Goal: Contribute content: Contribute content

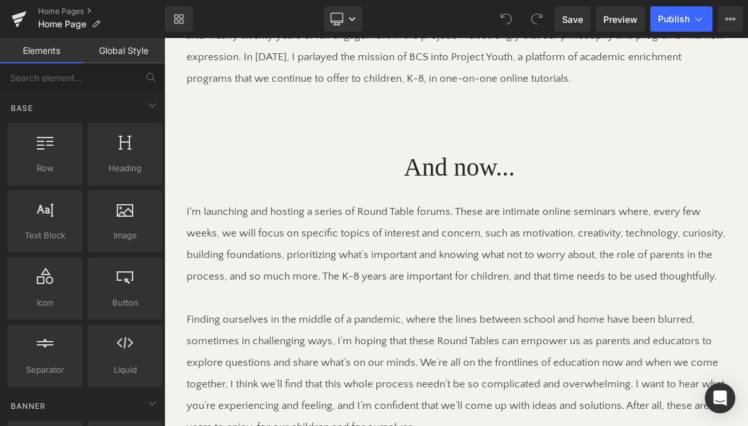
scroll to position [1305, 0]
click at [284, 310] on p "Finding ourselves in the middle of a pandemic, where the lines between school a…" at bounding box center [456, 374] width 539 height 129
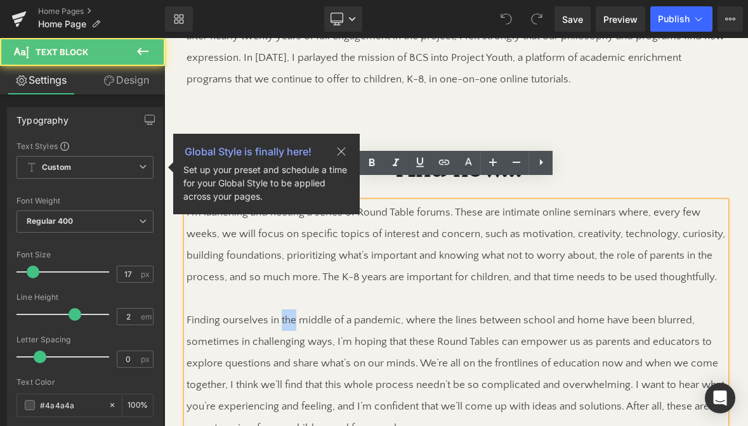
click at [284, 310] on p "Finding ourselves in the middle of a pandemic, where the lines between school a…" at bounding box center [456, 374] width 539 height 129
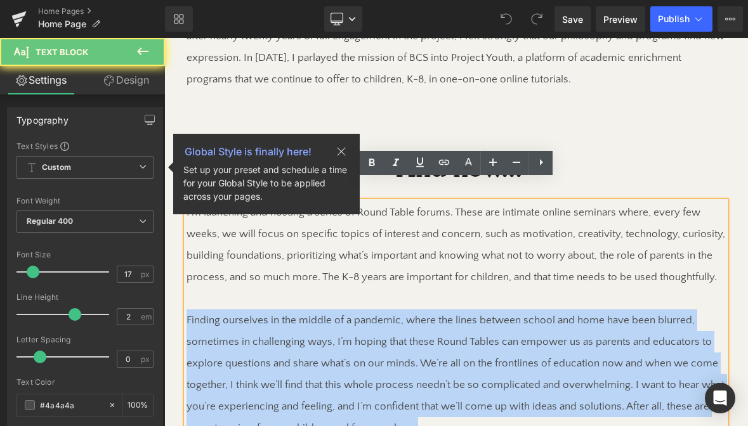
click at [284, 310] on p "Finding ourselves in the middle of a pandemic, where the lines between school a…" at bounding box center [456, 374] width 539 height 129
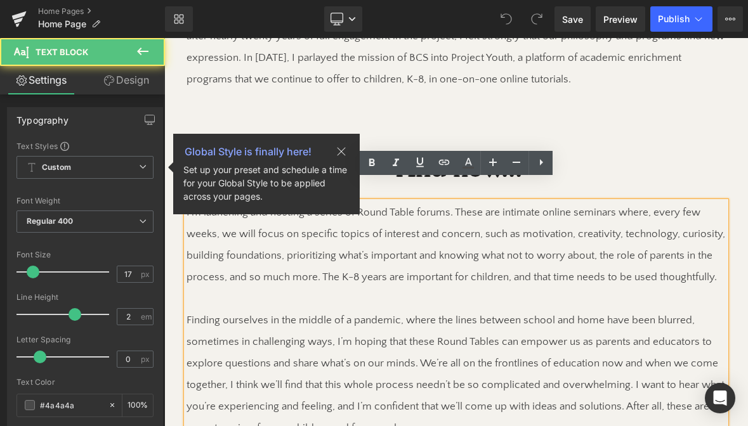
click at [290, 312] on p "Finding ourselves in the middle of a pandemic, where the lines between school a…" at bounding box center [456, 374] width 539 height 129
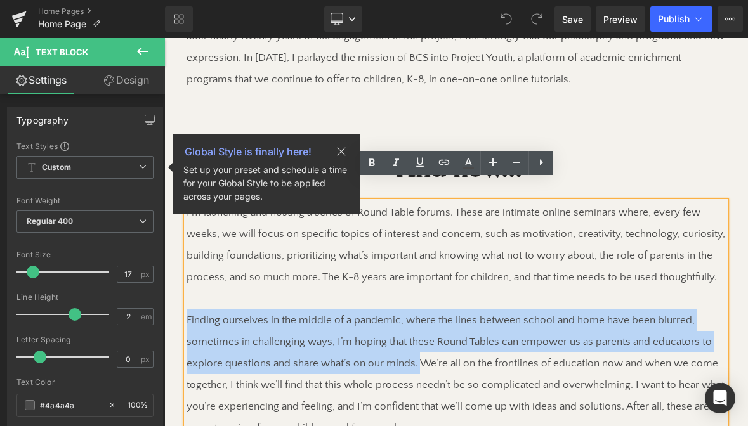
drag, startPoint x: 419, startPoint y: 343, endPoint x: 172, endPoint y: 299, distance: 250.6
click at [173, 299] on div "And now... Heading I'm launching and hosting a series of Round Table forums. Th…" at bounding box center [456, 363] width 584 height 496
paste div
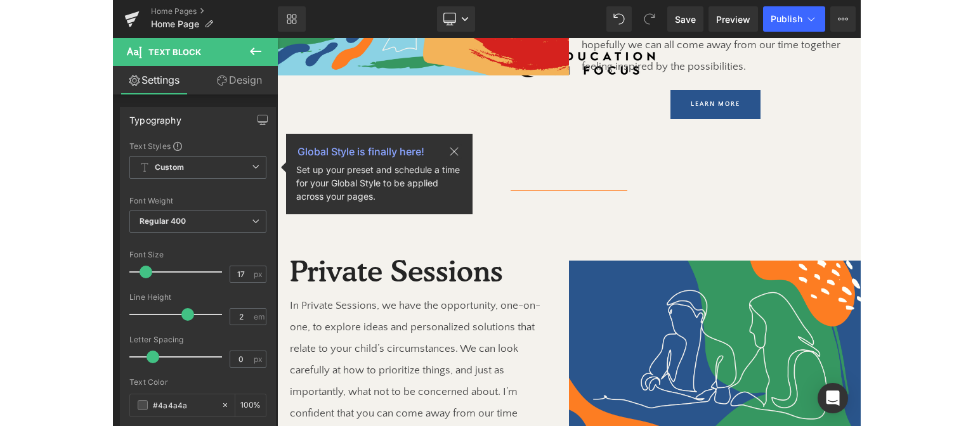
scroll to position [2573, 0]
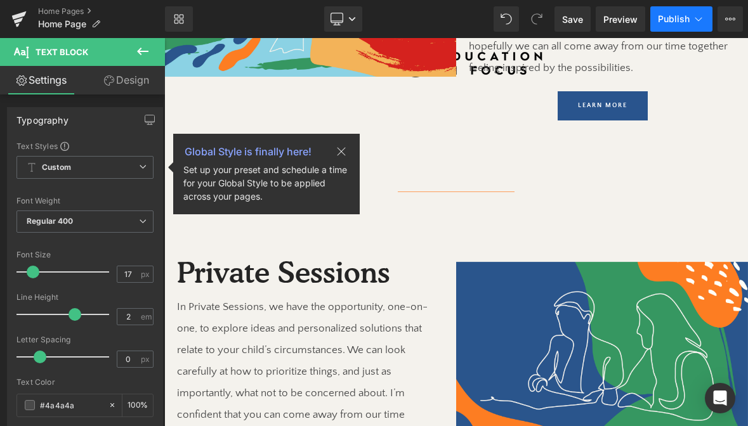
click at [682, 18] on span "Publish" at bounding box center [674, 19] width 32 height 10
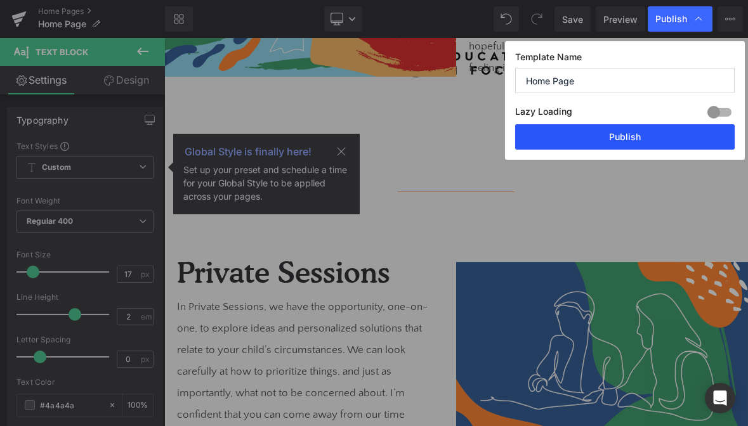
click at [673, 136] on button "Publish" at bounding box center [625, 136] width 220 height 25
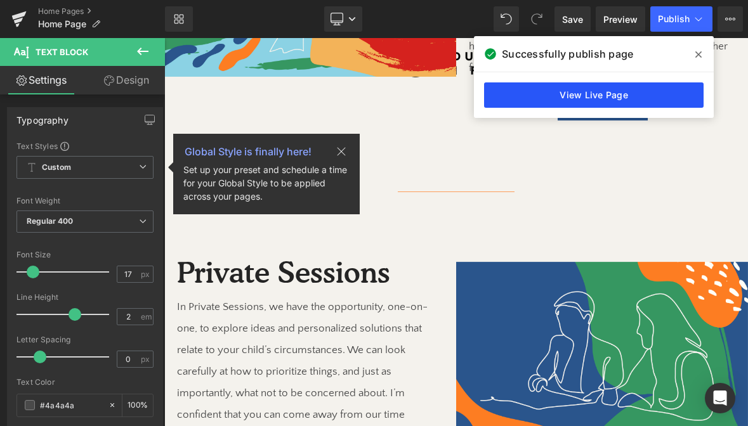
click at [650, 104] on link "View Live Page" at bounding box center [594, 94] width 220 height 25
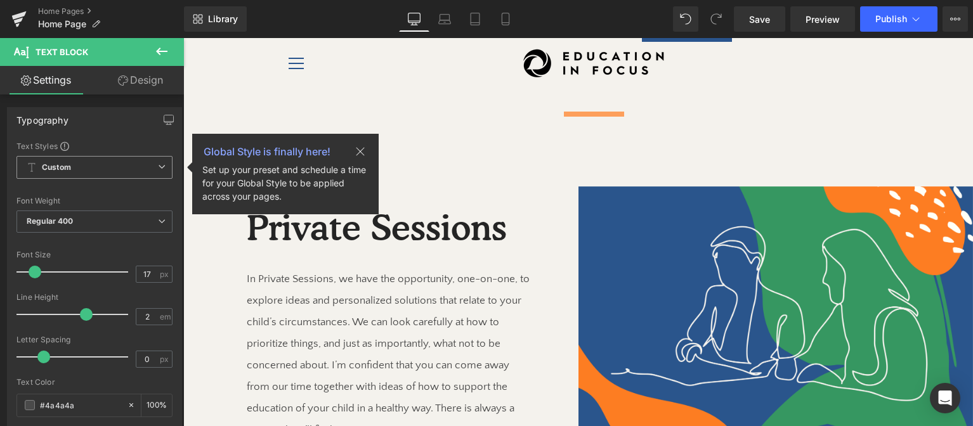
drag, startPoint x: 363, startPoint y: 150, endPoint x: 218, endPoint y: 190, distance: 149.9
click at [363, 150] on icon at bounding box center [360, 151] width 15 height 15
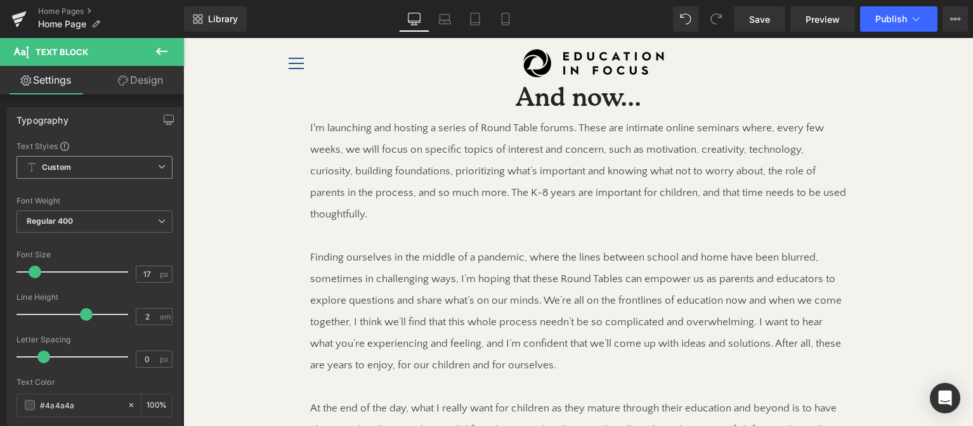
scroll to position [1214, 0]
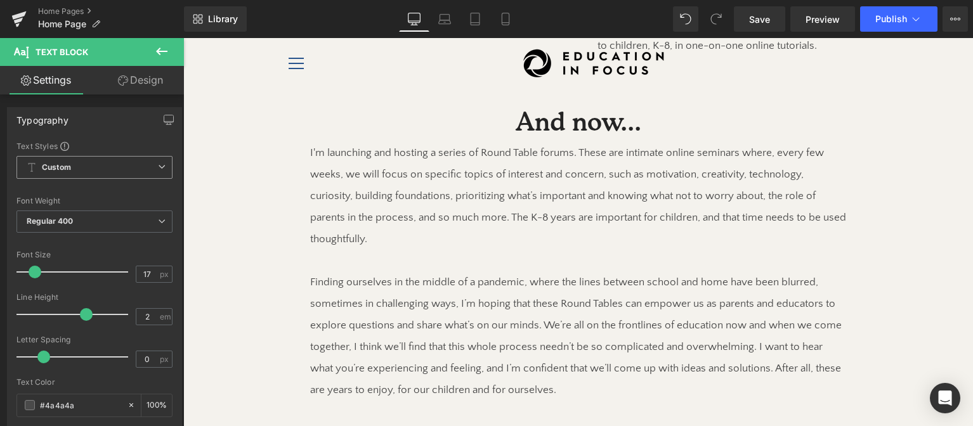
click at [428, 277] on p "Finding ourselves in the middle of a pandemic, where the lines between school a…" at bounding box center [578, 336] width 536 height 129
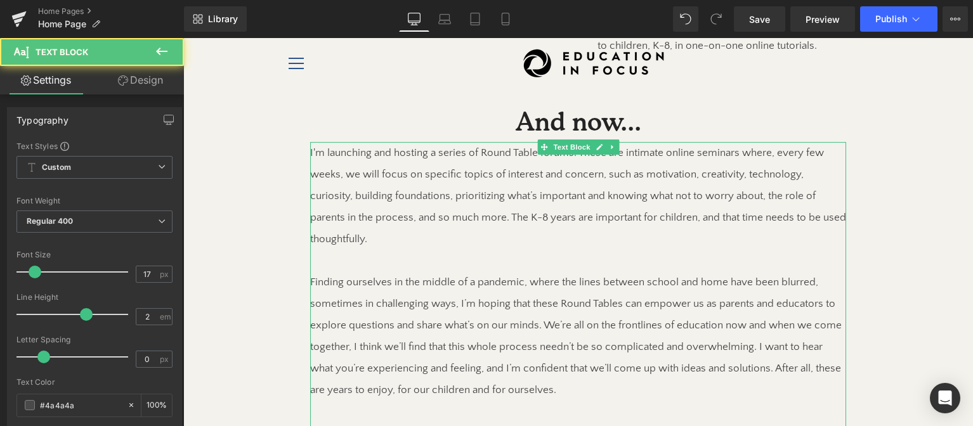
click at [325, 272] on p "Finding ourselves in the middle of a pandemic, where the lines between school a…" at bounding box center [578, 336] width 536 height 129
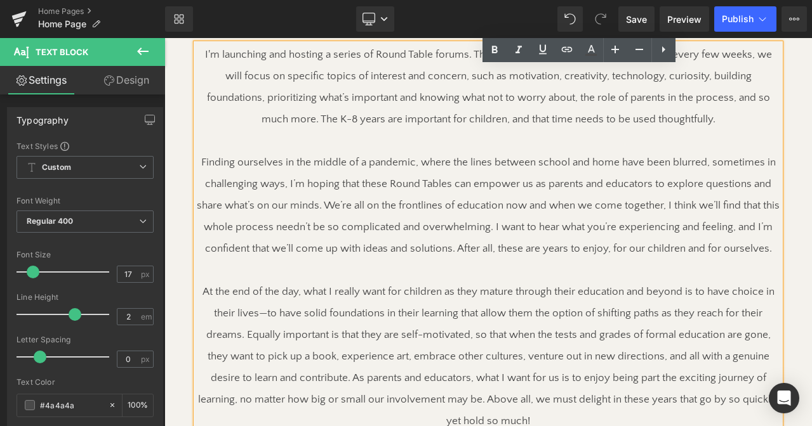
scroll to position [1365, 0]
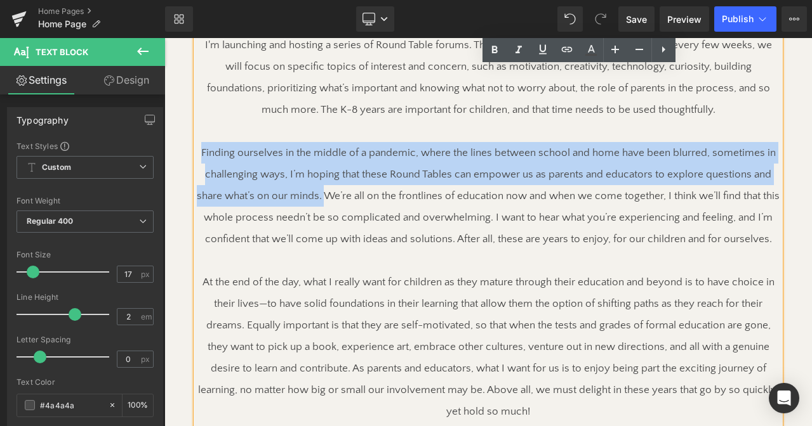
drag, startPoint x: 323, startPoint y: 196, endPoint x: 192, endPoint y: 160, distance: 136.2
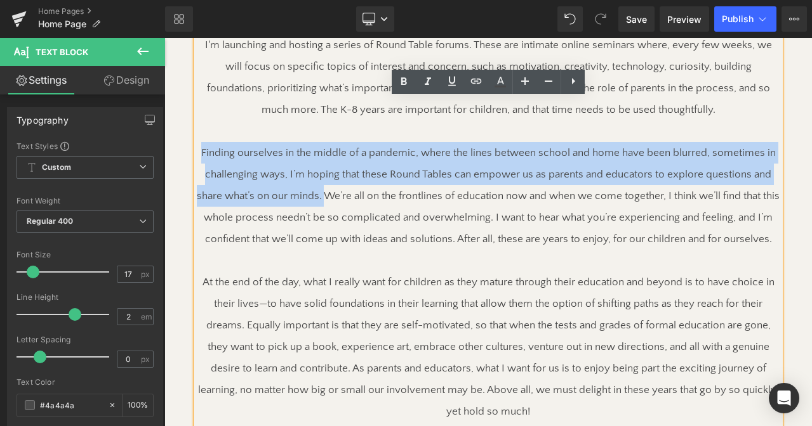
paste div
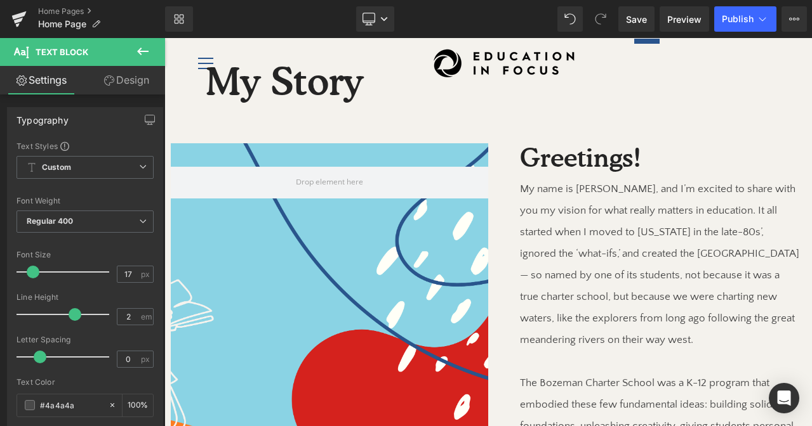
scroll to position [1286, 0]
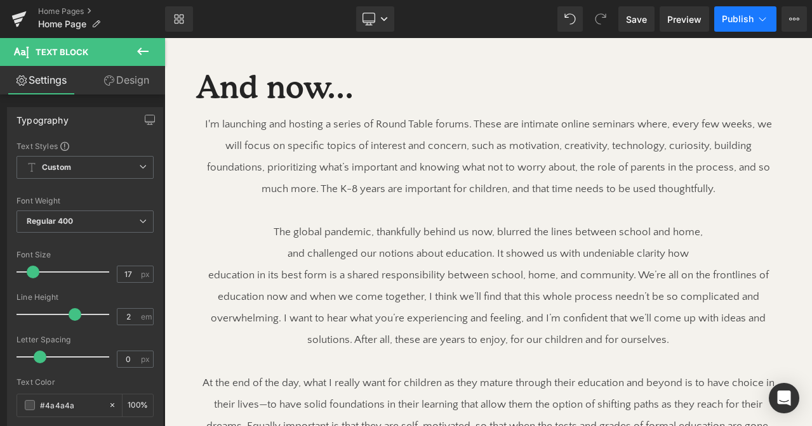
click at [738, 24] on button "Publish" at bounding box center [745, 18] width 62 height 25
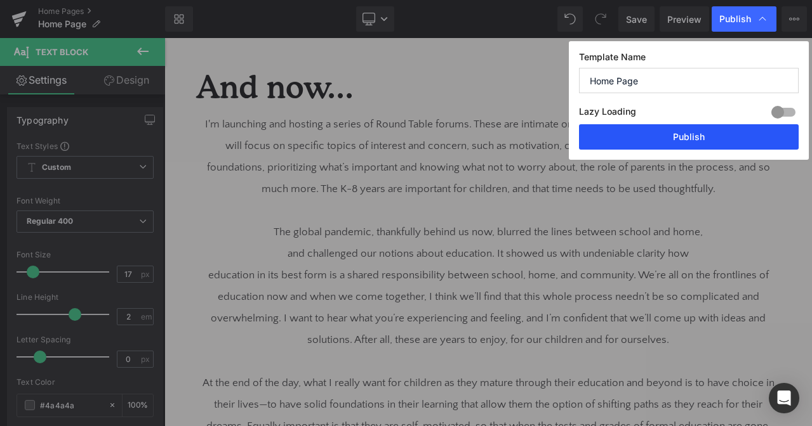
click at [725, 135] on button "Publish" at bounding box center [689, 136] width 220 height 25
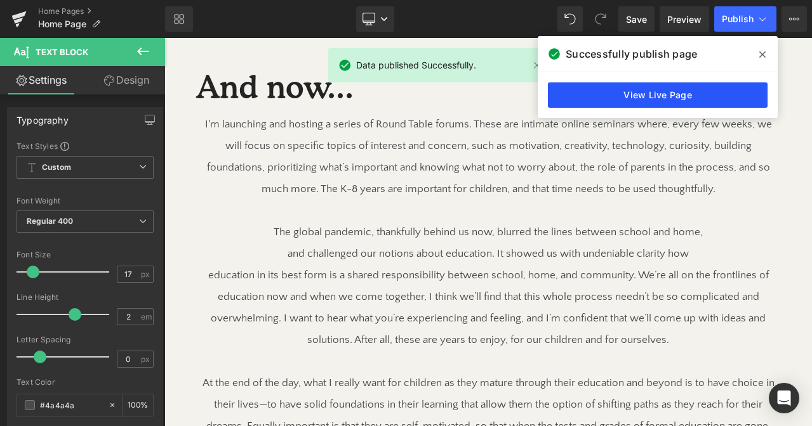
click at [740, 98] on link "View Live Page" at bounding box center [658, 94] width 220 height 25
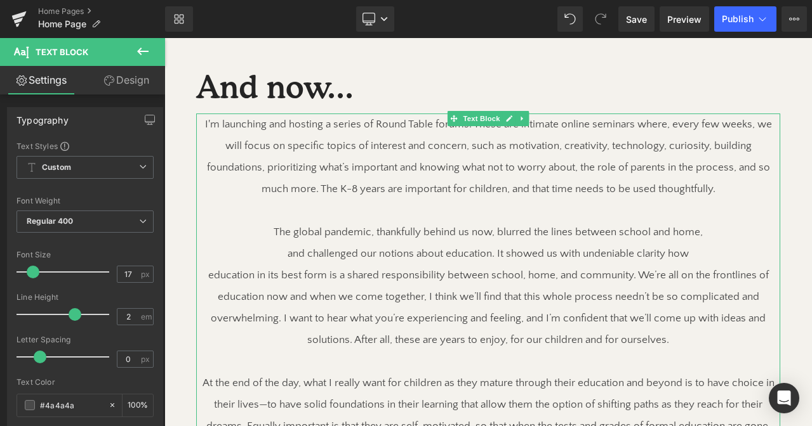
click at [671, 253] on p "and challenged our notions about education. It showed us with undeniable clarit…" at bounding box center [488, 254] width 584 height 22
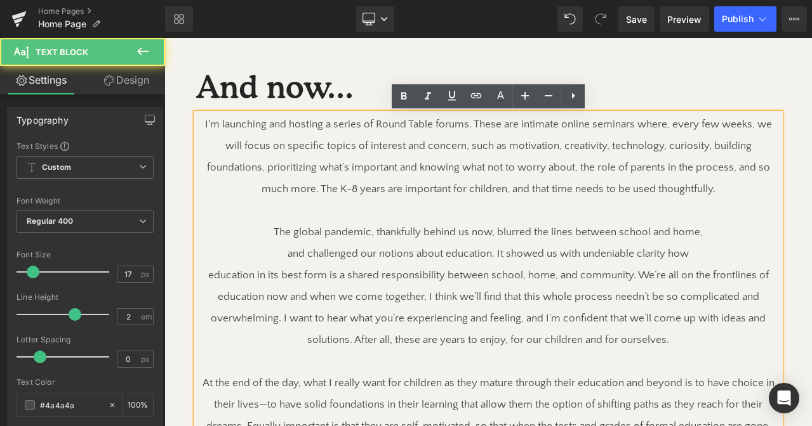
click at [636, 274] on p "education in its best form is a shared responsibility between school, home, and…" at bounding box center [488, 308] width 584 height 86
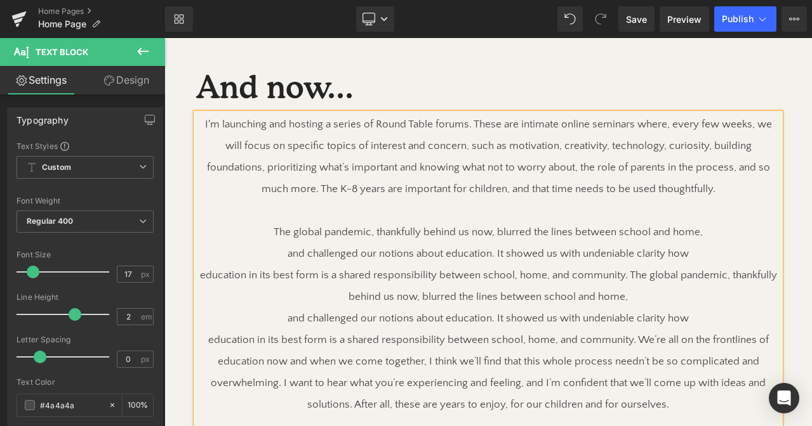
click at [391, 249] on p "and challenged our notions about education. It showed us with undeniable clarit…" at bounding box center [488, 254] width 584 height 22
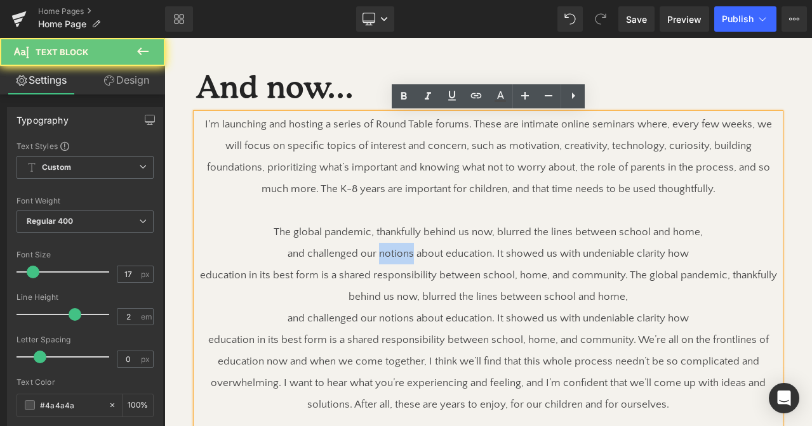
click at [391, 249] on p "and challenged our notions about education. It showed us with undeniable clarit…" at bounding box center [488, 254] width 584 height 22
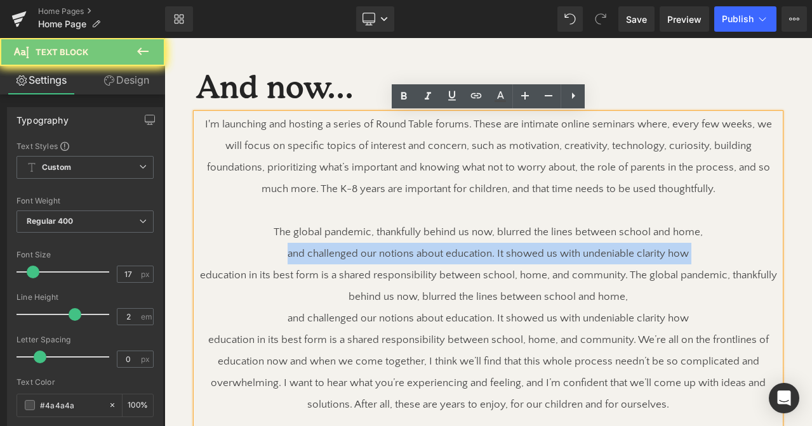
click at [391, 249] on p "and challenged our notions about education. It showed us with undeniable clarit…" at bounding box center [488, 254] width 584 height 22
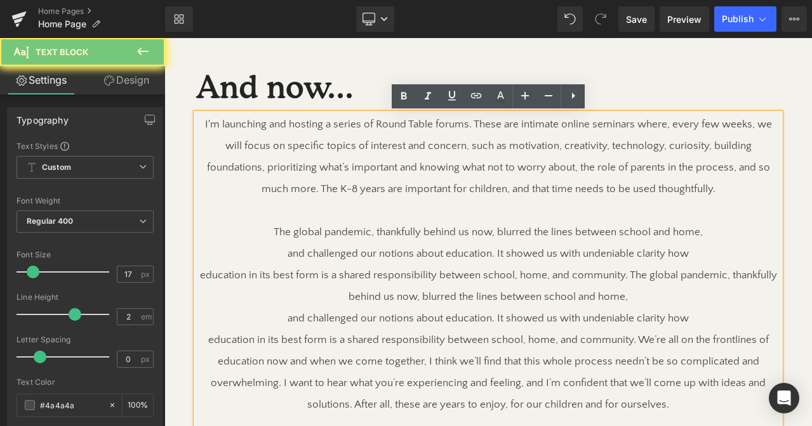
click at [391, 235] on p "The global pandemic, thankfully behind us now, blurred the lines between school…" at bounding box center [488, 232] width 584 height 22
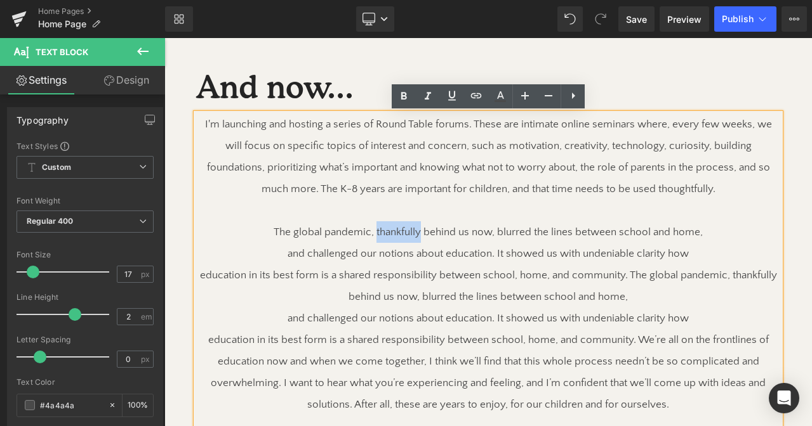
click at [391, 235] on p "The global pandemic, thankfully behind us now, blurred the lines between school…" at bounding box center [488, 232] width 584 height 22
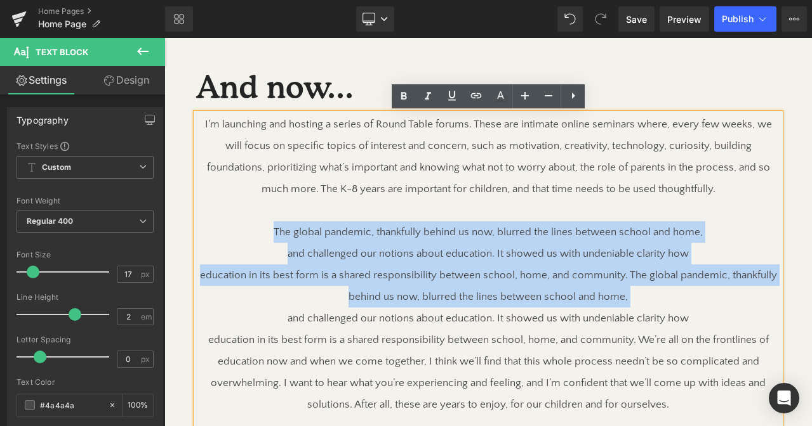
drag, startPoint x: 391, startPoint y: 235, endPoint x: 390, endPoint y: 279, distance: 43.1
click at [390, 279] on div "I'm launching and hosting a series of Round Table forums. These are intimate on…" at bounding box center [488, 362] width 584 height 496
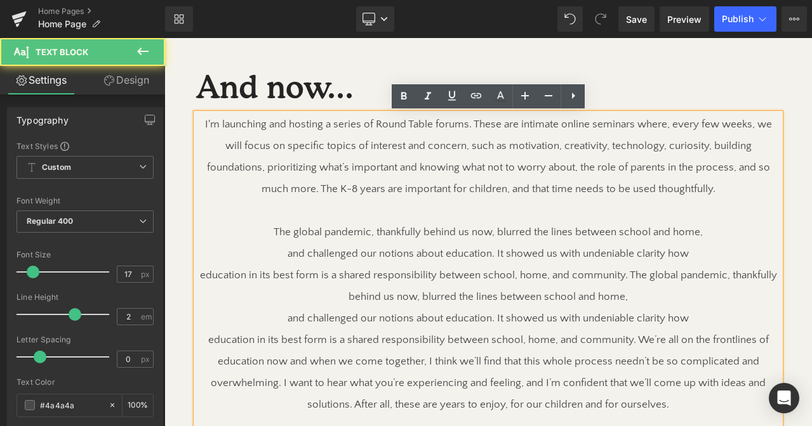
click at [515, 152] on p "I'm launching and hosting a series of Round Table forums. These are intimate on…" at bounding box center [488, 157] width 584 height 86
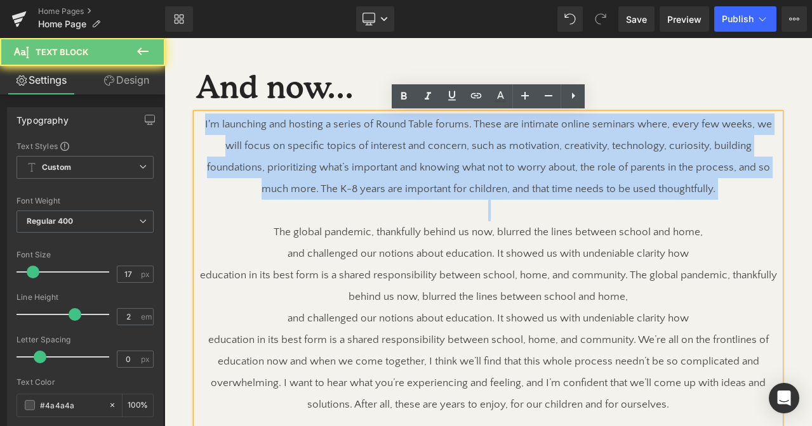
click at [515, 152] on p "I'm launching and hosting a series of Round Table forums. These are intimate on…" at bounding box center [488, 157] width 584 height 86
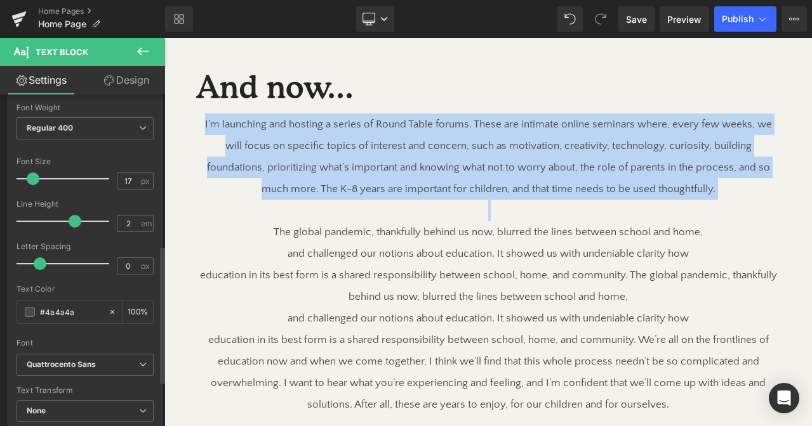
scroll to position [0, 0]
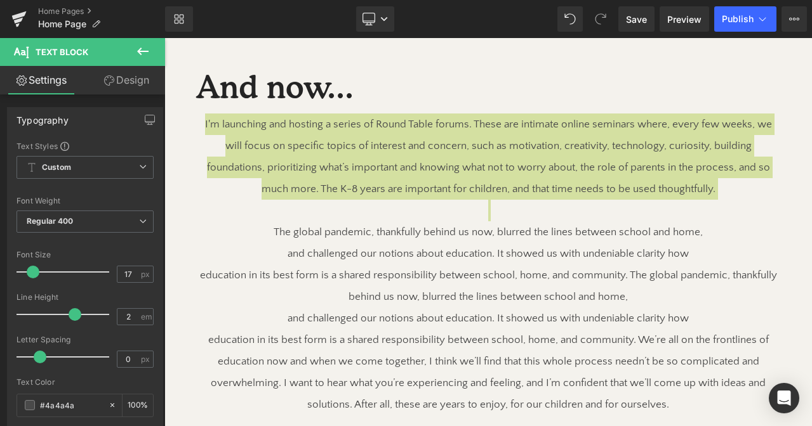
click at [122, 76] on link "Design" at bounding box center [126, 80] width 82 height 29
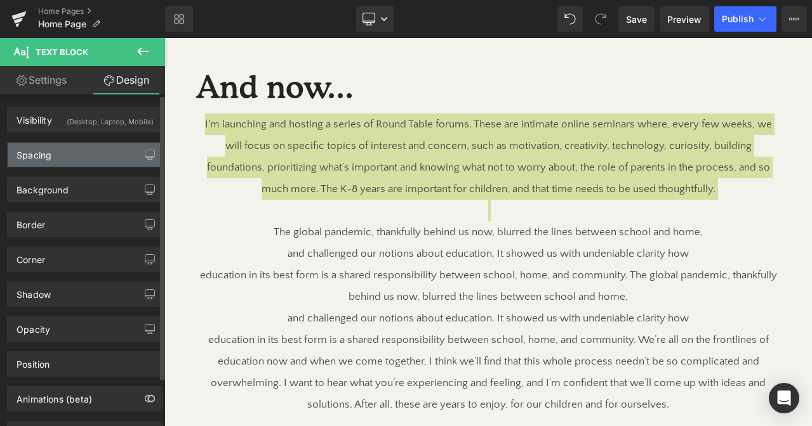
click at [50, 159] on div "Spacing" at bounding box center [33, 152] width 35 height 18
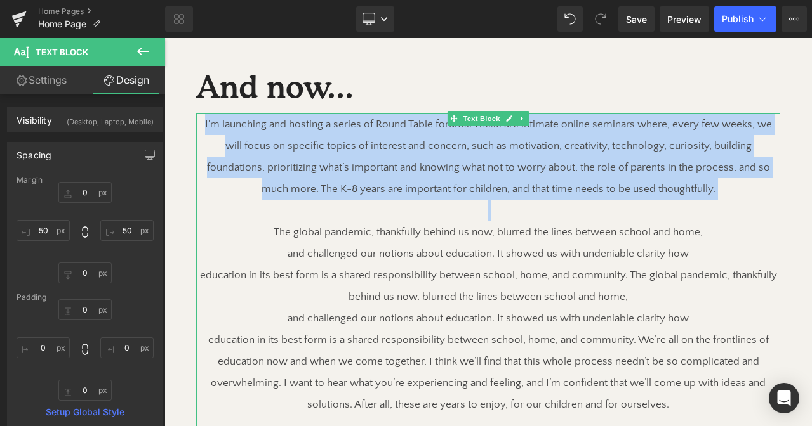
click at [333, 279] on p "education in its best form is a shared responsibility between school, home, and…" at bounding box center [488, 286] width 584 height 43
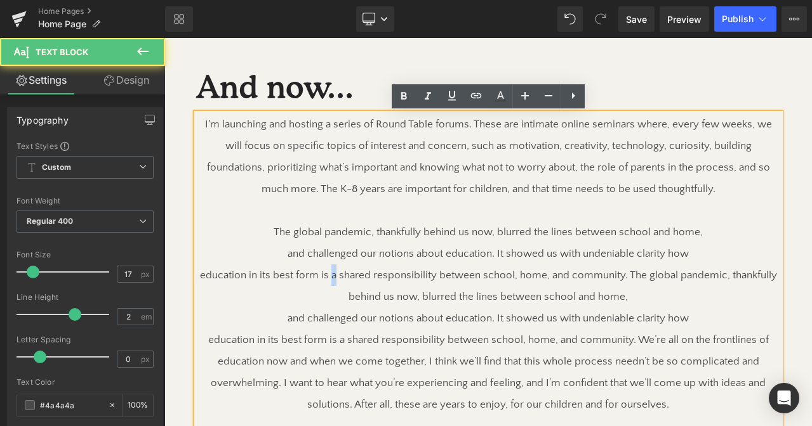
click at [333, 279] on p "education in its best form is a shared responsibility between school, home, and…" at bounding box center [488, 286] width 584 height 43
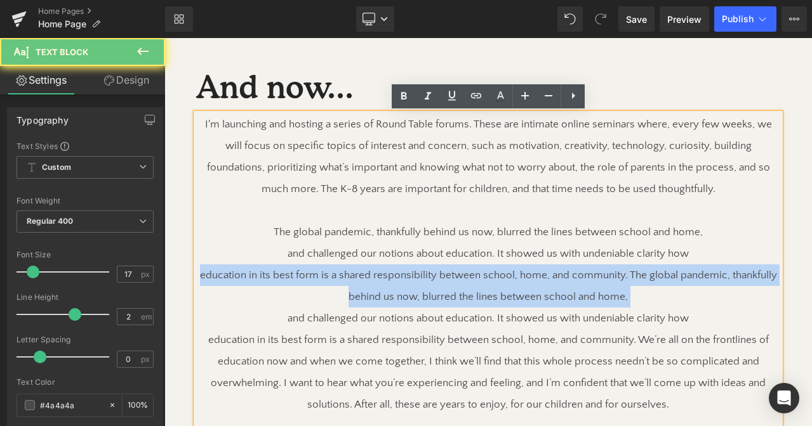
click at [333, 279] on p "education in its best form is a shared responsibility between school, home, and…" at bounding box center [488, 286] width 584 height 43
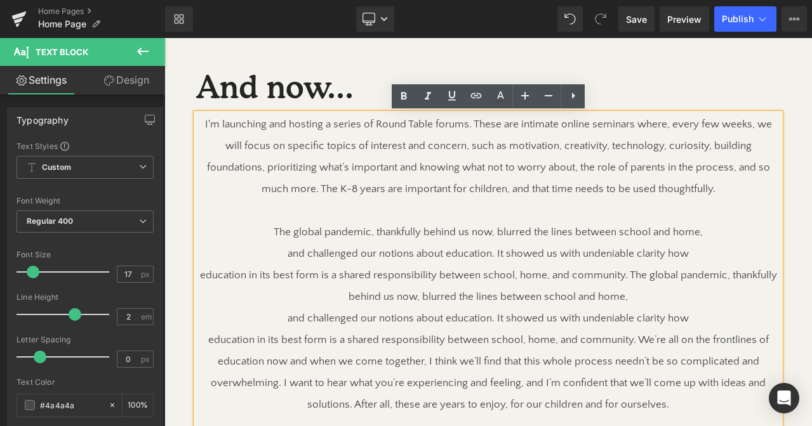
click at [275, 231] on p "The global pandemic, thankfully behind us now, blurred the lines between school…" at bounding box center [488, 232] width 584 height 22
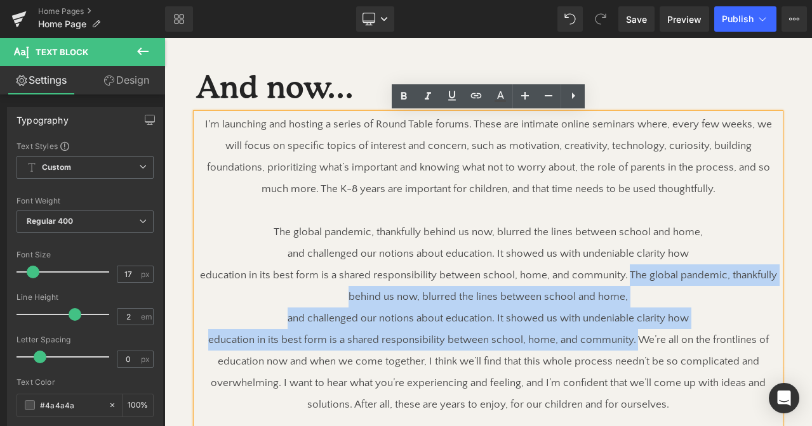
drag, startPoint x: 628, startPoint y: 277, endPoint x: 635, endPoint y: 339, distance: 62.0
click at [635, 339] on div "I'm launching and hosting a series of Round Table forums. These are intimate on…" at bounding box center [488, 362] width 584 height 496
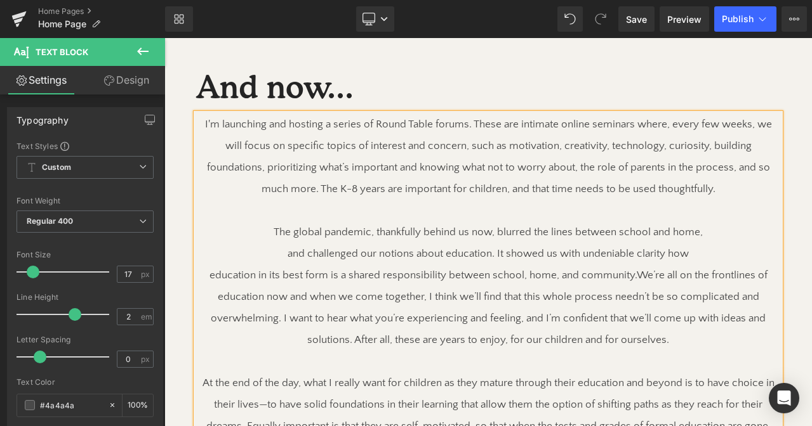
click at [588, 251] on p "and challenged our notions about education. It showed us with undeniable clarit…" at bounding box center [488, 254] width 584 height 22
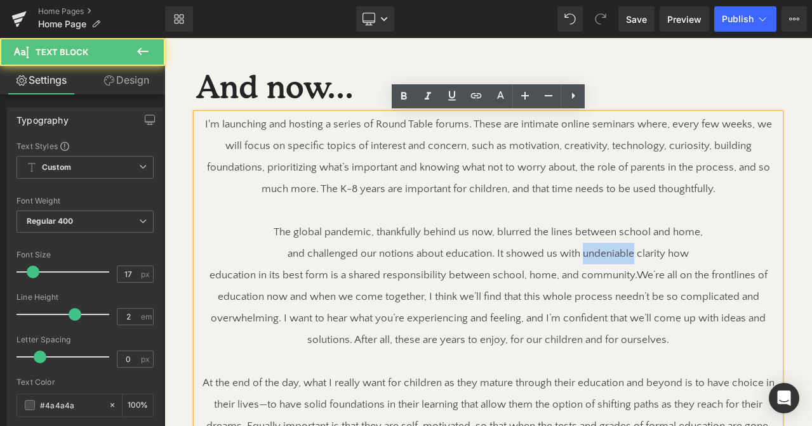
click at [588, 251] on p "and challenged our notions about education. It showed us with undeniable clarit…" at bounding box center [488, 254] width 584 height 22
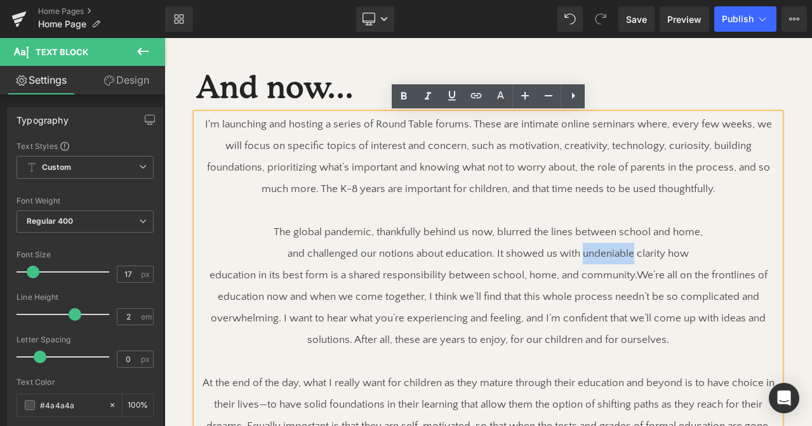
drag, startPoint x: 586, startPoint y: 216, endPoint x: 682, endPoint y: 335, distance: 153.0
click at [682, 335] on div "I'm launching and hosting a series of Round Table forums. These are intimate on…" at bounding box center [488, 329] width 584 height 431
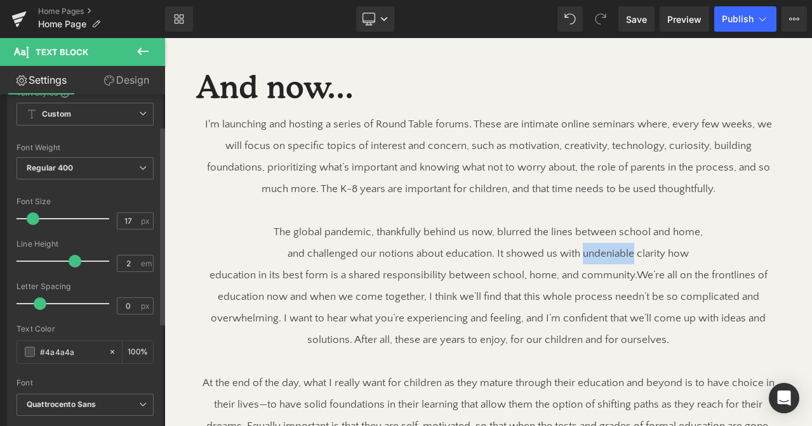
scroll to position [58, 0]
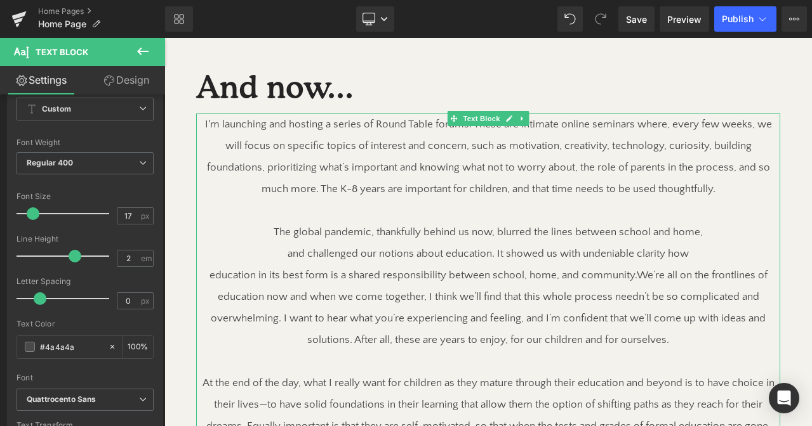
click at [286, 147] on p "I'm launching and hosting a series of Round Table forums. These are intimate on…" at bounding box center [488, 157] width 584 height 86
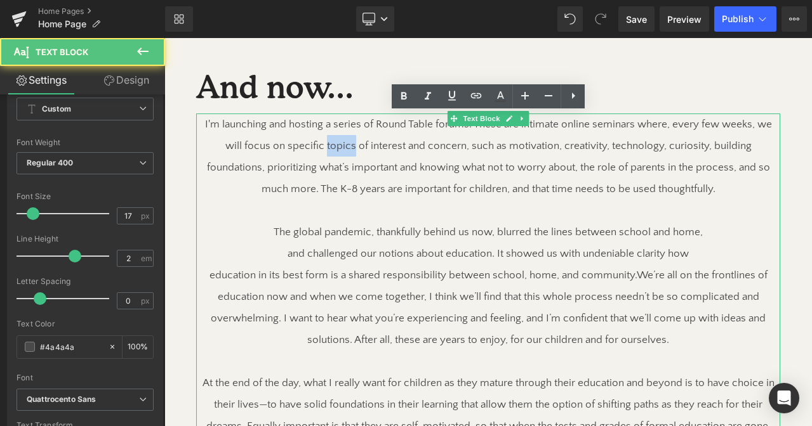
click at [286, 147] on p "I'm launching and hosting a series of Round Table forums. These are intimate on…" at bounding box center [488, 157] width 584 height 86
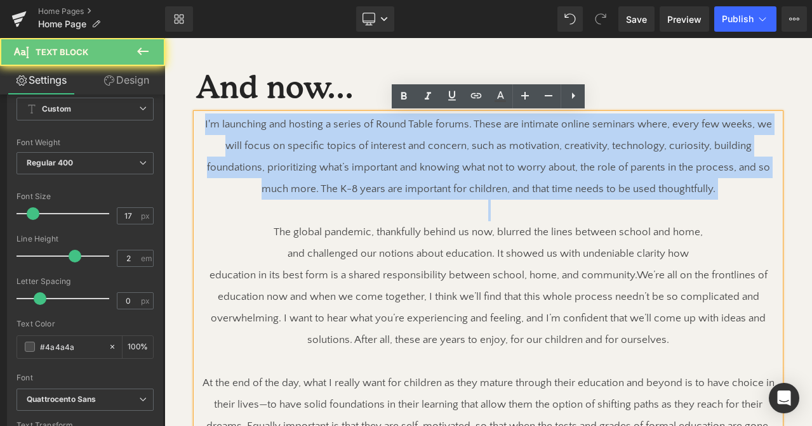
click at [286, 147] on p "I'm launching and hosting a series of Round Table forums. These are intimate on…" at bounding box center [488, 157] width 584 height 86
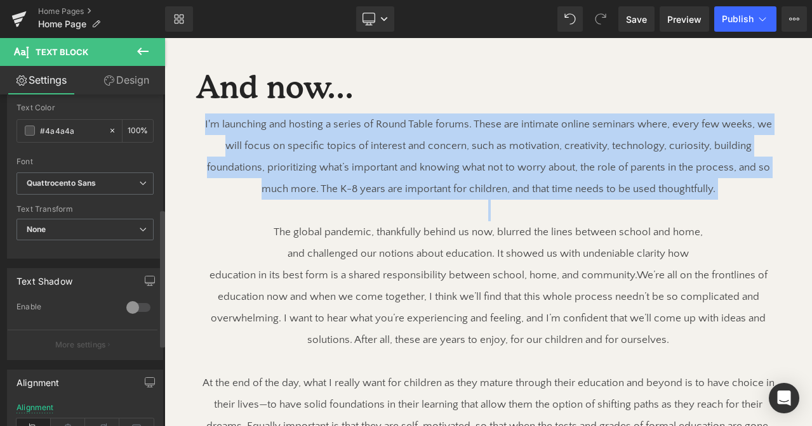
scroll to position [273, 0]
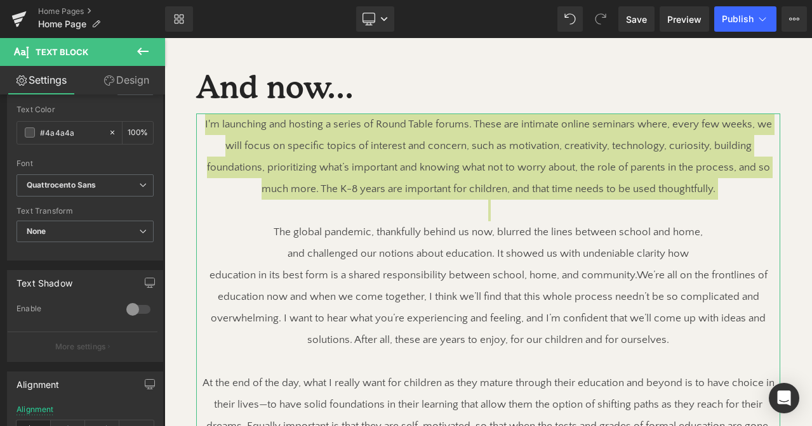
click at [116, 77] on link "Design" at bounding box center [126, 80] width 82 height 29
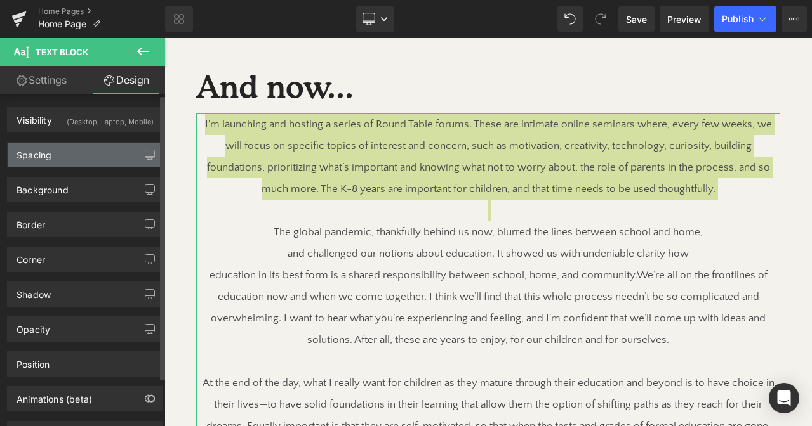
click at [91, 160] on div "Spacing" at bounding box center [85, 155] width 155 height 24
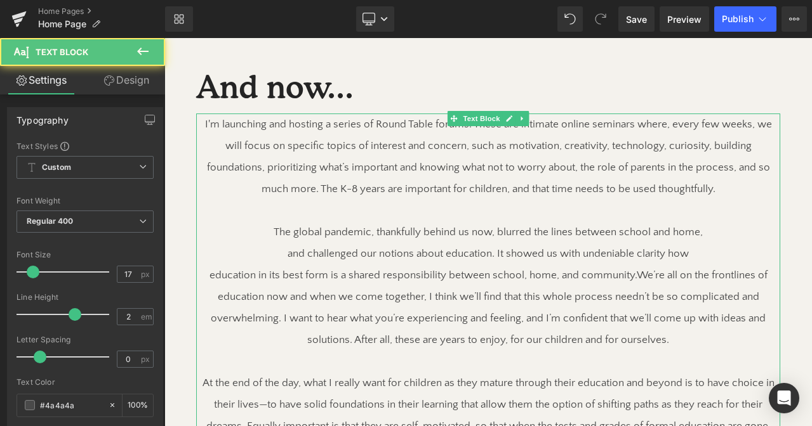
click at [265, 235] on p "The global pandemic, thankfully behind us now, blurred the lines between school…" at bounding box center [488, 232] width 584 height 22
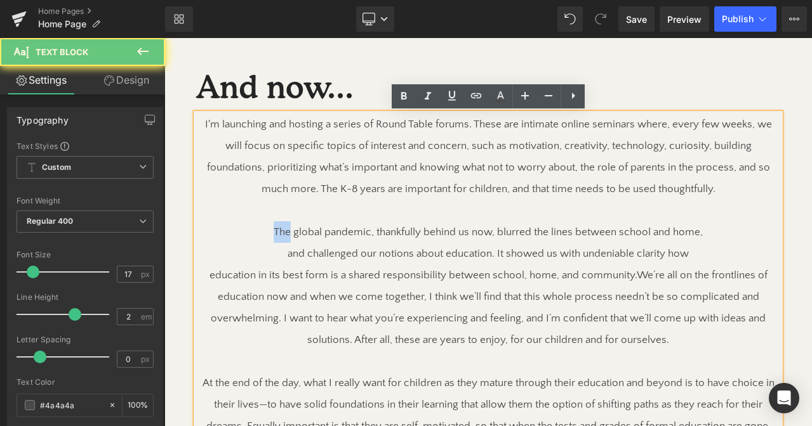
click at [265, 235] on p "The global pandemic, thankfully behind us now, blurred the lines between school…" at bounding box center [488, 232] width 584 height 22
click at [264, 228] on p "The global pandemic, thankfully behind us now, blurred the lines between school…" at bounding box center [488, 232] width 584 height 22
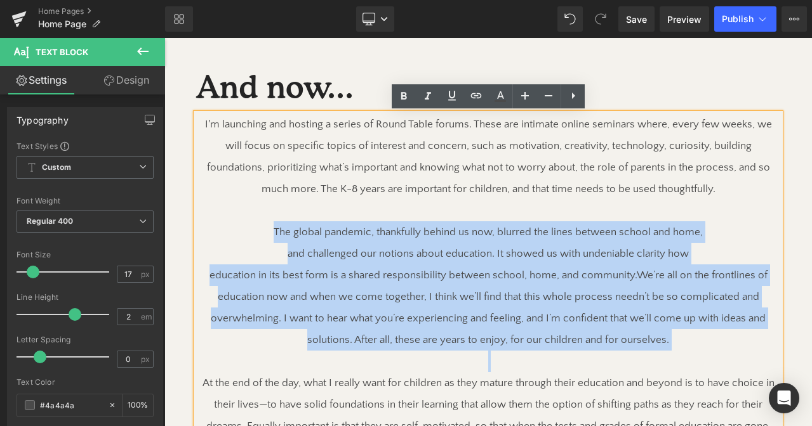
drag, startPoint x: 264, startPoint y: 228, endPoint x: 357, endPoint y: 361, distance: 161.8
click at [357, 361] on div "I'm launching and hosting a series of Round Table forums. These are intimate on…" at bounding box center [488, 329] width 584 height 431
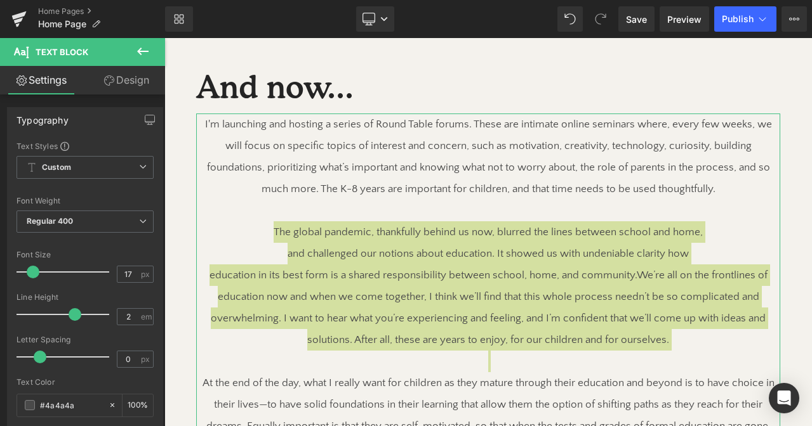
click at [107, 81] on icon at bounding box center [109, 81] width 10 height 10
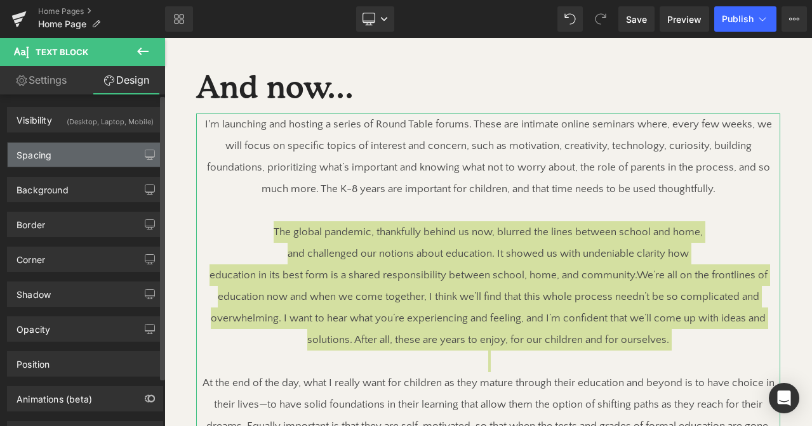
click at [70, 157] on div "Spacing" at bounding box center [85, 155] width 155 height 24
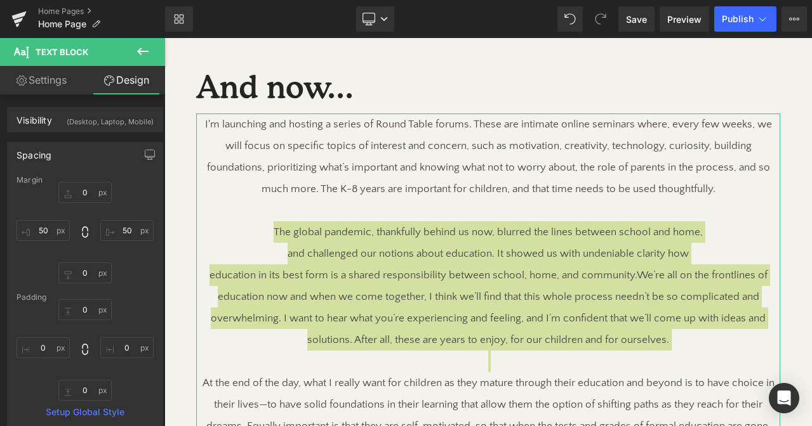
click at [49, 83] on link "Settings" at bounding box center [41, 80] width 82 height 29
type input "100"
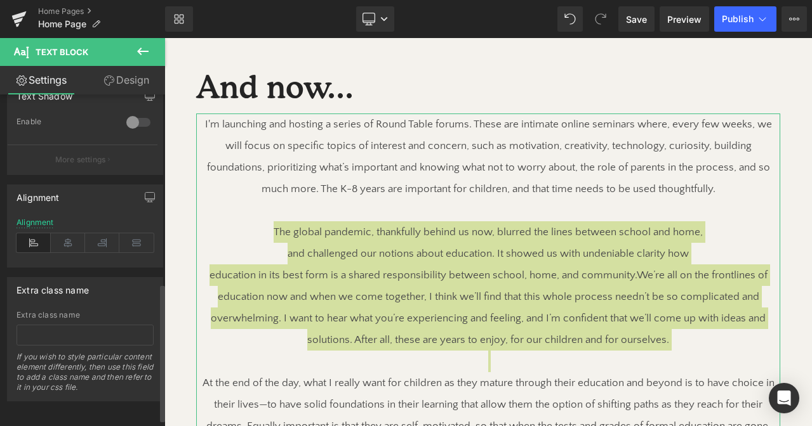
scroll to position [462, 0]
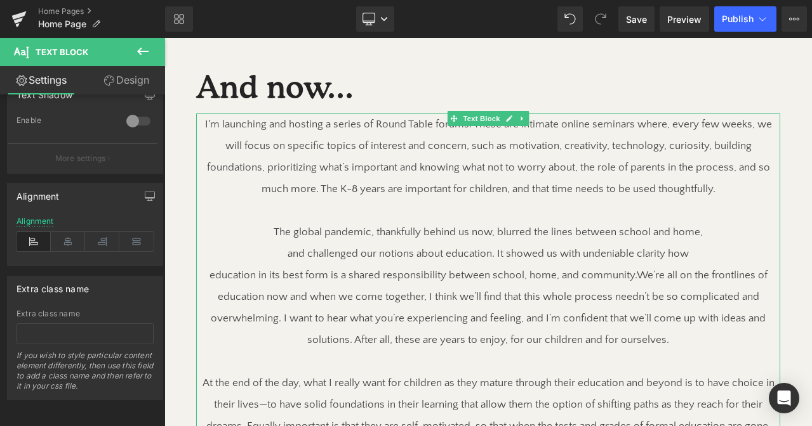
click at [241, 161] on p "I'm launching and hosting a series of Round Table forums. These are intimate on…" at bounding box center [488, 157] width 584 height 86
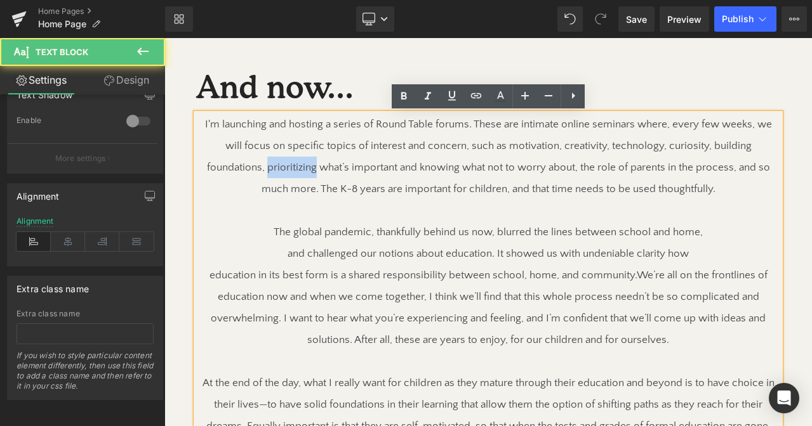
click at [241, 161] on p "I'm launching and hosting a series of Round Table forums. These are intimate on…" at bounding box center [488, 157] width 584 height 86
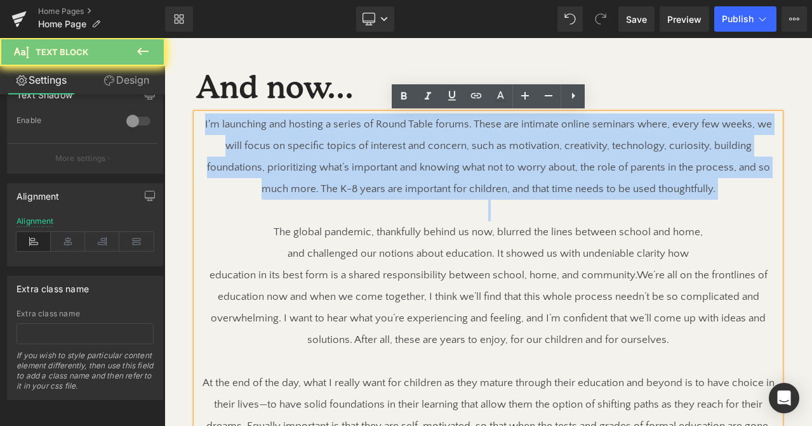
click at [241, 161] on p "I'm launching and hosting a series of Round Table forums. These are intimate on…" at bounding box center [488, 157] width 584 height 86
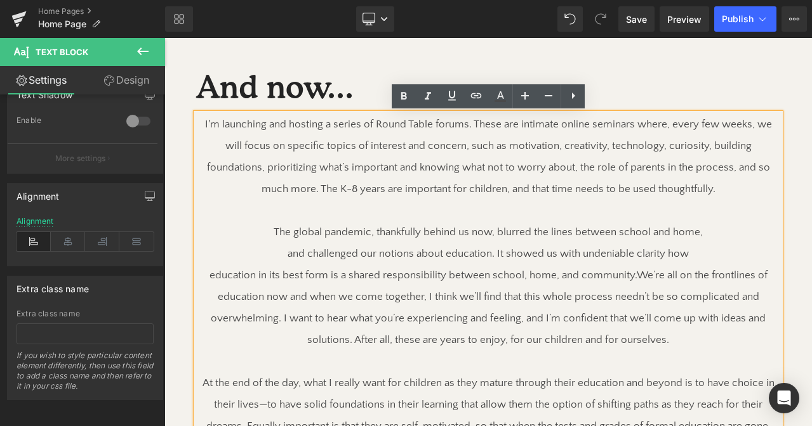
click at [573, 287] on p "education in its best form is a shared responsibility between school, home, and…" at bounding box center [488, 308] width 584 height 86
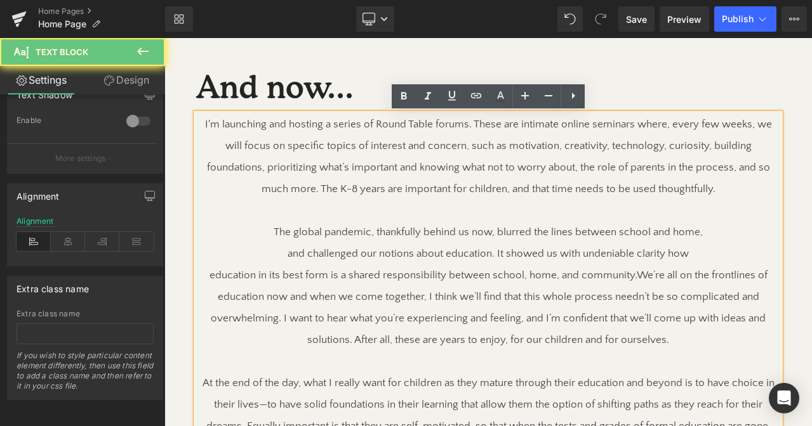
click at [636, 279] on span "We’re all on the frontlines of education now and when we come together, I think…" at bounding box center [489, 308] width 556 height 76
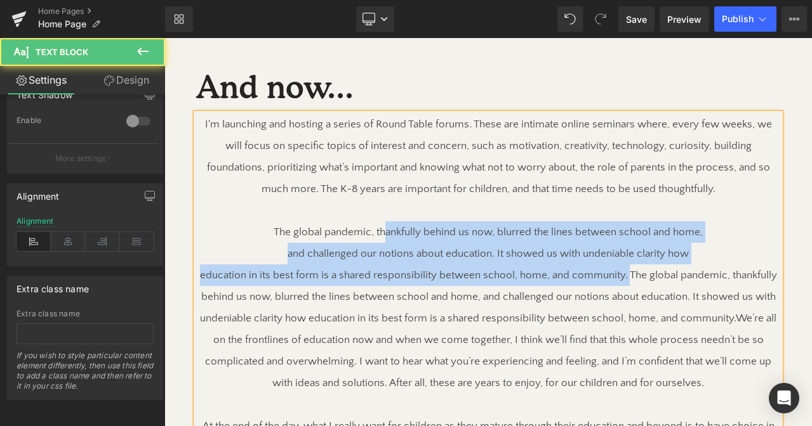
drag, startPoint x: 628, startPoint y: 273, endPoint x: 383, endPoint y: 234, distance: 248.0
click at [383, 234] on div "I'm launching and hosting a series of Round Table forums. These are intimate on…" at bounding box center [488, 351] width 584 height 475
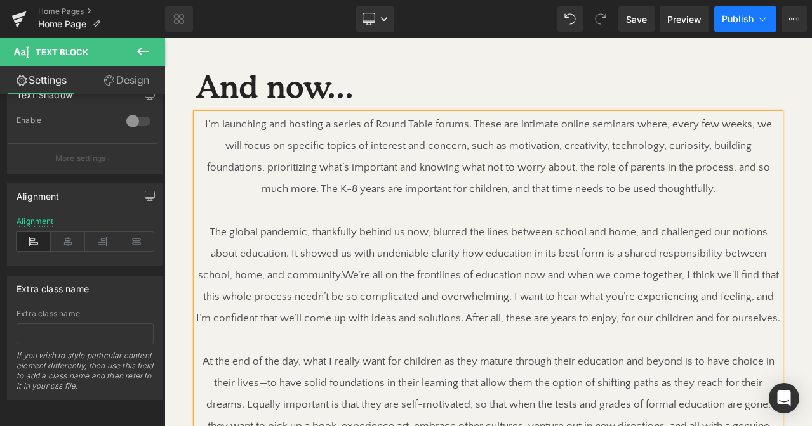
click at [740, 14] on span "Publish" at bounding box center [737, 19] width 32 height 10
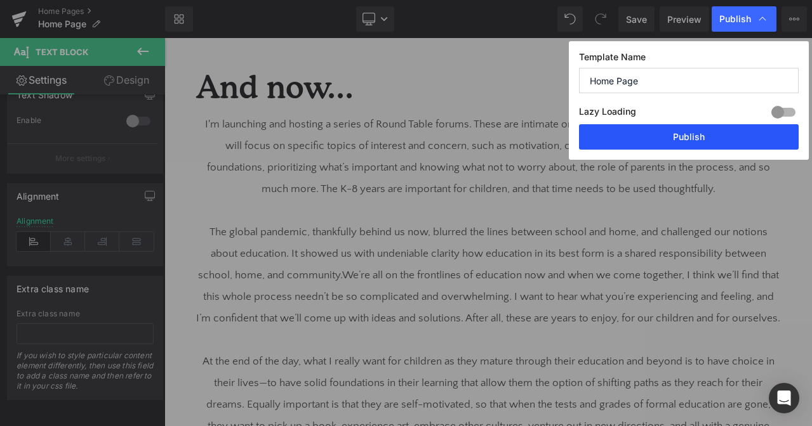
drag, startPoint x: 735, startPoint y: 131, endPoint x: 580, endPoint y: 93, distance: 160.0
click at [735, 131] on button "Publish" at bounding box center [689, 136] width 220 height 25
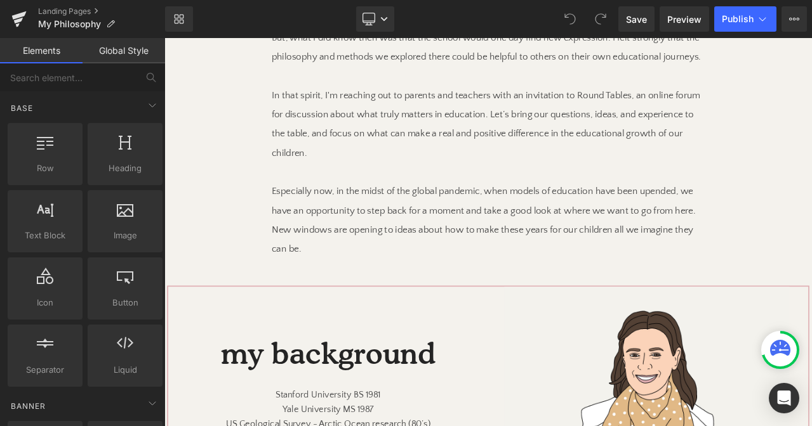
scroll to position [1473, 0]
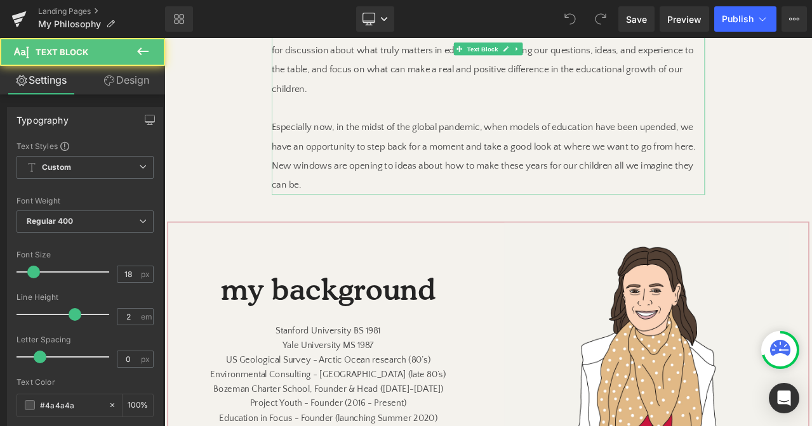
click at [305, 180] on p "Especially now, in the midst of the global pandemic, when models of education h…" at bounding box center [548, 178] width 514 height 91
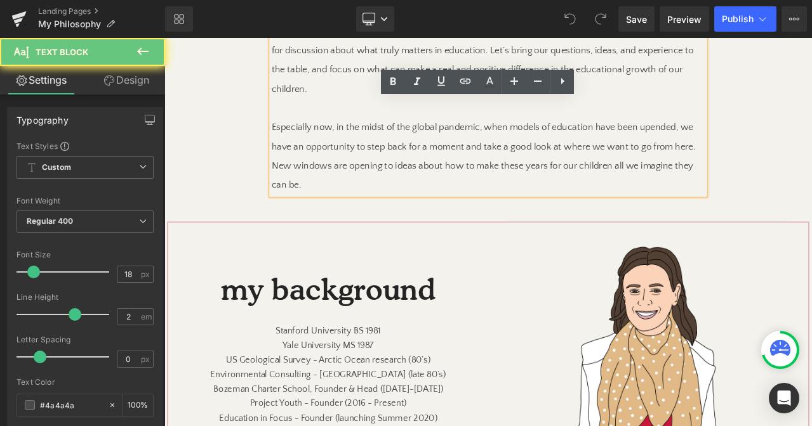
click at [444, 190] on p "Especially now, in the midst of the global pandemic, when models of education h…" at bounding box center [548, 178] width 514 height 91
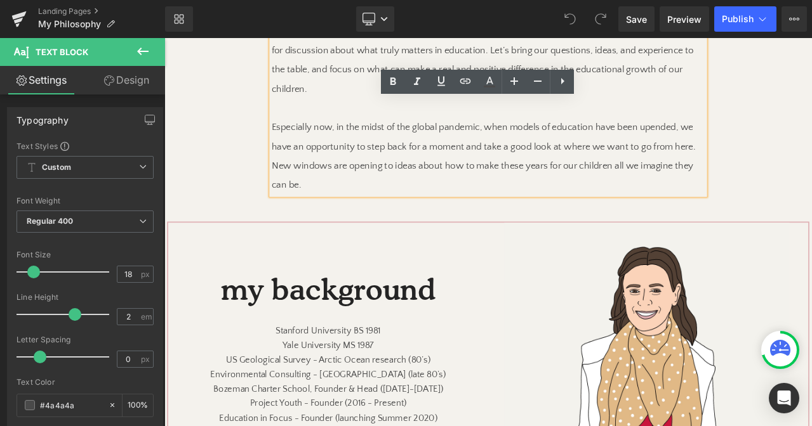
click at [799, 191] on p "Especially now, in the midst of the global pandemic, when models of education h…" at bounding box center [548, 178] width 514 height 91
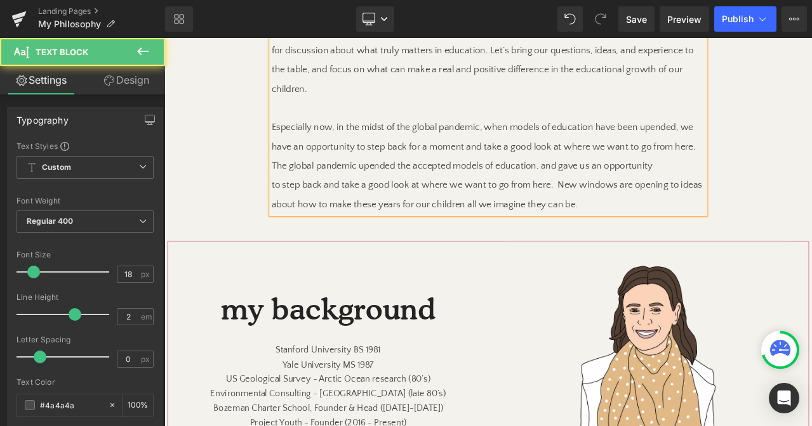
drag, startPoint x: 806, startPoint y: 192, endPoint x: 511, endPoint y: 161, distance: 297.4
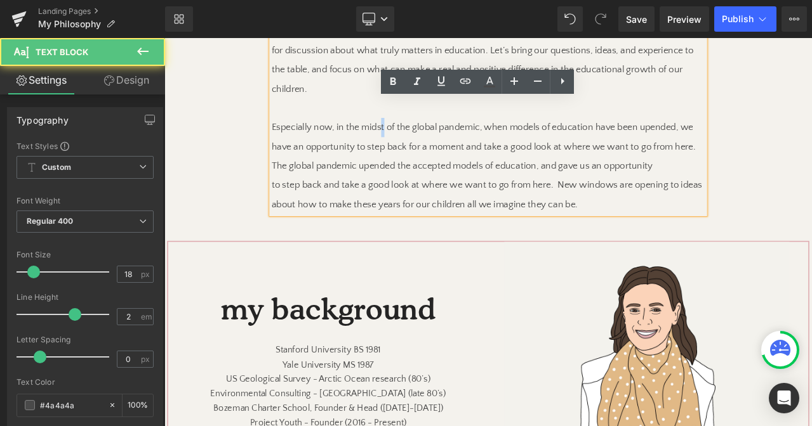
click at [425, 161] on p "Especially now, in the midst of the global pandemic, when models of education h…" at bounding box center [548, 167] width 514 height 69
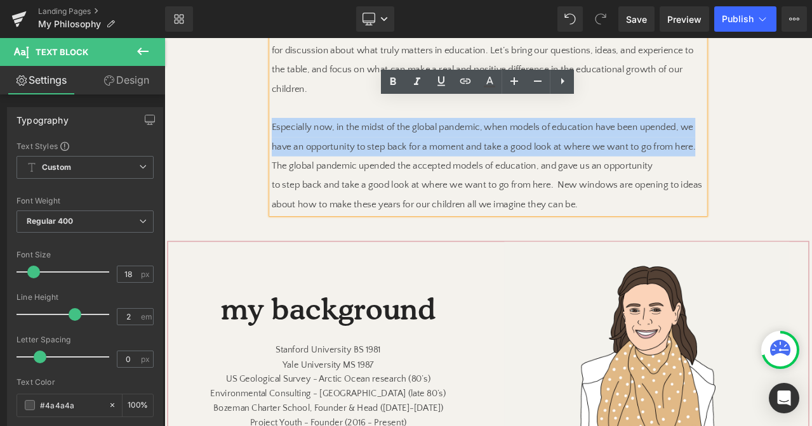
drag, startPoint x: 291, startPoint y: 166, endPoint x: 810, endPoint y: 191, distance: 519.0
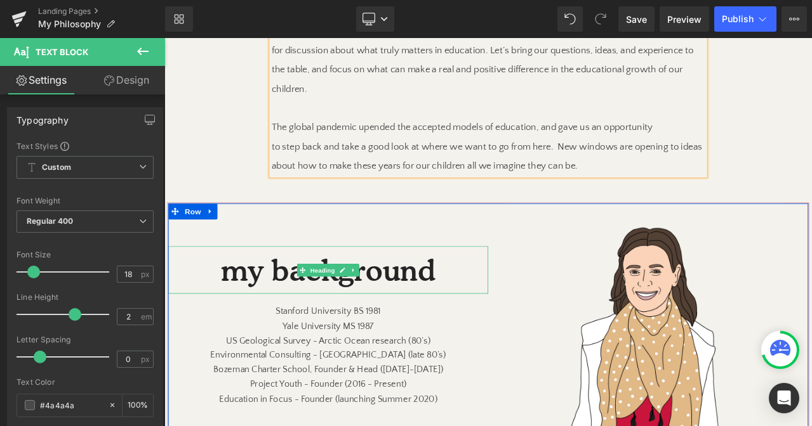
scroll to position [1521, 0]
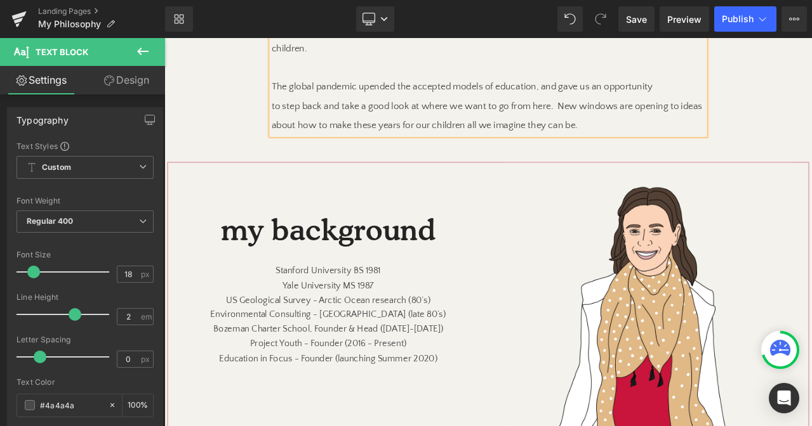
click at [422, 374] on div "Rendering Content" at bounding box center [406, 376] width 78 height 14
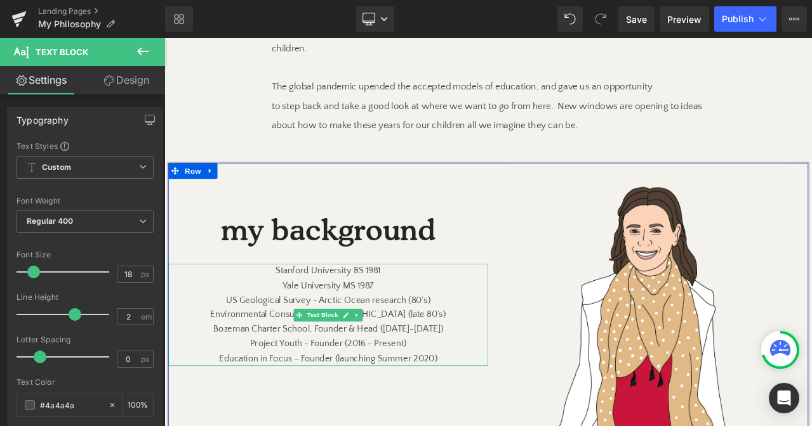
drag, startPoint x: 586, startPoint y: 412, endPoint x: 384, endPoint y: 436, distance: 203.2
click at [380, 424] on span "Education in Focus - Founder (launching Summer 2020)" at bounding box center [358, 417] width 259 height 11
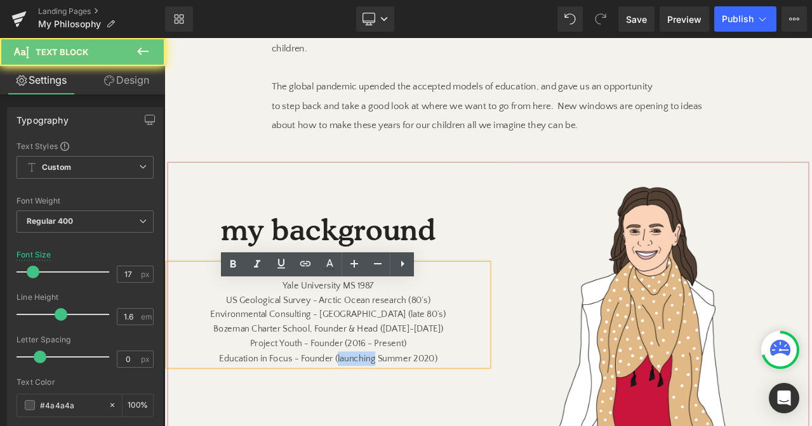
drag, startPoint x: 380, startPoint y: 442, endPoint x: 408, endPoint y: 442, distance: 27.9
click at [408, 424] on span "Education in Focus - Founder (launching Summer 2020)" at bounding box center [358, 417] width 259 height 11
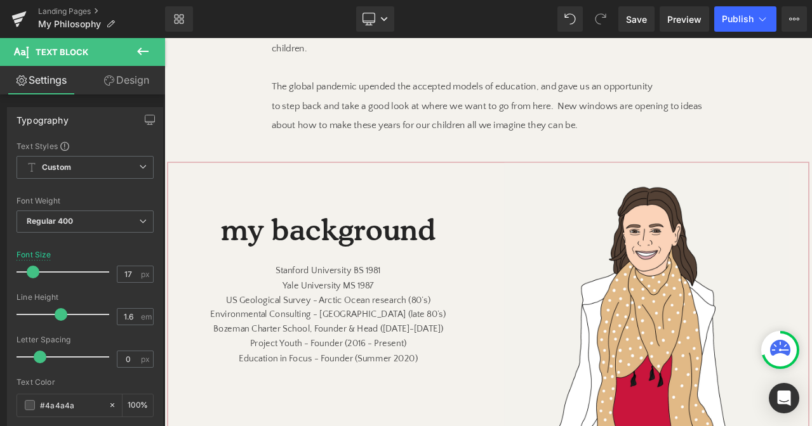
click at [413, 379] on div "Rendering Content" at bounding box center [406, 376] width 78 height 14
click at [415, 378] on div "Rendering Content" at bounding box center [406, 376] width 78 height 14
click at [408, 374] on div "Rendering Content" at bounding box center [406, 376] width 78 height 14
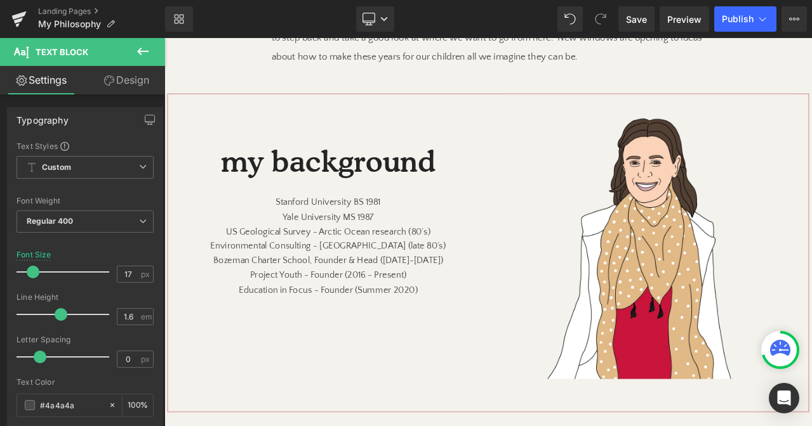
scroll to position [1607, 0]
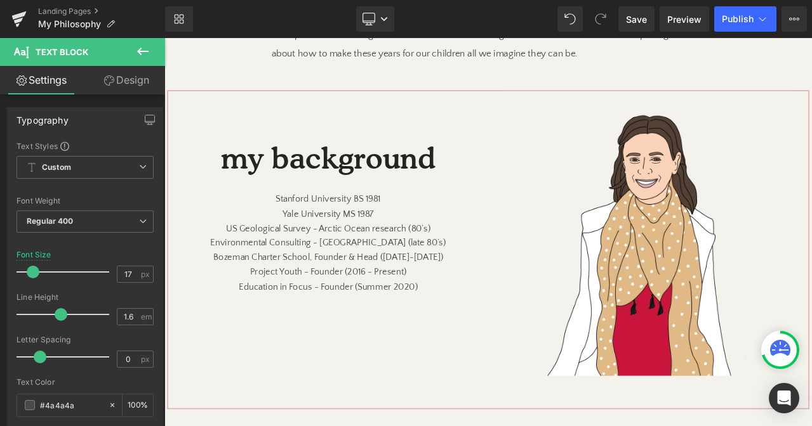
click at [392, 321] on span "Project Youth - Founder (2016 - Present)" at bounding box center [358, 315] width 185 height 11
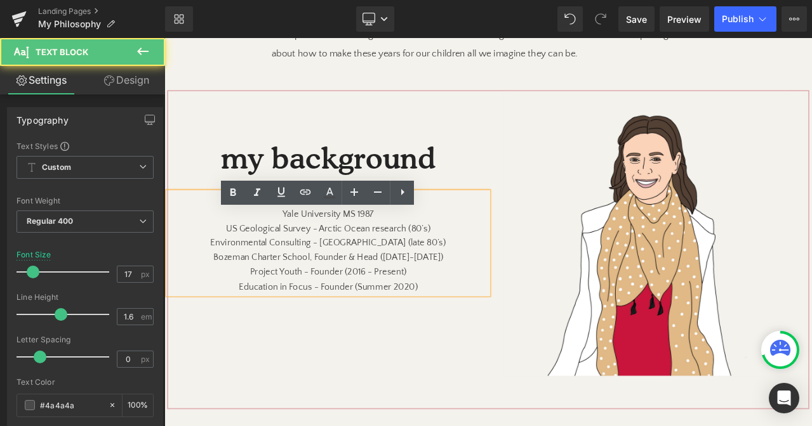
click at [415, 339] on span "Education in Focus - Founder (Summer 2020)" at bounding box center [359, 332] width 212 height 11
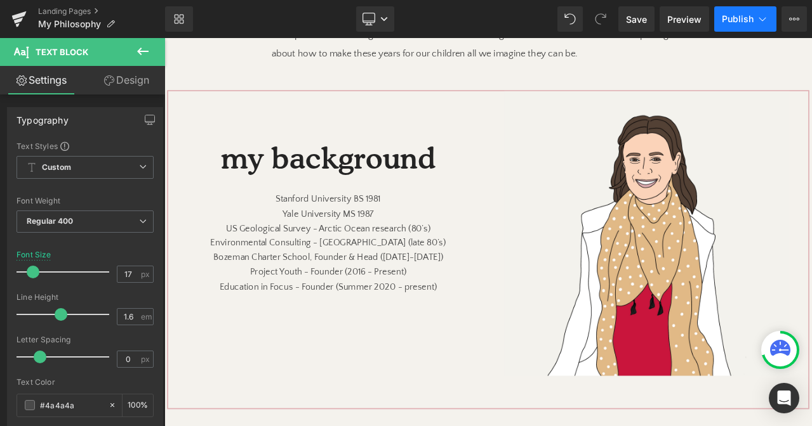
click at [730, 17] on span "Publish" at bounding box center [737, 19] width 32 height 10
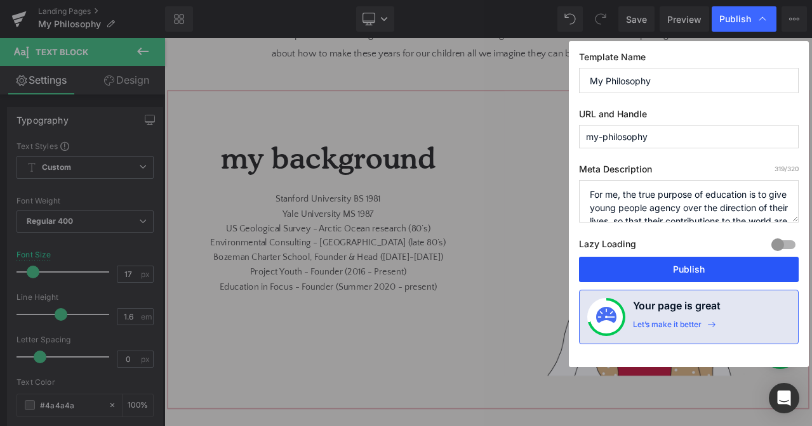
click at [709, 265] on button "Publish" at bounding box center [689, 269] width 220 height 25
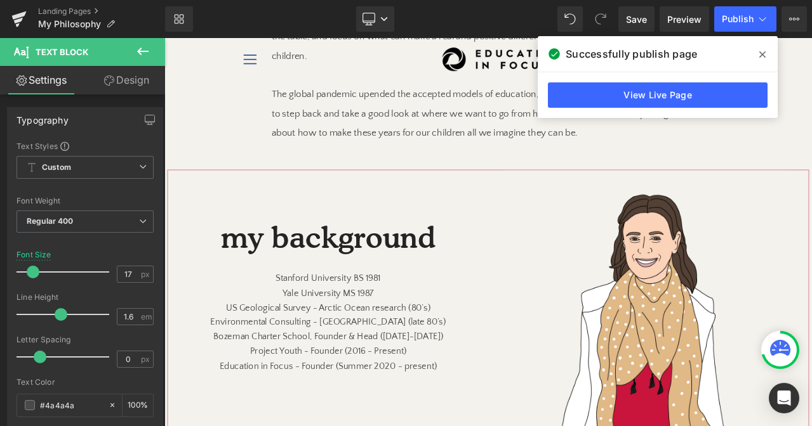
scroll to position [1511, 0]
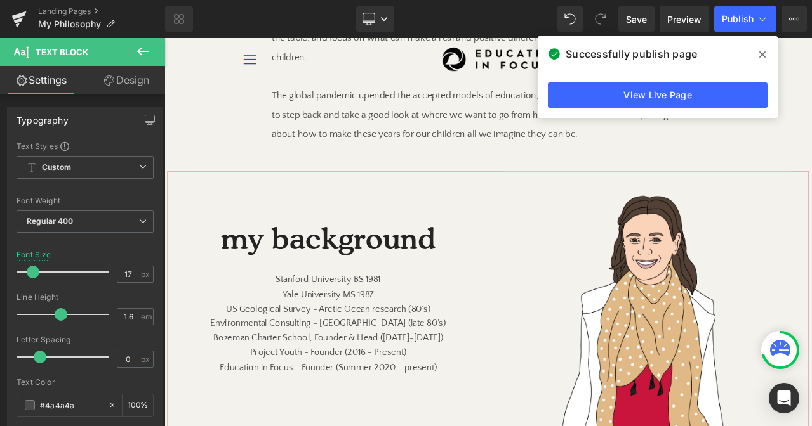
click at [659, 164] on p "to step back and take a good look at where we want to go from here. New windows…" at bounding box center [548, 141] width 514 height 46
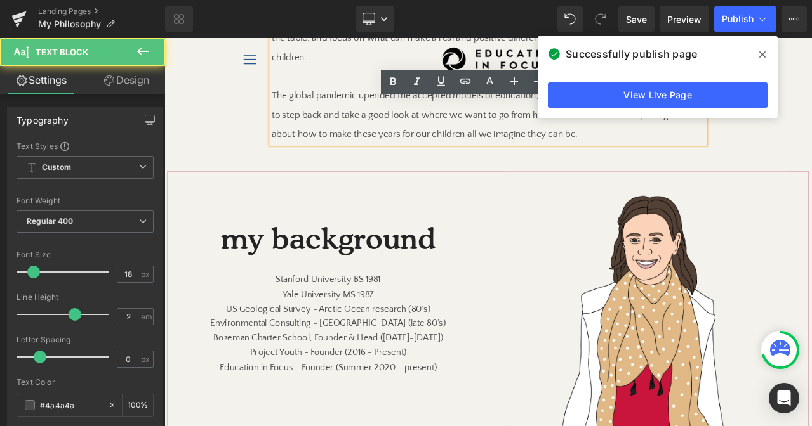
click at [637, 156] on p "to step back and take a good look at where we want to go from here. New windows…" at bounding box center [548, 141] width 514 height 46
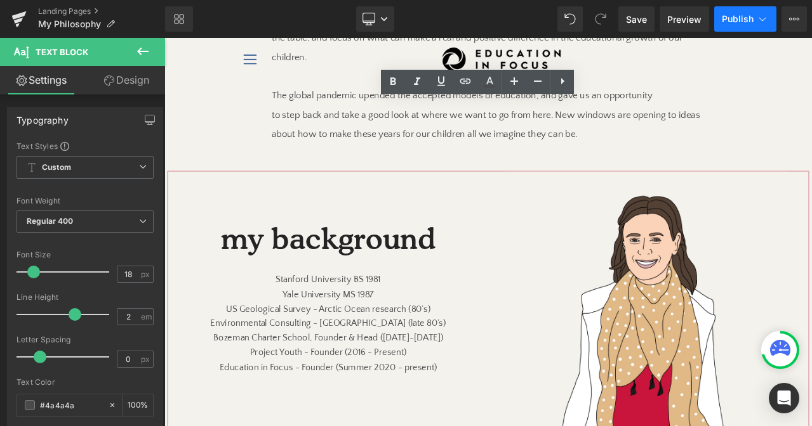
click at [732, 14] on span "Publish" at bounding box center [737, 19] width 32 height 10
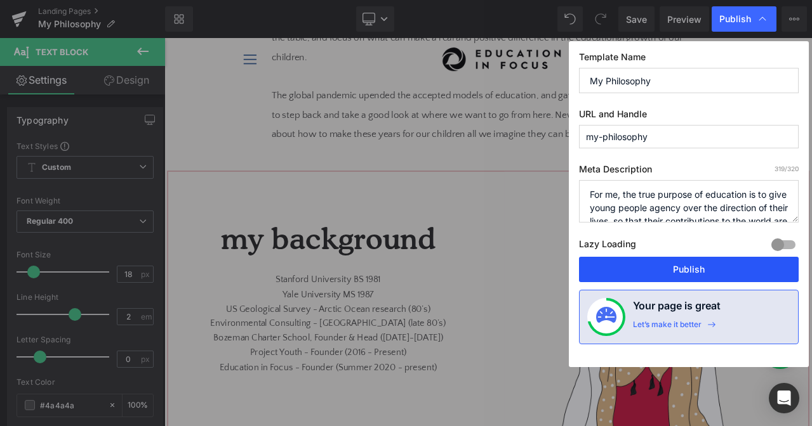
click at [716, 273] on button "Publish" at bounding box center [689, 269] width 220 height 25
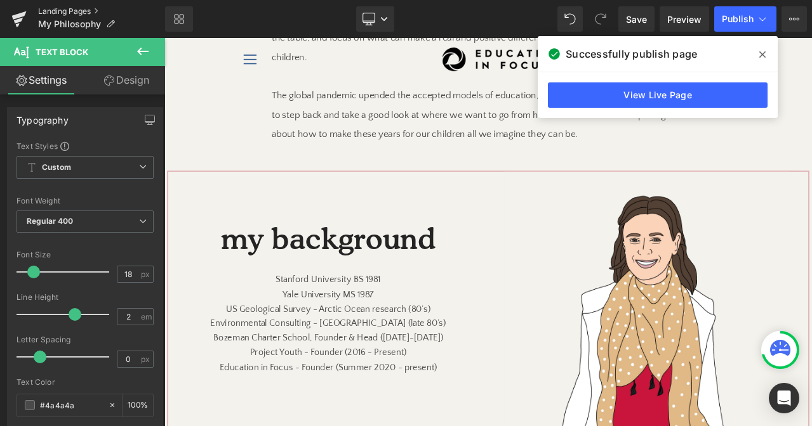
click at [51, 13] on link "Landing Pages" at bounding box center [101, 11] width 127 height 10
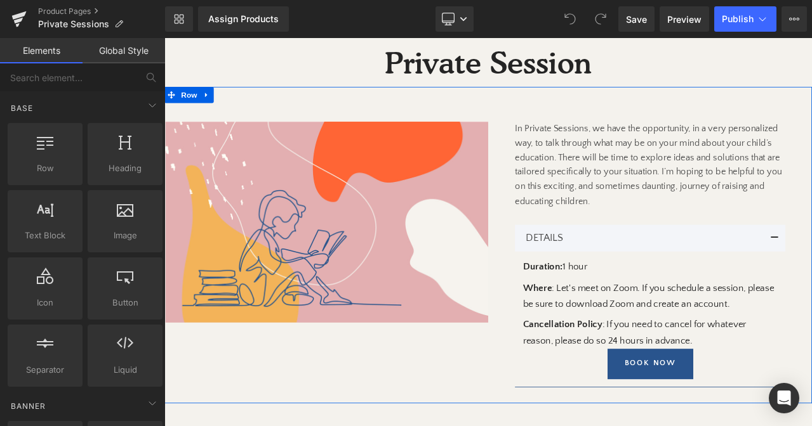
scroll to position [186, 0]
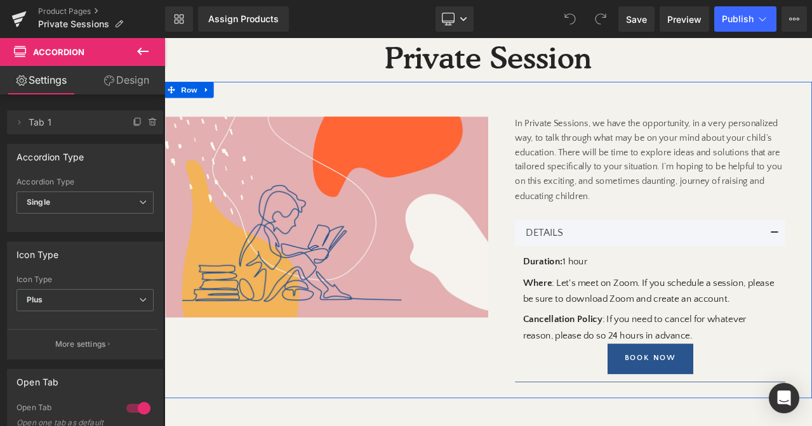
click at [699, 230] on p "In Private Sessions, we have the opportunity, in a very personalized way, to ta…" at bounding box center [740, 182] width 320 height 103
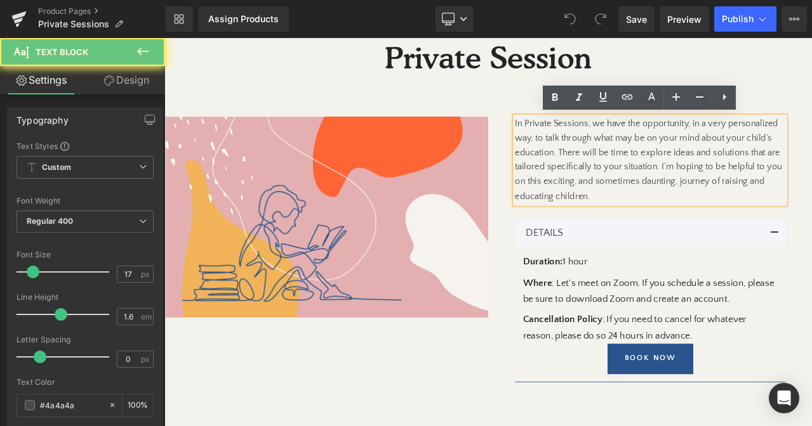
click at [691, 225] on p "In Private Sessions, we have the opportunity, in a very personalized way, to ta…" at bounding box center [740, 182] width 320 height 103
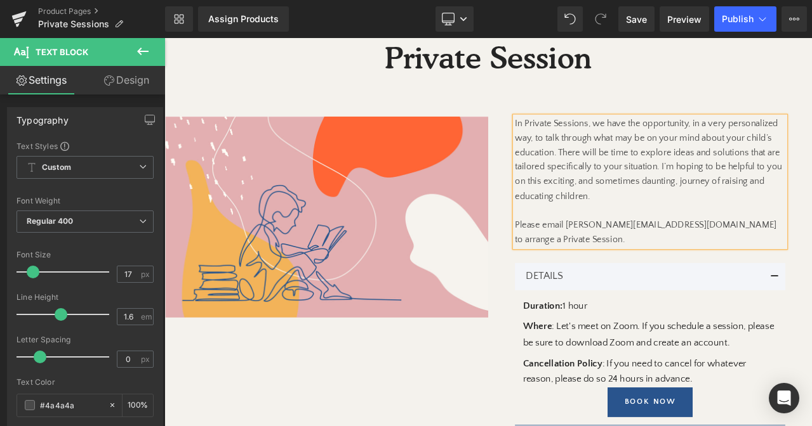
click at [603, 265] on p "In Private Sessions, we have the opportunity, in a very personalized way, to ta…" at bounding box center [740, 208] width 320 height 155
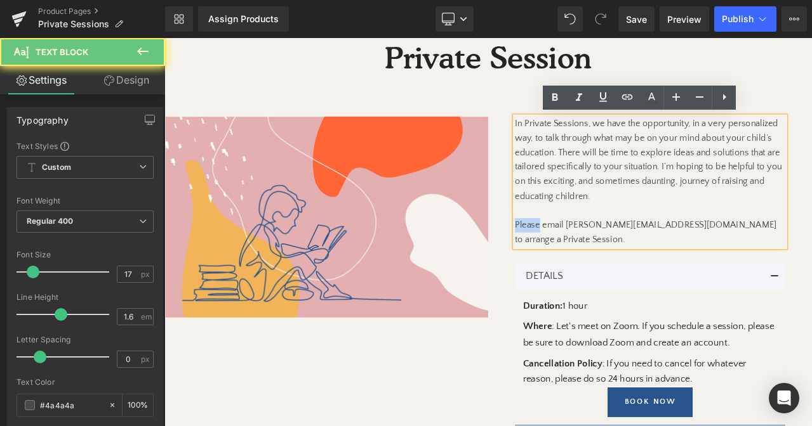
click at [603, 265] on p "In Private Sessions, we have the opportunity, in a very personalized way, to ta…" at bounding box center [740, 208] width 320 height 155
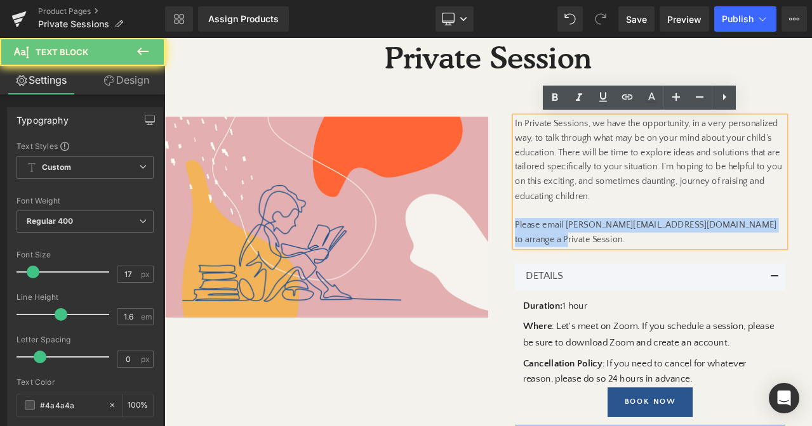
click at [603, 265] on p "In Private Sessions, we have the opportunity, in a very personalized way, to ta…" at bounding box center [740, 208] width 320 height 155
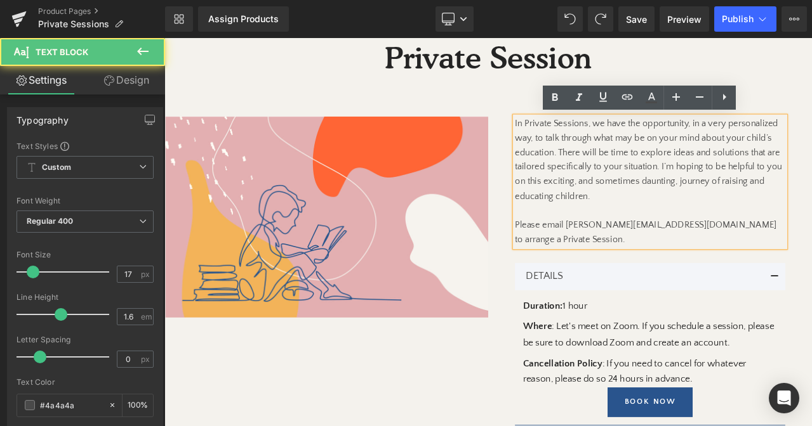
click at [650, 261] on p "In Private Sessions, we have the opportunity, in a very personalized way, to ta…" at bounding box center [740, 208] width 320 height 155
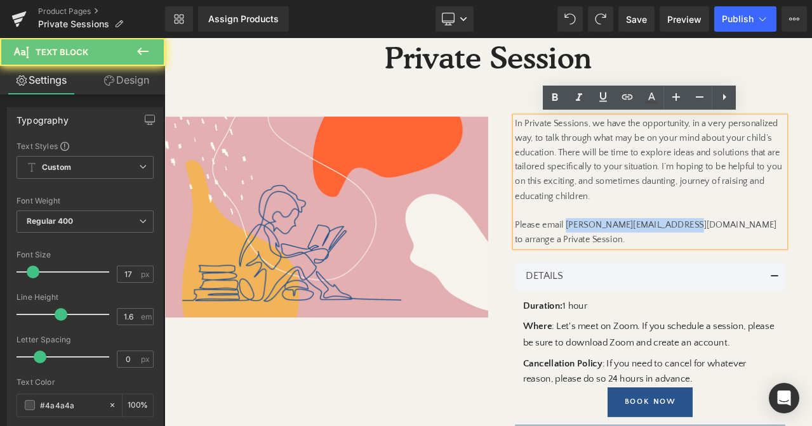
drag, startPoint x: 650, startPoint y: 261, endPoint x: 774, endPoint y: 261, distance: 123.7
click at [774, 261] on p "In Private Sessions, we have the opportunity, in a very personalized way, to ta…" at bounding box center [740, 208] width 320 height 155
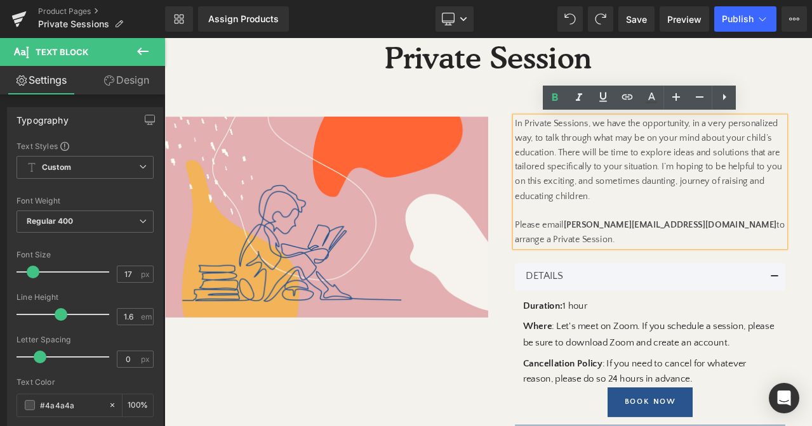
click at [702, 313] on div "DETAILS Text Block" at bounding box center [732, 322] width 279 height 20
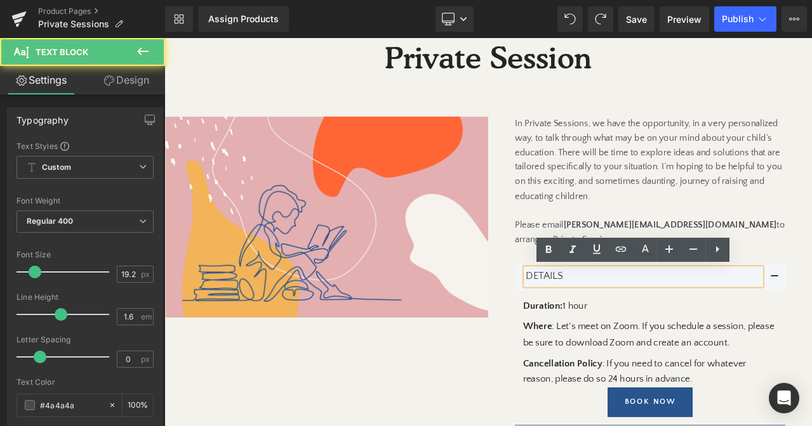
click at [811, 303] on div "DETAILS Text Block Duration: 1 hour Heading Where : Let's meet on Zoom. If you …" at bounding box center [740, 398] width 320 height 225
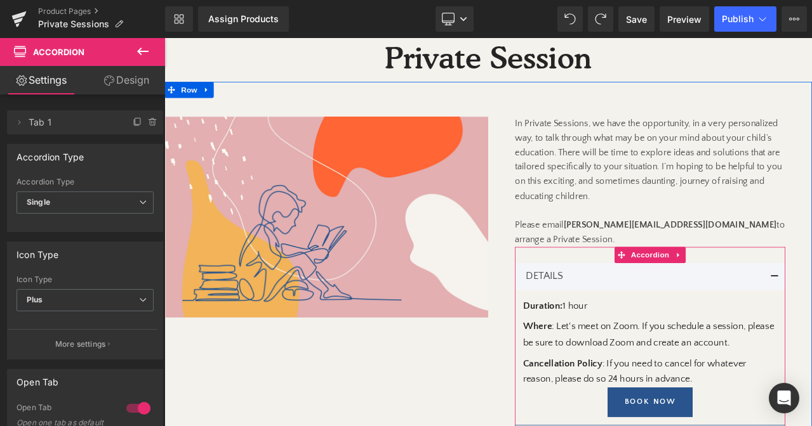
click at [811, 296] on div "DETAILS Text Block Duration: 1 hour Heading Where : Let's meet on Zoom. If you …" at bounding box center [740, 398] width 320 height 225
click at [777, 296] on icon at bounding box center [774, 296] width 9 height 10
click at [785, 297] on icon at bounding box center [782, 295] width 9 height 9
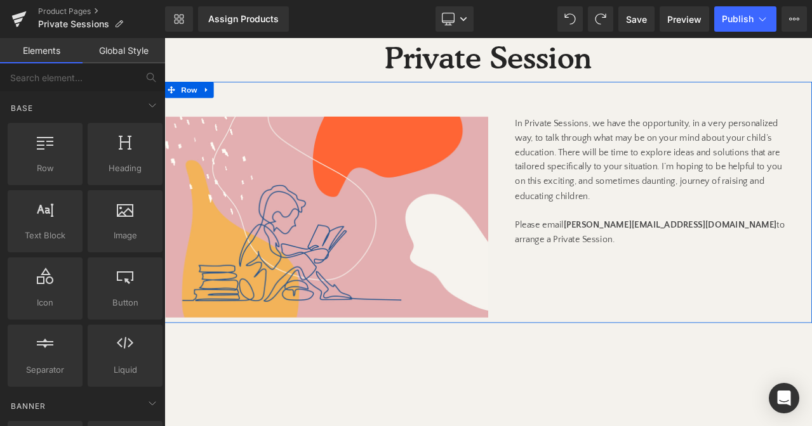
click at [786, 294] on div "(P) Image Product In Private Sessions, we have the opportunity, in a very perso…" at bounding box center [548, 233] width 768 height 287
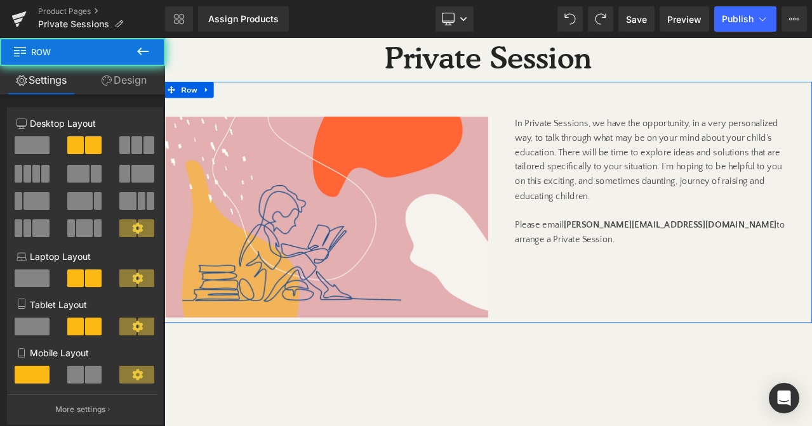
click at [784, 289] on div "(P) Image Product In Private Sessions, we have the opportunity, in a very perso…" at bounding box center [548, 233] width 768 height 287
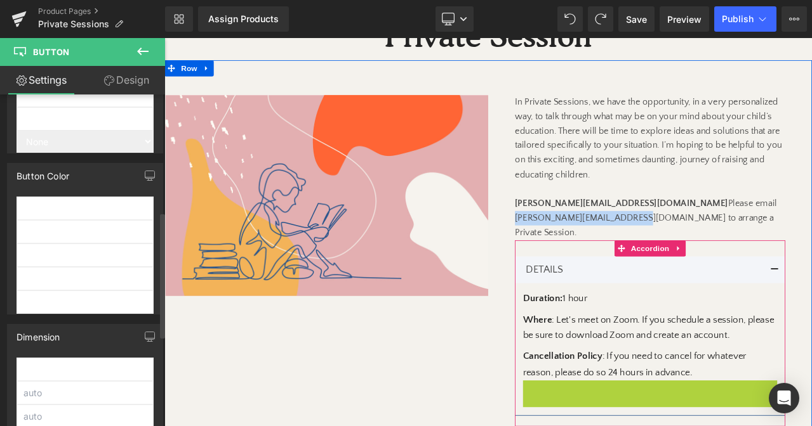
scroll to position [0, 0]
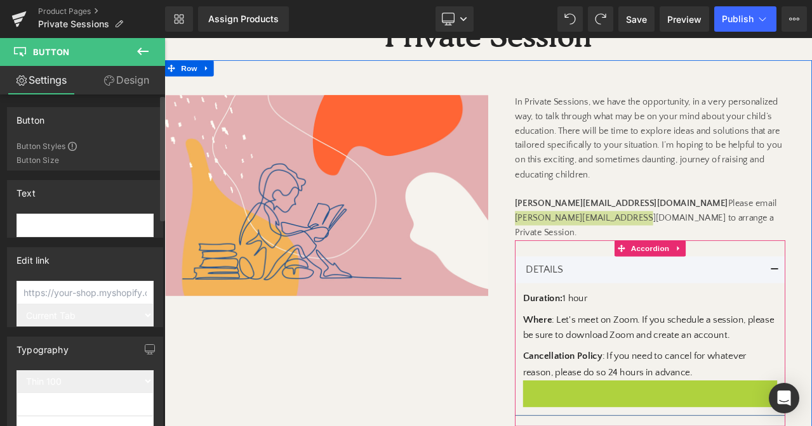
click at [53, 228] on input "text" at bounding box center [84, 225] width 137 height 23
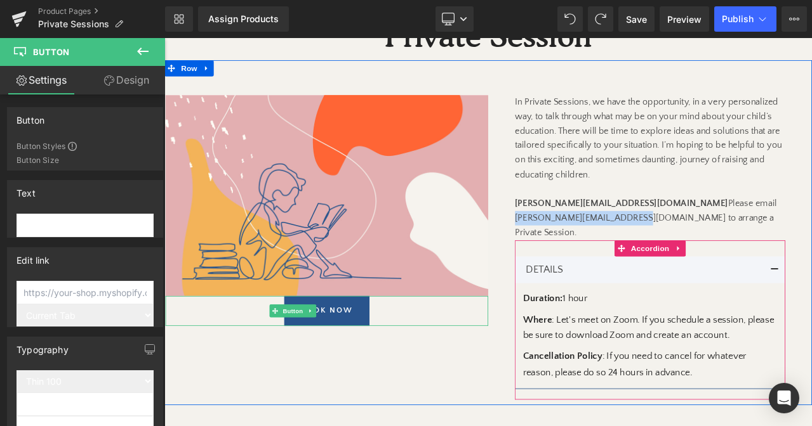
click at [774, 194] on p "In Private Sessions, we have the opportunity, in a very personalized way, to ta…" at bounding box center [740, 192] width 320 height 173
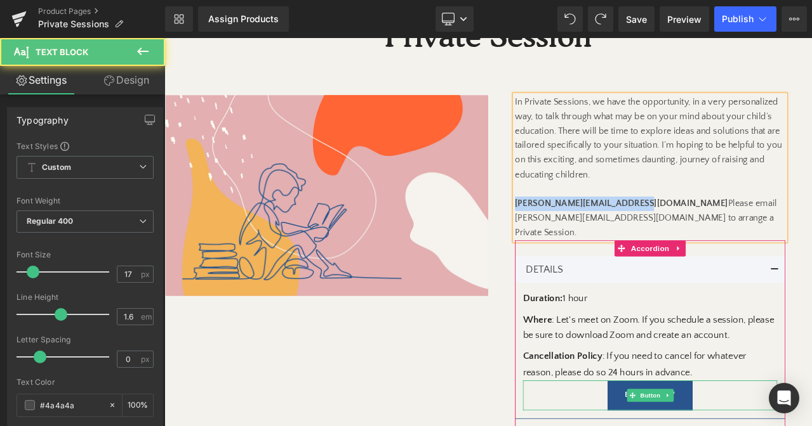
drag, startPoint x: 720, startPoint y: 234, endPoint x: 560, endPoint y: 234, distance: 160.5
click at [560, 234] on div "In Private Sessions, we have the opportunity, in a very personalized way, to ta…" at bounding box center [740, 304] width 384 height 397
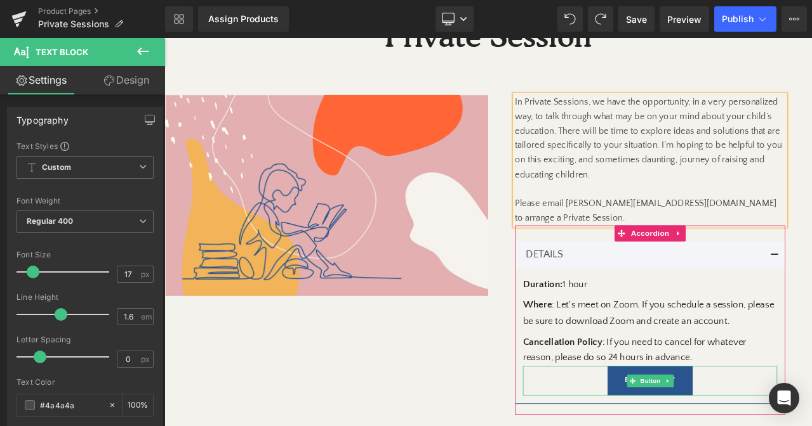
click at [640, 239] on p "In Private Sessions, we have the opportunity, in a very personalized way, to ta…" at bounding box center [740, 183] width 320 height 155
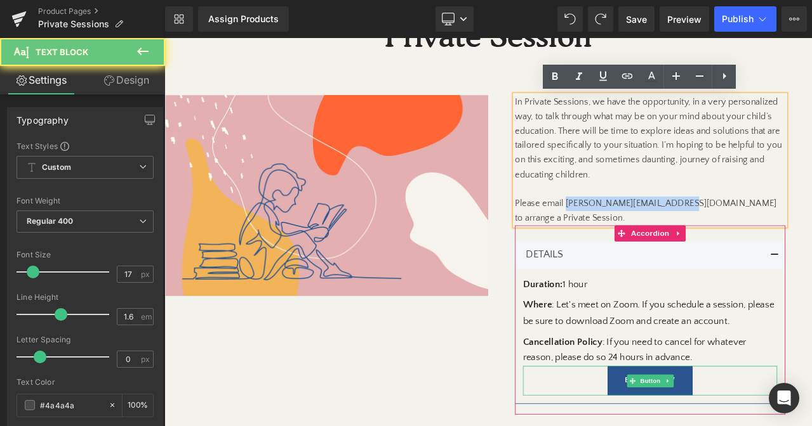
drag, startPoint x: 640, startPoint y: 239, endPoint x: 754, endPoint y: 239, distance: 114.2
click at [755, 239] on p "In Private Sessions, we have the opportunity, in a very personalized way, to ta…" at bounding box center [740, 183] width 320 height 155
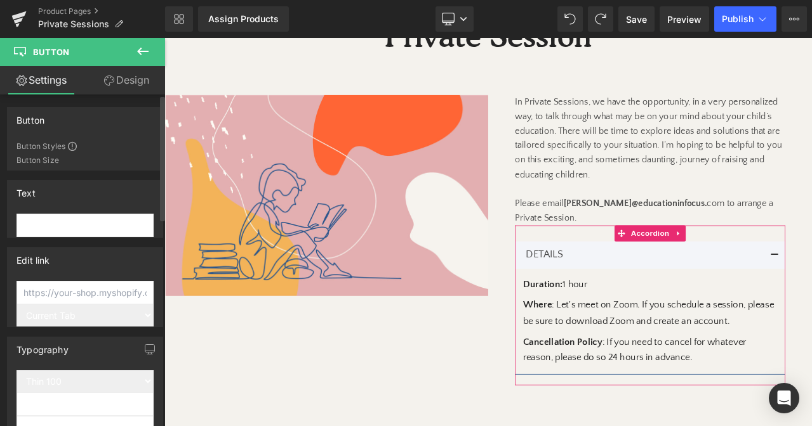
click at [93, 221] on input "text" at bounding box center [84, 225] width 137 height 23
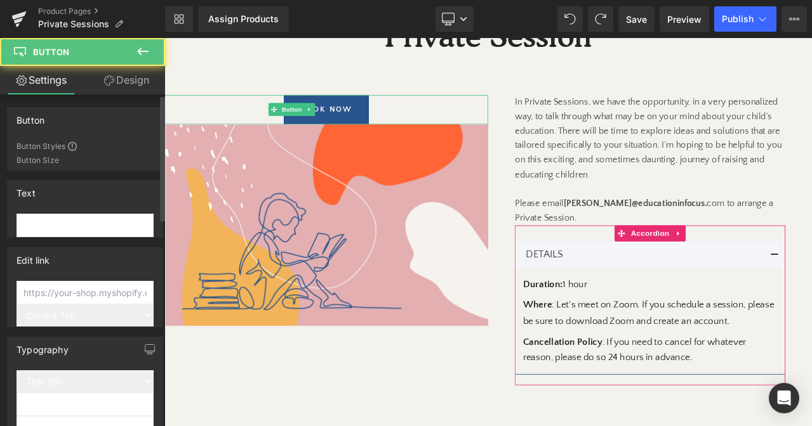
type input "S"
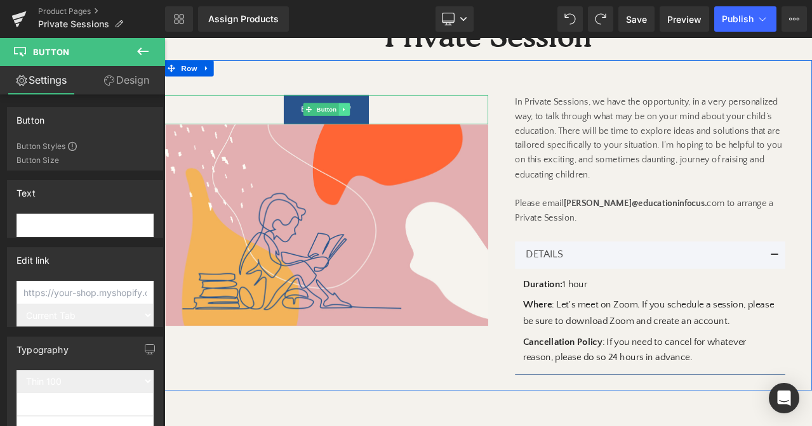
click at [372, 126] on link at bounding box center [377, 122] width 13 height 15
click at [383, 126] on icon at bounding box center [383, 123] width 7 height 7
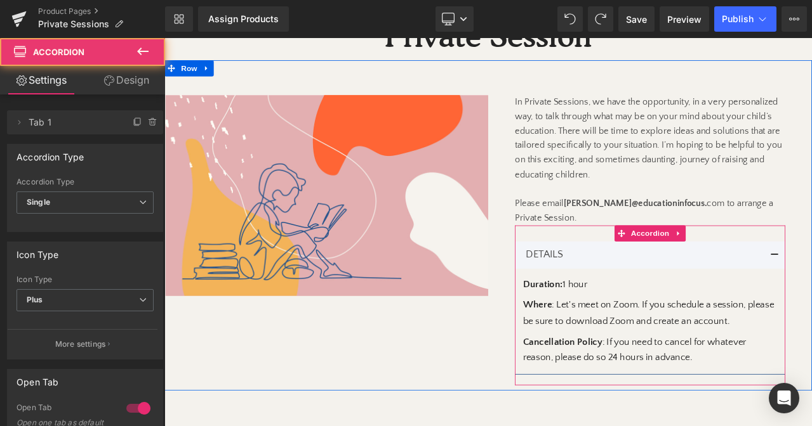
click at [731, 387] on article "Duration: 1 hour Heading Where : Let's meet on Zoom. If you schedule a session,…" at bounding box center [740, 375] width 320 height 126
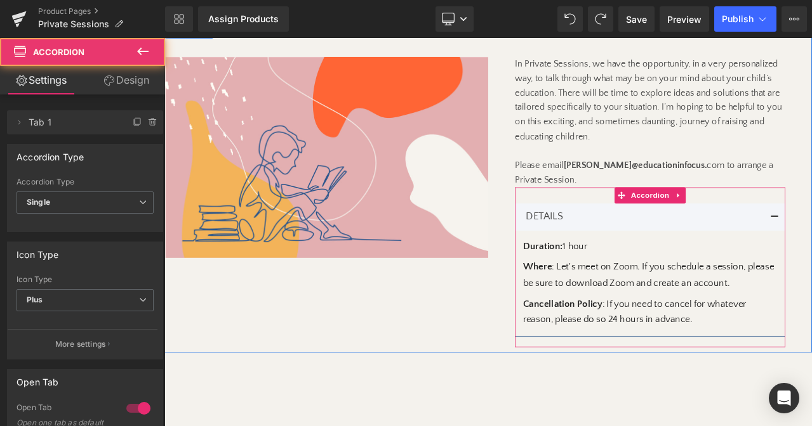
scroll to position [256, 0]
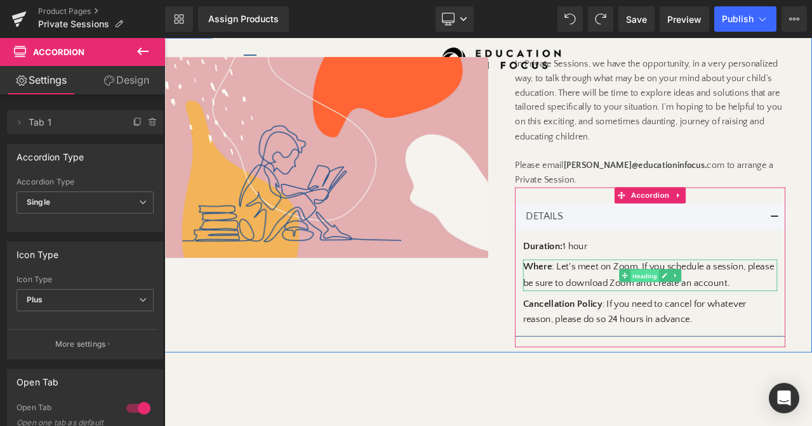
click at [747, 313] on span "Heading" at bounding box center [733, 320] width 34 height 15
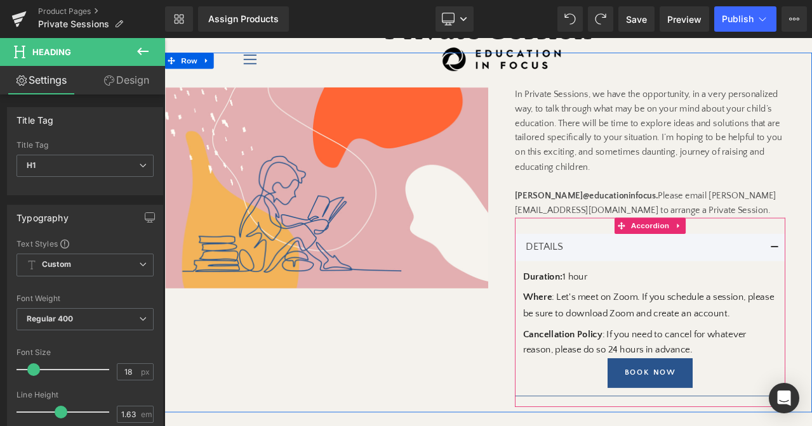
scroll to position [213, 0]
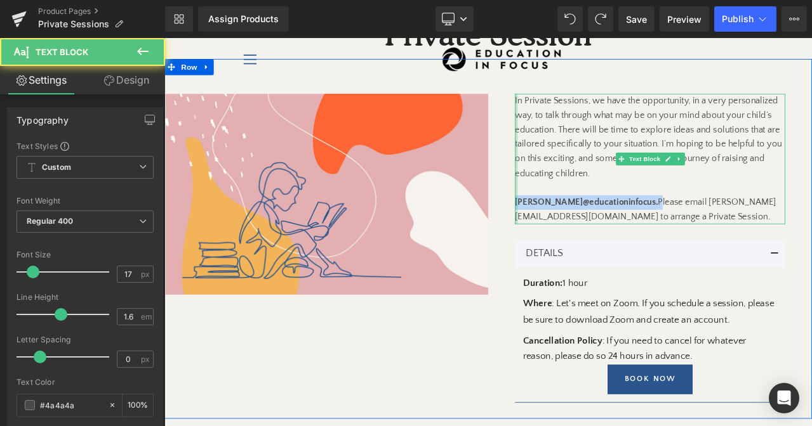
drag, startPoint x: 699, startPoint y: 233, endPoint x: 580, endPoint y: 233, distance: 119.3
click at [580, 233] on div "In Private Sessions, we have the opportunity, in a very personalized way, to ta…" at bounding box center [740, 181] width 320 height 155
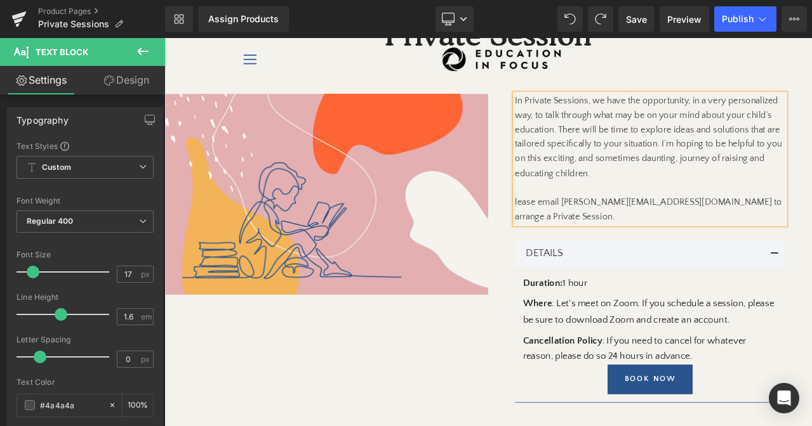
click at [582, 235] on p "In Private Sessions, we have the opportunity, in a very personalized way, to ta…" at bounding box center [740, 181] width 320 height 155
click at [654, 234] on p "In Private Sessions, we have the opportunity, in a very personalized way, to ta…" at bounding box center [740, 181] width 320 height 155
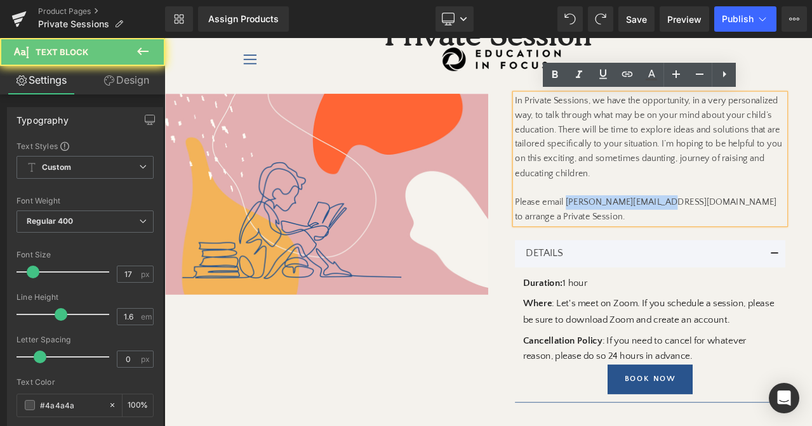
drag, startPoint x: 654, startPoint y: 234, endPoint x: 725, endPoint y: 234, distance: 71.7
click at [726, 234] on p "In Private Sessions, we have the opportunity, in a very personalized way, to ta…" at bounding box center [740, 181] width 320 height 155
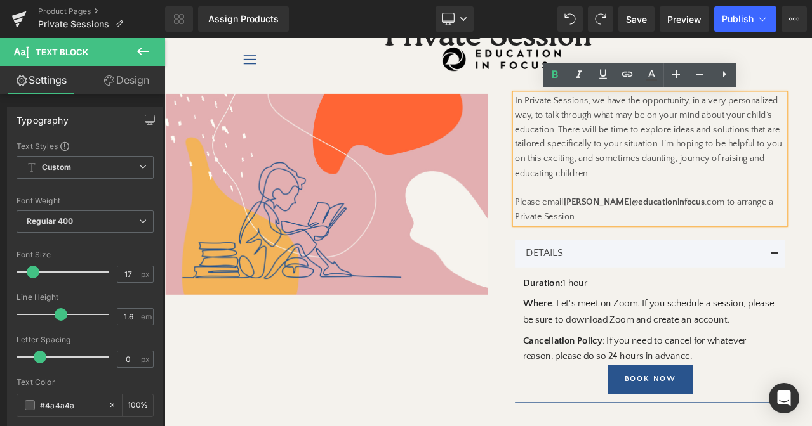
click at [763, 237] on p "In Private Sessions, we have the opportunity, in a very personalized way, to ta…" at bounding box center [740, 181] width 320 height 155
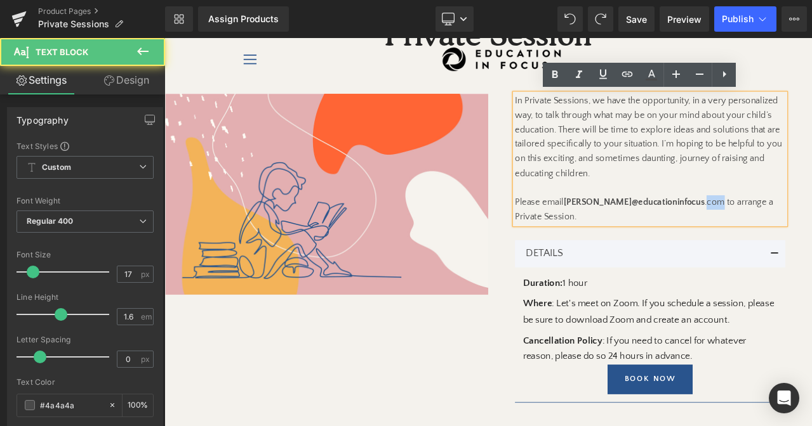
click at [763, 237] on p "In Private Sessions, we have the opportunity, in a very personalized way, to ta…" at bounding box center [740, 181] width 320 height 155
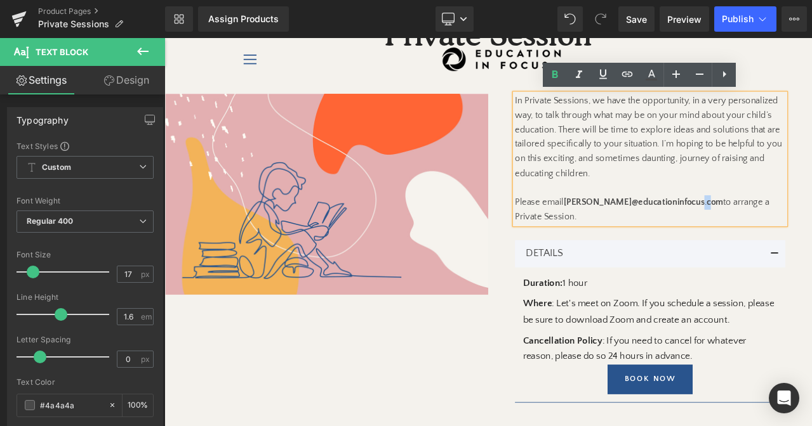
drag, startPoint x: 752, startPoint y: 237, endPoint x: 760, endPoint y: 237, distance: 8.2
click at [760, 237] on p "In Private Sessions, we have the opportunity, in a very personalized way, to ta…" at bounding box center [740, 181] width 320 height 155
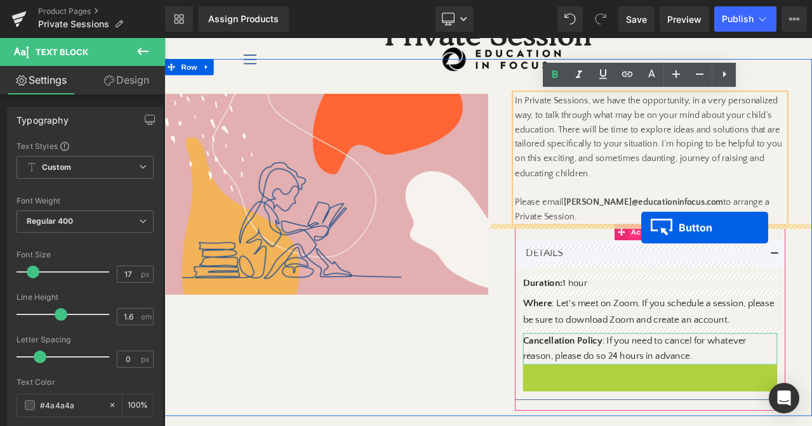
drag, startPoint x: 731, startPoint y: 438, endPoint x: 730, endPoint y: 264, distance: 174.5
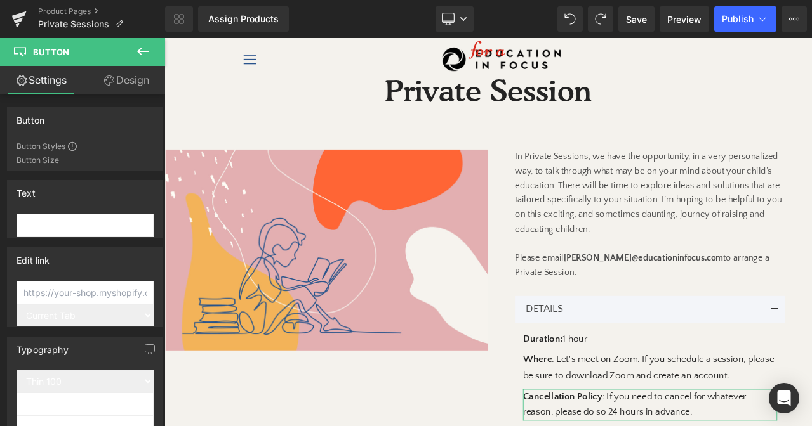
scroll to position [134, 0]
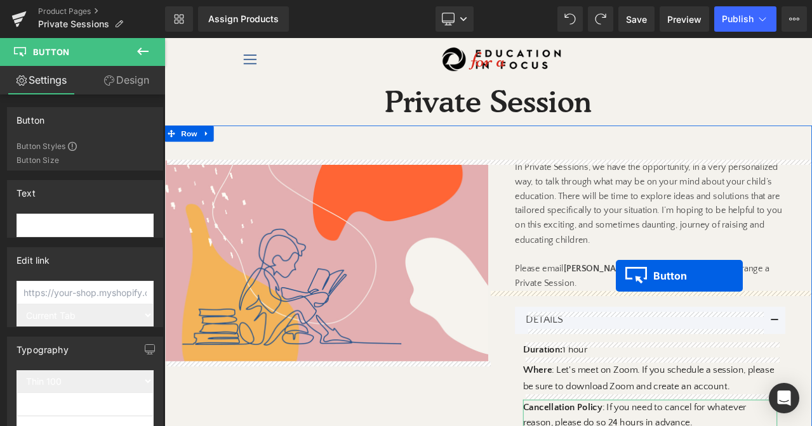
drag, startPoint x: 528, startPoint y: 89, endPoint x: 700, endPoint y: 320, distance: 288.4
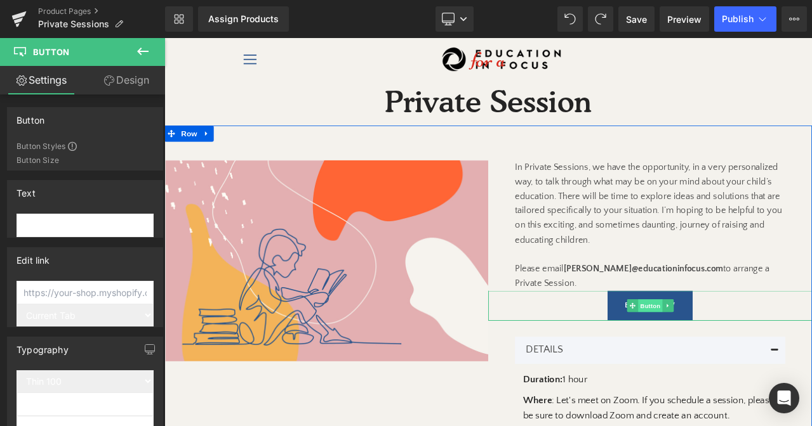
click at [729, 355] on span "Button" at bounding box center [740, 355] width 29 height 15
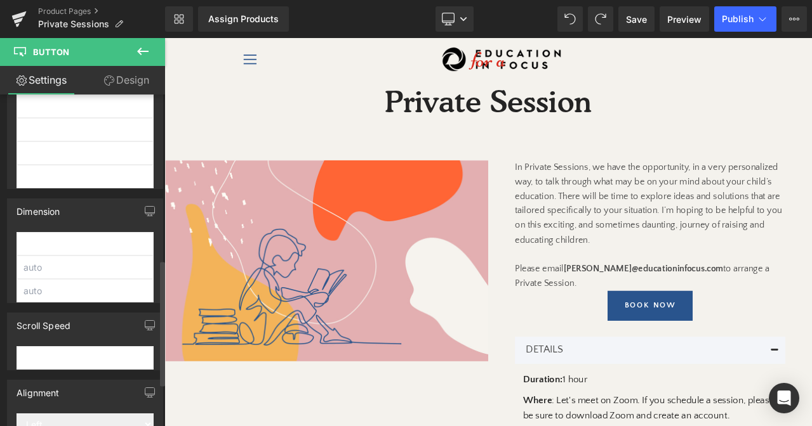
scroll to position [548, 0]
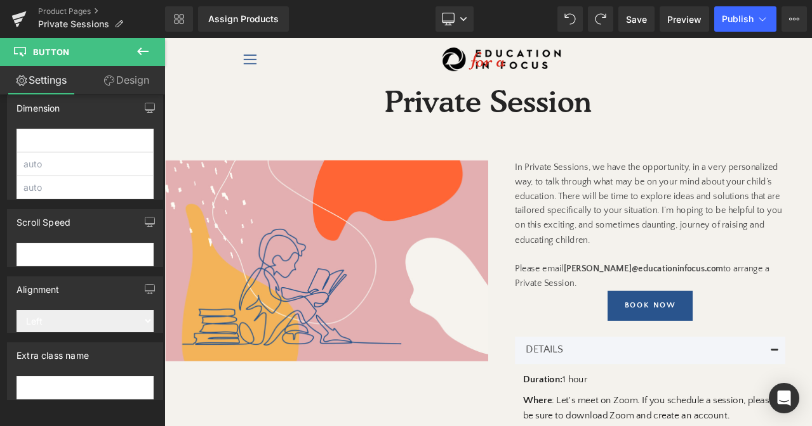
click at [119, 85] on link "Design" at bounding box center [126, 80] width 82 height 29
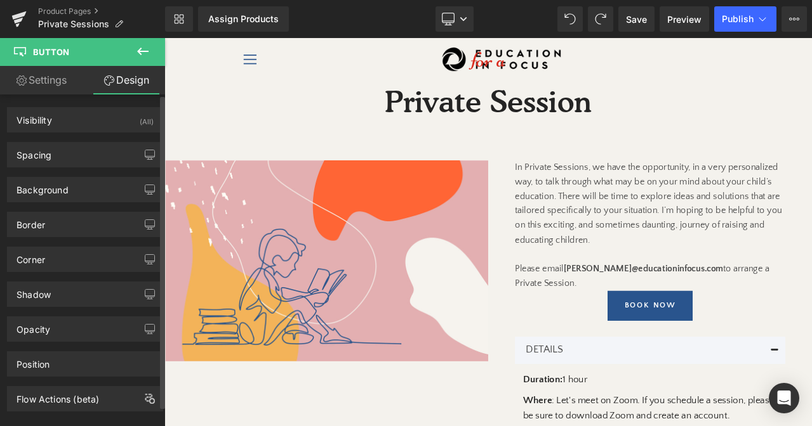
scroll to position [22, 0]
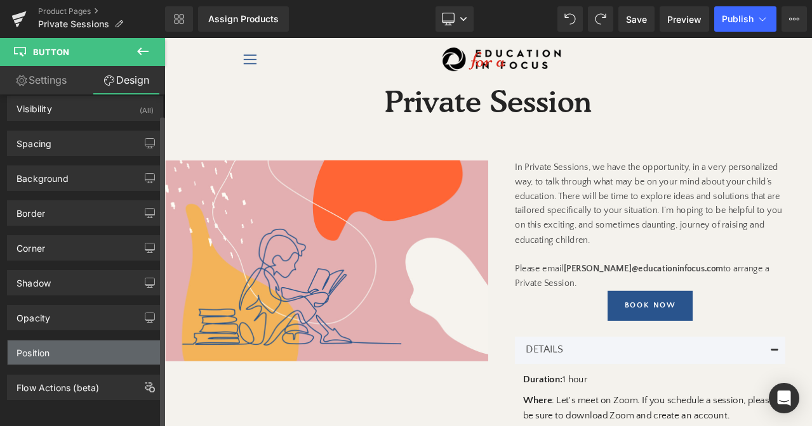
click at [72, 345] on div "Position" at bounding box center [85, 353] width 155 height 24
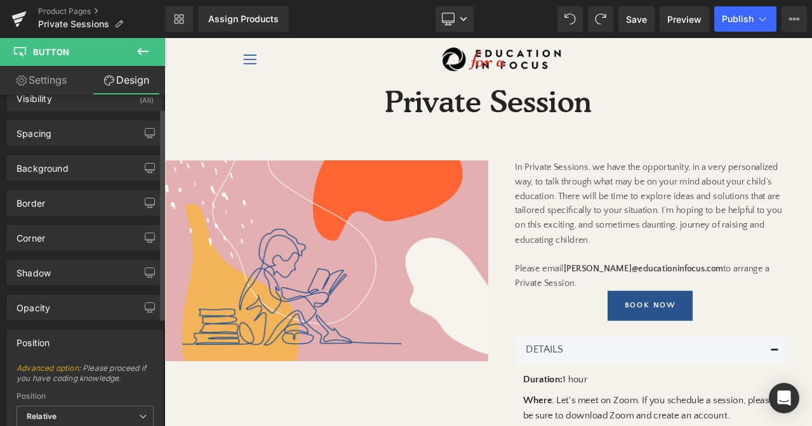
scroll to position [192, 0]
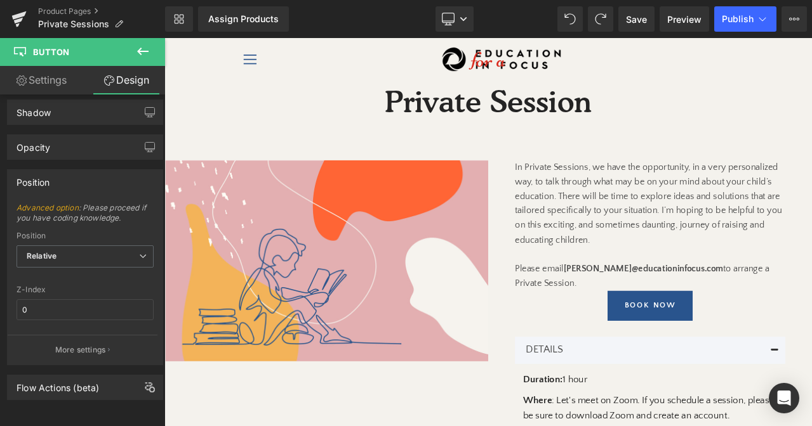
click at [51, 87] on link "Settings" at bounding box center [41, 80] width 82 height 29
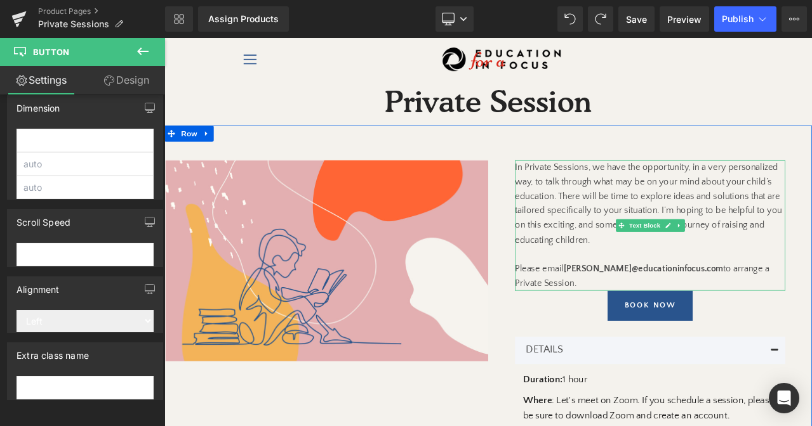
click at [723, 325] on p "In Private Sessions, we have the opportunity, in a very personalized way, to ta…" at bounding box center [740, 260] width 320 height 155
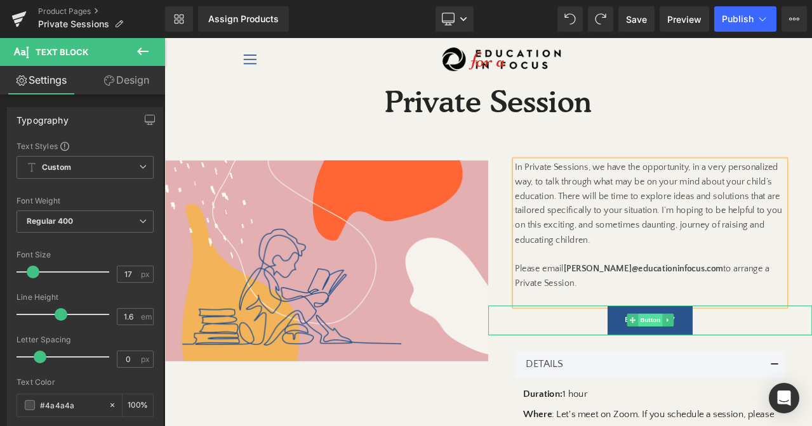
click at [735, 371] on span "Button" at bounding box center [740, 372] width 29 height 15
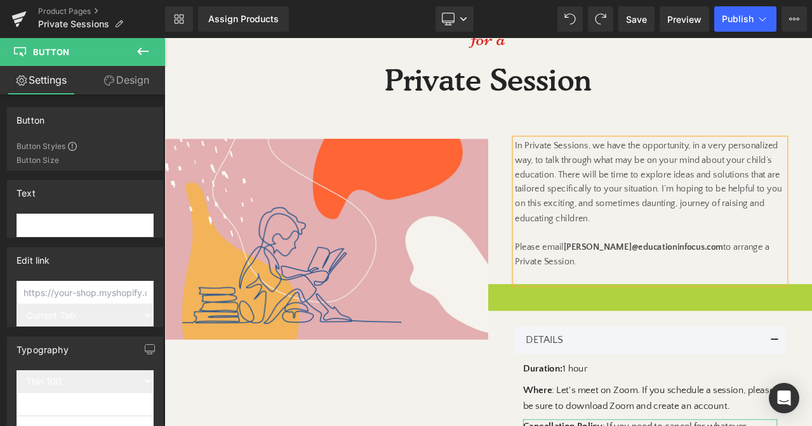
scroll to position [197, 0]
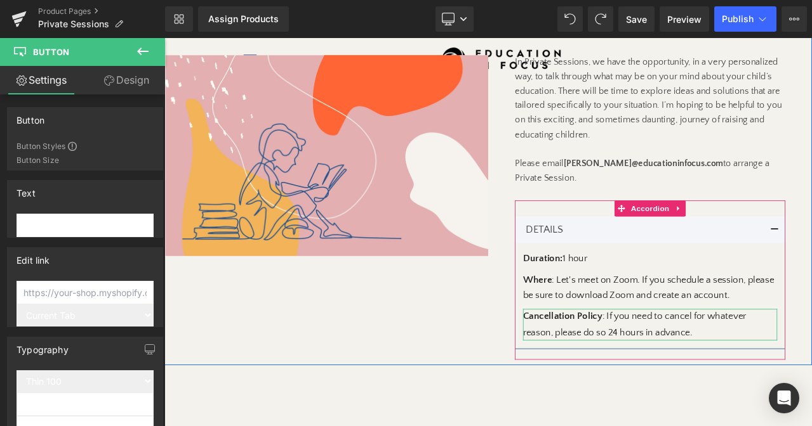
scroll to position [233, 0]
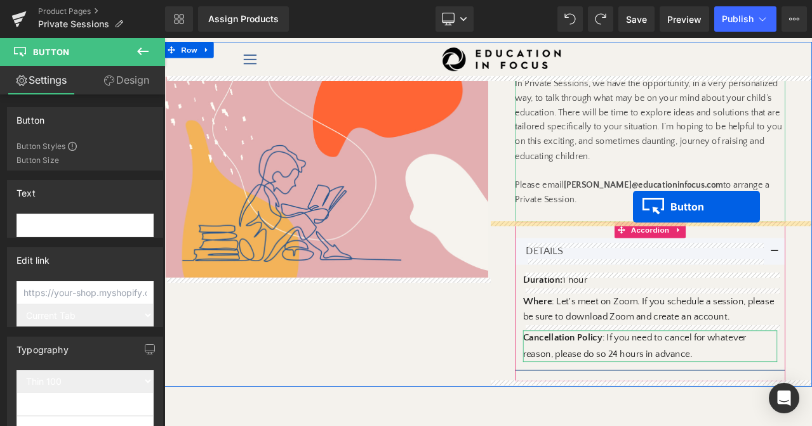
drag, startPoint x: 720, startPoint y: 101, endPoint x: 720, endPoint y: 239, distance: 137.7
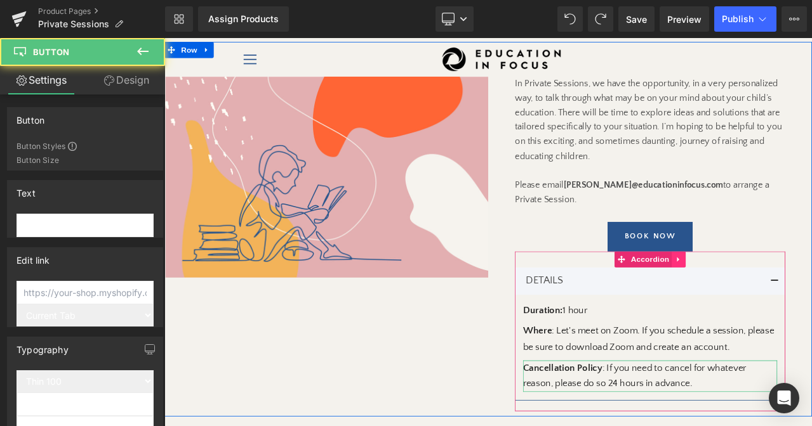
click at [779, 299] on link at bounding box center [774, 300] width 16 height 19
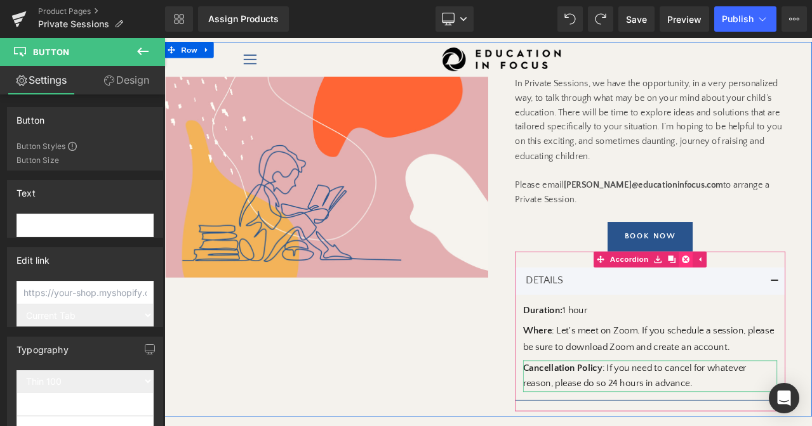
click at [778, 300] on icon at bounding box center [782, 300] width 9 height 9
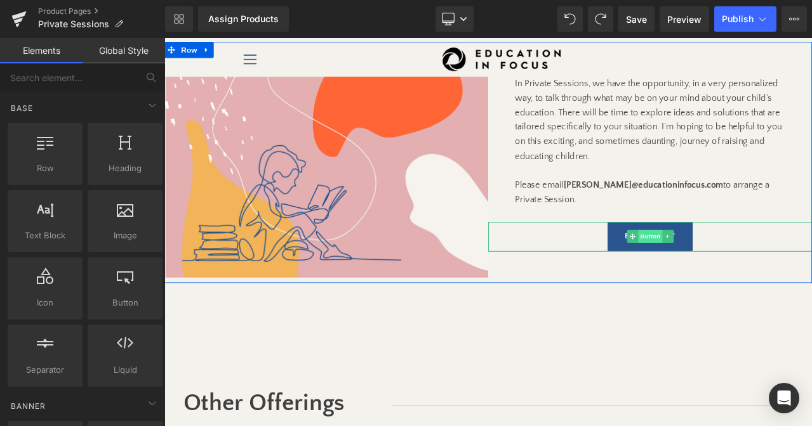
click at [740, 275] on span "Button" at bounding box center [740, 273] width 29 height 15
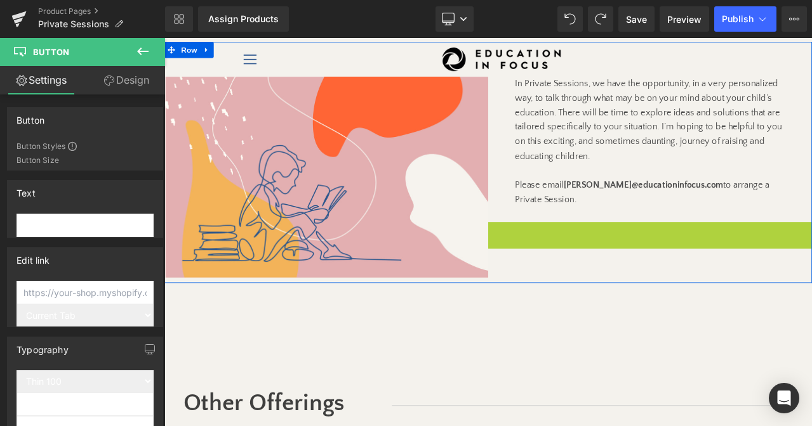
click at [550, 385] on div "Other Offerings Text Block Separator Row Row" at bounding box center [548, 418] width 761 height 178
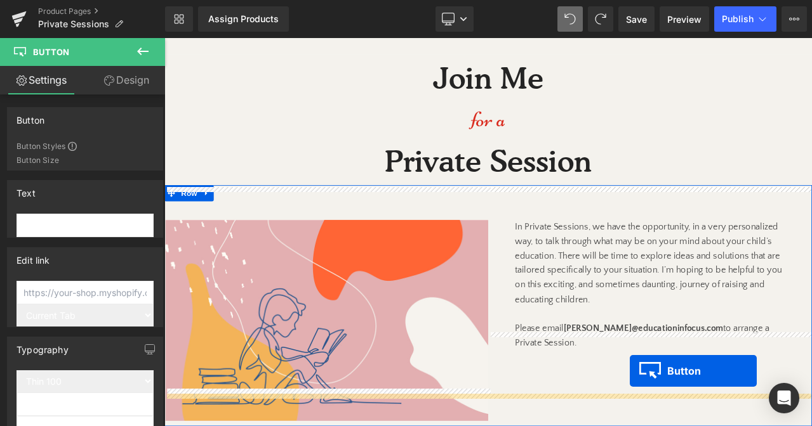
scroll to position [102, 0]
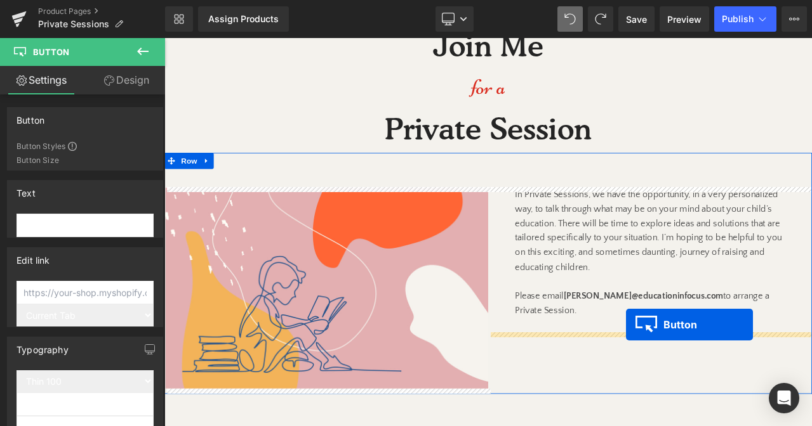
drag, startPoint x: 527, startPoint y: 135, endPoint x: 712, endPoint y: 378, distance: 305.2
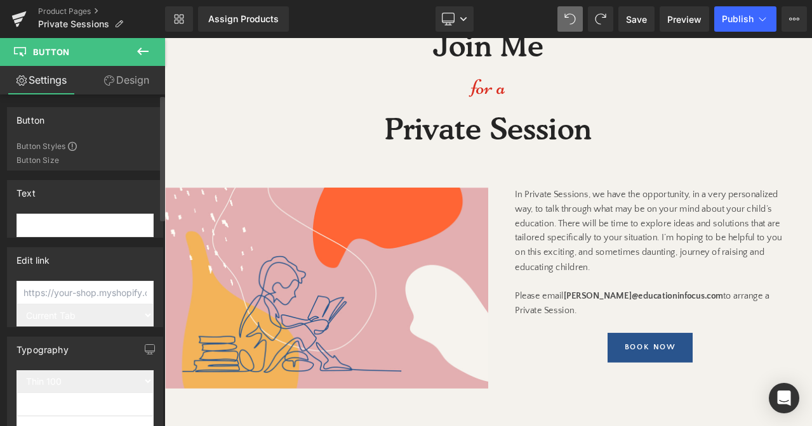
click at [63, 225] on input "text" at bounding box center [84, 225] width 137 height 23
click at [139, 49] on icon at bounding box center [142, 52] width 11 height 8
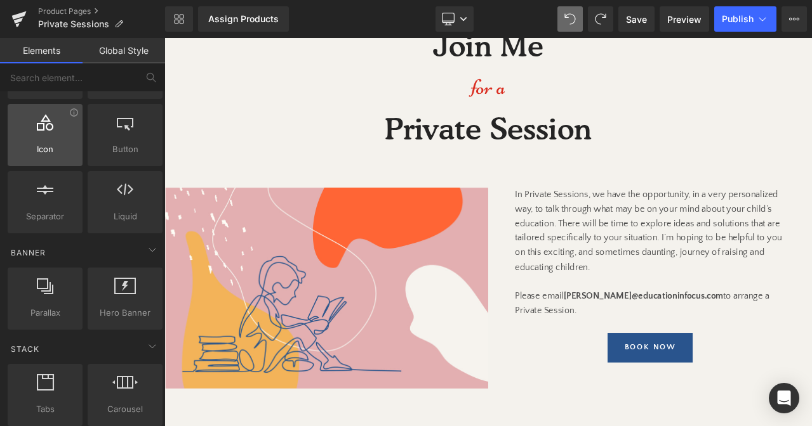
scroll to position [159, 0]
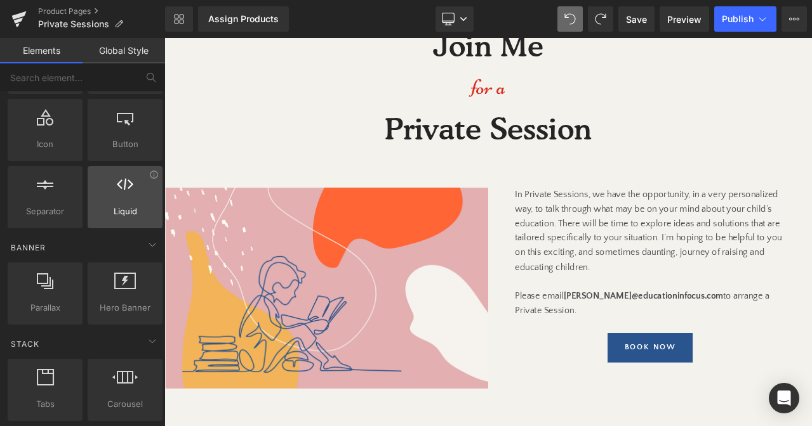
click at [98, 206] on span "Liquid" at bounding box center [124, 211] width 67 height 13
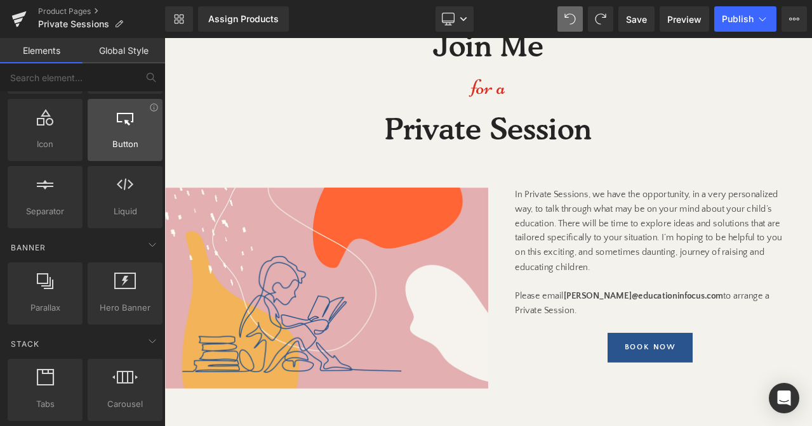
click at [101, 157] on div "Button button, call to action, cta" at bounding box center [125, 130] width 75 height 62
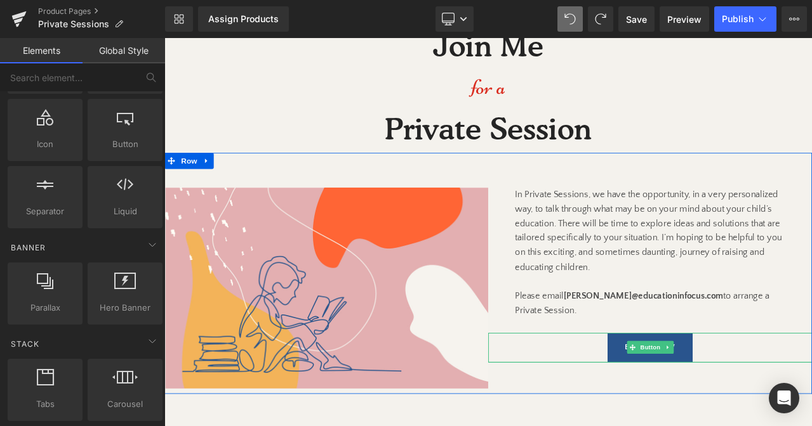
click at [639, 404] on div "Book Now" at bounding box center [740, 406] width 384 height 36
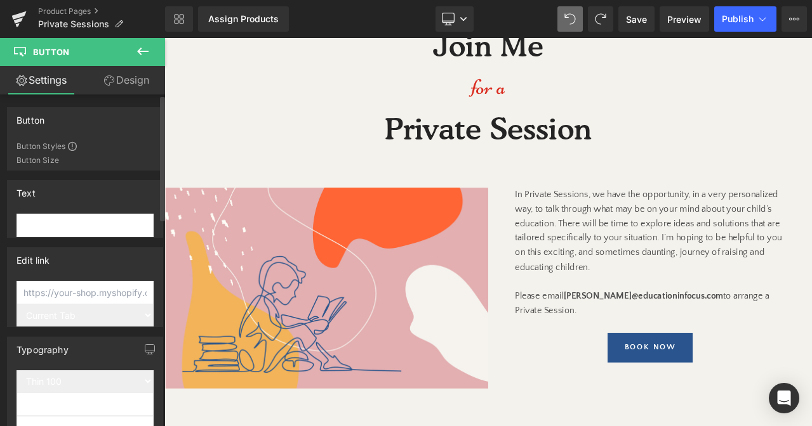
click at [95, 225] on input "text" at bounding box center [84, 225] width 137 height 23
click at [72, 148] on span at bounding box center [72, 146] width 9 height 9
click at [54, 229] on input "text" at bounding box center [84, 225] width 137 height 23
click at [54, 229] on input "B" at bounding box center [84, 225] width 137 height 23
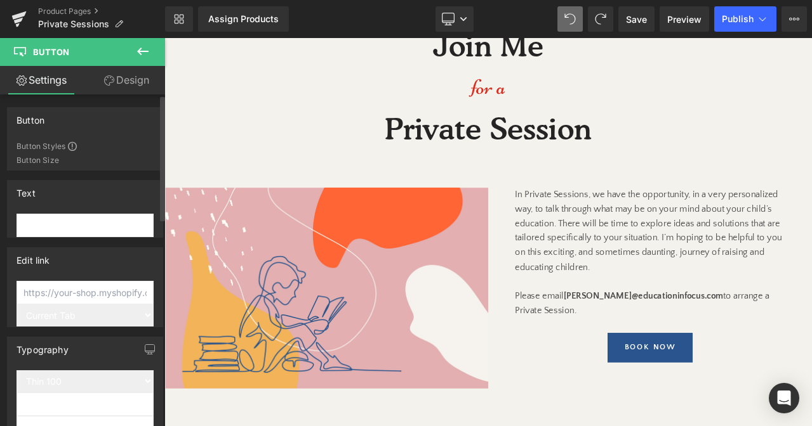
click at [54, 229] on input "BEmail" at bounding box center [84, 225] width 137 height 23
click at [62, 223] on input "GET IN TOUCH" at bounding box center [84, 225] width 137 height 23
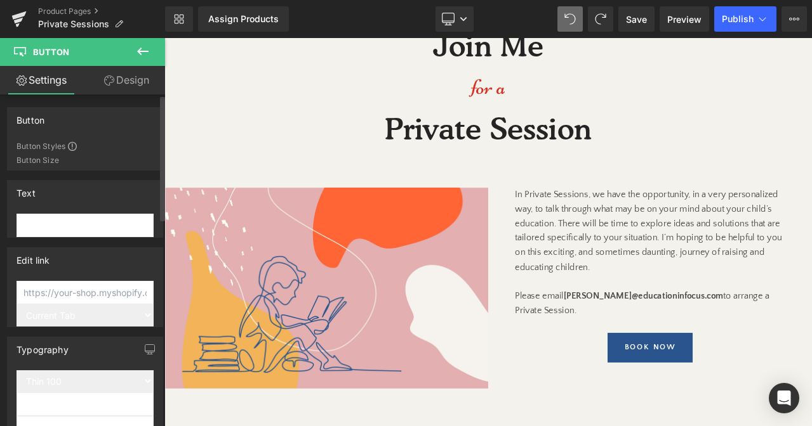
click at [62, 223] on input "GET IN TOUCH" at bounding box center [84, 225] width 137 height 23
click at [63, 224] on input "GET IN TOUCH" at bounding box center [84, 225] width 137 height 23
drag, startPoint x: 63, startPoint y: 224, endPoint x: 2, endPoint y: 224, distance: 61.5
click at [2, 224] on div "Text GET IN TOUCH" at bounding box center [85, 204] width 171 height 67
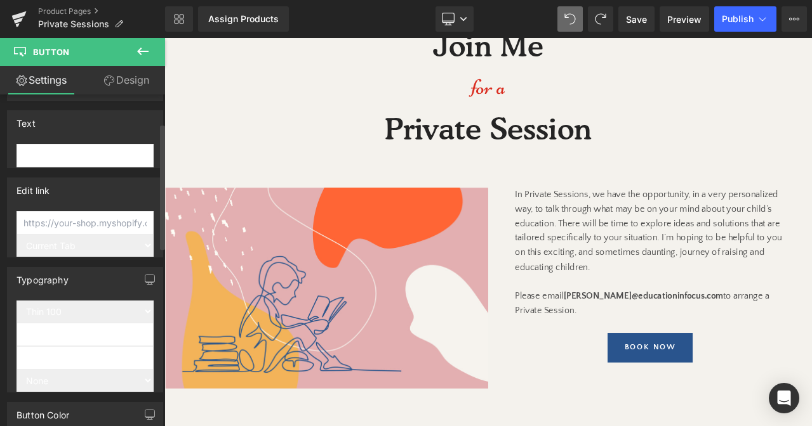
scroll to position [77, 0]
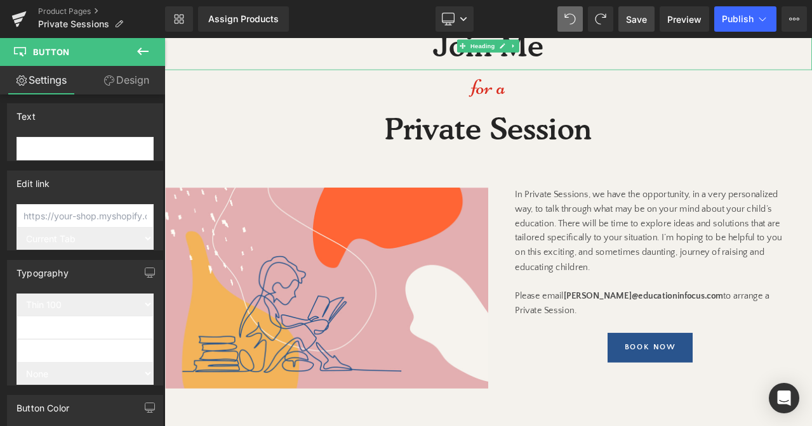
type input "GET IN TOUCH"
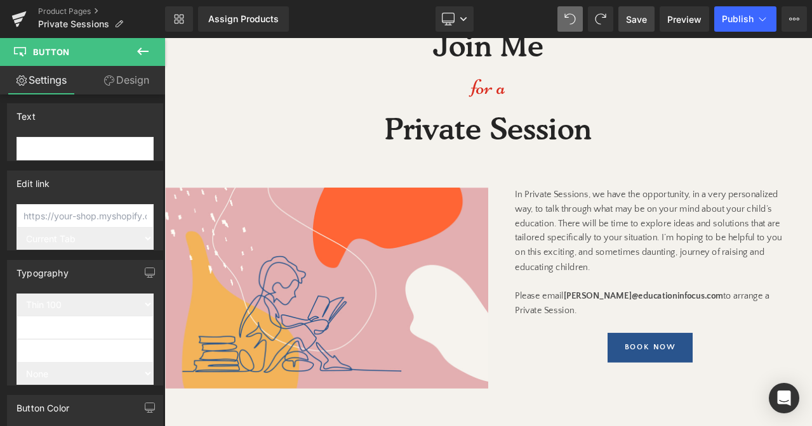
click at [632, 27] on link "Save" at bounding box center [636, 18] width 36 height 25
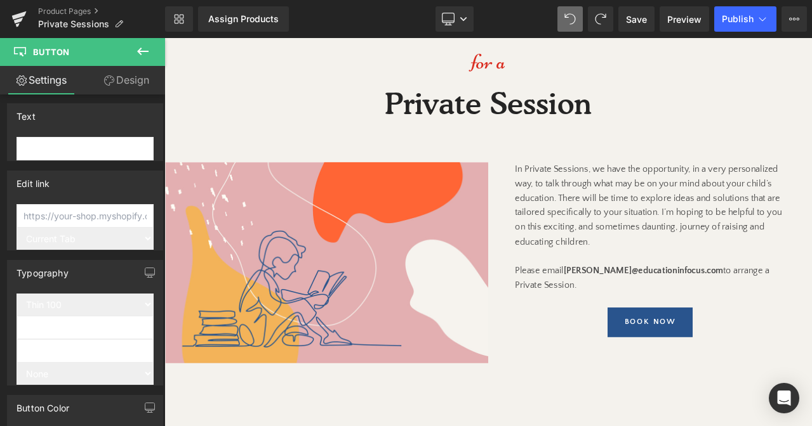
scroll to position [184, 0]
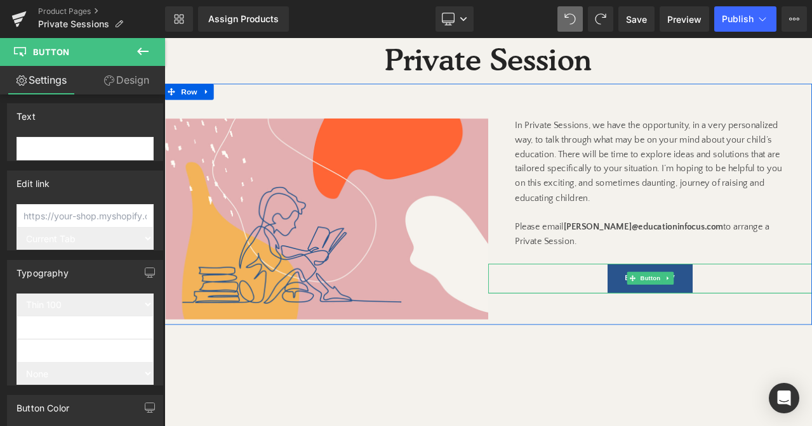
click at [670, 327] on div "Book Now" at bounding box center [740, 324] width 384 height 36
click at [740, 321] on span "Button" at bounding box center [740, 322] width 29 height 15
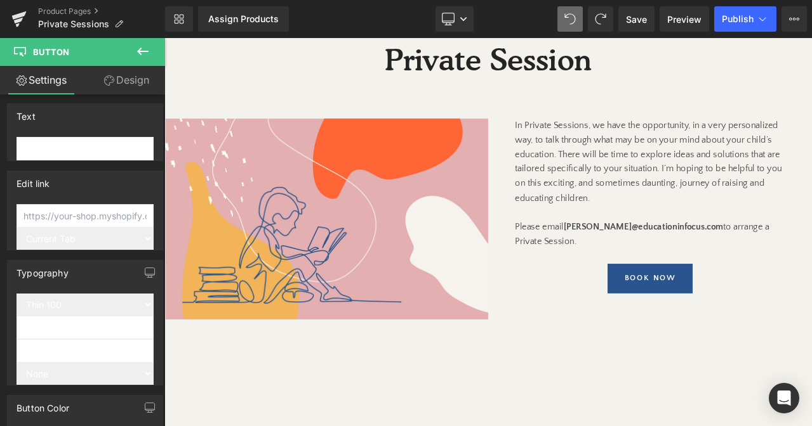
click at [126, 78] on link "Design" at bounding box center [126, 80] width 82 height 29
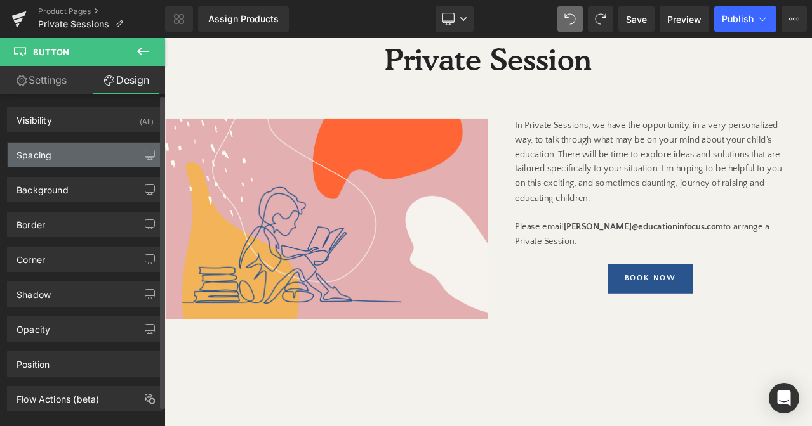
scroll to position [22, 0]
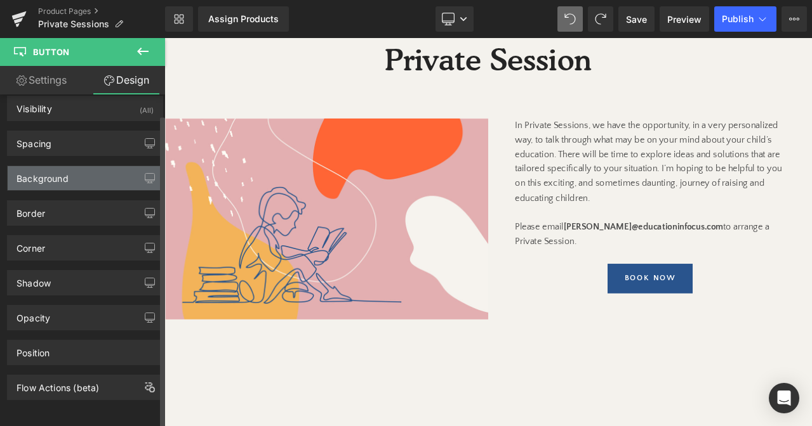
click at [73, 169] on div "Background" at bounding box center [85, 178] width 155 height 24
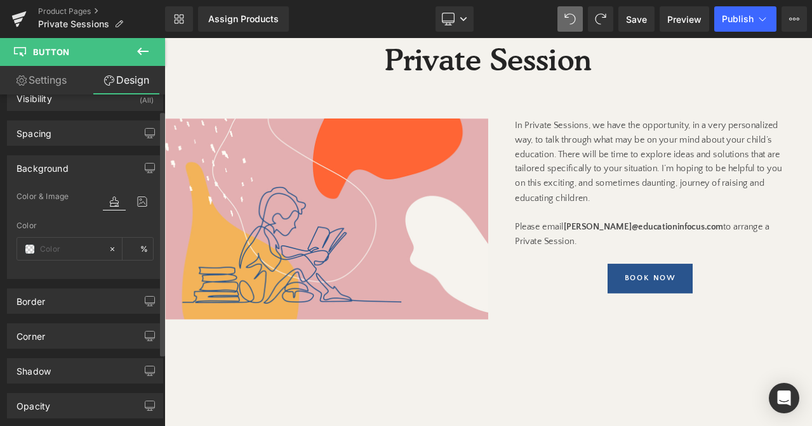
scroll to position [0, 0]
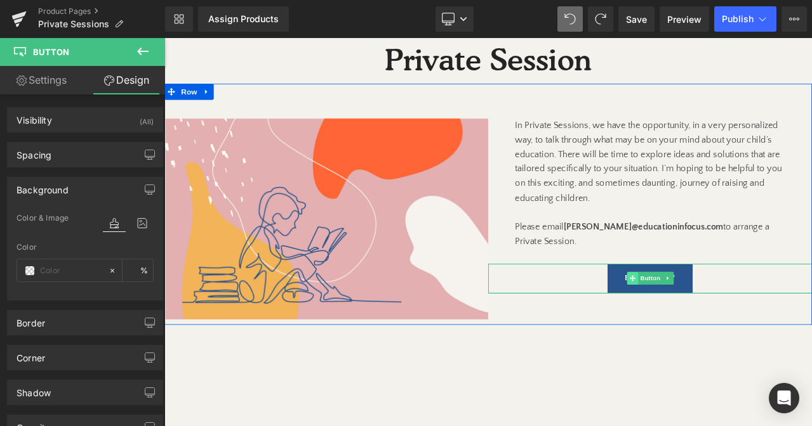
click at [714, 324] on span at bounding box center [719, 322] width 13 height 15
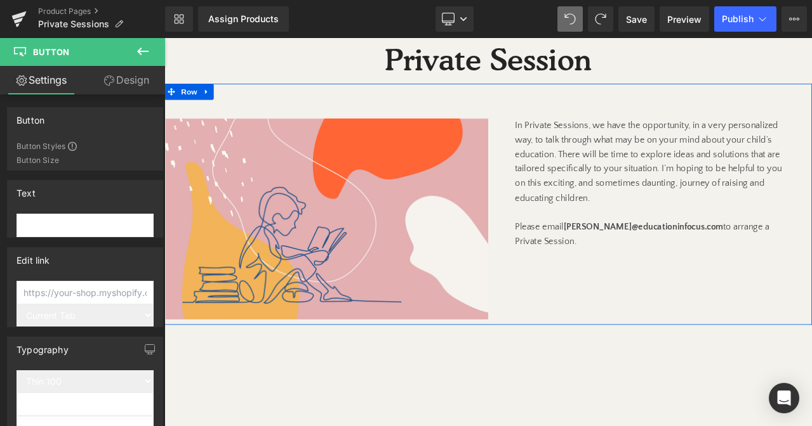
click at [716, 332] on div "(P) Image Product In Private Sessions, we have the opportunity, in a very perso…" at bounding box center [548, 235] width 768 height 287
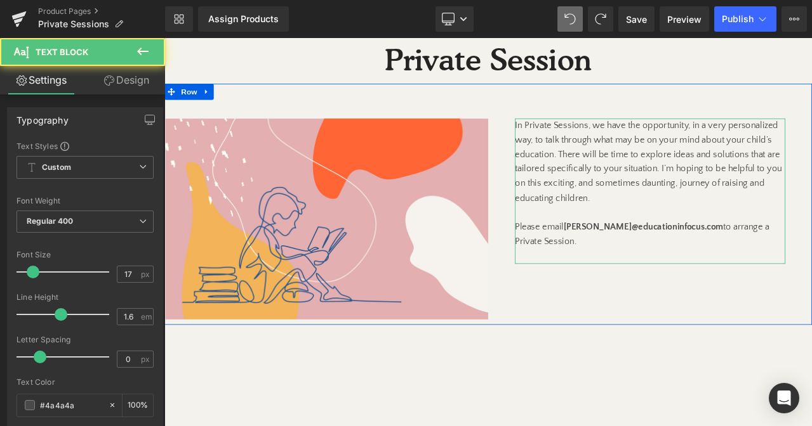
click at [735, 279] on p "In Private Sessions, we have the opportunity, in a very personalized way, to ta…" at bounding box center [740, 210] width 320 height 155
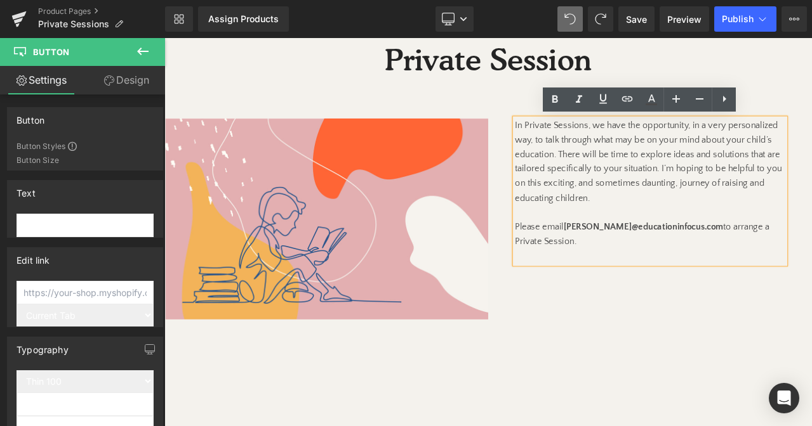
click at [772, 346] on div "(P) Image Product In Private Sessions, we have the opportunity, in a very perso…" at bounding box center [548, 235] width 768 height 287
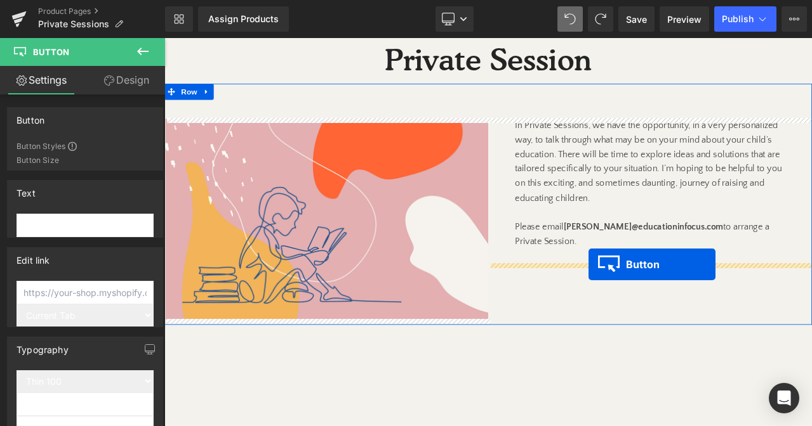
drag, startPoint x: 530, startPoint y: 395, endPoint x: 666, endPoint y: 306, distance: 162.8
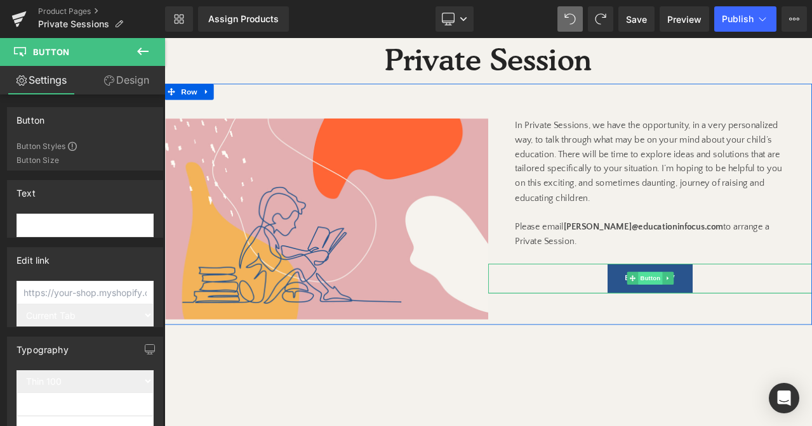
click at [751, 325] on span "Button" at bounding box center [740, 322] width 29 height 15
click at [758, 324] on icon at bounding box center [761, 323] width 7 height 8
click at [753, 326] on icon at bounding box center [754, 323] width 7 height 7
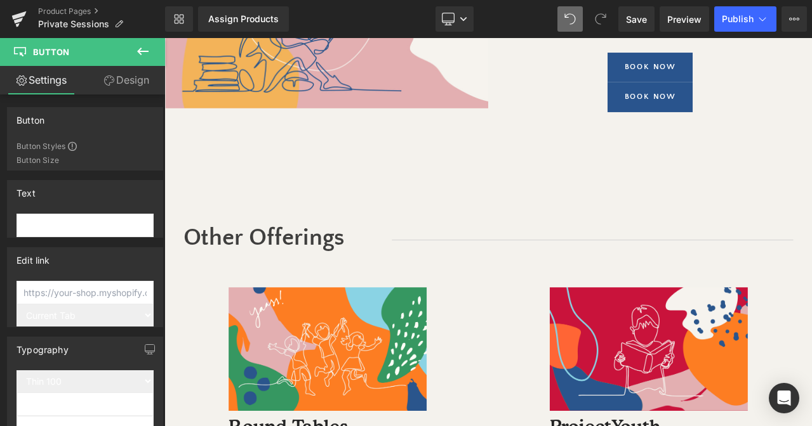
scroll to position [436, 0]
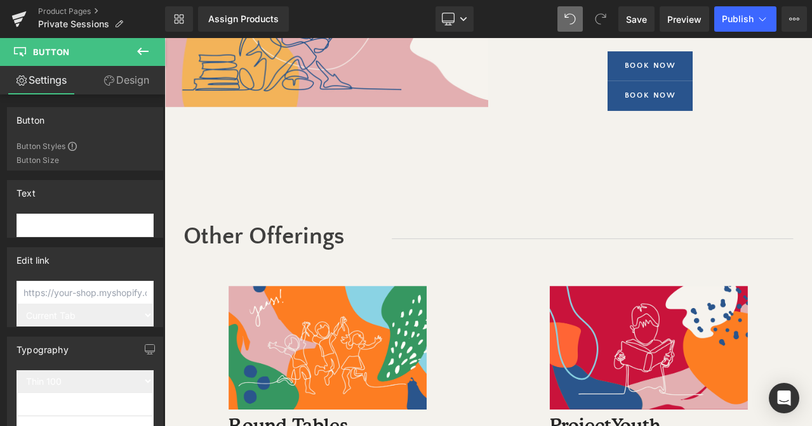
click at [716, 110] on div "Book Now Button" at bounding box center [740, 107] width 384 height 36
click at [84, 222] on input "text" at bounding box center [84, 225] width 137 height 23
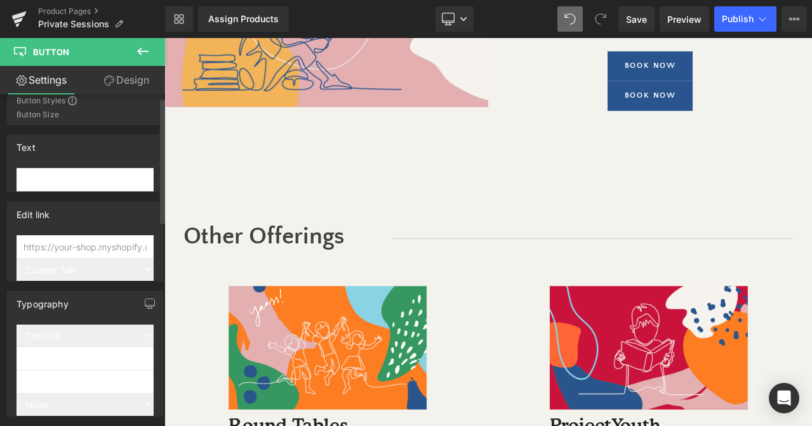
scroll to position [48, 0]
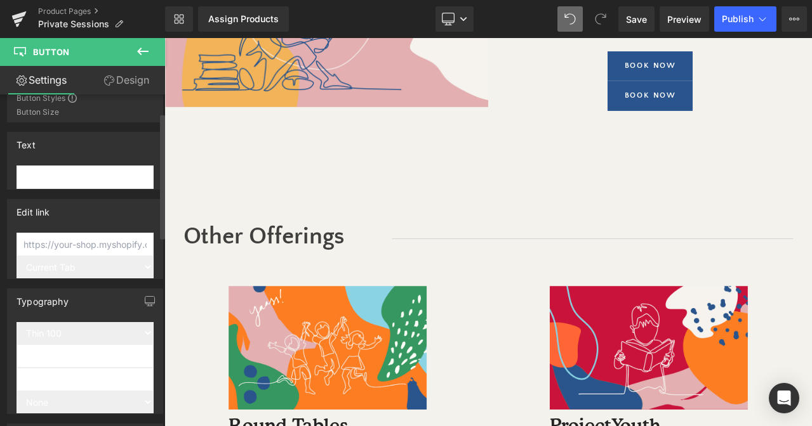
click at [79, 333] on select "Thin 100 Semi Thin 200 Light 300 Regular 400 Medium 500 Semi Bold 600 Super Bol…" at bounding box center [84, 333] width 137 height 22
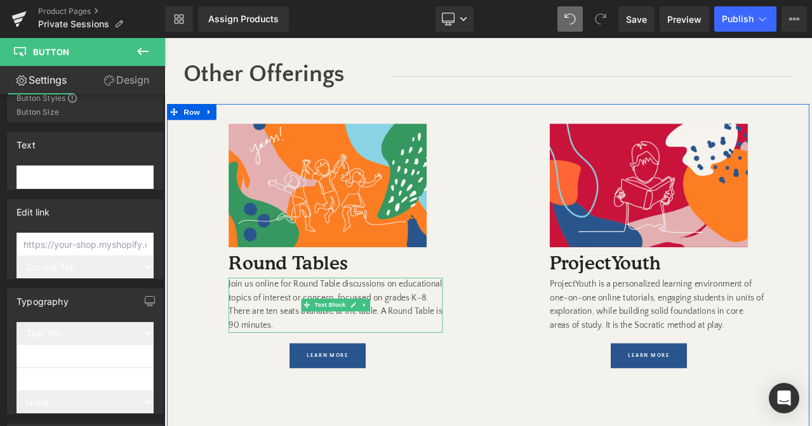
scroll to position [628, 0]
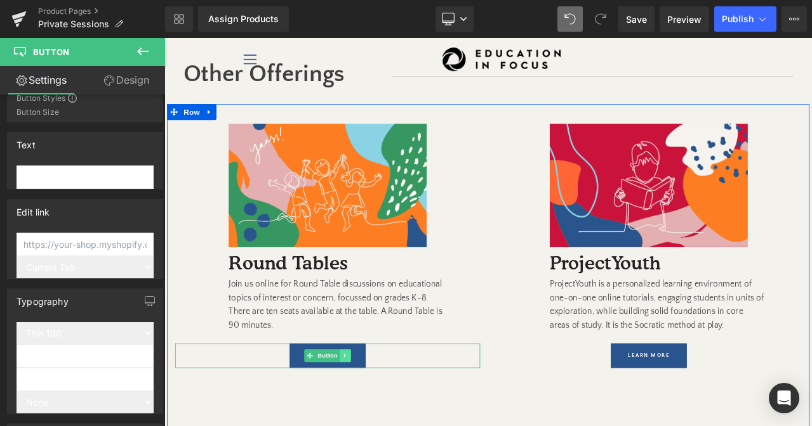
click at [381, 414] on icon at bounding box center [379, 416] width 7 height 8
click at [374, 417] on icon at bounding box center [372, 415] width 7 height 7
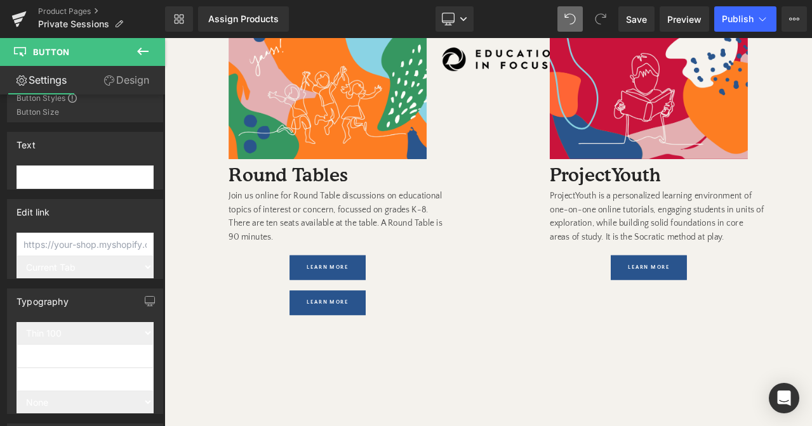
scroll to position [732, 0]
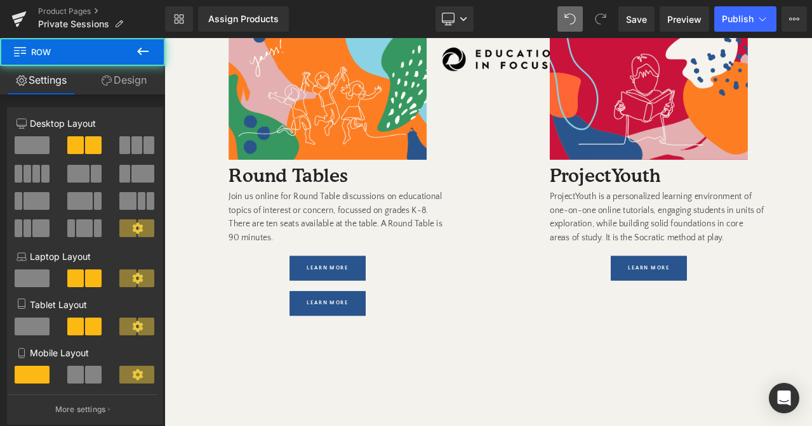
click at [302, 369] on div "Image Round Tables Heading Join us online for Round Table discussions on educat…" at bounding box center [548, 232] width 761 height 438
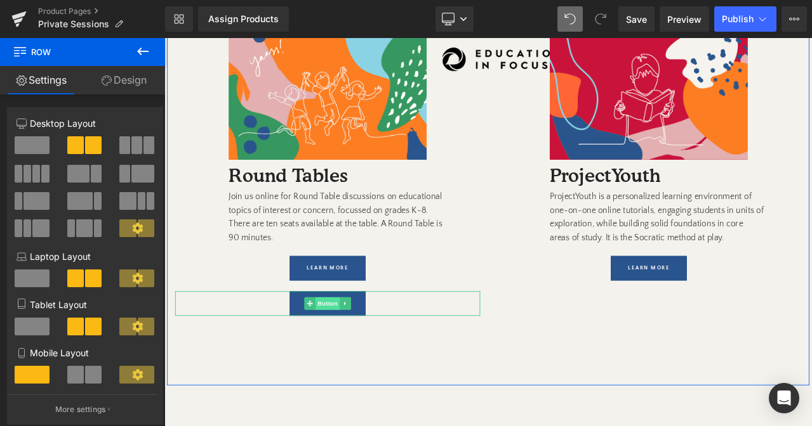
click at [347, 353] on span "Button" at bounding box center [357, 353] width 29 height 15
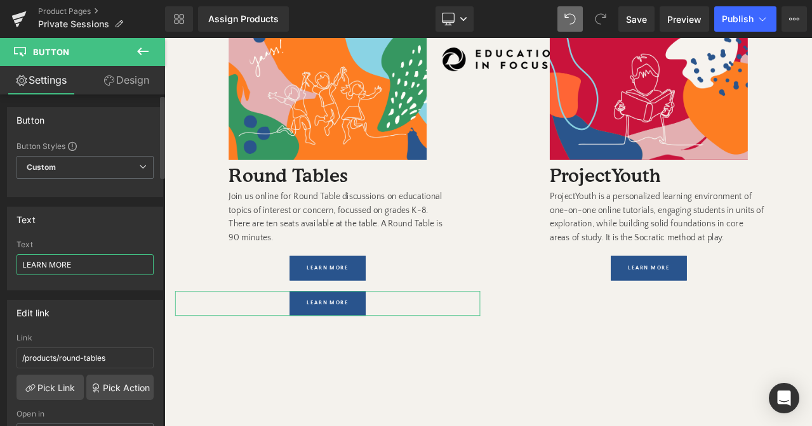
drag, startPoint x: 78, startPoint y: 264, endPoint x: -1, endPoint y: 264, distance: 78.7
click at [0, 264] on div "Text LEARN MORE Text LEARN MORE" at bounding box center [85, 243] width 171 height 93
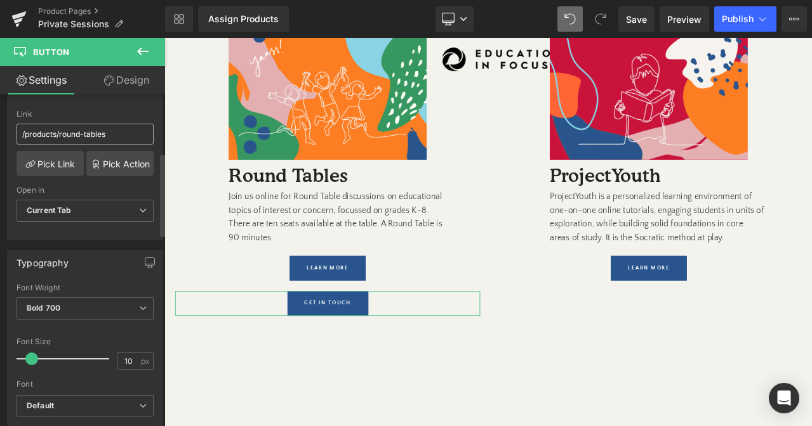
scroll to position [248, 0]
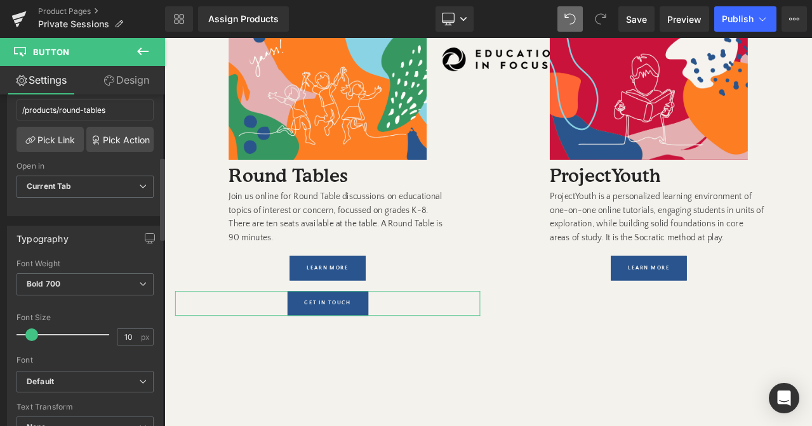
type input "GET IN TOUCH"
type input "15"
click at [41, 332] on div at bounding box center [66, 334] width 86 height 25
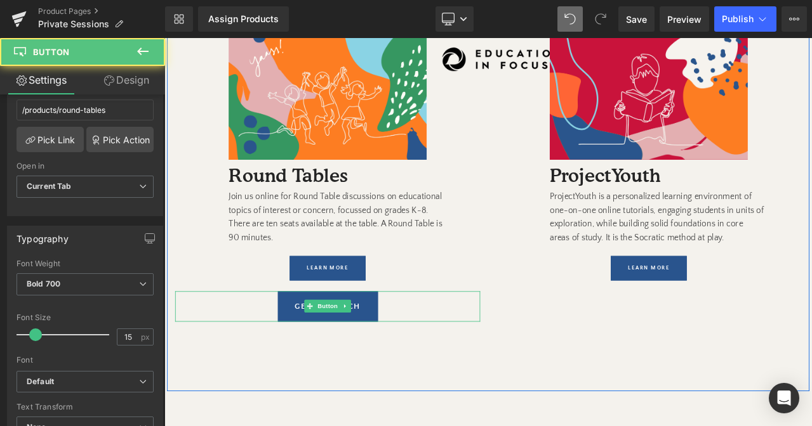
click at [279, 352] on div "GET IN TOUCH" at bounding box center [358, 357] width 362 height 36
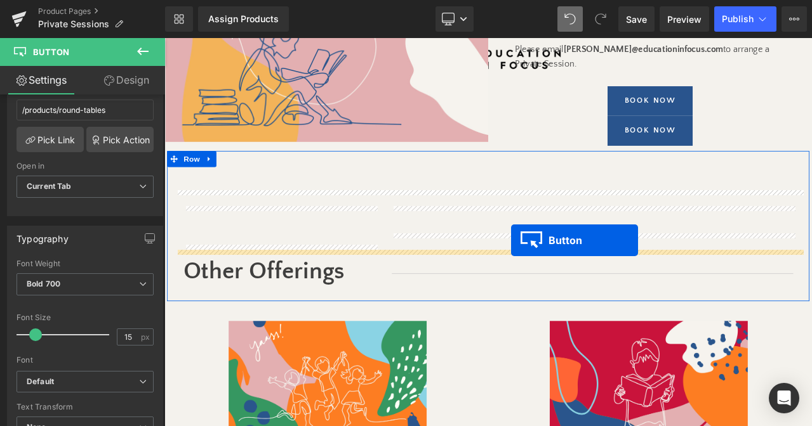
scroll to position [356, 0]
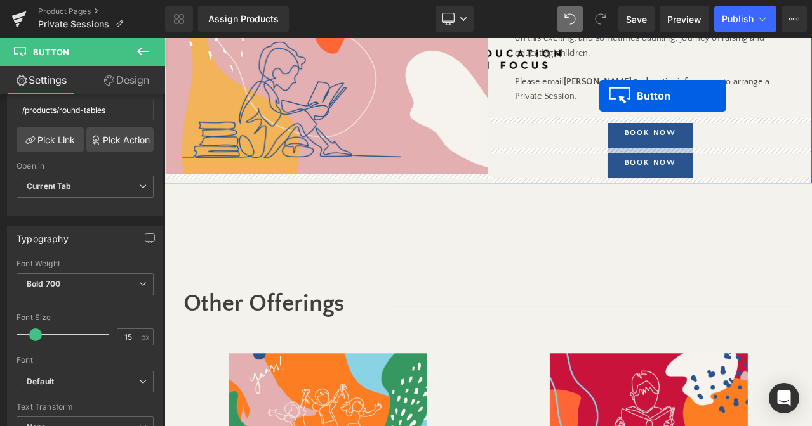
drag, startPoint x: 336, startPoint y: 353, endPoint x: 680, endPoint y: 106, distance: 423.7
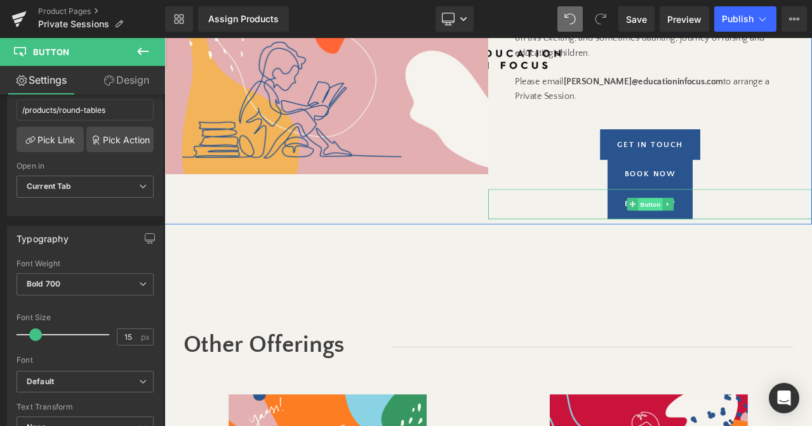
click at [739, 236] on span "Button" at bounding box center [740, 235] width 29 height 15
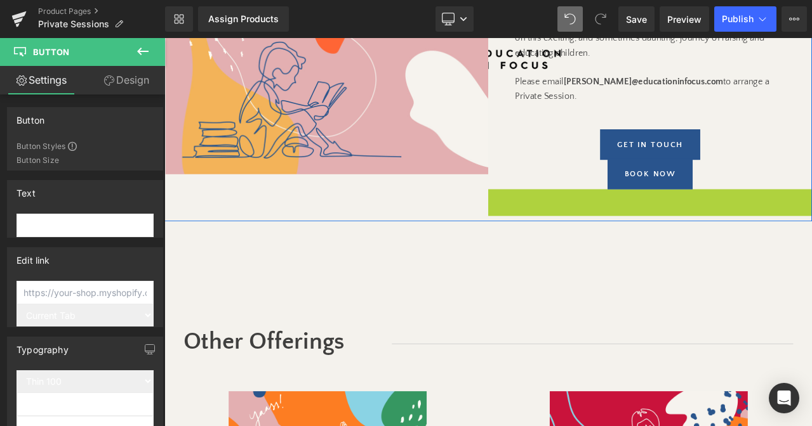
click at [738, 162] on link "GET IN TOUCH" at bounding box center [740, 165] width 119 height 36
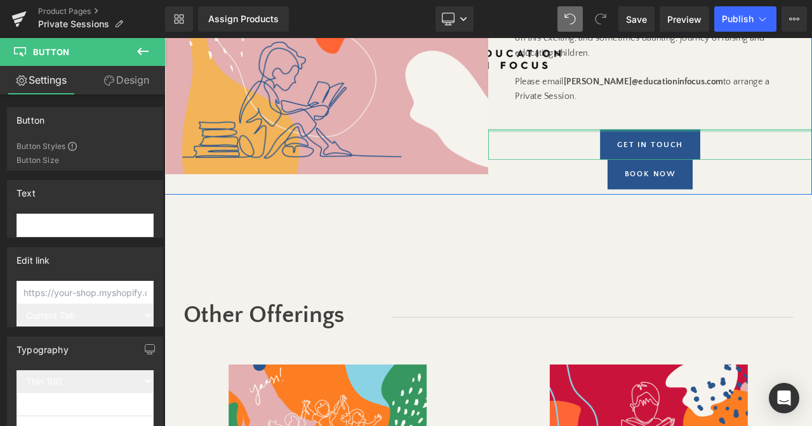
click at [739, 161] on link "GET IN TOUCH" at bounding box center [740, 165] width 119 height 36
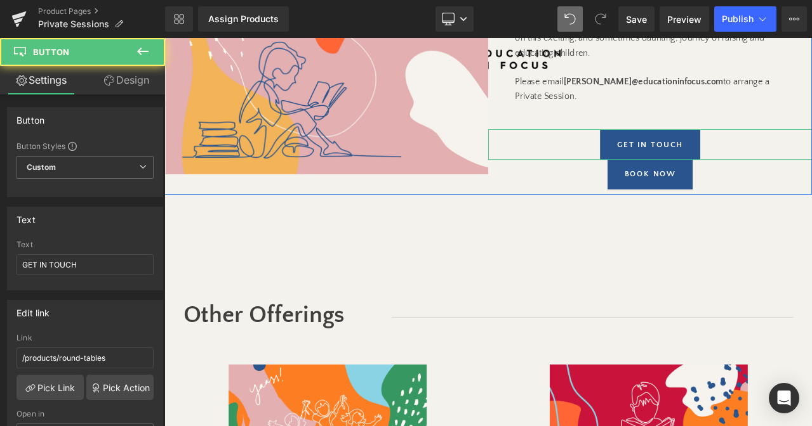
click at [667, 159] on div "GET IN TOUCH" at bounding box center [740, 165] width 384 height 36
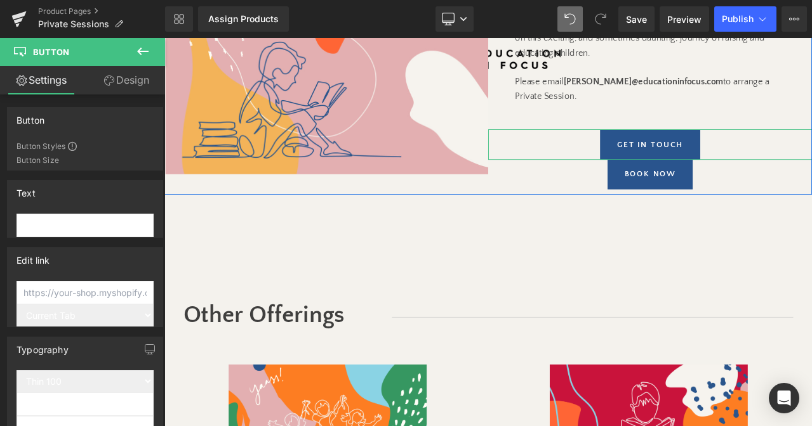
click at [807, 200] on div "Book Now" at bounding box center [740, 201] width 384 height 36
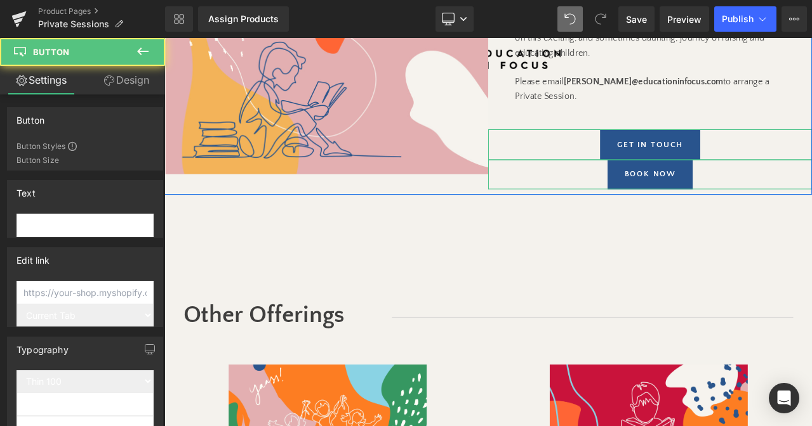
click at [772, 192] on button "Book Now" at bounding box center [740, 201] width 101 height 36
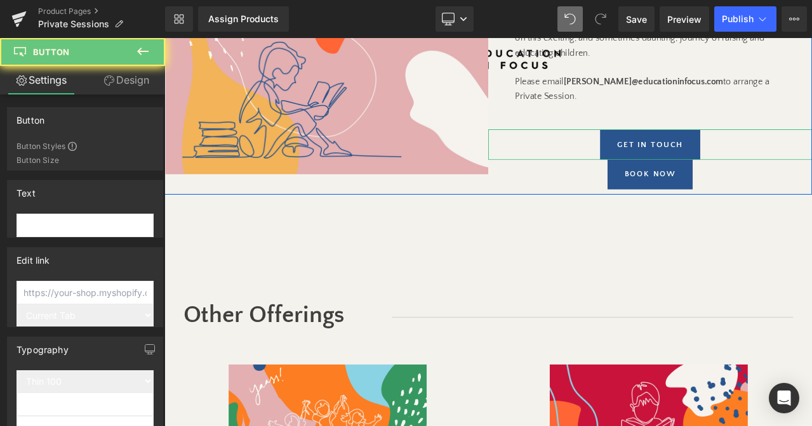
click at [764, 195] on button "Book Now" at bounding box center [740, 201] width 101 height 36
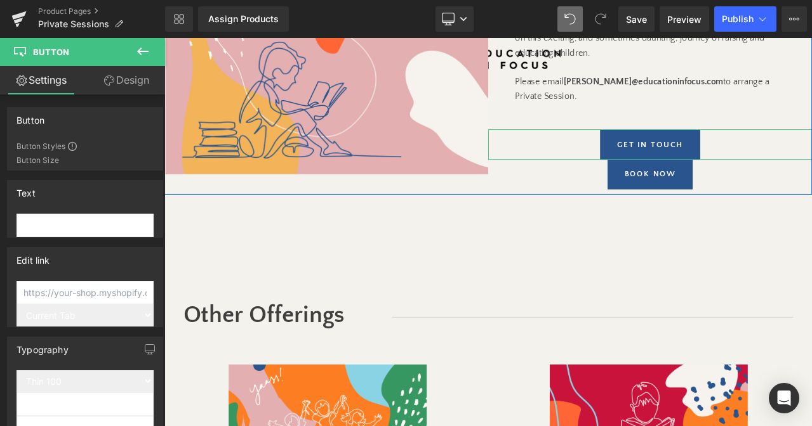
click at [761, 197] on button "Book Now" at bounding box center [740, 201] width 101 height 36
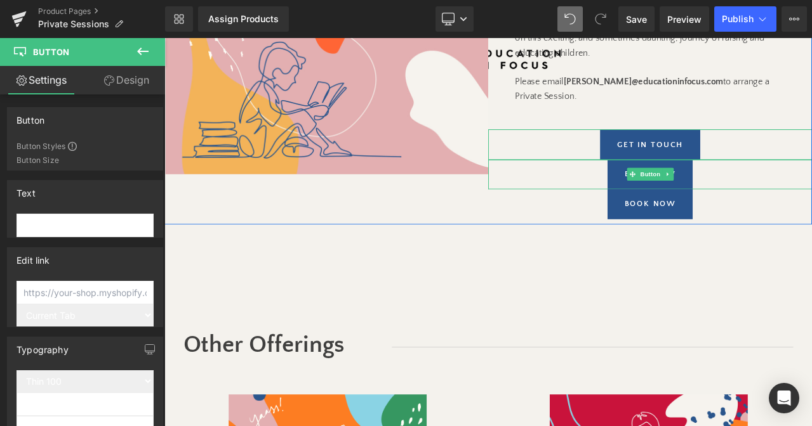
click at [761, 197] on icon at bounding box center [761, 200] width 7 height 8
click at [765, 197] on icon at bounding box center [767, 200] width 7 height 7
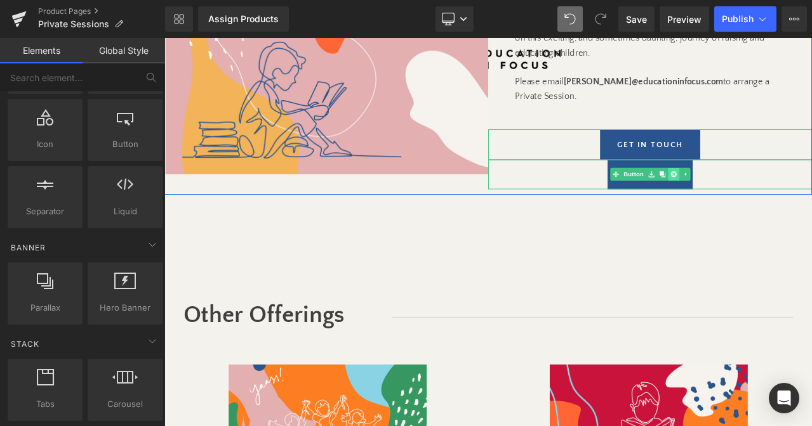
click at [765, 197] on icon at bounding box center [767, 200] width 7 height 7
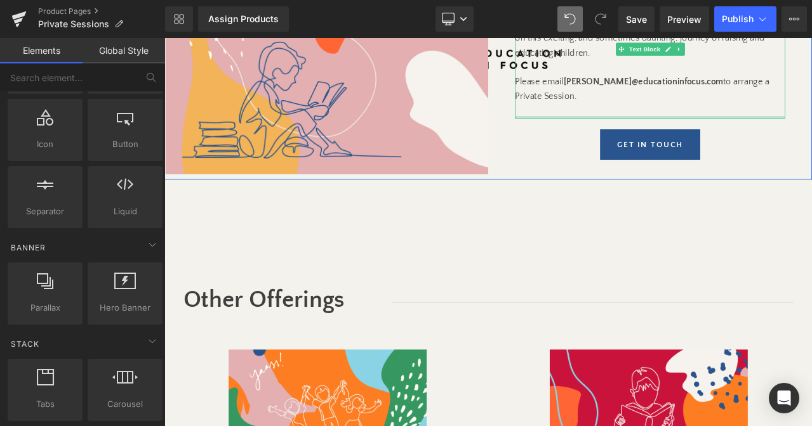
click at [744, 131] on div at bounding box center [740, 132] width 320 height 3
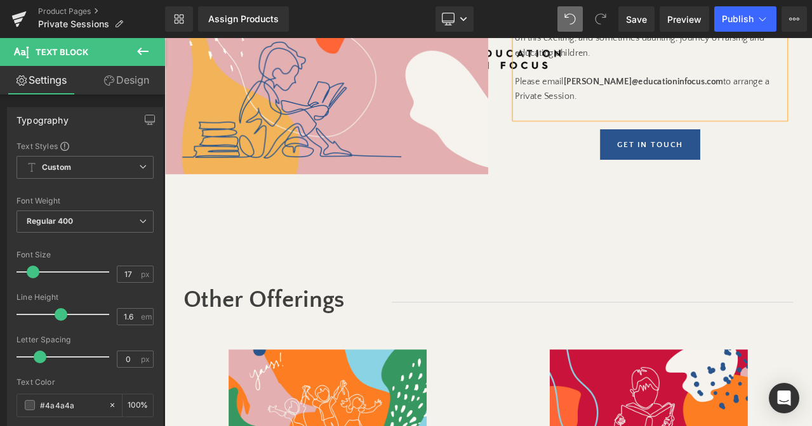
click at [657, 128] on p at bounding box center [740, 124] width 320 height 17
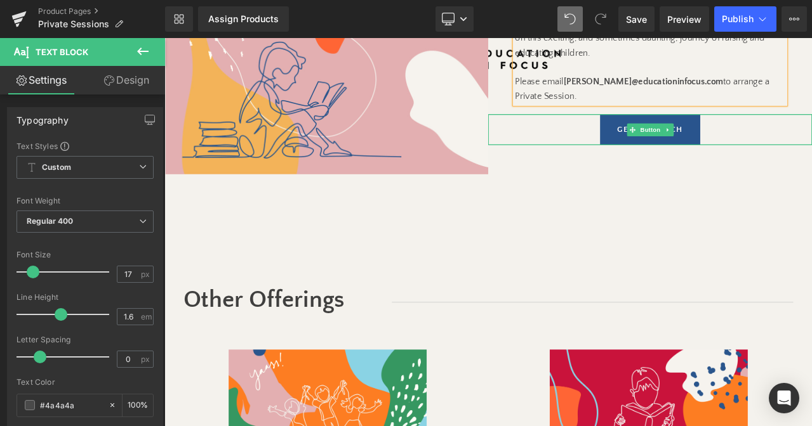
click at [711, 159] on link "GET IN TOUCH" at bounding box center [740, 147] width 119 height 36
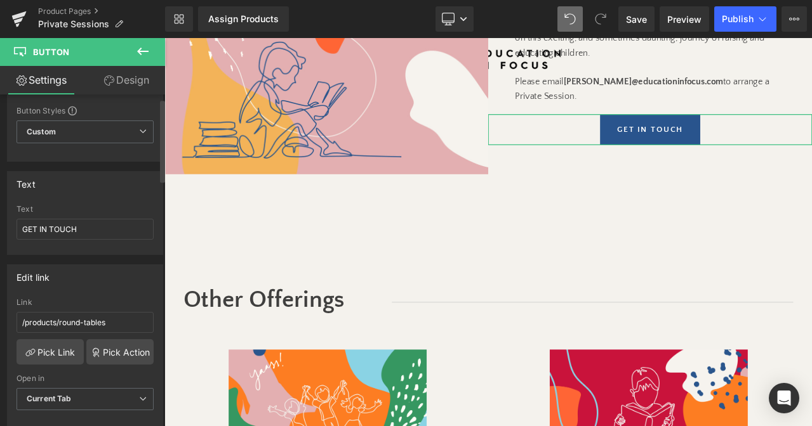
scroll to position [79, 0]
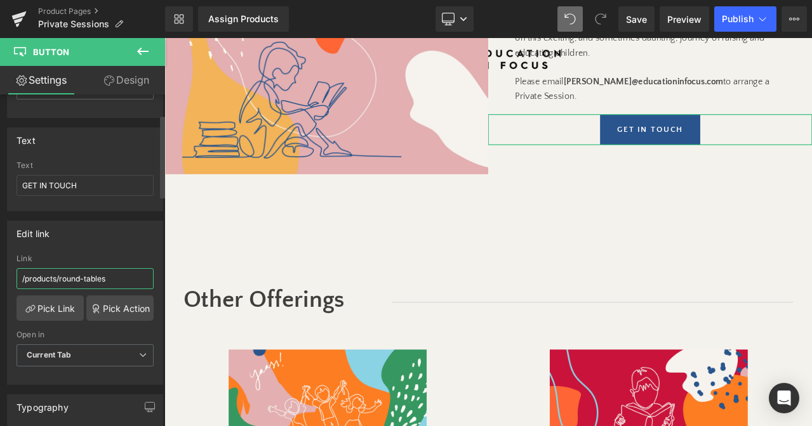
click at [79, 280] on input "/products/round-tables" at bounding box center [84, 278] width 137 height 21
click at [53, 279] on input "mailto:john@example.com" at bounding box center [84, 278] width 137 height 21
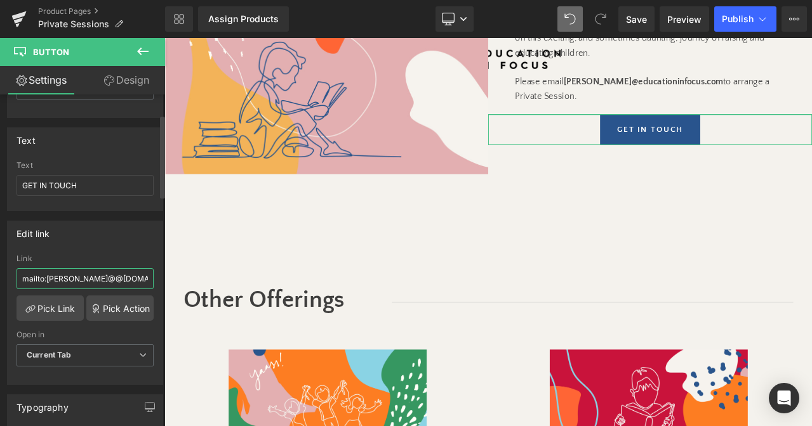
drag, startPoint x: 76, startPoint y: 280, endPoint x: 152, endPoint y: 280, distance: 75.5
click at [152, 280] on div "mailto:susan@@example.com Link mailto:susan@@example.com Pick Link Pick Action …" at bounding box center [85, 319] width 155 height 130
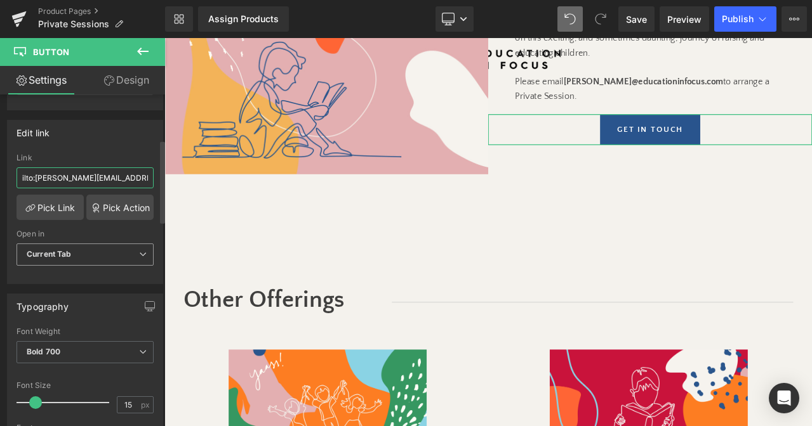
scroll to position [182, 0]
type input "mailto:susan@educationinfocus.com"
click at [68, 257] on span "Current Tab" at bounding box center [84, 253] width 137 height 22
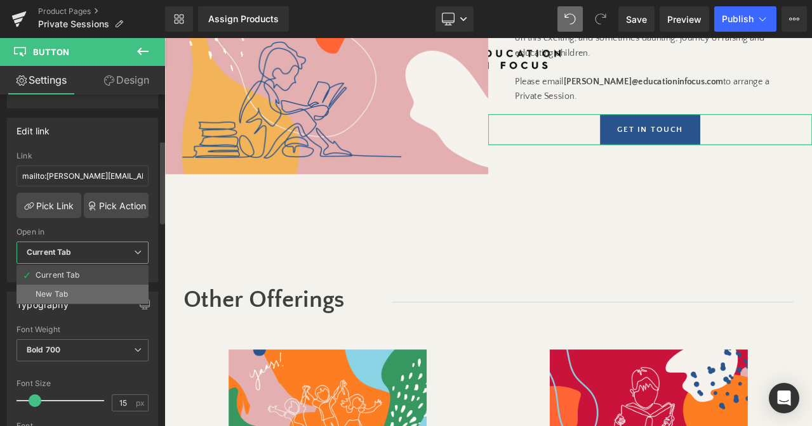
click at [67, 292] on div "New Tab" at bounding box center [52, 294] width 32 height 9
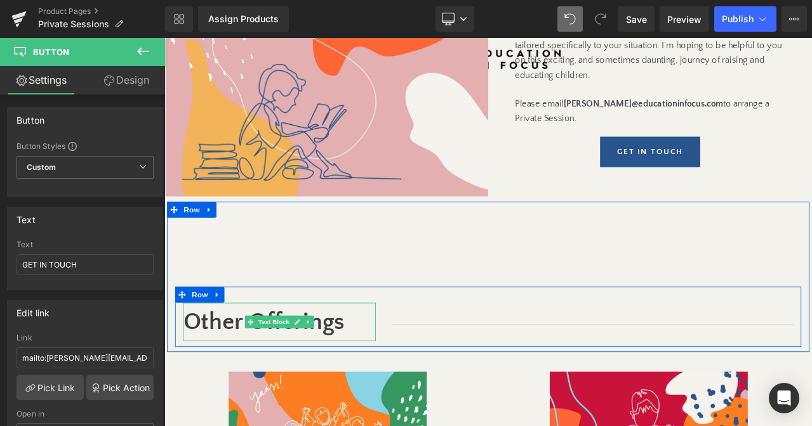
scroll to position [327, 0]
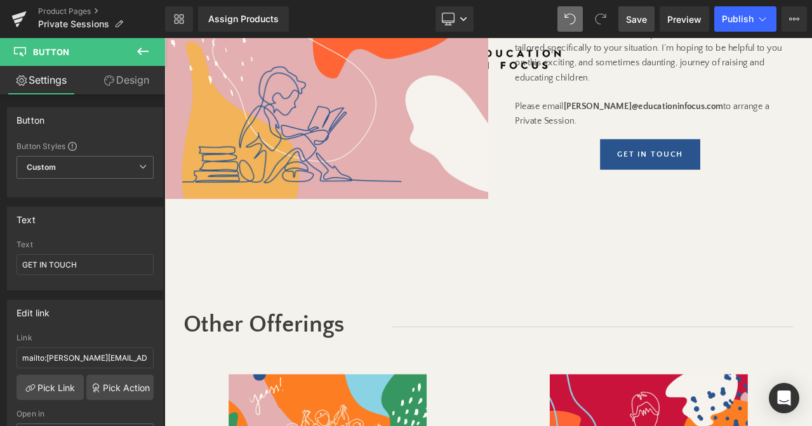
click at [638, 27] on link "Save" at bounding box center [636, 18] width 36 height 25
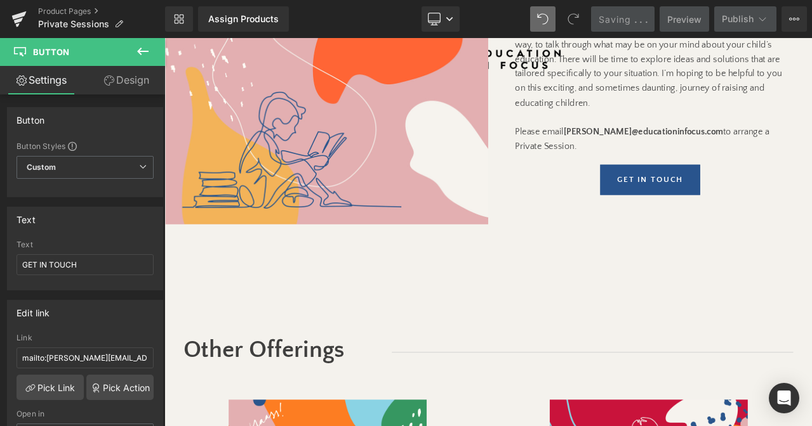
scroll to position [296, 0]
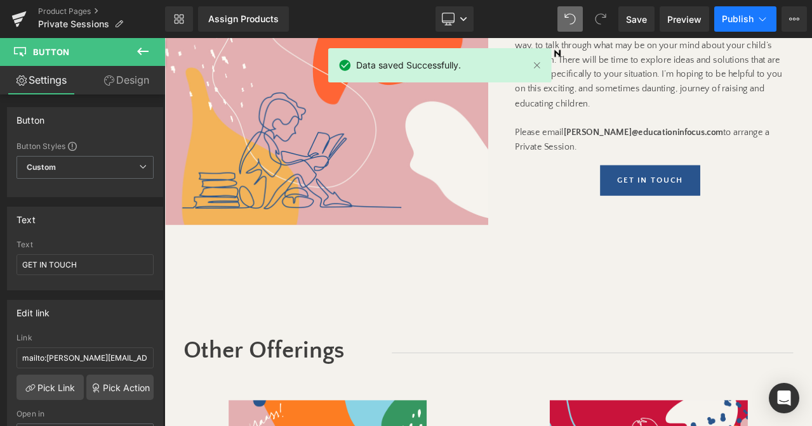
click at [718, 19] on button "Publish" at bounding box center [745, 18] width 62 height 25
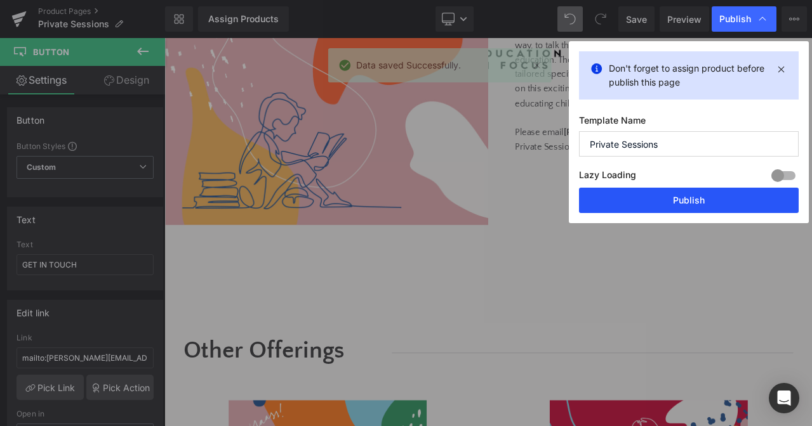
click at [733, 198] on button "Publish" at bounding box center [689, 200] width 220 height 25
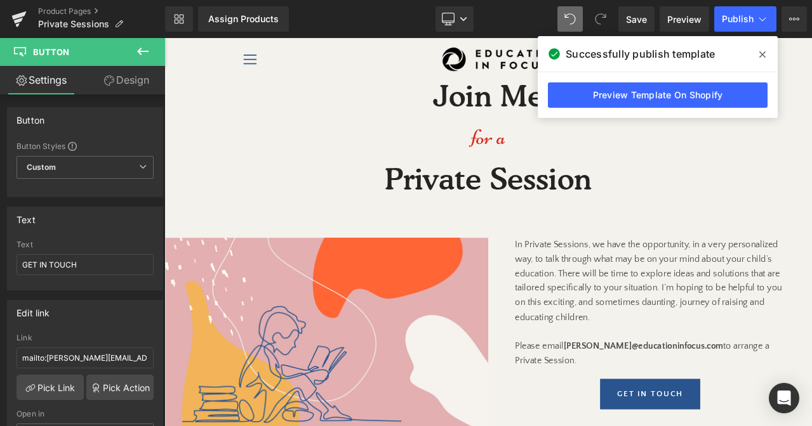
scroll to position [0, 0]
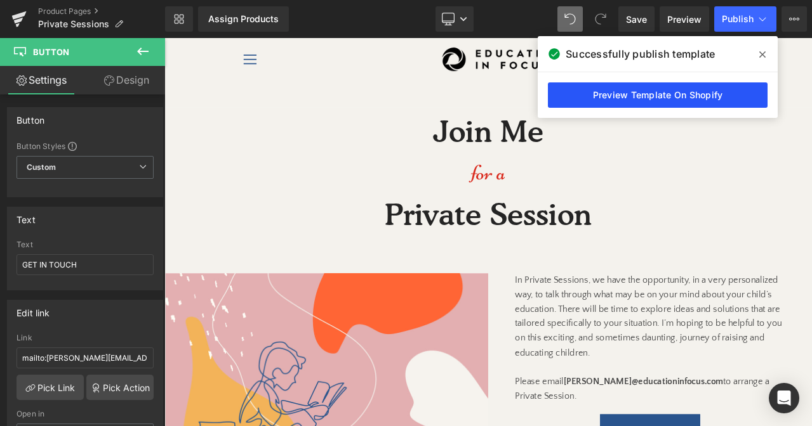
click at [695, 90] on link "Preview Template On Shopify" at bounding box center [658, 94] width 220 height 25
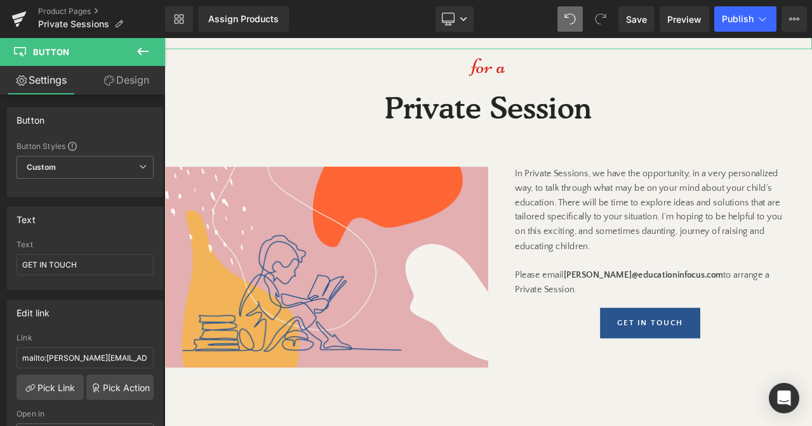
scroll to position [128, 0]
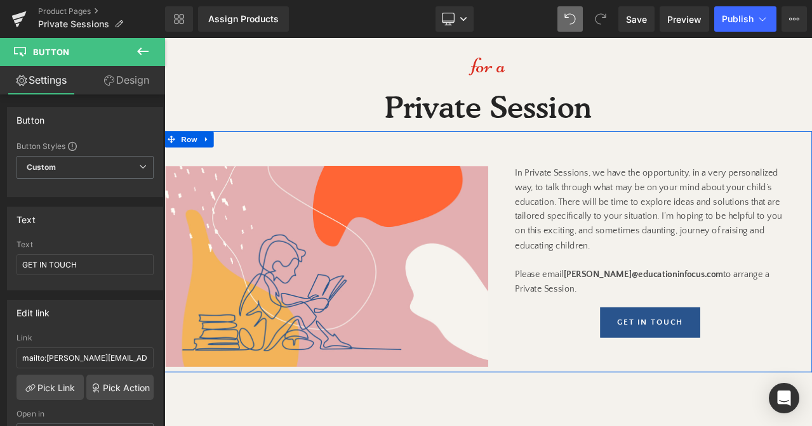
click at [735, 356] on div "In Private Sessions, we have the opportunity, in a very personalized way, to ta…" at bounding box center [740, 292] width 384 height 204
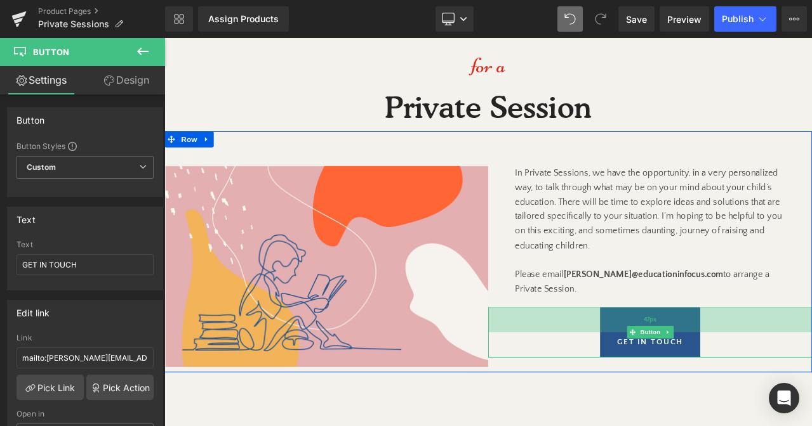
drag, startPoint x: 658, startPoint y: 358, endPoint x: 655, endPoint y: 381, distance: 23.7
click at [655, 381] on div "47px" at bounding box center [740, 372] width 384 height 30
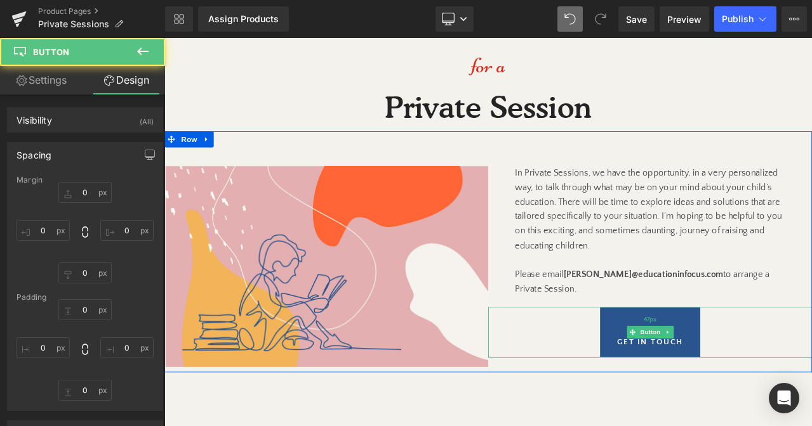
type input "20"
type input "0"
type input "47"
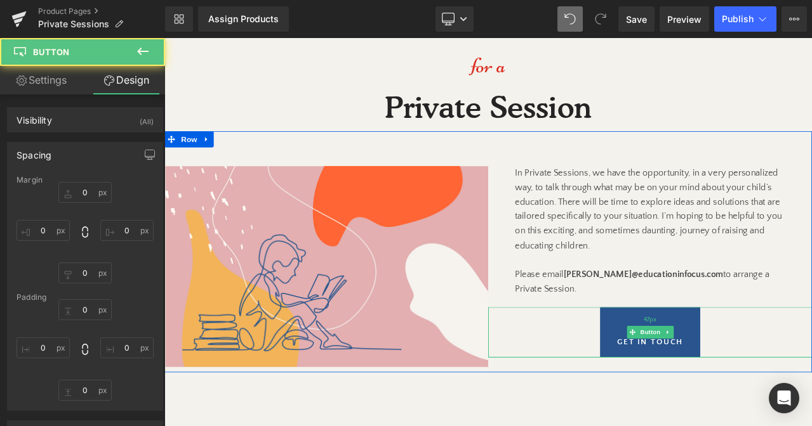
type input "30"
type input "10"
type input "30"
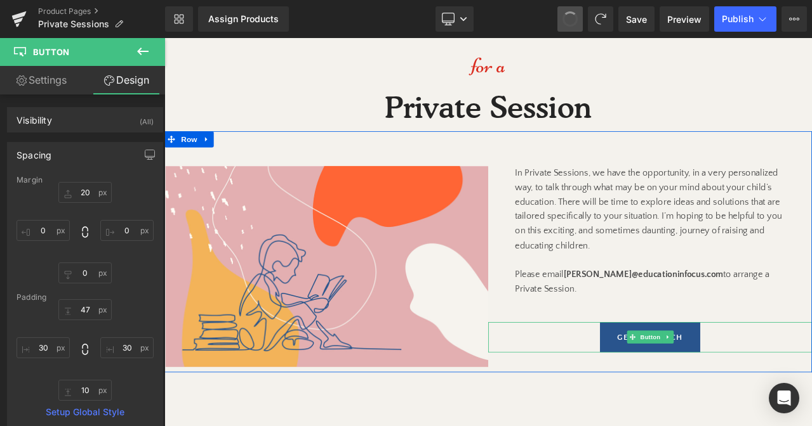
type input "20"
type input "0"
type input "10"
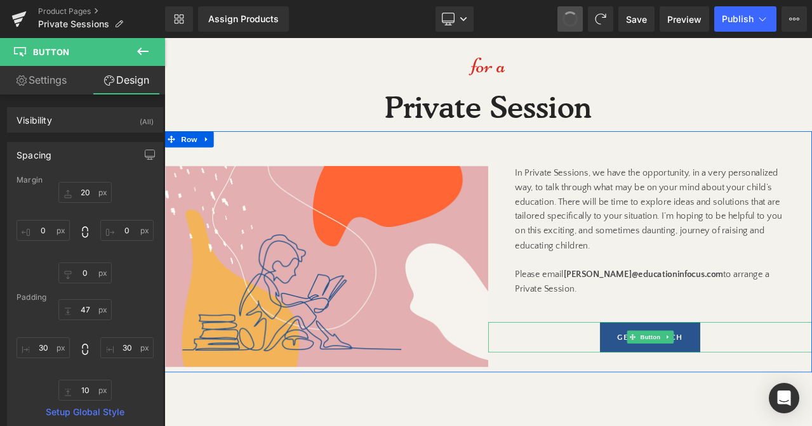
type input "30"
type input "10"
type input "30"
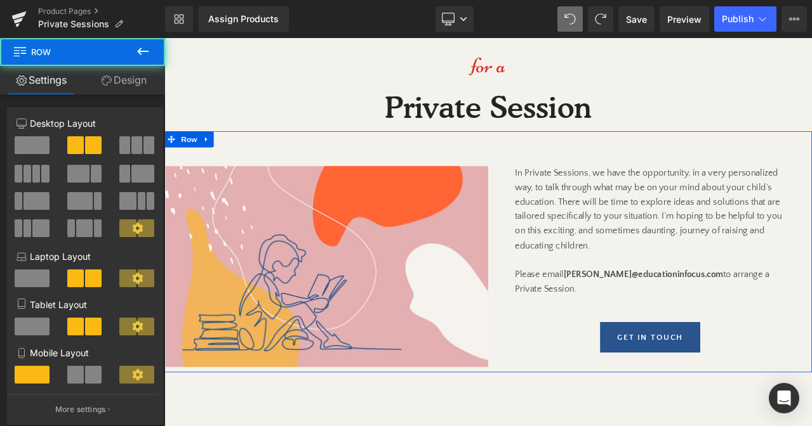
click at [661, 362] on div "In Private Sessions, we have the opportunity, in a very personalized way, to ta…" at bounding box center [740, 300] width 384 height 221
click at [683, 362] on div "In Private Sessions, we have the opportunity, in a very personalized way, to ta…" at bounding box center [740, 300] width 384 height 221
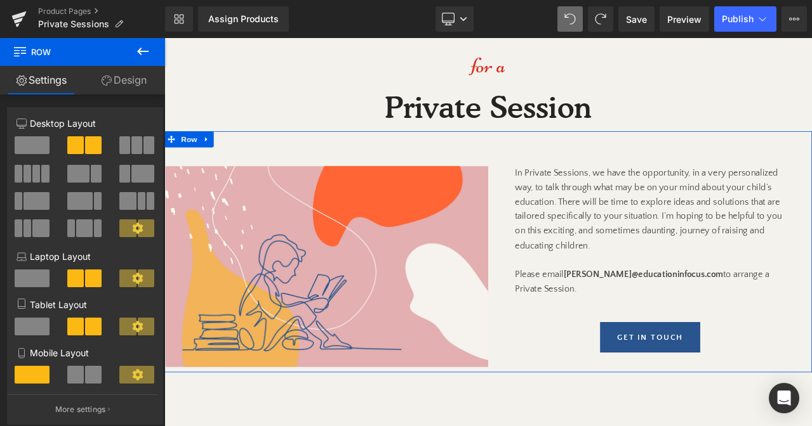
click at [699, 343] on p "In Private Sessions, we have the opportunity, in a very personalized way, to ta…" at bounding box center [740, 267] width 320 height 155
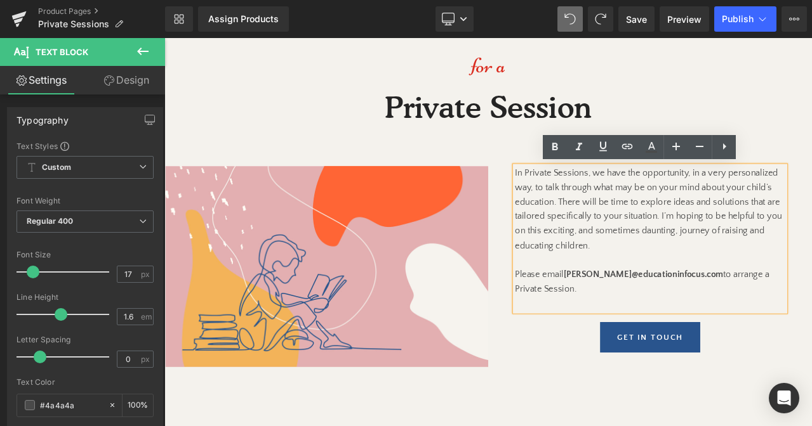
click at [702, 353] on p at bounding box center [740, 353] width 320 height 17
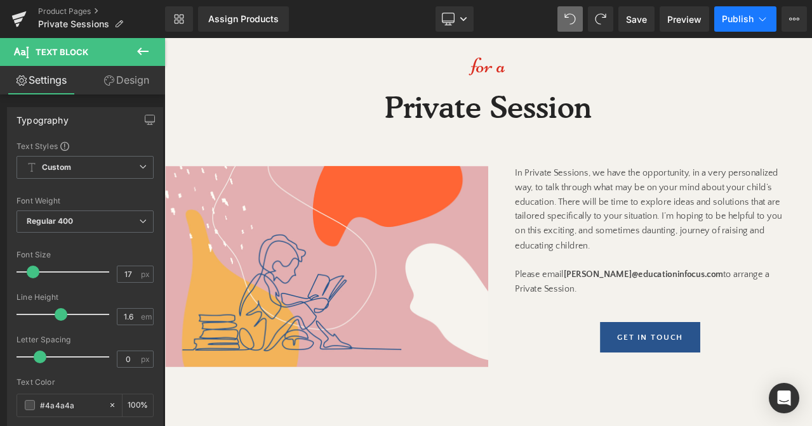
click at [742, 19] on span "Publish" at bounding box center [737, 19] width 32 height 10
click at [640, 25] on span "Save" at bounding box center [636, 19] width 21 height 13
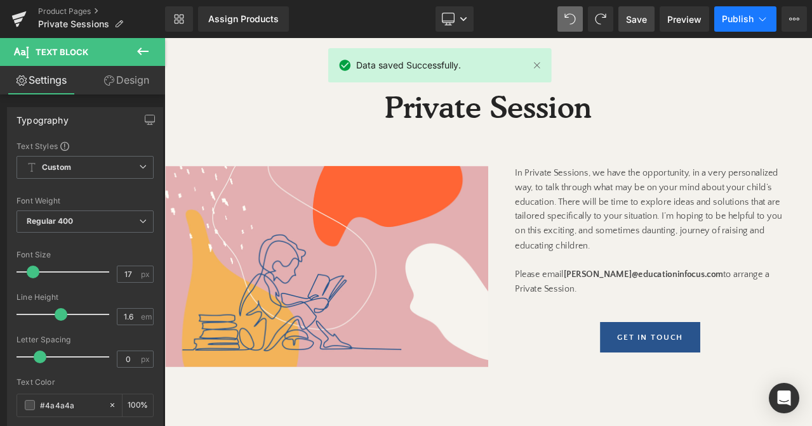
click at [730, 22] on span "Publish" at bounding box center [737, 19] width 32 height 10
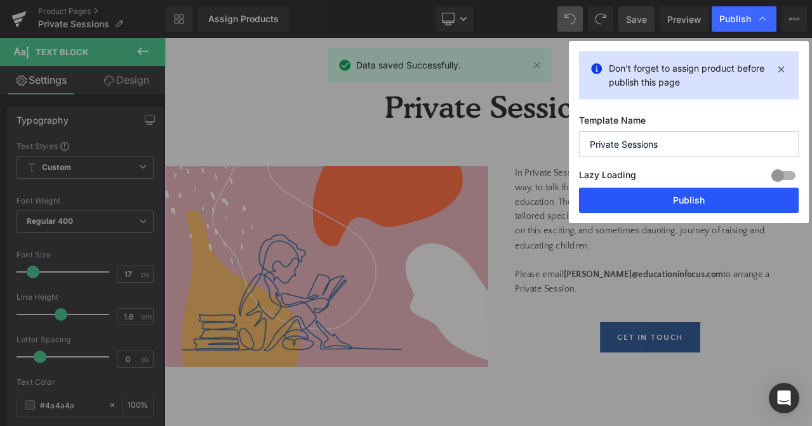
click at [723, 212] on button "Publish" at bounding box center [689, 200] width 220 height 25
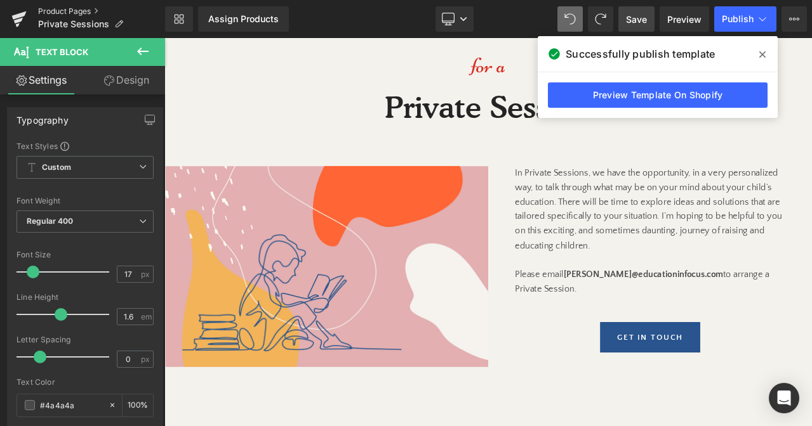
click at [84, 15] on link "Product Pages" at bounding box center [101, 11] width 127 height 10
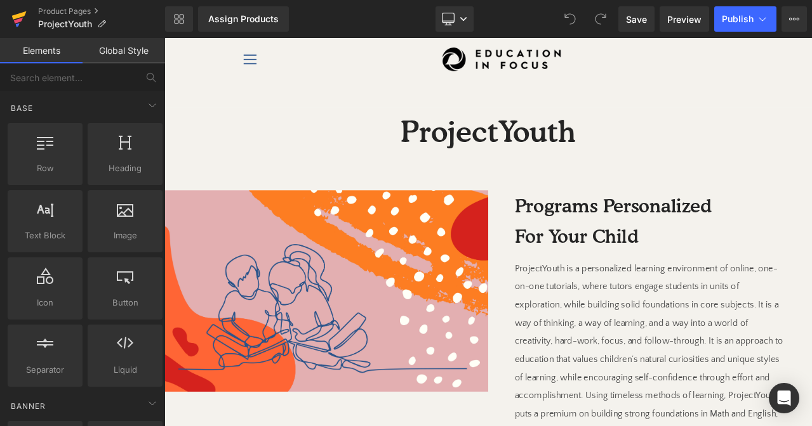
click at [25, 21] on icon at bounding box center [18, 19] width 15 height 32
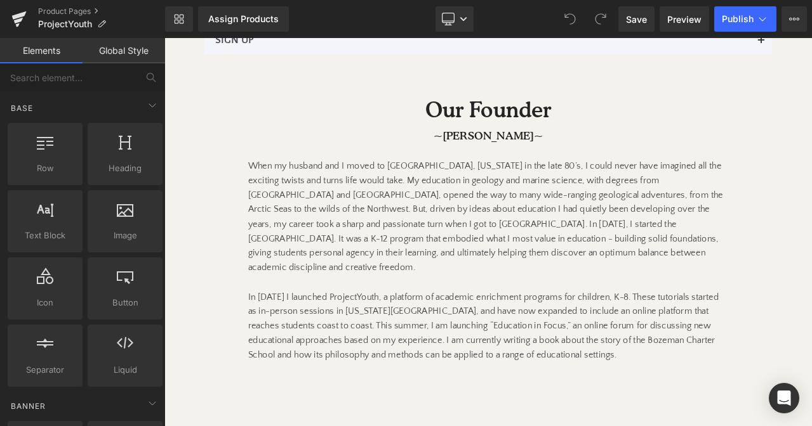
scroll to position [754, 0]
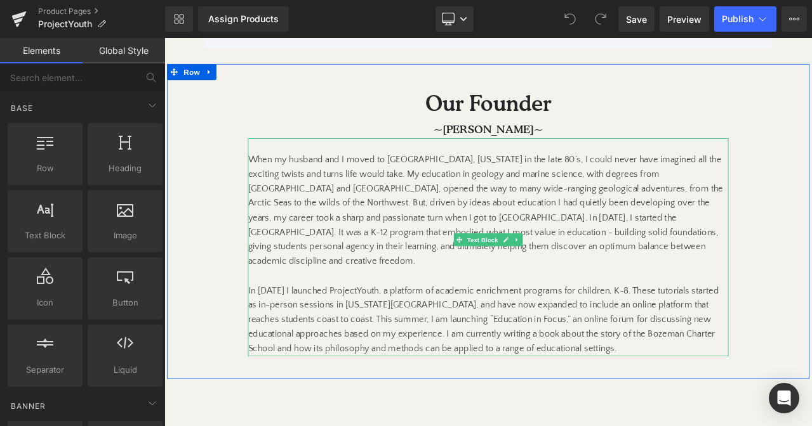
click at [301, 355] on p "In [DATE] I launched ProjectYouth, a platform of academic enrichment programs f…" at bounding box center [548, 372] width 570 height 86
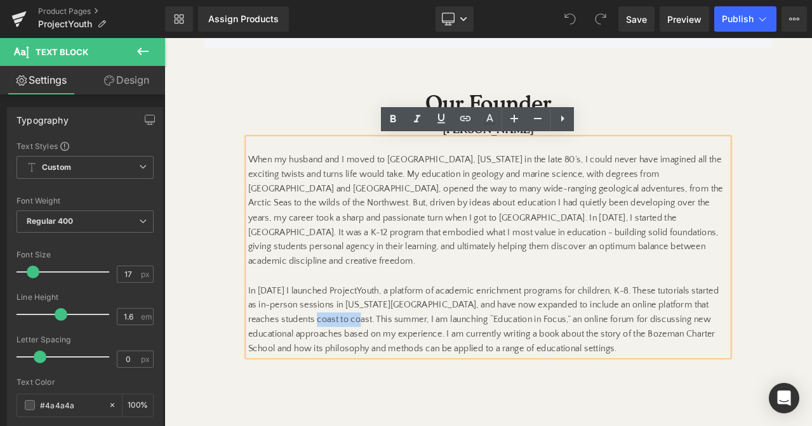
drag, startPoint x: 301, startPoint y: 355, endPoint x: 321, endPoint y: 358, distance: 20.0
click at [322, 358] on p "In [DATE] I launched ProjectYouth, a platform of academic enrichment programs f…" at bounding box center [548, 372] width 570 height 86
paste div
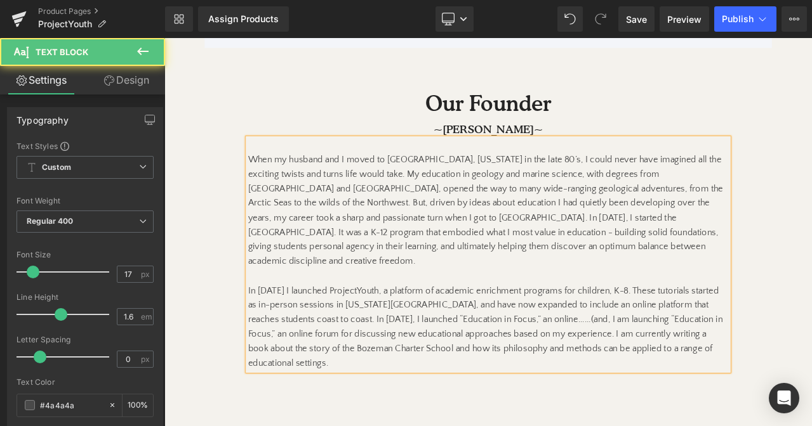
click at [390, 355] on p "In [DATE] I launched ProjectYouth, a platform of academic enrichment programs f…" at bounding box center [548, 380] width 570 height 103
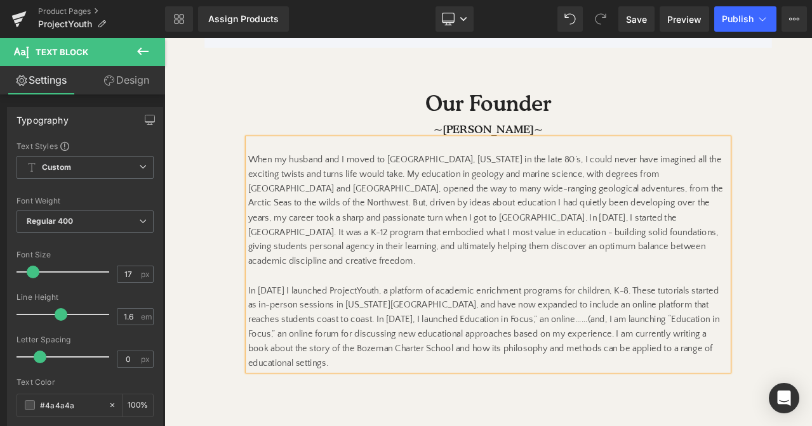
click at [395, 357] on p "In [DATE] I launched ProjectYouth, a platform of academic enrichment programs f…" at bounding box center [548, 380] width 570 height 103
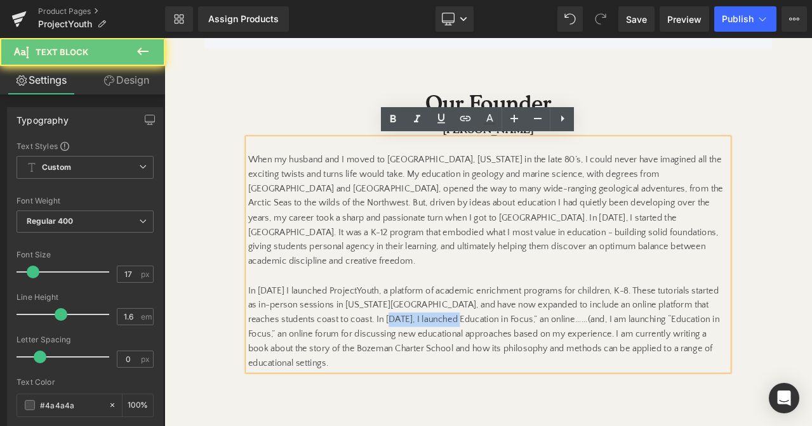
drag, startPoint x: 395, startPoint y: 357, endPoint x: 449, endPoint y: 356, distance: 53.9
click at [449, 356] on p "In [DATE] I launched ProjectYouth, a platform of academic enrichment programs f…" at bounding box center [548, 380] width 570 height 103
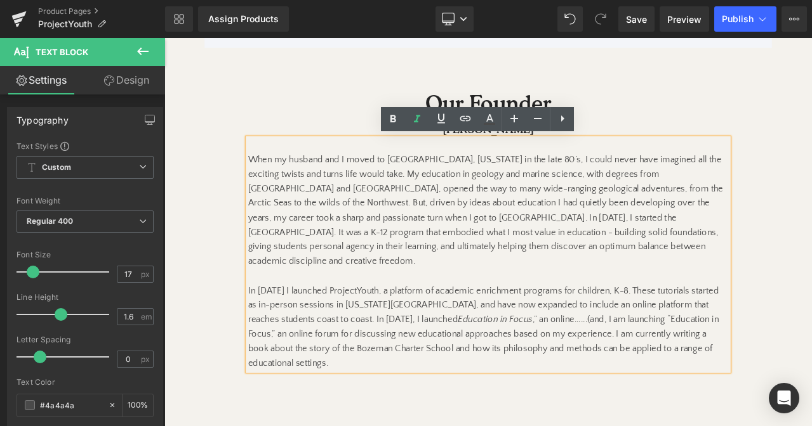
click at [477, 362] on p "In [DATE] I launched ProjectYouth, a platform of academic enrichment programs f…" at bounding box center [548, 380] width 570 height 103
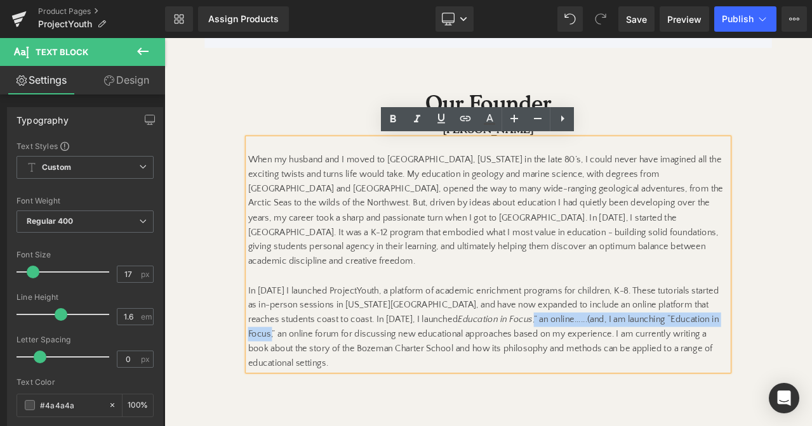
drag, startPoint x: 474, startPoint y: 356, endPoint x: 726, endPoint y: 348, distance: 252.0
click at [726, 348] on p "In [DATE] I launched ProjectYouth, a platform of academic enrichment programs f…" at bounding box center [548, 380] width 570 height 103
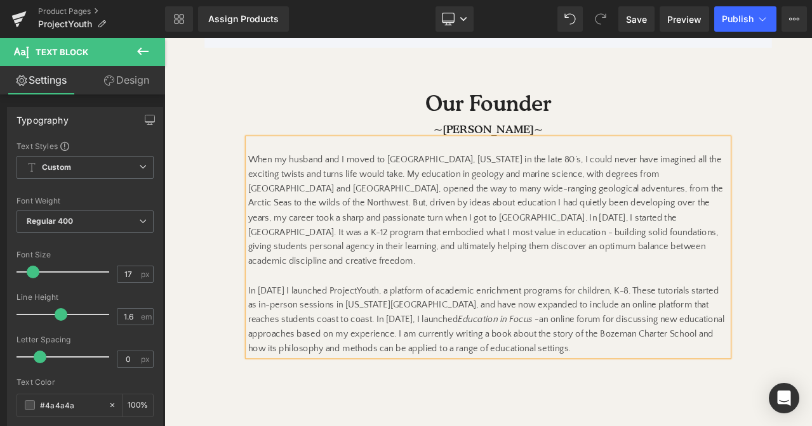
click at [645, 361] on p "In [DATE] I launched ProjectYouth, a platform of academic enrichment programs f…" at bounding box center [548, 372] width 570 height 86
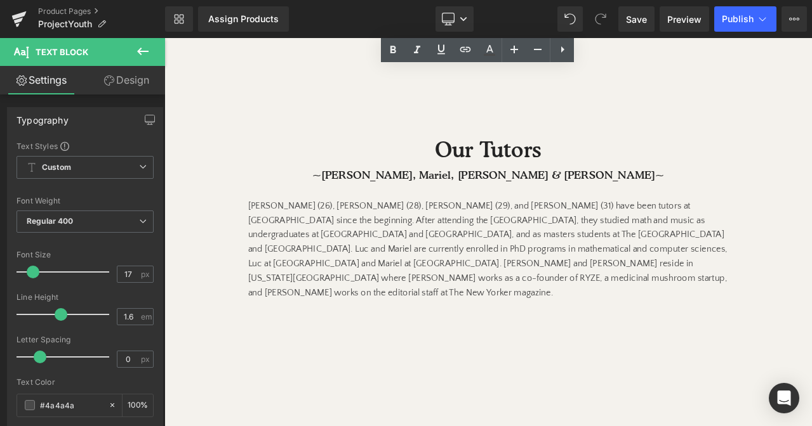
scroll to position [1139, 0]
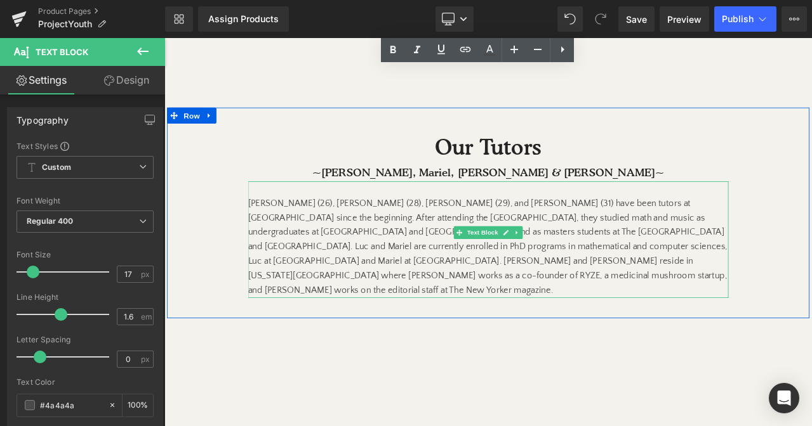
click at [306, 228] on span "[PERSON_NAME] (26), [PERSON_NAME] (28), [PERSON_NAME] (29), and [PERSON_NAME] (…" at bounding box center [545, 259] width 565 height 63
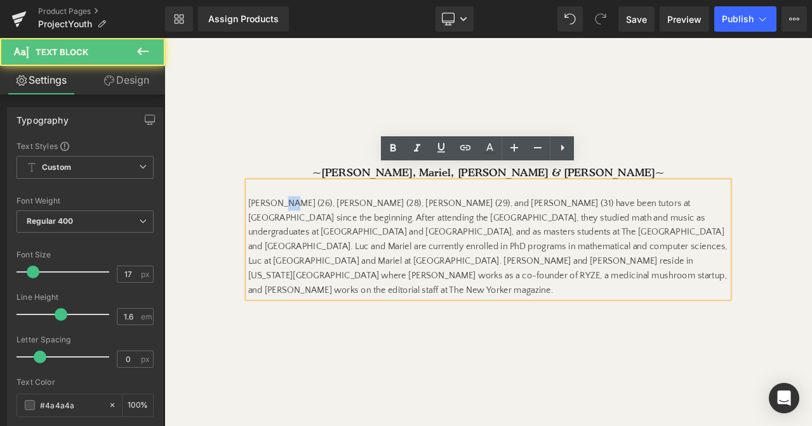
click at [306, 228] on span "[PERSON_NAME] (26), [PERSON_NAME] (28), [PERSON_NAME] (29), and [PERSON_NAME] (…" at bounding box center [545, 259] width 565 height 63
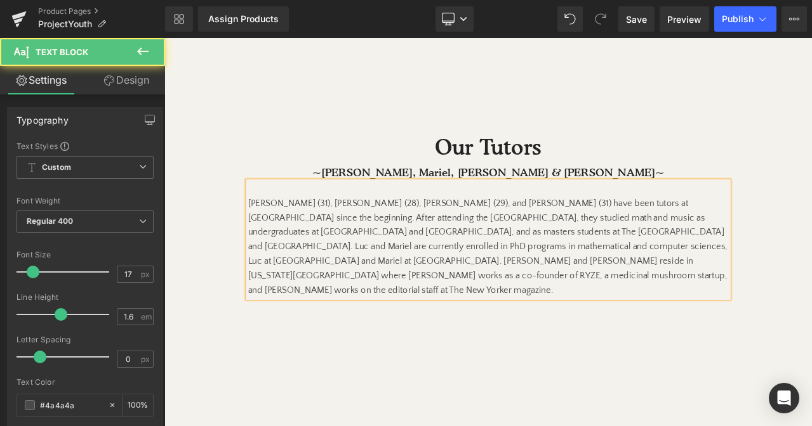
click at [360, 228] on span "[PERSON_NAME] (31), [PERSON_NAME] (28), [PERSON_NAME] (29), and [PERSON_NAME] (…" at bounding box center [545, 259] width 565 height 63
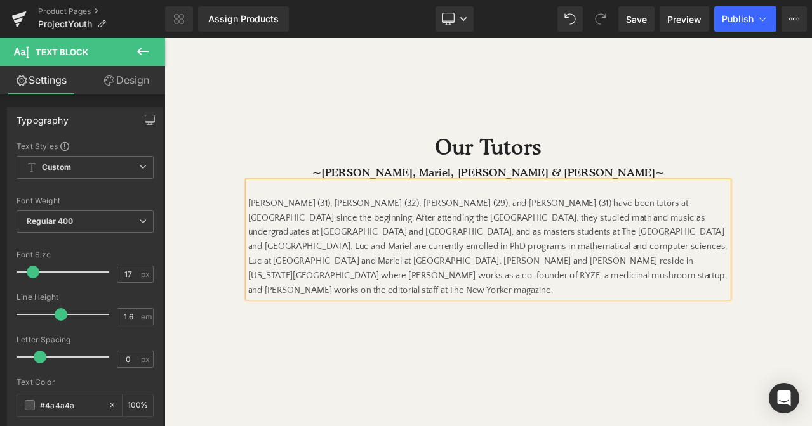
click at [416, 228] on span "[PERSON_NAME] (31), [PERSON_NAME] (32), [PERSON_NAME] (29), and [PERSON_NAME] (…" at bounding box center [545, 259] width 565 height 63
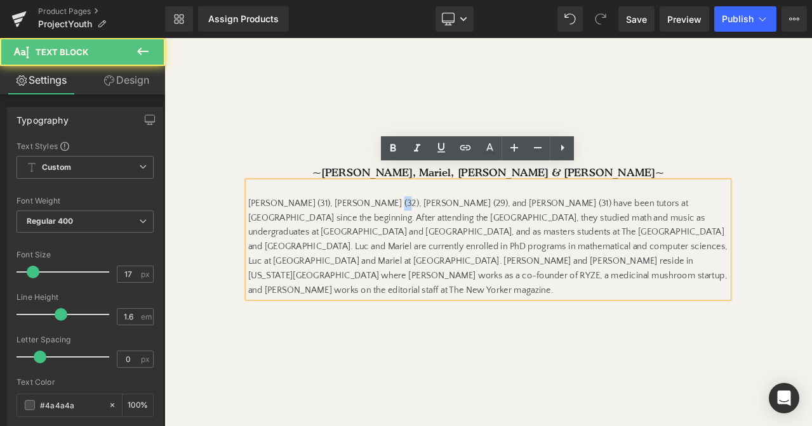
click at [416, 228] on span "[PERSON_NAME] (31), [PERSON_NAME] (32), [PERSON_NAME] (29), and [PERSON_NAME] (…" at bounding box center [545, 259] width 565 height 63
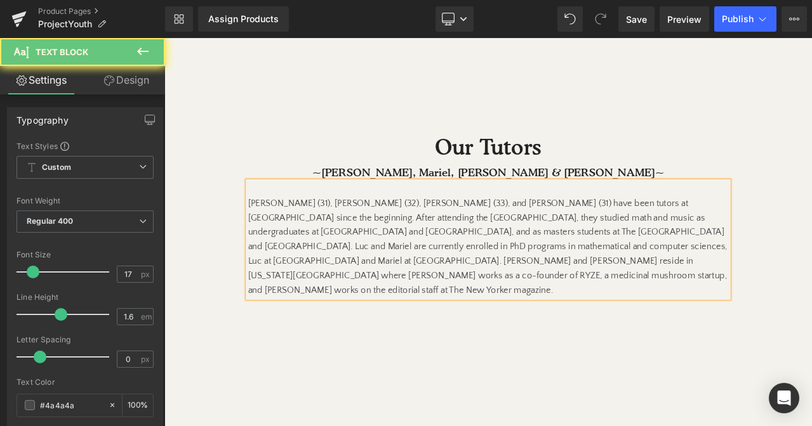
click at [496, 228] on span "[PERSON_NAME] (31), [PERSON_NAME] (32), [PERSON_NAME] (33), and [PERSON_NAME] (…" at bounding box center [545, 259] width 565 height 63
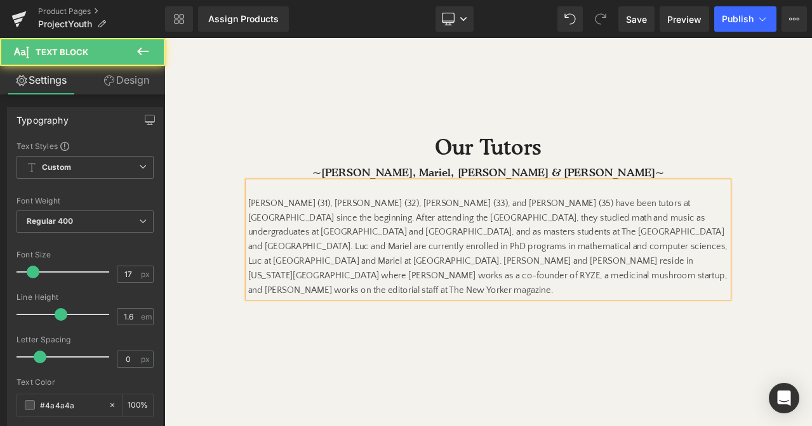
click at [414, 228] on span "[PERSON_NAME] (31), [PERSON_NAME] (32), [PERSON_NAME] (33), and [PERSON_NAME] (…" at bounding box center [545, 259] width 565 height 63
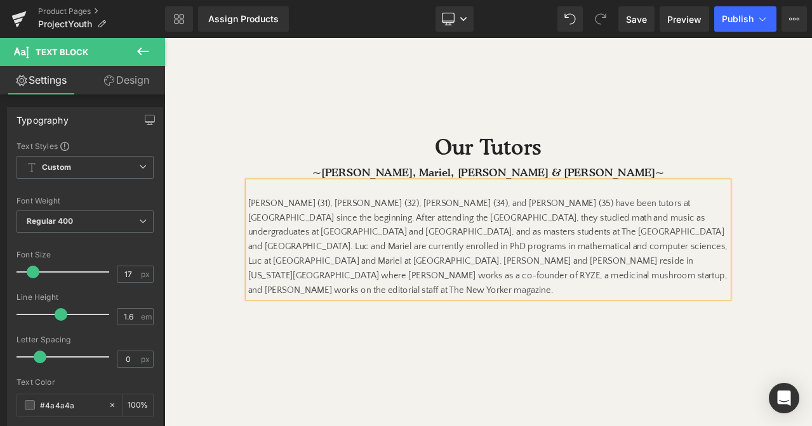
click at [490, 228] on span "[PERSON_NAME] (31), [PERSON_NAME] (32), [PERSON_NAME] (34), and [PERSON_NAME] (…" at bounding box center [545, 259] width 565 height 63
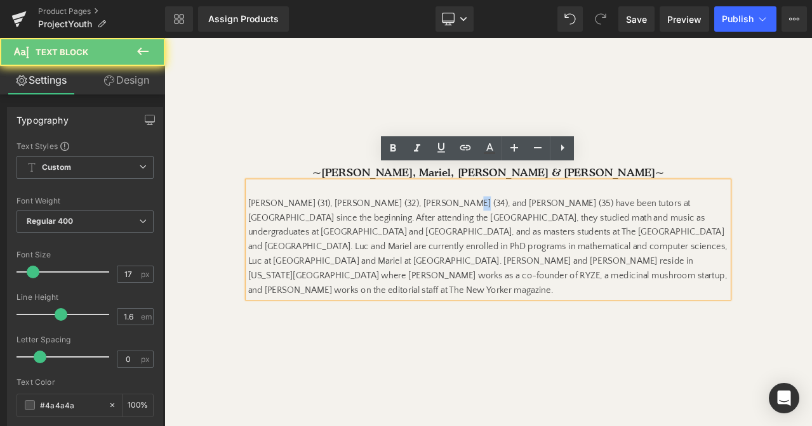
click at [490, 228] on span "[PERSON_NAME] (31), [PERSON_NAME] (32), [PERSON_NAME] (34), and [PERSON_NAME] (…" at bounding box center [545, 259] width 565 height 63
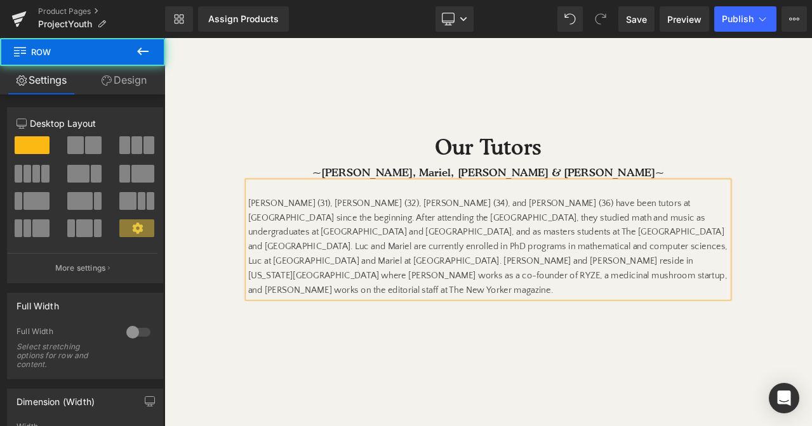
click at [811, 296] on div "Our Tutors Heading ~[PERSON_NAME], [PERSON_NAME], [PERSON_NAME] & [PERSON_NAME]…" at bounding box center [548, 247] width 761 height 200
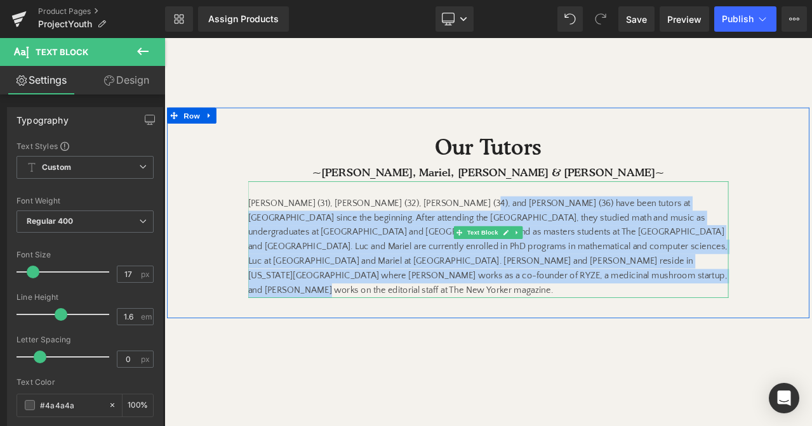
drag, startPoint x: 459, startPoint y: 299, endPoint x: 511, endPoint y: 221, distance: 93.6
click at [511, 226] on p "[PERSON_NAME] (31), [PERSON_NAME] (32), [PERSON_NAME] (34), and [PERSON_NAME] (…" at bounding box center [548, 286] width 570 height 121
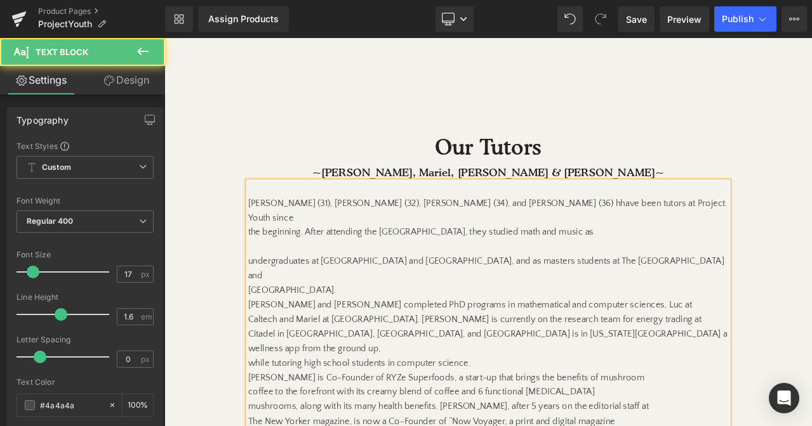
click at [512, 228] on span "[PERSON_NAME] (31), [PERSON_NAME] (32), [PERSON_NAME] (34), and [PERSON_NAME] (…" at bounding box center [546, 242] width 566 height 29
click at [264, 297] on span "undergraduates at [GEOGRAPHIC_DATA] and [GEOGRAPHIC_DATA], and as masters stude…" at bounding box center [545, 311] width 565 height 29
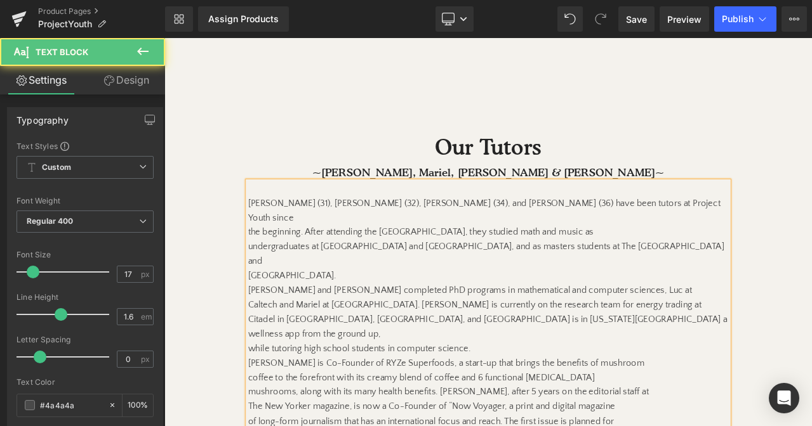
click at [264, 329] on p "[PERSON_NAME] and [PERSON_NAME] completed PhD programs in mathematical and comp…" at bounding box center [548, 337] width 570 height 17
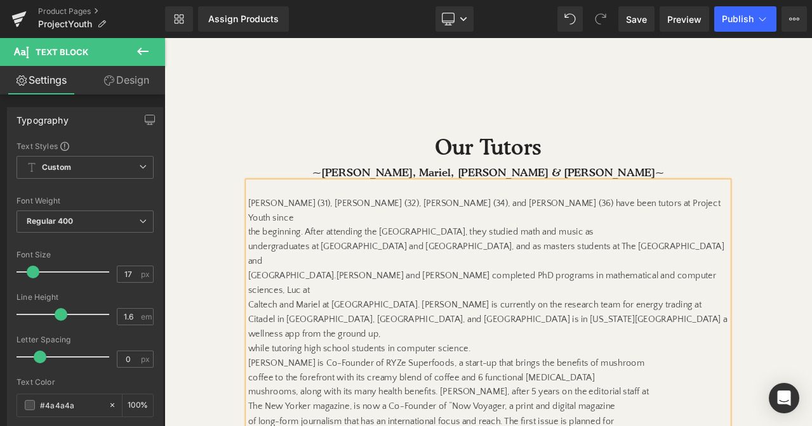
click at [762, 315] on span "[PERSON_NAME] and [PERSON_NAME] completed PhD programs in mathematical and comp…" at bounding box center [540, 329] width 555 height 29
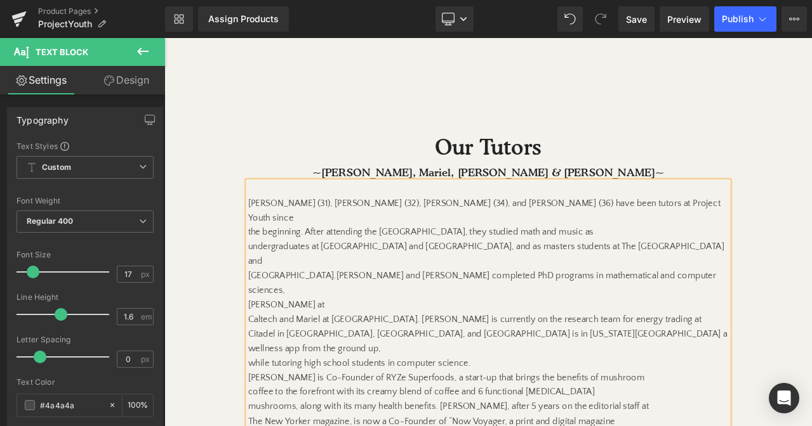
click at [259, 301] on div "Our Tutors Heading ~[PERSON_NAME], [PERSON_NAME], [PERSON_NAME] & [PERSON_NAME]…" at bounding box center [548, 342] width 761 height 390
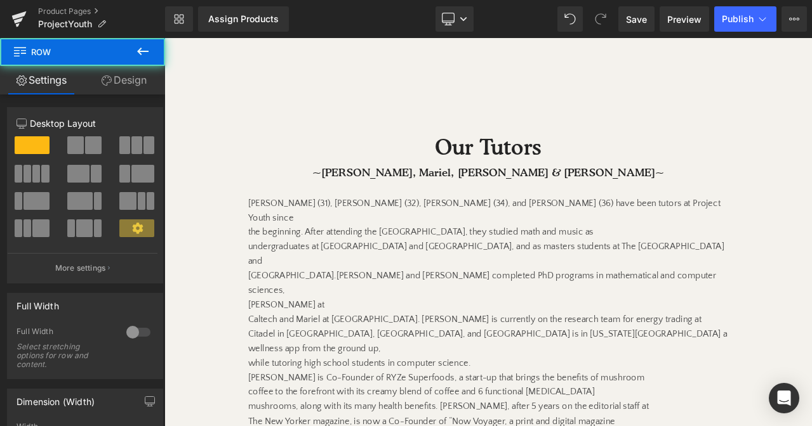
click at [164, 38] on div at bounding box center [164, 38] width 0 height 0
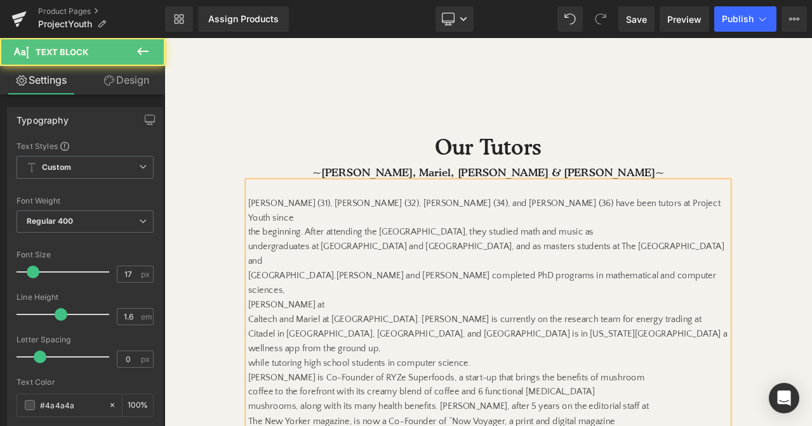
click at [265, 366] on span "Caltech and Mariel at [GEOGRAPHIC_DATA]. [PERSON_NAME] is currently on the rese…" at bounding box center [532, 371] width 538 height 11
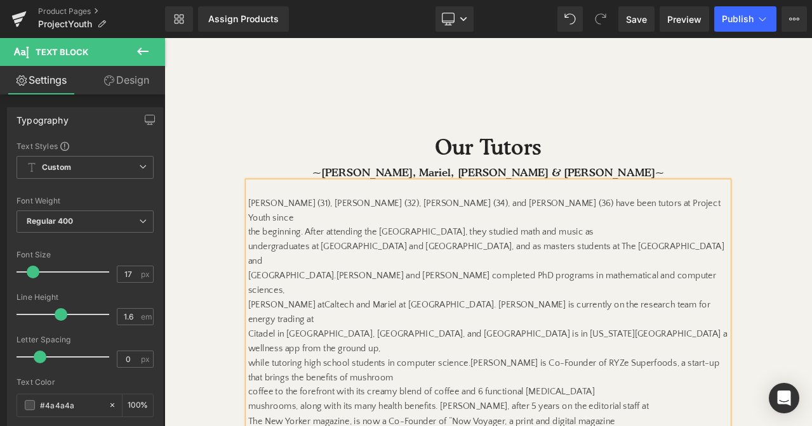
click at [664, 418] on span "[PERSON_NAME] is Co-Founder of RYZe Superfoods, a start-up that brings the bene…" at bounding box center [542, 432] width 559 height 29
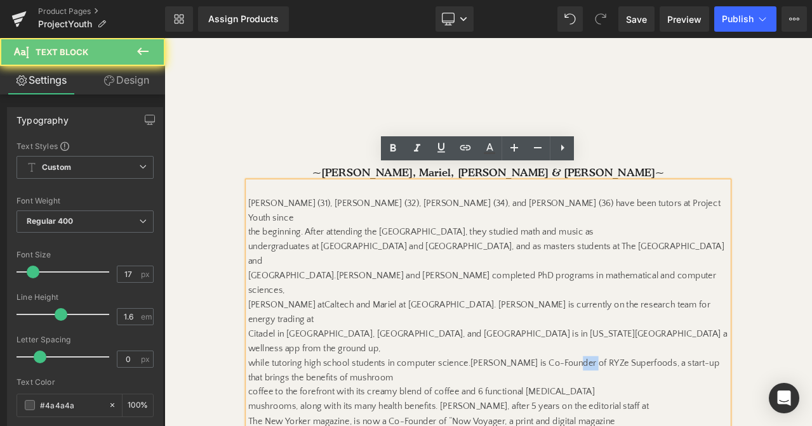
click at [664, 418] on span "[PERSON_NAME] is Co-Founder of RYZe Superfoods, a start-up that brings the bene…" at bounding box center [542, 432] width 559 height 29
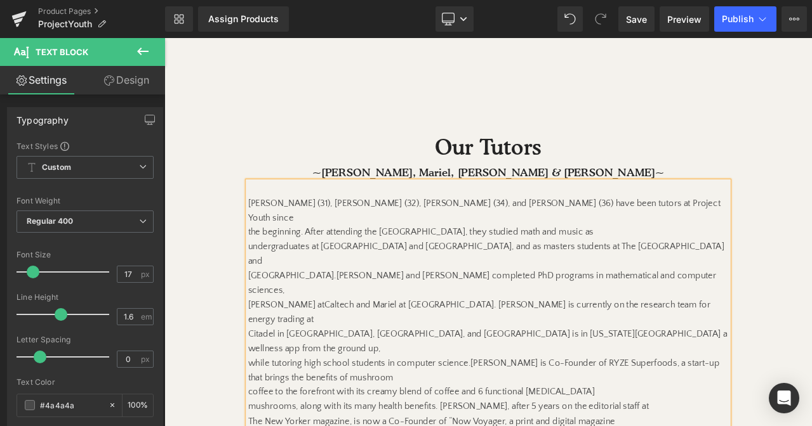
click at [263, 360] on div "[PERSON_NAME] (31), [PERSON_NAME] (32), [PERSON_NAME] (34), and [PERSON_NAME] (…" at bounding box center [548, 372] width 570 height 328
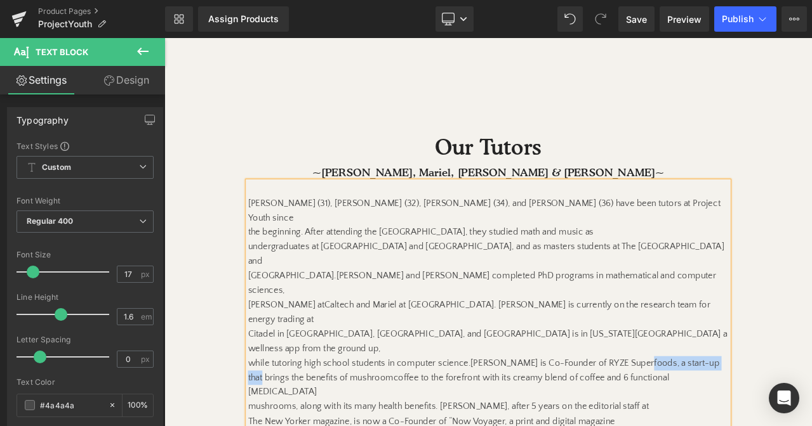
drag, startPoint x: 728, startPoint y: 323, endPoint x: 838, endPoint y: 325, distance: 110.4
click at [811, 325] on div "Our Tutors Heading ~[PERSON_NAME], [PERSON_NAME], [PERSON_NAME] & [PERSON_NAME]…" at bounding box center [548, 342] width 761 height 390
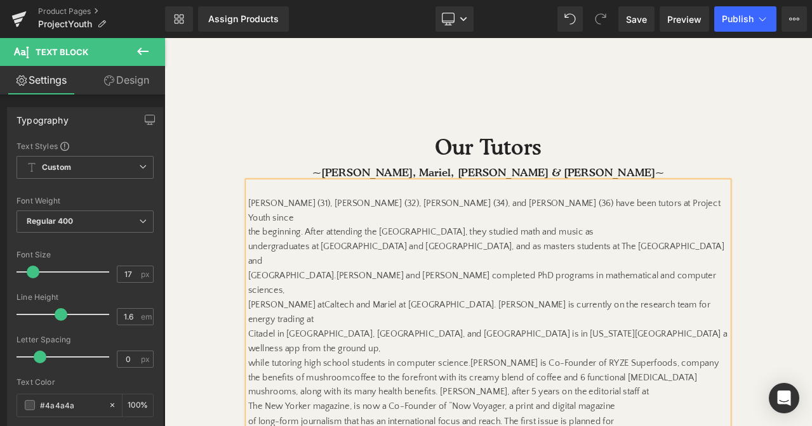
click at [747, 418] on span "[PERSON_NAME] is Co-Founder of RYZE Superfoods, company the benefits of mushroom" at bounding box center [542, 432] width 558 height 29
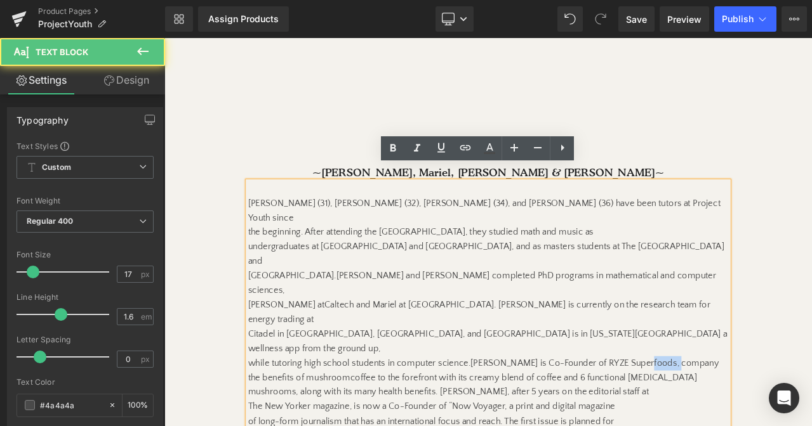
click at [747, 418] on span "[PERSON_NAME] is Co-Founder of RYZE Superfoods, company the benefits of mushroom" at bounding box center [542, 432] width 558 height 29
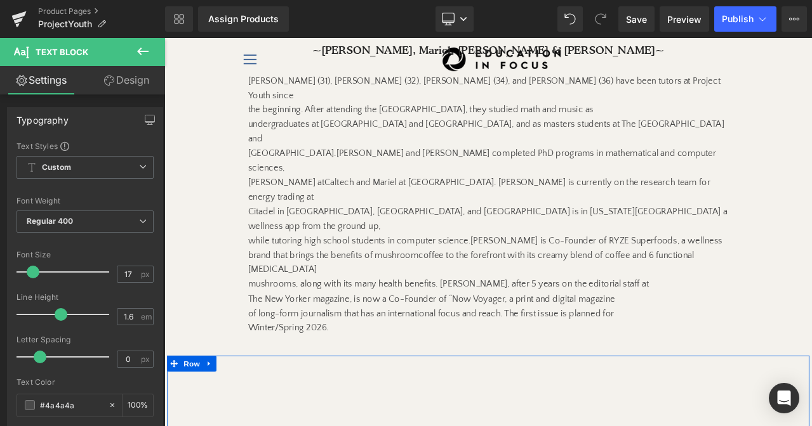
scroll to position [1231, 0]
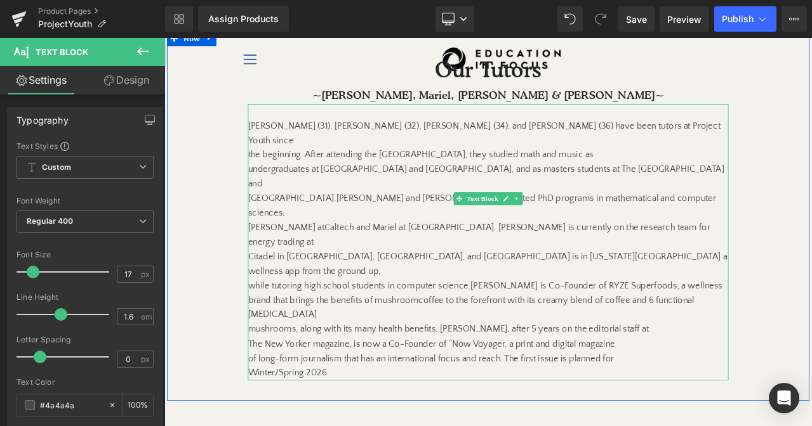
click at [449, 257] on span "Caltech and Mariel at [GEOGRAPHIC_DATA]. [PERSON_NAME] is currently on the rese…" at bounding box center [537, 271] width 548 height 29
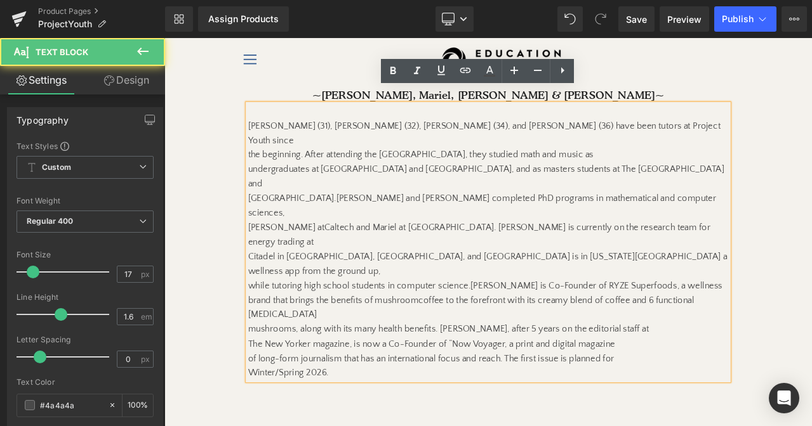
click at [637, 136] on span "[PERSON_NAME] (31), [PERSON_NAME] (32), [PERSON_NAME] (34), and [PERSON_NAME] (…" at bounding box center [543, 150] width 560 height 29
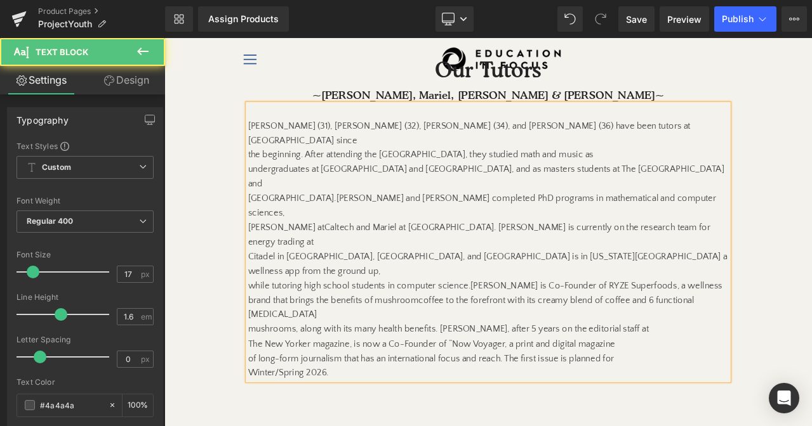
click at [438, 188] on span "undergraduates at [GEOGRAPHIC_DATA] and [GEOGRAPHIC_DATA], and as masters stude…" at bounding box center [545, 202] width 565 height 29
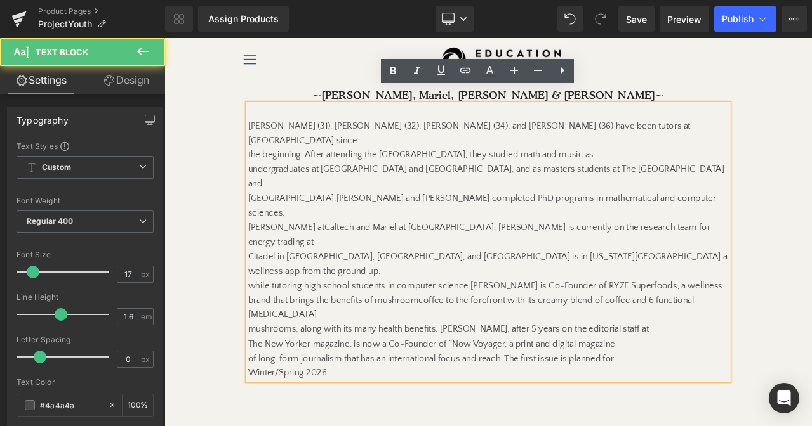
click at [385, 223] on span "[PERSON_NAME] and [PERSON_NAME] completed PhD programs in mathematical and comp…" at bounding box center [540, 237] width 555 height 29
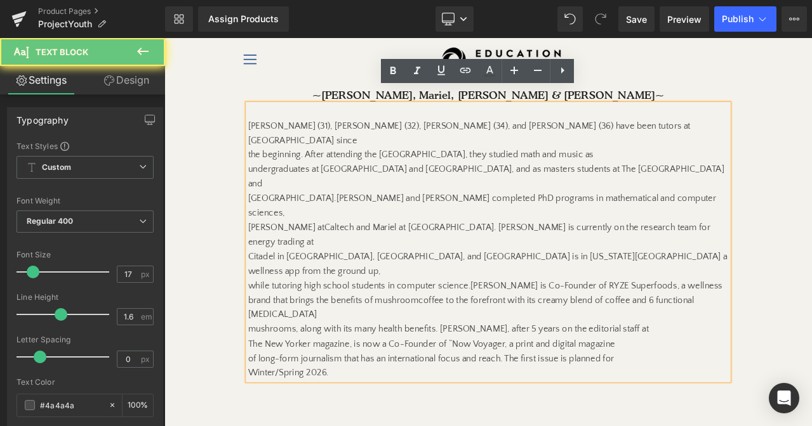
click at [383, 223] on span "[PERSON_NAME] and [PERSON_NAME] completed PhD programs in mathematical and comp…" at bounding box center [540, 237] width 555 height 29
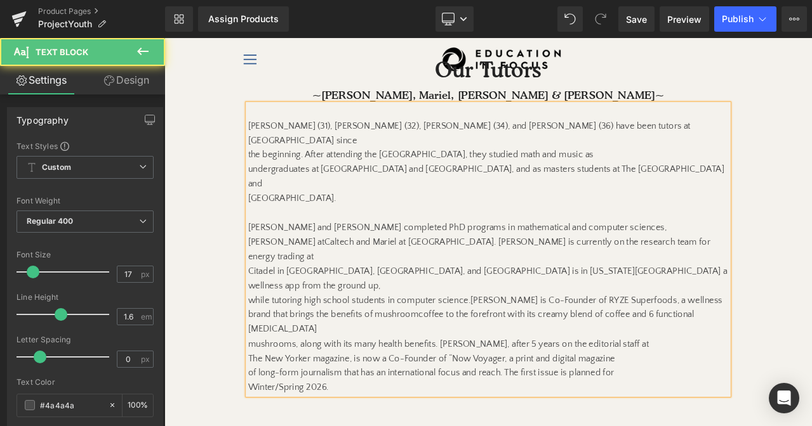
click at [369, 309] on span "Citadel in [GEOGRAPHIC_DATA], [GEOGRAPHIC_DATA], and [GEOGRAPHIC_DATA] is in [U…" at bounding box center [547, 323] width 568 height 29
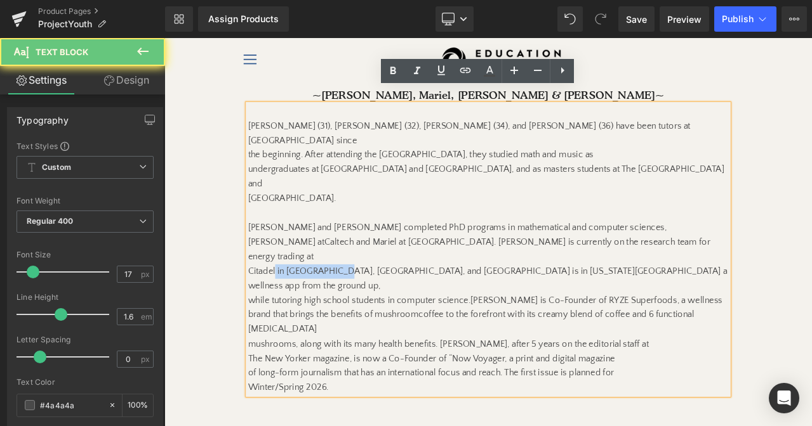
drag, startPoint x: 369, startPoint y: 243, endPoint x: 295, endPoint y: 243, distance: 73.6
click at [295, 309] on span "Citadel in [GEOGRAPHIC_DATA], [GEOGRAPHIC_DATA], and [GEOGRAPHIC_DATA] is in [U…" at bounding box center [547, 323] width 568 height 29
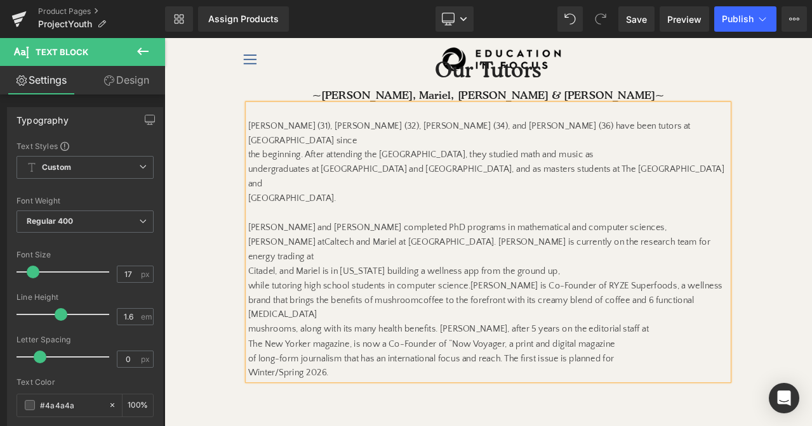
click at [630, 306] on p "Citadel, and Mariel is in [US_STATE] building a wellness app from the ground up," at bounding box center [548, 314] width 570 height 17
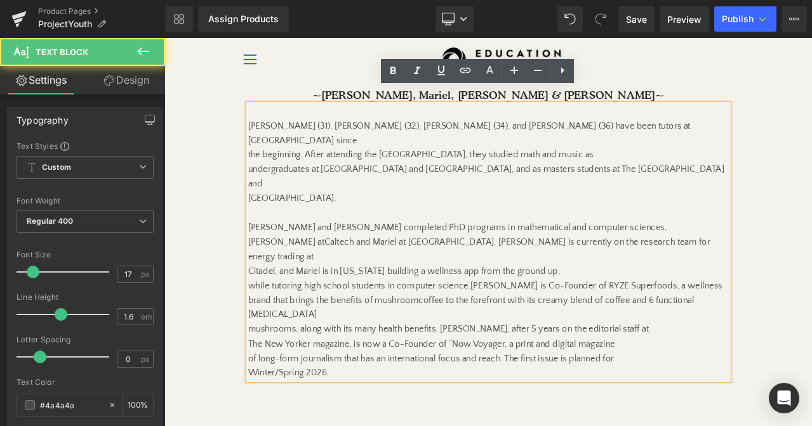
click at [528, 326] on span "[PERSON_NAME] is Co-Founder of RYZE Superfoods, a wellness brand that brings th…" at bounding box center [544, 340] width 563 height 29
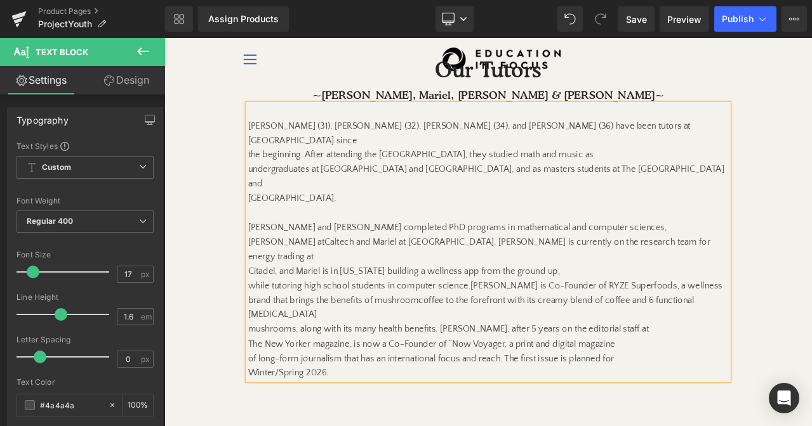
click at [580, 324] on p "while tutoring high school students in computer science. [PERSON_NAME] is Co-Fo…" at bounding box center [548, 350] width 570 height 52
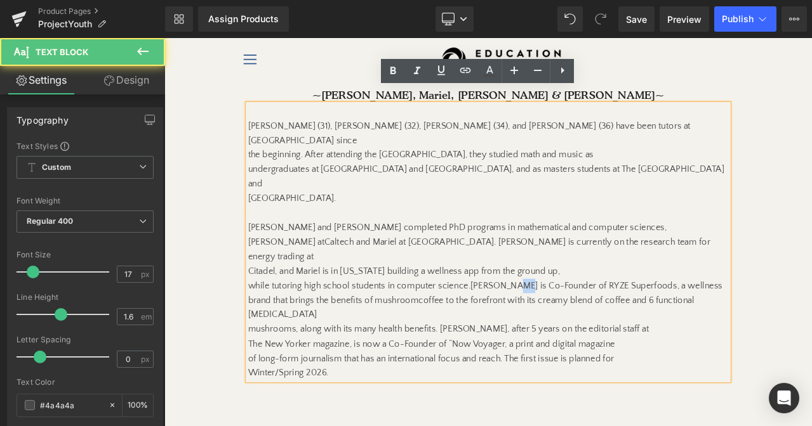
click at [580, 324] on p "while tutoring high school students in computer science. [PERSON_NAME] is Co-Fo…" at bounding box center [548, 350] width 570 height 52
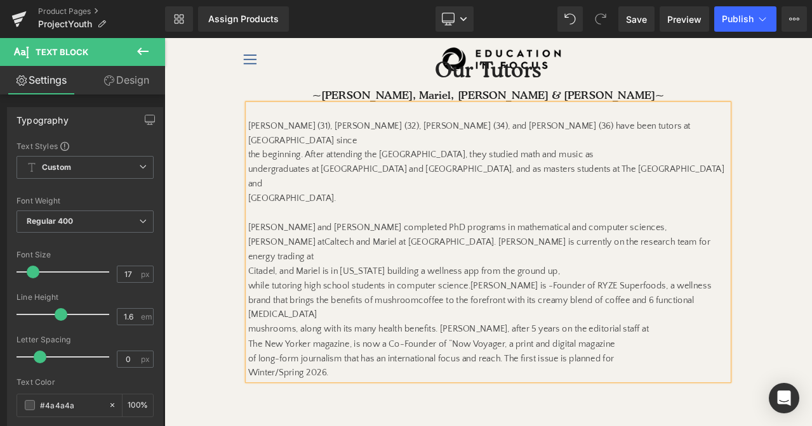
click at [595, 326] on span "[PERSON_NAME] is -Founder of RYZE Superfoods, a wellness brand that brings the …" at bounding box center [537, 340] width 549 height 29
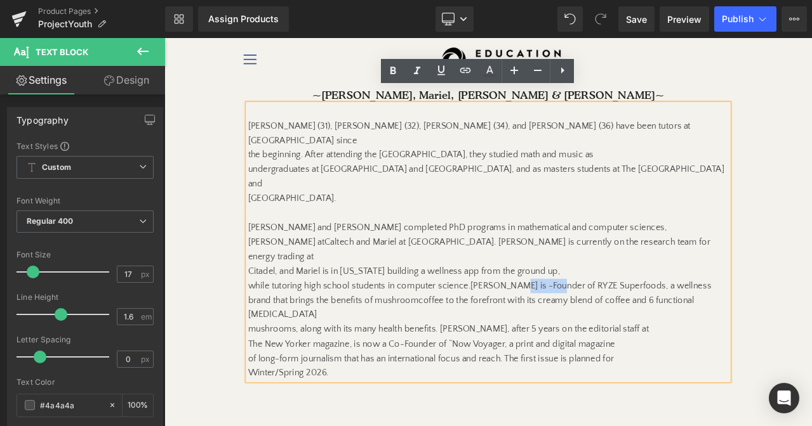
drag, startPoint x: 595, startPoint y: 266, endPoint x: 624, endPoint y: 265, distance: 29.2
click at [624, 326] on span "[PERSON_NAME] is -Founder of RYZE Superfoods, a wellness brand that brings the …" at bounding box center [537, 340] width 549 height 29
click at [570, 326] on span "[PERSON_NAME] is -Founder of RYZE Superfoods, a wellness brand that brings the …" at bounding box center [537, 340] width 549 height 29
click at [575, 326] on span "[PERSON_NAME] is -Founder of RYZE Superfoods, a wellness brand that brings the …" at bounding box center [537, 340] width 549 height 29
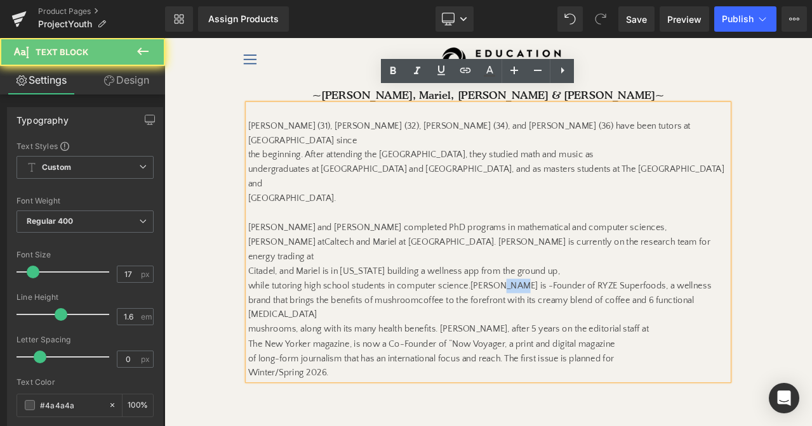
drag, startPoint x: 575, startPoint y: 266, endPoint x: 568, endPoint y: 266, distance: 7.0
click at [568, 326] on span "[PERSON_NAME] is -Founder of RYZE Superfoods, a wellness brand that brings the …" at bounding box center [537, 340] width 549 height 29
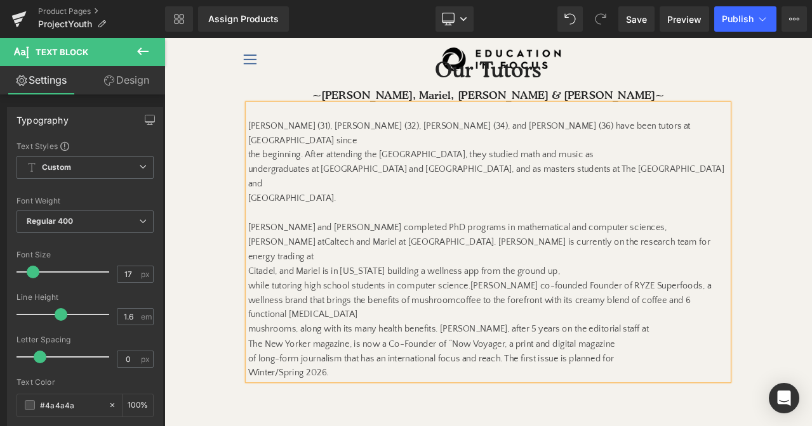
click at [639, 326] on span "[PERSON_NAME] co-founded Founder of RYZE Superfoods, a wellness brand that brin…" at bounding box center [537, 340] width 549 height 29
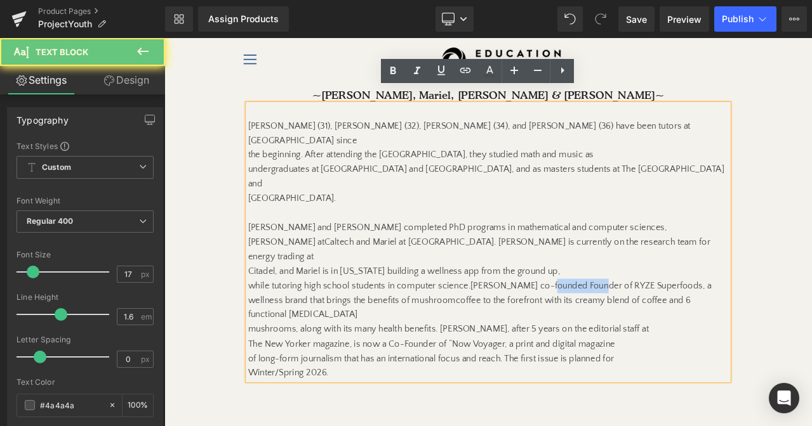
drag, startPoint x: 639, startPoint y: 263, endPoint x: 673, endPoint y: 262, distance: 33.6
click at [673, 326] on span "[PERSON_NAME] co-founded Founder of RYZE Superfoods, a wellness brand that brin…" at bounding box center [537, 340] width 549 height 29
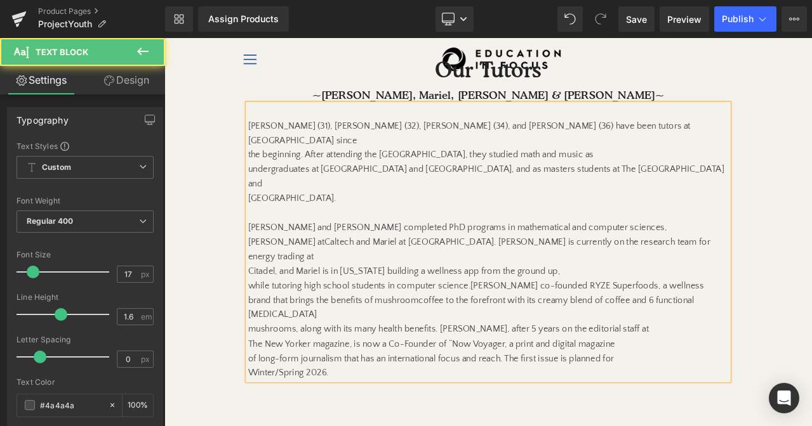
click at [660, 326] on span "[PERSON_NAME] co-founded RYZE Superfoods, a wellness brand that brings the bene…" at bounding box center [533, 340] width 541 height 29
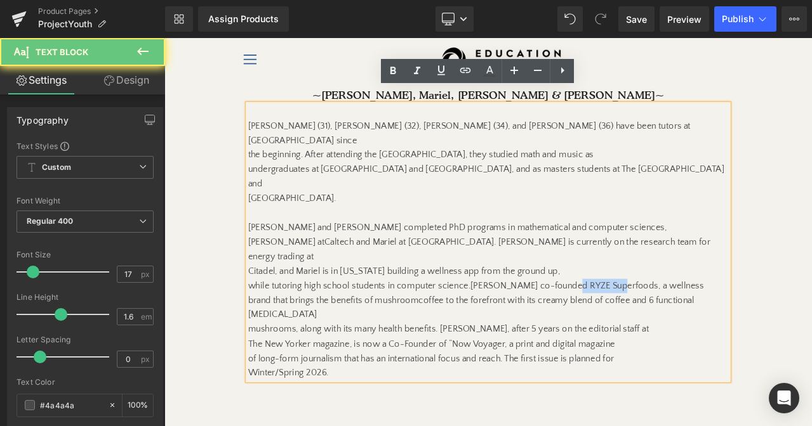
click at [660, 326] on span "[PERSON_NAME] co-founded RYZE Superfoods, a wellness brand that brings the bene…" at bounding box center [533, 340] width 541 height 29
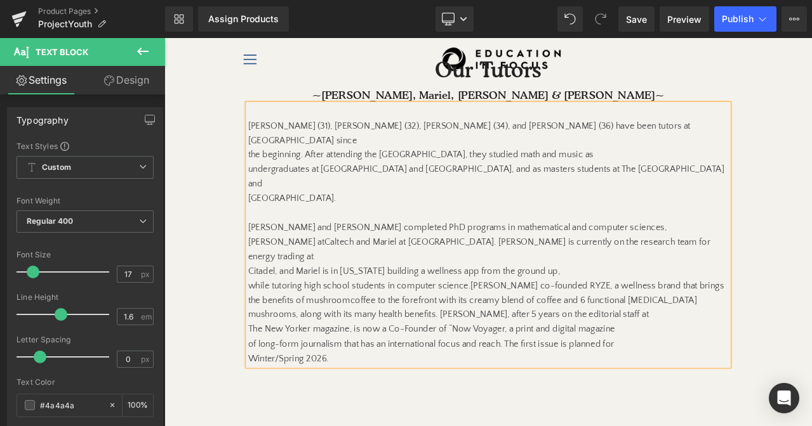
click at [644, 360] on span "mushrooms, along with its many health benefits. [PERSON_NAME], after 5 years on…" at bounding box center [500, 365] width 475 height 11
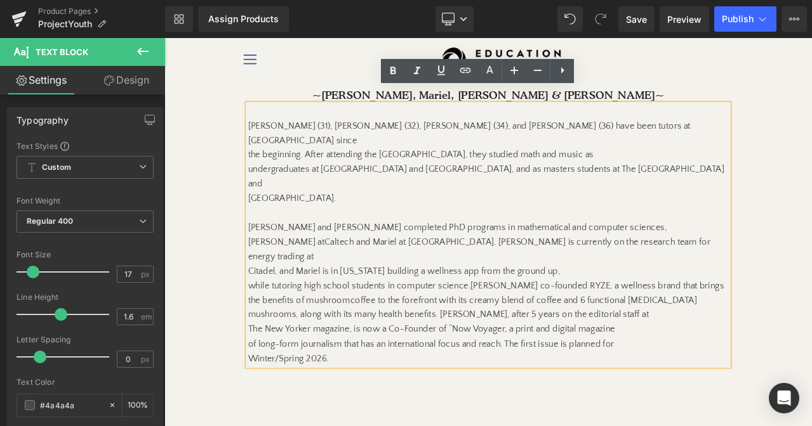
click at [785, 326] on span "[PERSON_NAME] co-founded RYZE, a wellness brand that brings the benefits of mus…" at bounding box center [545, 340] width 565 height 29
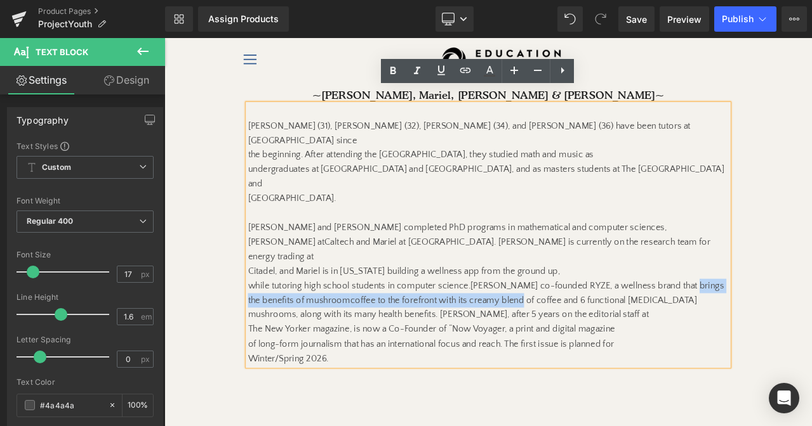
drag, startPoint x: 785, startPoint y: 262, endPoint x: 548, endPoint y: 275, distance: 237.0
click at [548, 324] on p "while tutoring high school students in computer science. [PERSON_NAME] co-found…" at bounding box center [548, 341] width 570 height 34
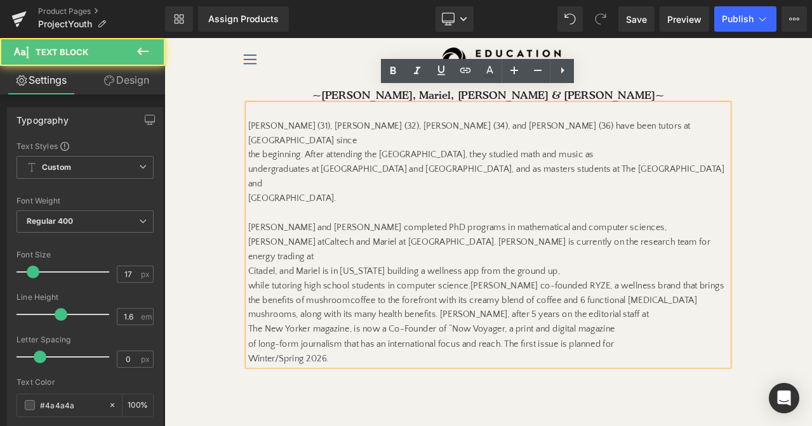
click at [355, 360] on span "mushrooms, along with its many health benefits. [PERSON_NAME], after 5 years on…" at bounding box center [500, 365] width 475 height 11
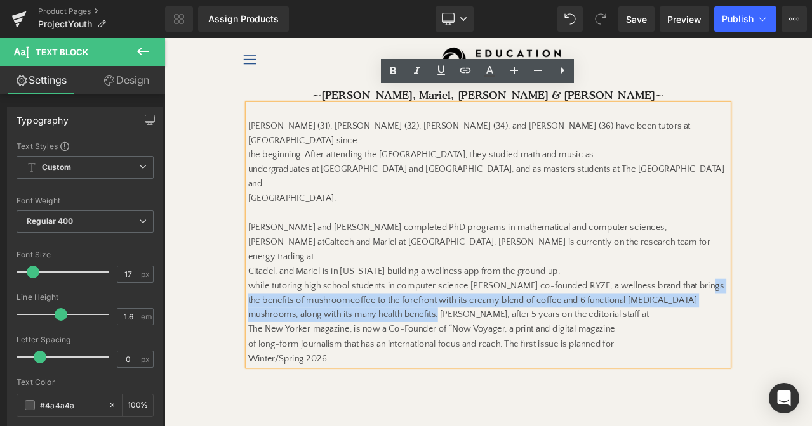
drag, startPoint x: 487, startPoint y: 296, endPoint x: 265, endPoint y: 279, distance: 222.8
click at [265, 279] on div "[PERSON_NAME] (31), [PERSON_NAME] (32), [PERSON_NAME] (34), and [PERSON_NAME] (…" at bounding box center [548, 271] width 570 height 311
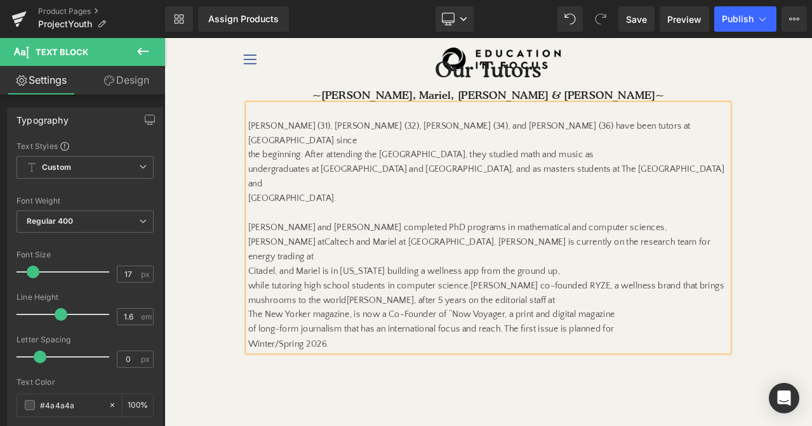
click at [264, 326] on span "[PERSON_NAME] co-founded RYZE, a wellness brand that brings mushrooms to the wo…" at bounding box center [545, 340] width 565 height 29
click at [428, 343] on span "[PERSON_NAME], after 5 years on the editorial staff at" at bounding box center [551, 348] width 247 height 11
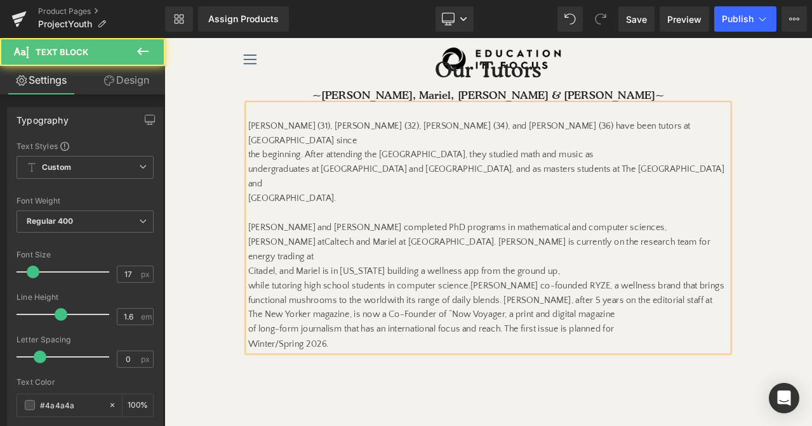
click at [571, 360] on span "The New Yorker magazine, is now a Co-Founder of “Now Voyager, a print and digit…" at bounding box center [480, 365] width 435 height 11
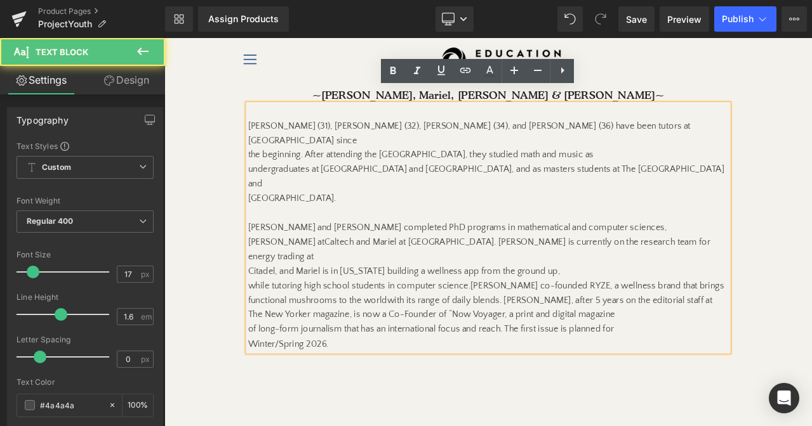
click at [435, 360] on span "The New Yorker magazine, is now a Co-Founder of “Now Voyager, a print and digit…" at bounding box center [480, 365] width 435 height 11
click at [463, 360] on span "The New Yorker magazine, is now a Co-Founder of “Now Voyager, a print and digit…" at bounding box center [480, 365] width 435 height 11
click at [742, 326] on span "[PERSON_NAME] co-founded RYZE, a wellness brand that brings functional mushroom…" at bounding box center [545, 340] width 565 height 29
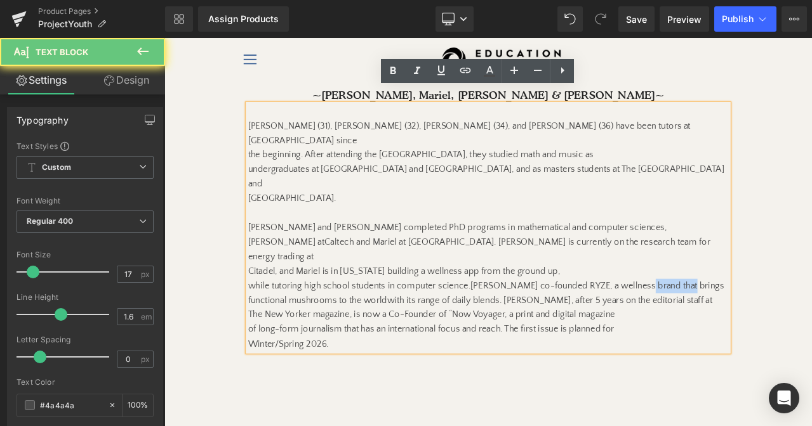
drag, startPoint x: 742, startPoint y: 266, endPoint x: 761, endPoint y: 266, distance: 19.0
click at [761, 326] on span "[PERSON_NAME] co-founded RYZE, a wellness brand that brings functional mushroom…" at bounding box center [545, 340] width 565 height 29
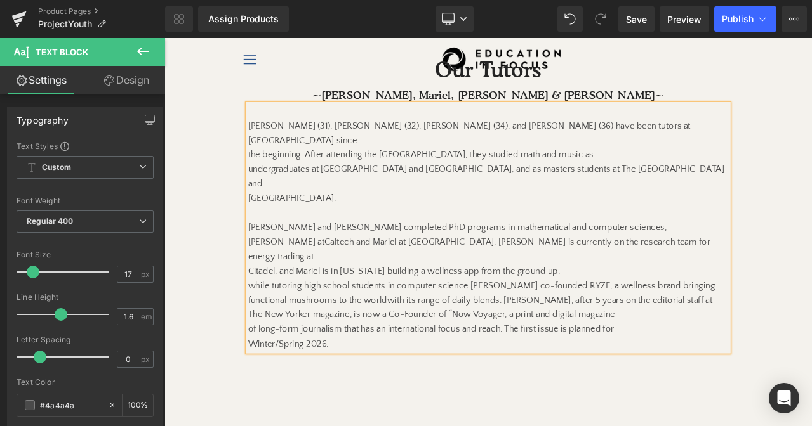
click at [745, 375] on p "of long-form journalism that has an international focus and reach. The first is…" at bounding box center [548, 383] width 570 height 17
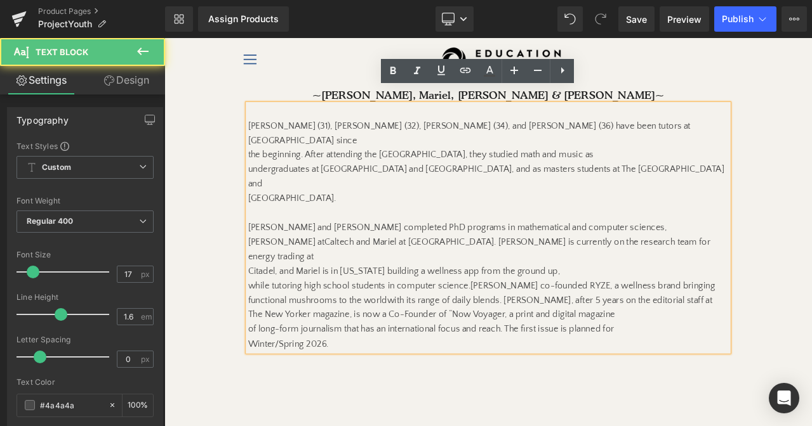
click at [474, 343] on span "with its range of daily blends. [PERSON_NAME], after 5 years on the editorial s…" at bounding box center [621, 348] width 386 height 11
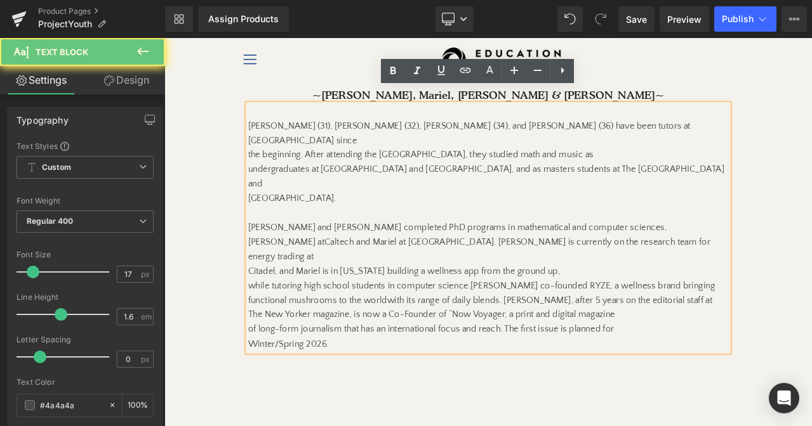
click at [484, 343] on span "with its range of daily blends. [PERSON_NAME], after 5 years on the editorial s…" at bounding box center [621, 348] width 386 height 11
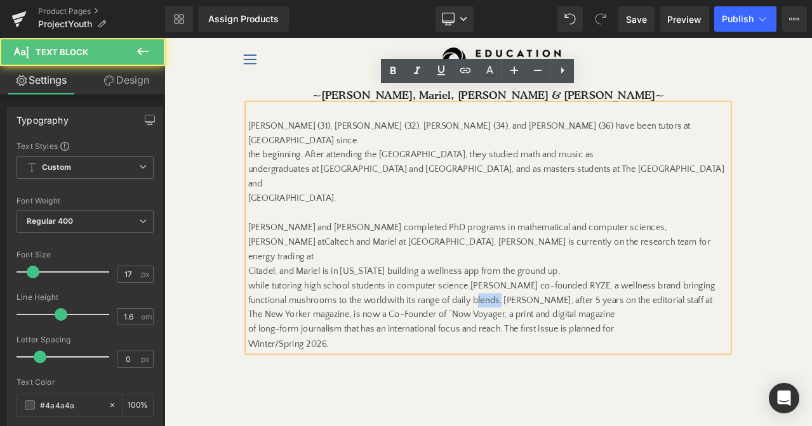
click at [484, 343] on span "with its range of daily blends. [PERSON_NAME], after 5 years on the editorial s…" at bounding box center [621, 348] width 386 height 11
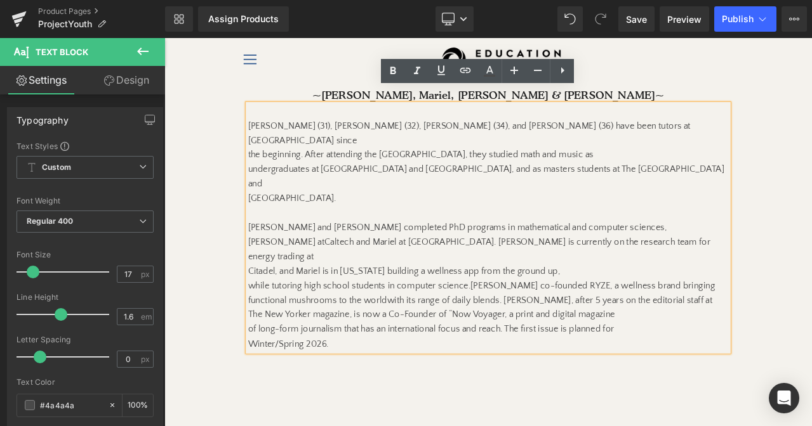
click at [516, 343] on span "with its range of daily blends. [PERSON_NAME], after 5 years on the editorial s…" at bounding box center [621, 348] width 386 height 11
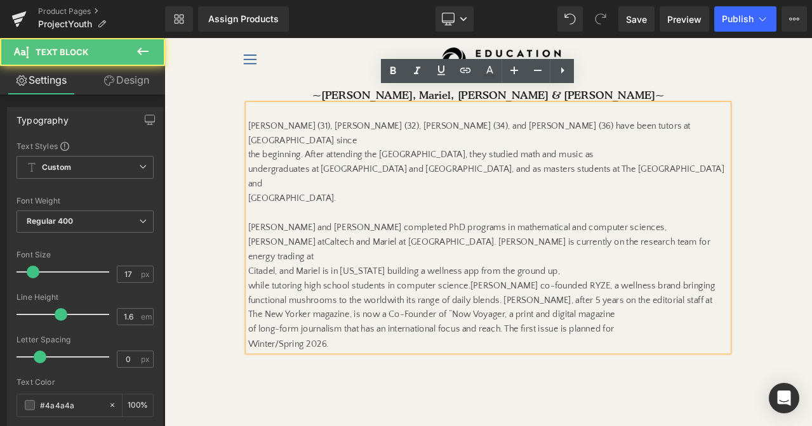
click at [503, 360] on span "The New Yorker magazine, is now a Co-Founder of “Now Voyager, a print and digit…" at bounding box center [480, 365] width 435 height 11
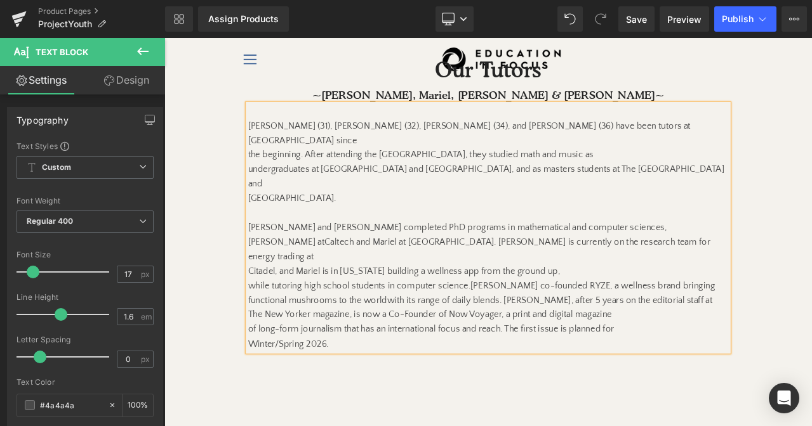
click at [516, 360] on span "The New Yorker magazine, is now a Co-Founder of Now Voyager, a print and digita…" at bounding box center [478, 365] width 431 height 11
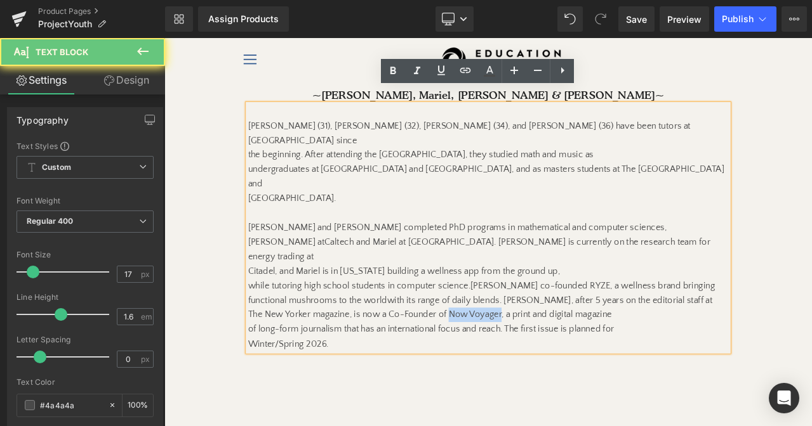
drag, startPoint x: 516, startPoint y: 299, endPoint x: 548, endPoint y: 299, distance: 31.7
click at [548, 360] on span "The New Yorker magazine, is now a Co-Founder of Now Voyager, a print and digita…" at bounding box center [478, 365] width 431 height 11
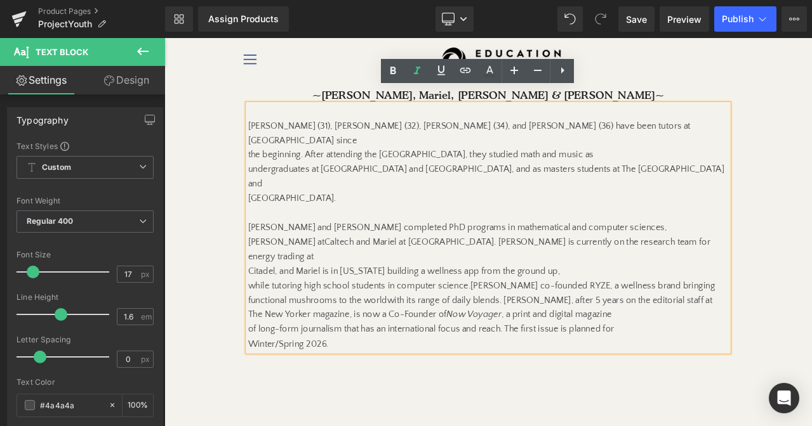
click at [637, 343] on span "with its range of daily blends. [PERSON_NAME], after 5 years on the editorial s…" at bounding box center [621, 348] width 386 height 11
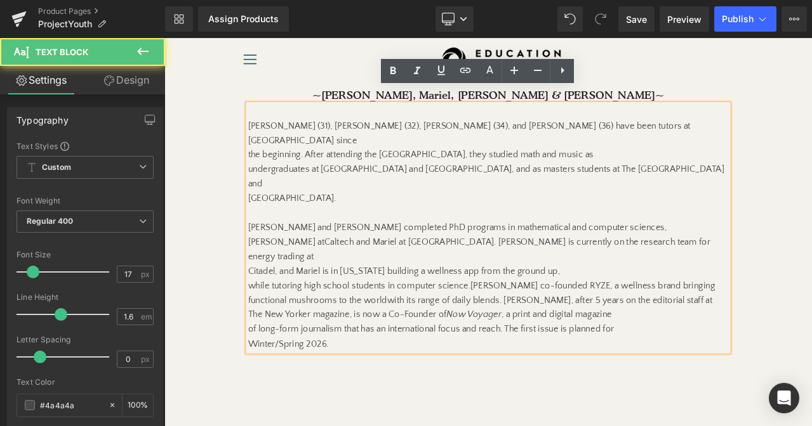
click at [263, 230] on div "[PERSON_NAME] (31), [PERSON_NAME] (32), [PERSON_NAME] (34), and [PERSON_NAME] (…" at bounding box center [548, 262] width 570 height 293
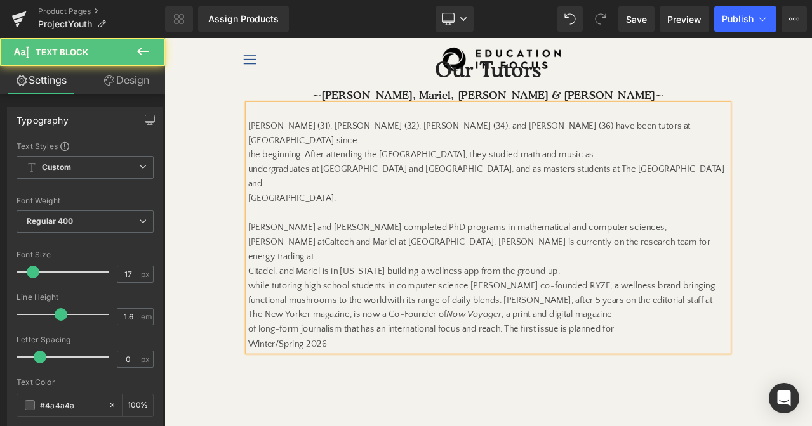
click at [316, 237] on p at bounding box center [548, 245] width 570 height 17
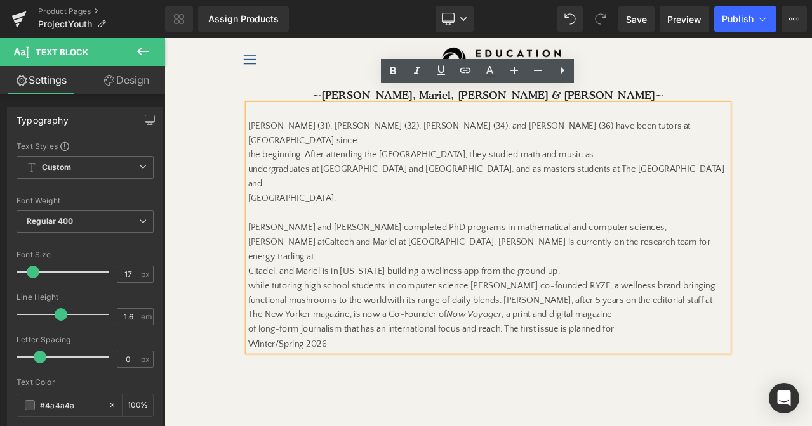
click at [780, 185] on p "undergraduates at [GEOGRAPHIC_DATA] and [GEOGRAPHIC_DATA], and as masters stude…" at bounding box center [548, 202] width 570 height 34
click at [770, 326] on span "[PERSON_NAME] co-founded RYZE, a wellness brand bringing functional mushrooms t…" at bounding box center [540, 340] width 554 height 29
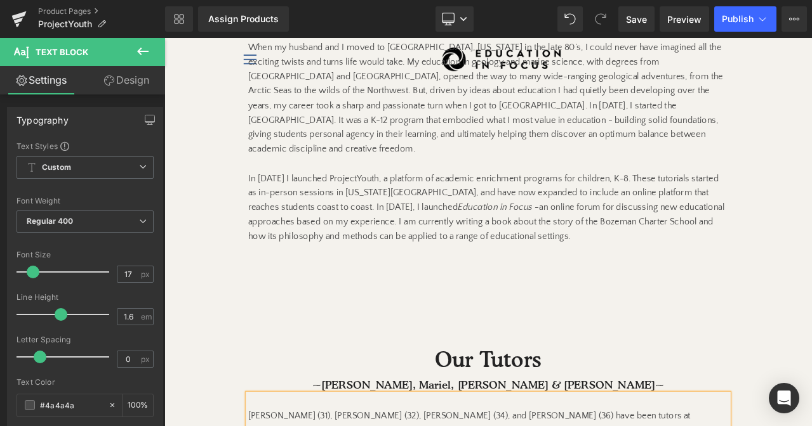
scroll to position [883, 0]
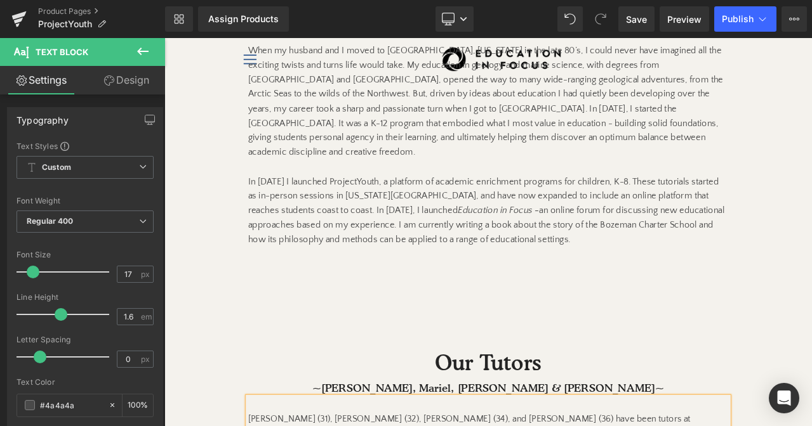
click at [384, 215] on p "In [DATE] I launched ProjectYouth, a platform of academic enrichment programs f…" at bounding box center [548, 243] width 570 height 86
click at [106, 81] on icon at bounding box center [109, 81] width 10 height 10
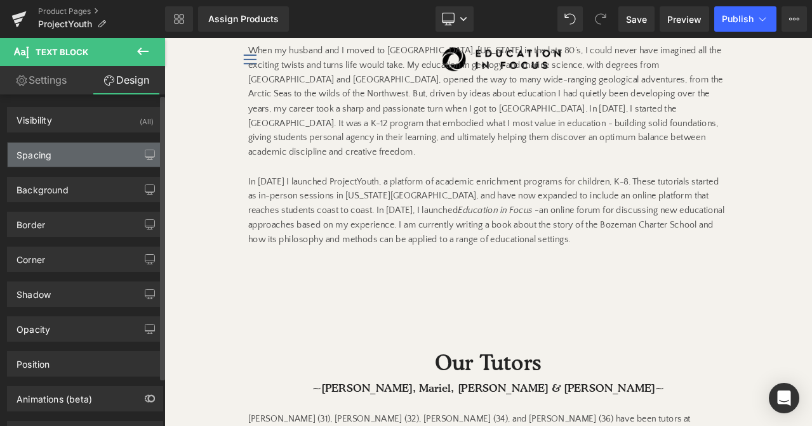
click at [77, 162] on div "Spacing" at bounding box center [85, 155] width 155 height 24
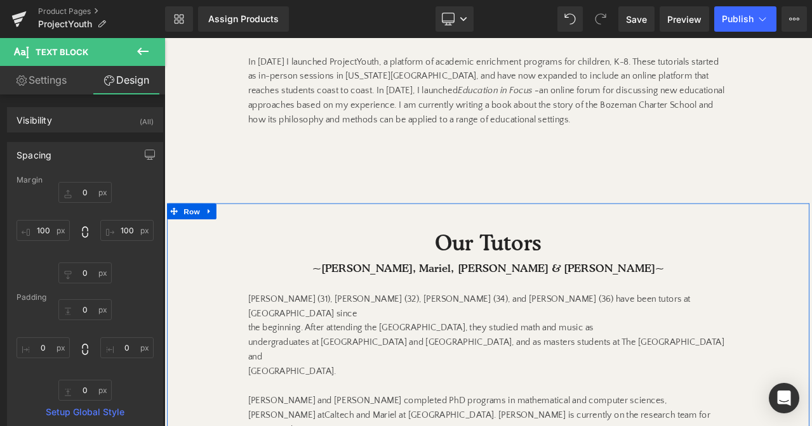
click at [417, 426] on p "[GEOGRAPHIC_DATA]." at bounding box center [548, 434] width 570 height 17
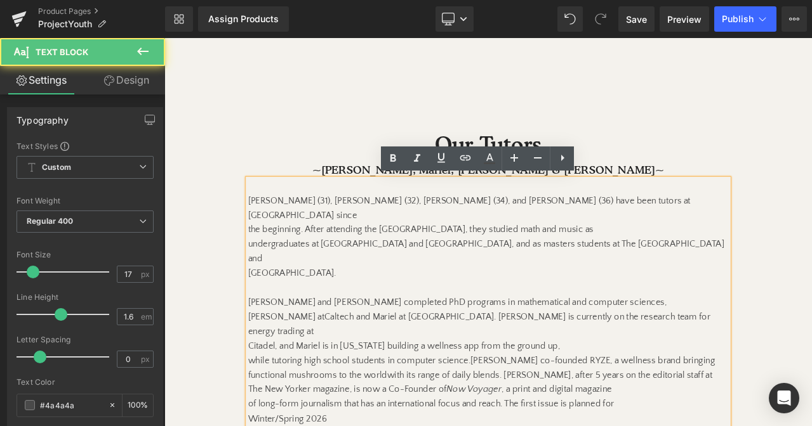
scroll to position [1141, 0]
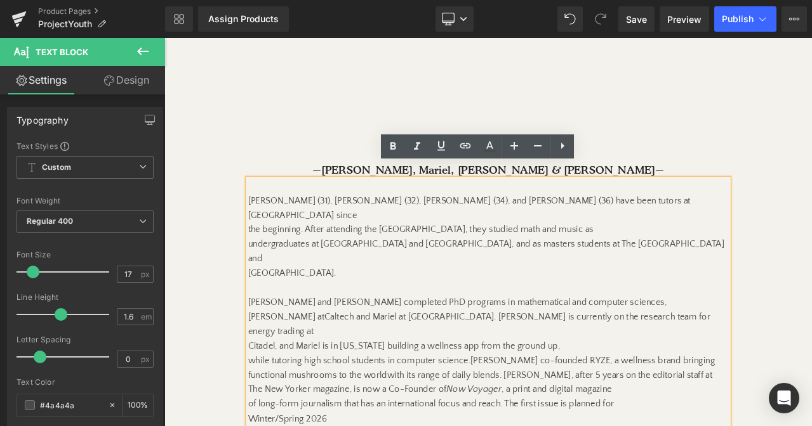
click at [266, 226] on span "[PERSON_NAME] (31), [PERSON_NAME] (32), [PERSON_NAME] (34), and [PERSON_NAME] (…" at bounding box center [525, 240] width 525 height 29
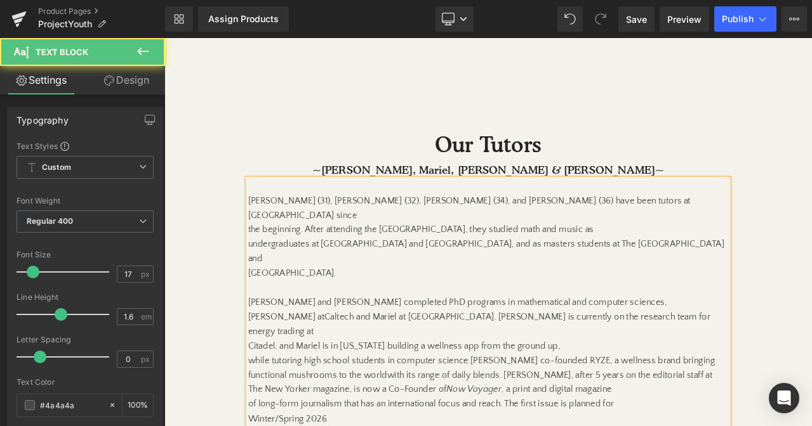
drag, startPoint x: 265, startPoint y: 212, endPoint x: 412, endPoint y: 265, distance: 156.3
click at [413, 265] on div "[PERSON_NAME] (31), [PERSON_NAME] (32), [PERSON_NAME] (34), and [PERSON_NAME] (…" at bounding box center [548, 352] width 570 height 293
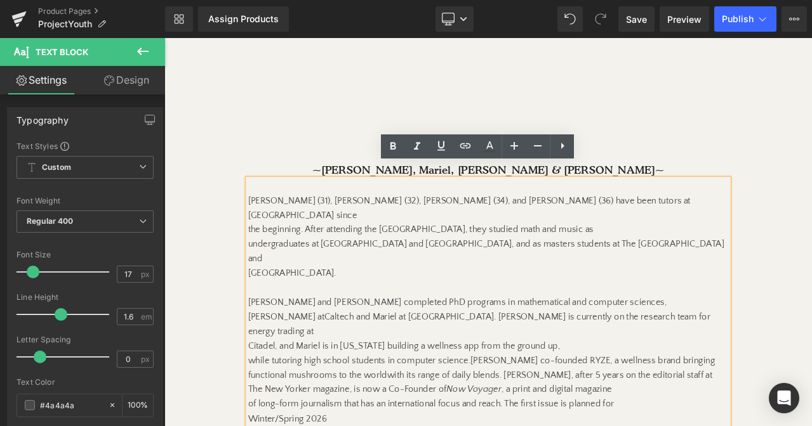
click at [265, 260] on span "the beginning. After attending the [GEOGRAPHIC_DATA], they studied math and mus…" at bounding box center [468, 265] width 410 height 11
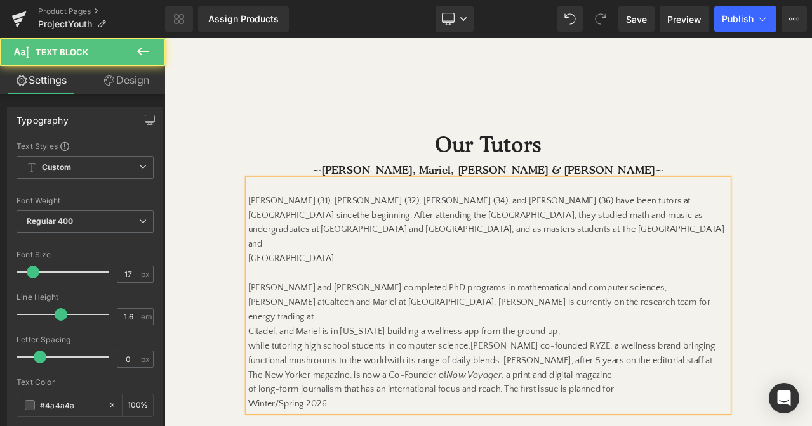
click at [263, 248] on div "[PERSON_NAME] (31), [PERSON_NAME] (32), [PERSON_NAME] (34), and [PERSON_NAME] (…" at bounding box center [548, 344] width 570 height 276
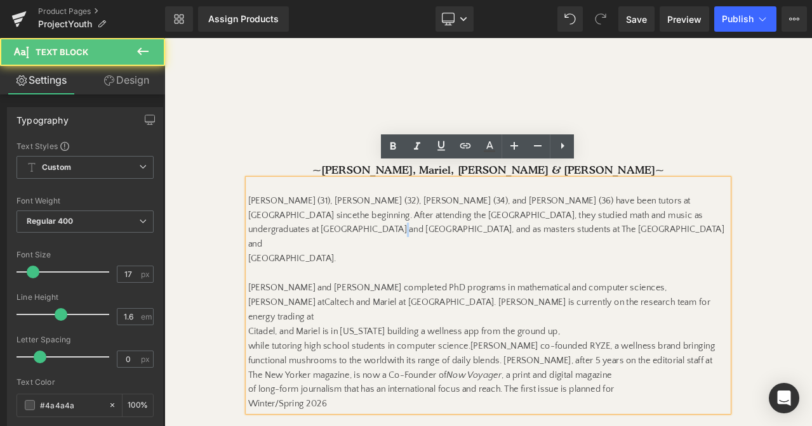
click at [433, 260] on span "undergraduates at [GEOGRAPHIC_DATA] and [GEOGRAPHIC_DATA], and as masters stude…" at bounding box center [545, 274] width 565 height 29
drag, startPoint x: 563, startPoint y: 220, endPoint x: 563, endPoint y: 268, distance: 48.2
click at [563, 268] on div "[PERSON_NAME] (31), [PERSON_NAME] (32), [PERSON_NAME] (34), and [PERSON_NAME] (…" at bounding box center [548, 344] width 570 height 276
click at [617, 231] on p "[PERSON_NAME] (31), [PERSON_NAME] (32), [PERSON_NAME] (34), and [PERSON_NAME] (…" at bounding box center [548, 240] width 570 height 34
click at [401, 243] on span "the beginning. After attending the [GEOGRAPHIC_DATA], they studied math and mus…" at bounding box center [598, 248] width 410 height 11
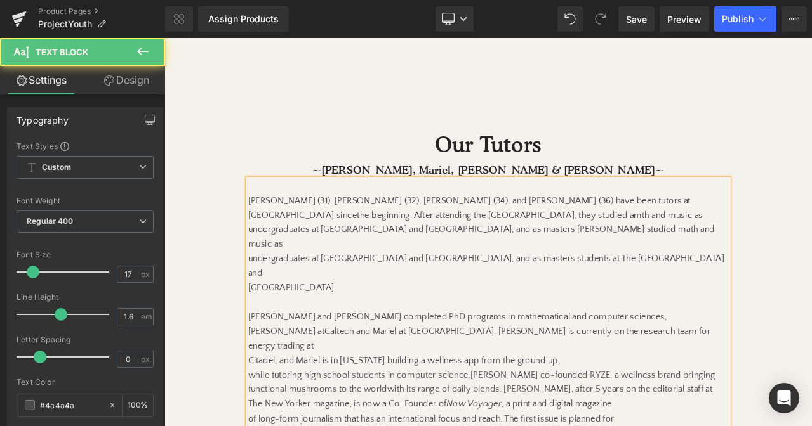
click at [773, 243] on span "the beginning. After attending the [GEOGRAPHIC_DATA], they studied amth and mus…" at bounding box center [539, 266] width 553 height 46
drag, startPoint x: 596, startPoint y: 275, endPoint x: 550, endPoint y: 251, distance: 52.2
click at [550, 251] on div "[PERSON_NAME] (31), [PERSON_NAME] (32), [PERSON_NAME] (34), and [PERSON_NAME] (…" at bounding box center [548, 361] width 570 height 311
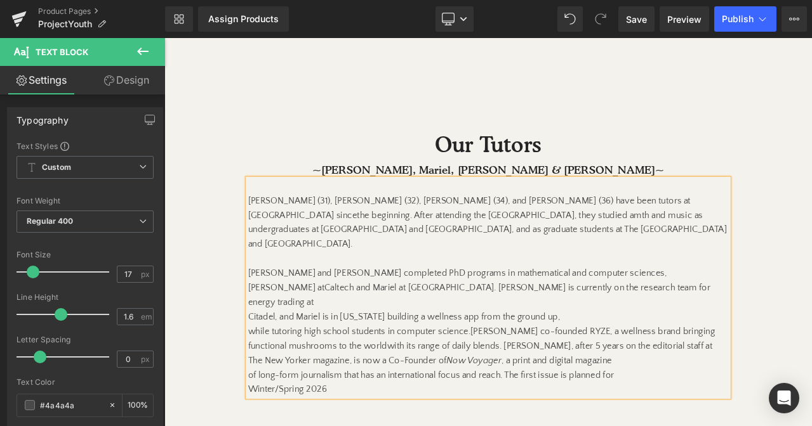
click at [306, 292] on p at bounding box center [548, 300] width 570 height 17
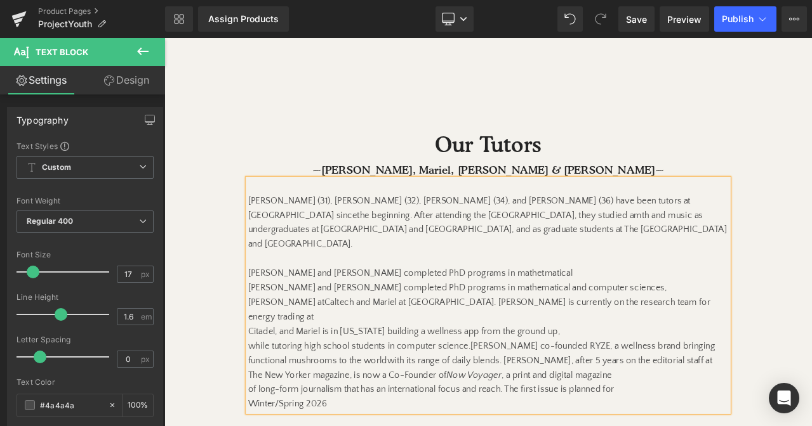
click at [511, 312] on span "[PERSON_NAME] and [PERSON_NAME] completed PhD programs in mathetmatical" at bounding box center [455, 317] width 385 height 11
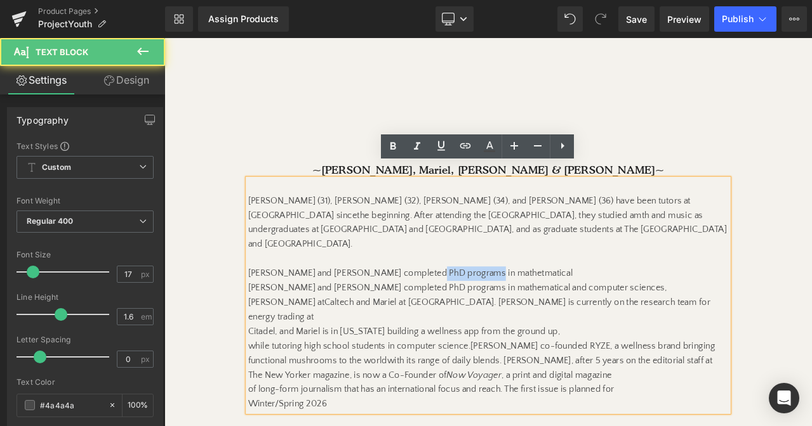
click at [511, 312] on span "[PERSON_NAME] and [PERSON_NAME] completed PhD programs in mathetmatical" at bounding box center [455, 317] width 385 height 11
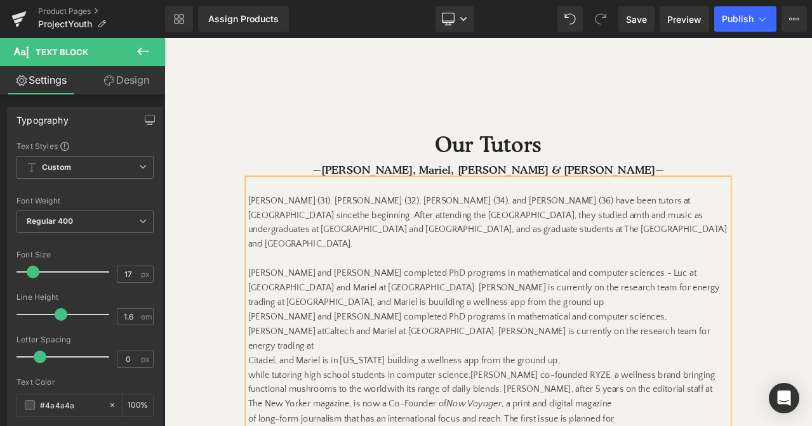
click at [695, 312] on span "[PERSON_NAME] and [PERSON_NAME] completed PhD programs in mathematical and comp…" at bounding box center [543, 335] width 560 height 46
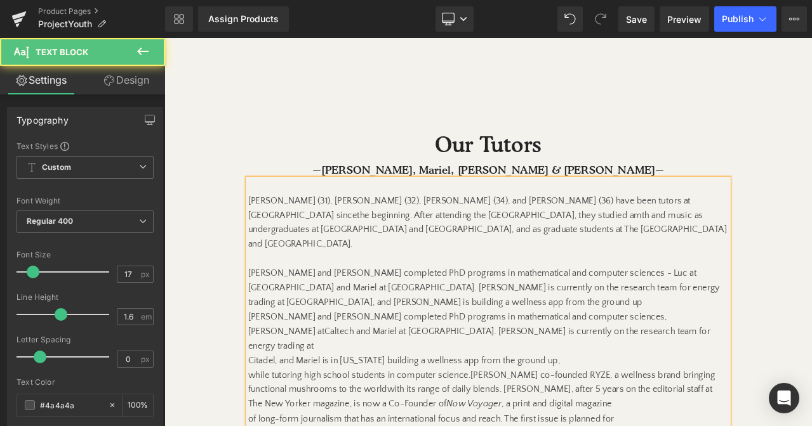
click at [386, 313] on p "[PERSON_NAME] and [PERSON_NAME] completed PhD programs in mathematical and comp…" at bounding box center [548, 326] width 570 height 69
click at [669, 312] on span "[PERSON_NAME] and [PERSON_NAME] completed PhD programs in mathematical and comp…" at bounding box center [543, 335] width 560 height 46
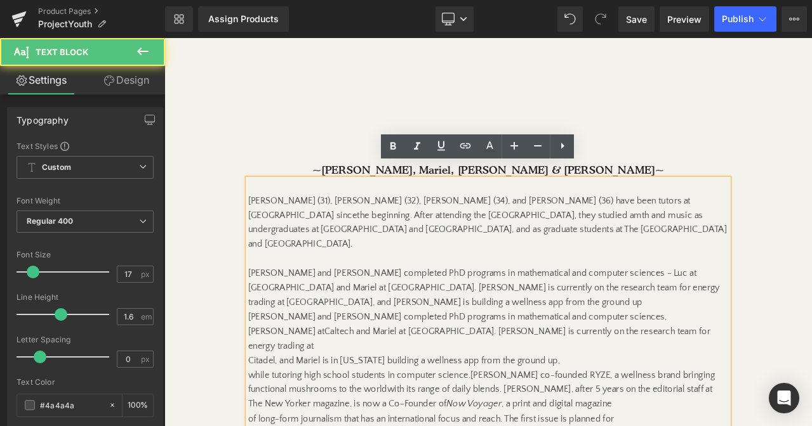
click at [678, 312] on span "[PERSON_NAME] and [PERSON_NAME] completed PhD programs in mathematical and comp…" at bounding box center [543, 335] width 560 height 46
click at [515, 324] on p "[PERSON_NAME] and [PERSON_NAME] completed PhD programs in mathematical and comp…" at bounding box center [548, 326] width 570 height 69
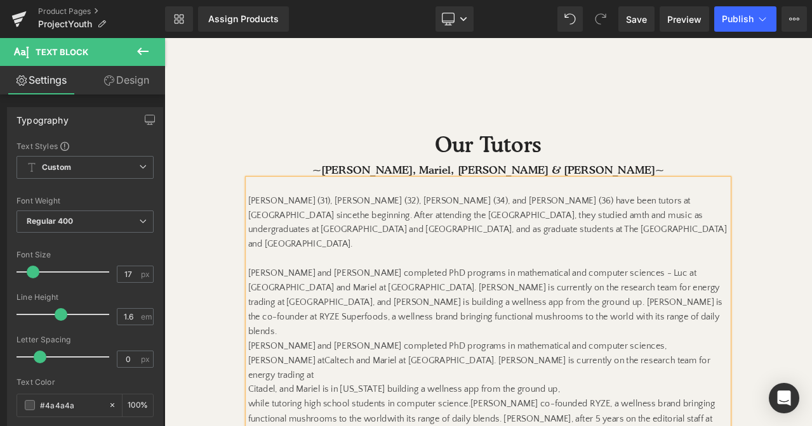
click at [350, 332] on span "[PERSON_NAME] and [PERSON_NAME] completed PhD programs in mathematical and comp…" at bounding box center [544, 352] width 563 height 81
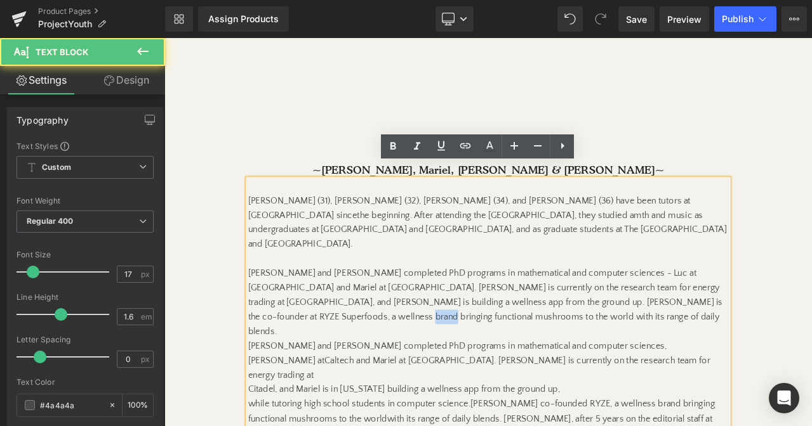
click at [350, 332] on span "[PERSON_NAME] and [PERSON_NAME] completed PhD programs in mathematical and comp…" at bounding box center [544, 352] width 563 height 81
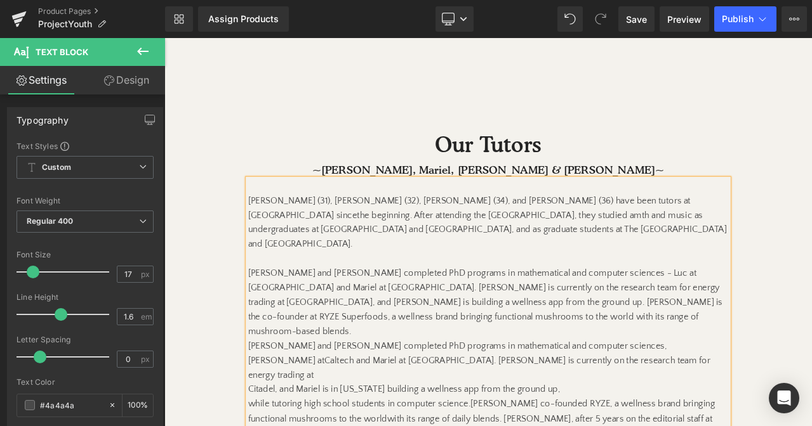
click at [488, 343] on p "[PERSON_NAME] and [PERSON_NAME] completed PhD programs in mathematical and comp…" at bounding box center [548, 343] width 570 height 103
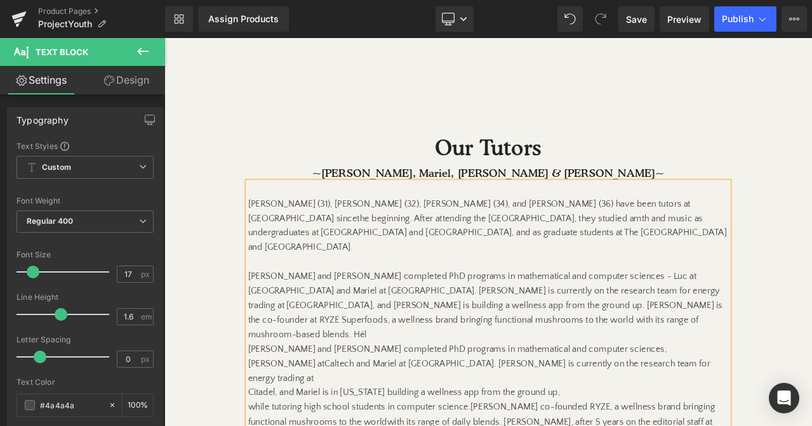
scroll to position [1137, 0]
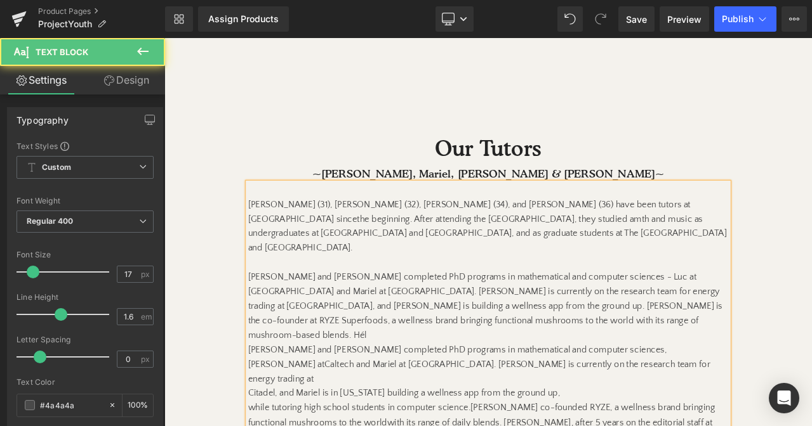
click at [497, 333] on p "[PERSON_NAME] and [PERSON_NAME] completed PhD programs in mathematical and comp…" at bounding box center [548, 347] width 570 height 103
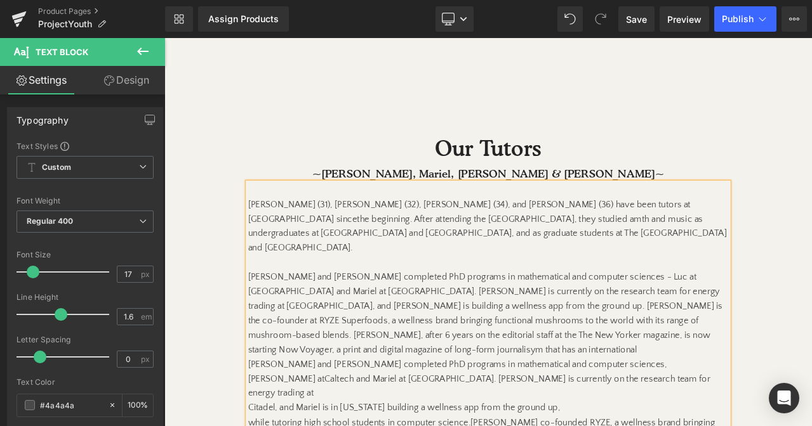
click at [681, 357] on span "[PERSON_NAME] and [PERSON_NAME] completed PhD programs in mathematical and comp…" at bounding box center [544, 366] width 563 height 98
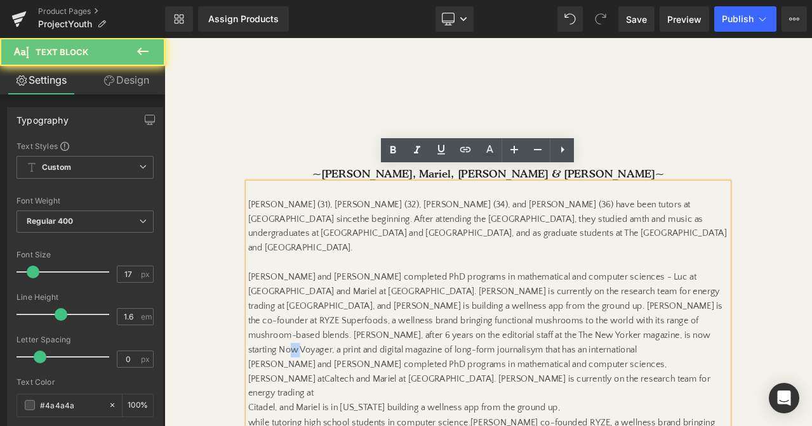
click at [681, 357] on span "[PERSON_NAME] and [PERSON_NAME] completed PhD programs in mathematical and comp…" at bounding box center [544, 366] width 563 height 98
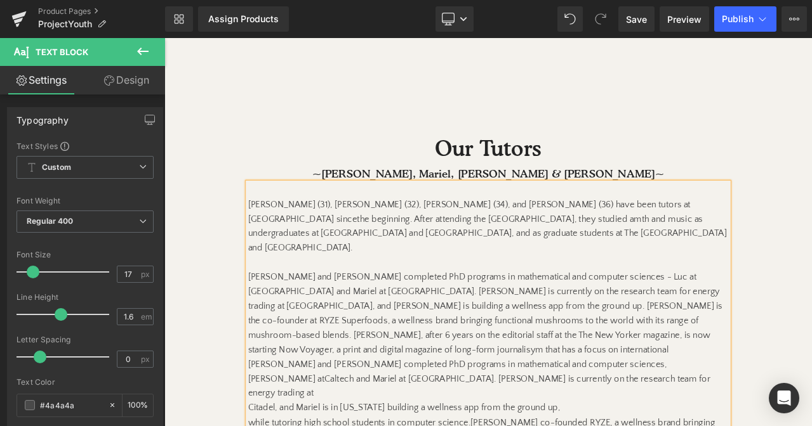
click at [793, 358] on p "[PERSON_NAME] and [PERSON_NAME] completed PhD programs in mathematical and comp…" at bounding box center [548, 356] width 570 height 121
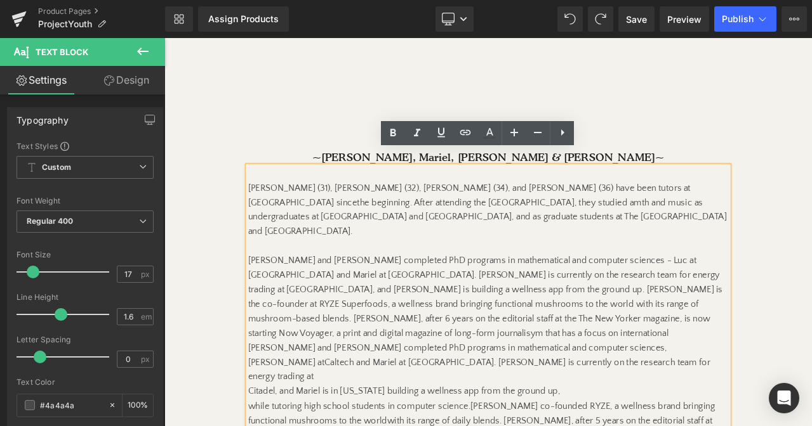
click at [807, 341] on p "[PERSON_NAME] and [PERSON_NAME] completed PhD programs in mathematical and comp…" at bounding box center [548, 337] width 570 height 121
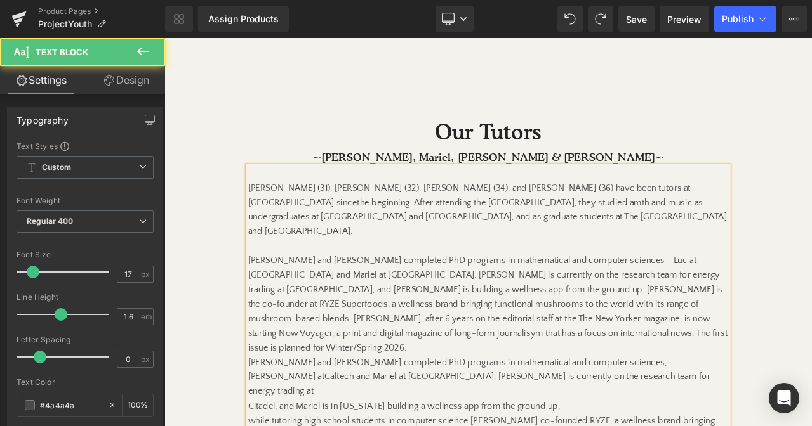
drag, startPoint x: 683, startPoint y: 358, endPoint x: 683, endPoint y: 487, distance: 128.2
click at [683, 426] on div "[PERSON_NAME] (31), [PERSON_NAME] (32), [PERSON_NAME] (34), and [PERSON_NAME] (…" at bounding box center [548, 379] width 570 height 379
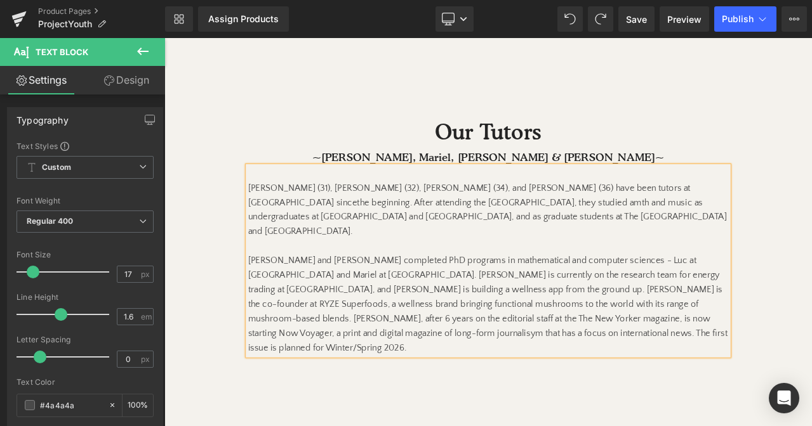
click at [311, 304] on span "[PERSON_NAME] and [PERSON_NAME] completed PhD programs in mathematical and comp…" at bounding box center [547, 354] width 568 height 115
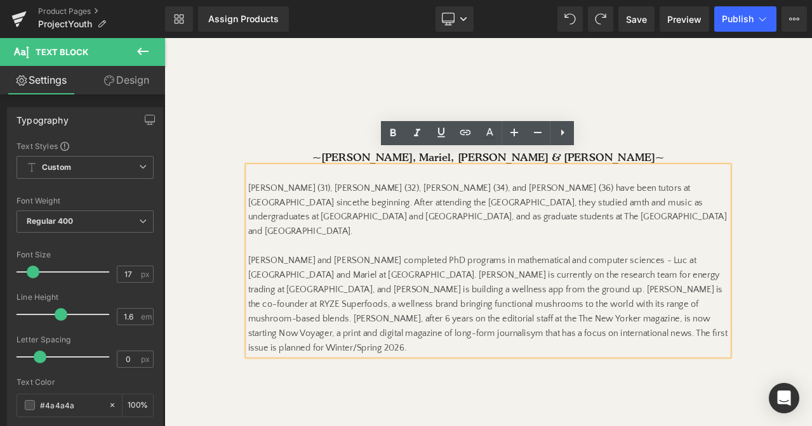
click at [770, 297] on span "[PERSON_NAME] and [PERSON_NAME] completed PhD programs in mathematical and comp…" at bounding box center [547, 354] width 568 height 115
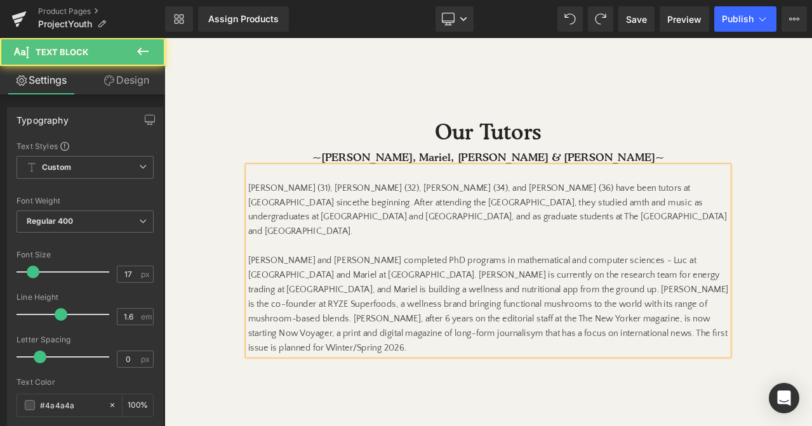
click at [413, 301] on span "[PERSON_NAME] and [PERSON_NAME] completed PhD programs in mathematical and comp…" at bounding box center [548, 354] width 570 height 115
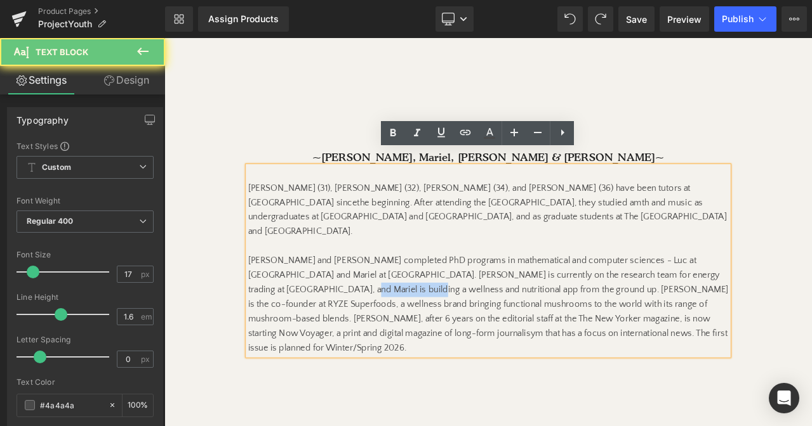
drag, startPoint x: 413, startPoint y: 301, endPoint x: 348, endPoint y: 301, distance: 65.4
click at [348, 301] on span "[PERSON_NAME] and [PERSON_NAME] completed PhD programs in mathematical and comp…" at bounding box center [548, 354] width 570 height 115
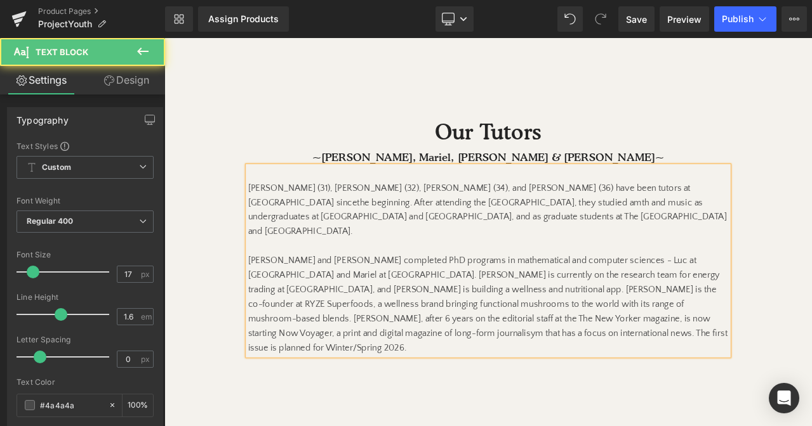
click at [682, 292] on p "[PERSON_NAME] and [PERSON_NAME] completed PhD programs in mathematical and comp…" at bounding box center [548, 346] width 570 height 138
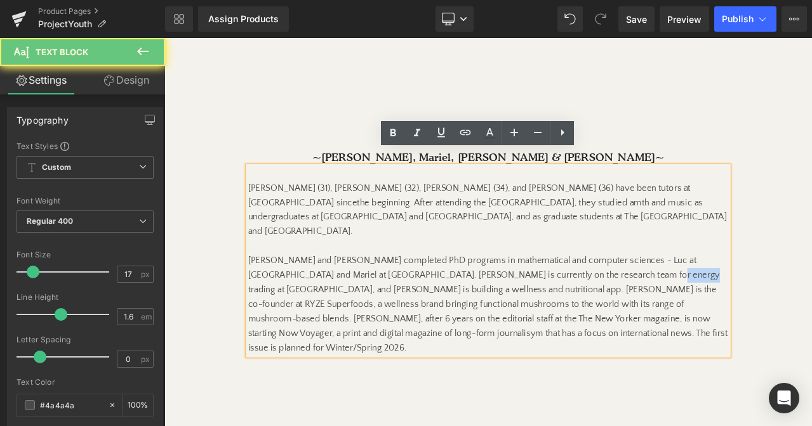
click at [682, 292] on p "[PERSON_NAME] and [PERSON_NAME] completed PhD programs in mathematical and comp…" at bounding box center [548, 346] width 570 height 138
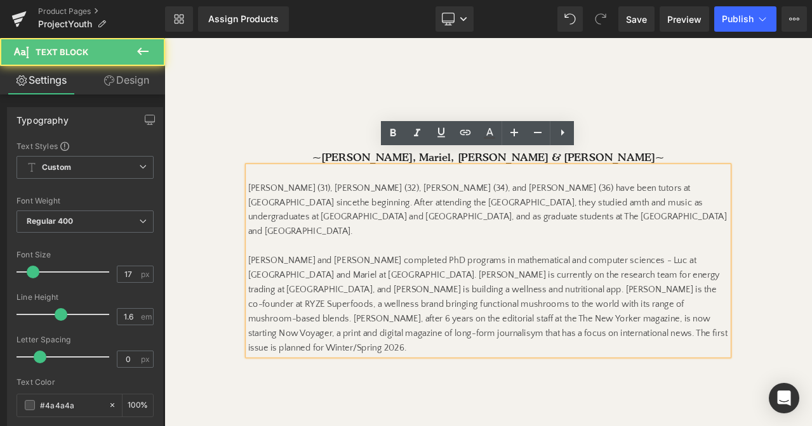
click at [328, 306] on span "[PERSON_NAME] and [PERSON_NAME] completed PhD programs in mathematical and comp…" at bounding box center [547, 354] width 568 height 115
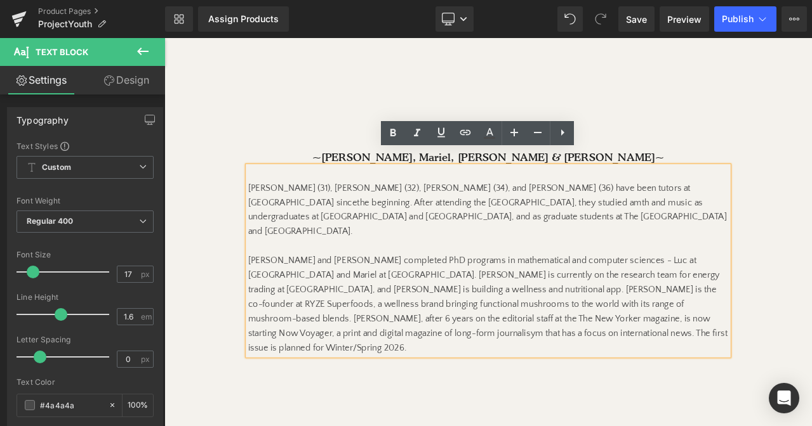
click at [485, 320] on span "[PERSON_NAME] and [PERSON_NAME] completed PhD programs in mathematical and comp…" at bounding box center [547, 354] width 568 height 115
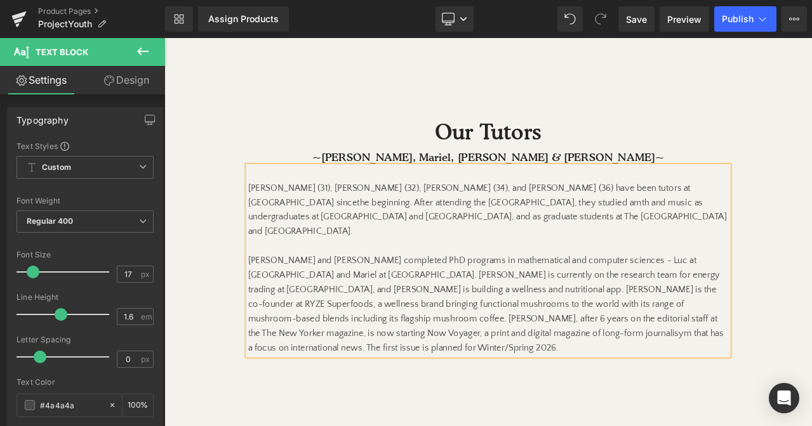
click at [556, 320] on span "[PERSON_NAME] and [PERSON_NAME] completed PhD programs in mathematical and comp…" at bounding box center [545, 354] width 564 height 115
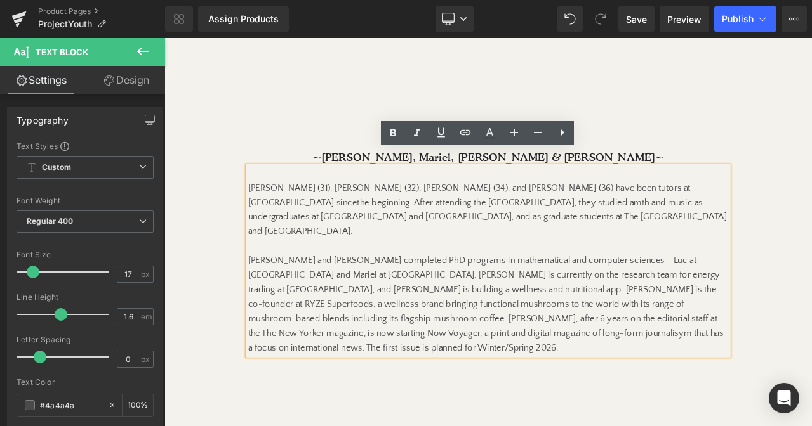
click at [746, 323] on span "[PERSON_NAME] and [PERSON_NAME] completed PhD programs in mathematical and comp…" at bounding box center [545, 354] width 564 height 115
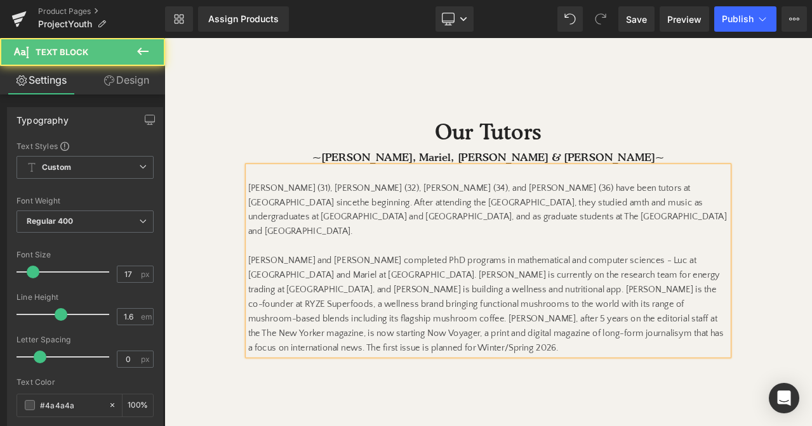
click at [711, 329] on p "[PERSON_NAME] and [PERSON_NAME] completed PhD programs in mathematical and comp…" at bounding box center [548, 346] width 570 height 138
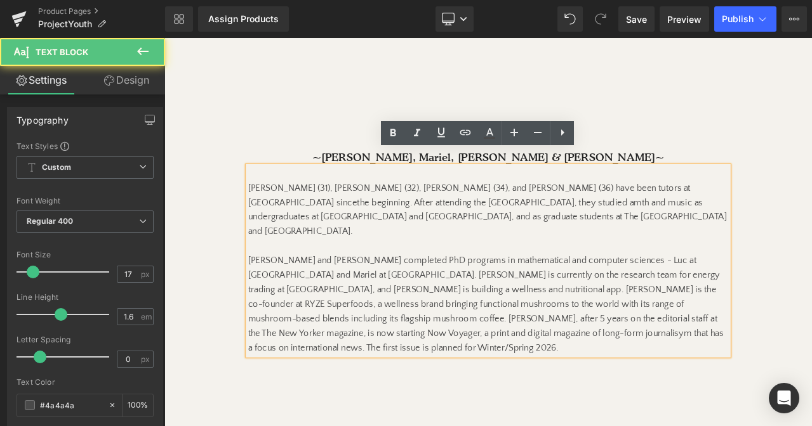
scroll to position [1176, 0]
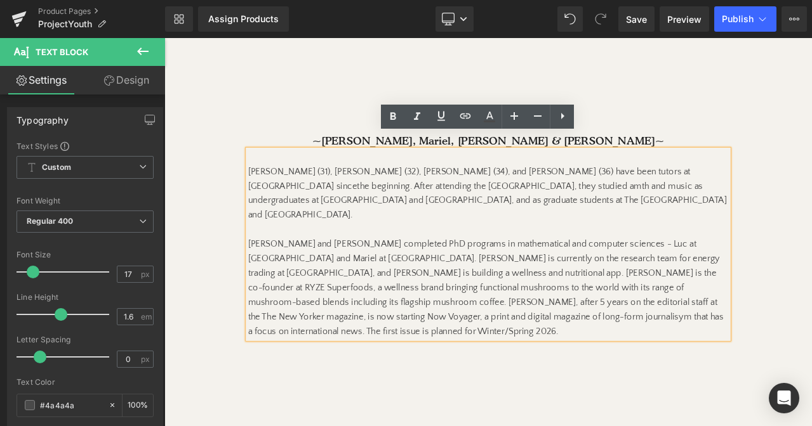
click at [601, 322] on span "[PERSON_NAME] and [PERSON_NAME] completed PhD programs in mathematical and comp…" at bounding box center [545, 334] width 564 height 115
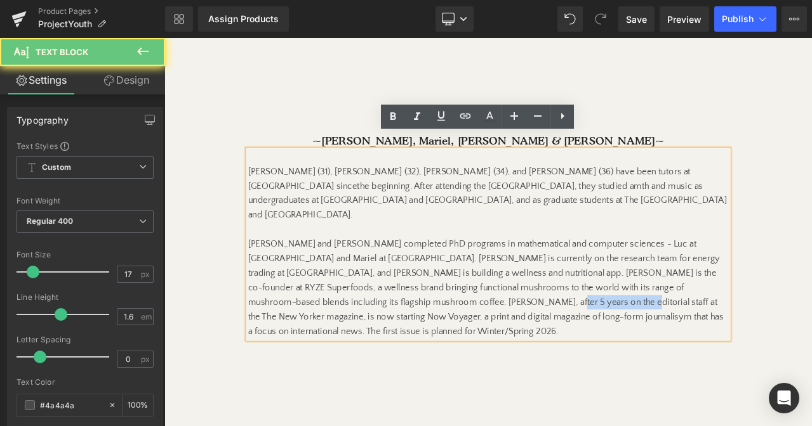
drag, startPoint x: 601, startPoint y: 322, endPoint x: 543, endPoint y: 322, distance: 57.7
click at [543, 322] on span "[PERSON_NAME] and [PERSON_NAME] completed PhD programs in mathematical and comp…" at bounding box center [545, 334] width 564 height 115
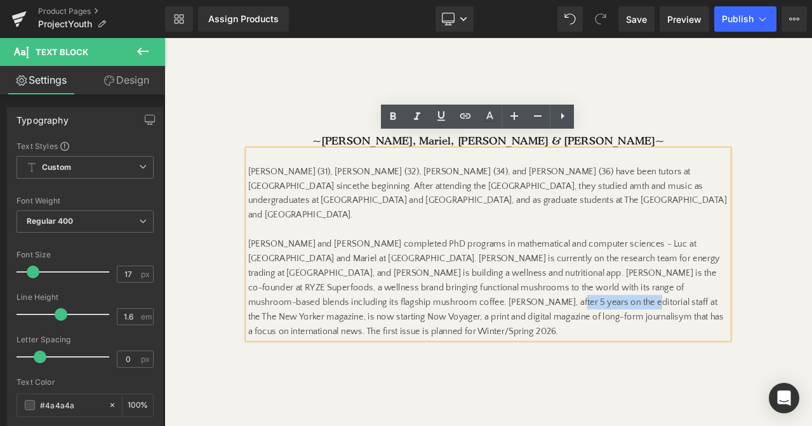
click at [559, 319] on span "[PERSON_NAME] and [PERSON_NAME] completed PhD programs in mathematical and comp…" at bounding box center [545, 334] width 564 height 115
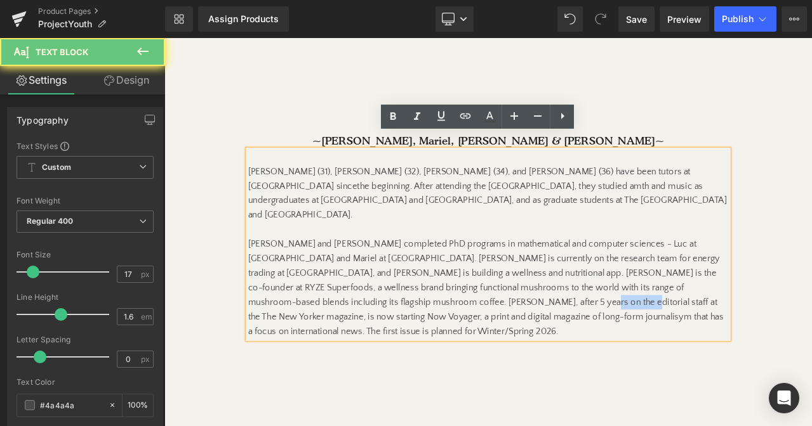
drag, startPoint x: 559, startPoint y: 319, endPoint x: 573, endPoint y: 319, distance: 14.0
click at [573, 319] on span "[PERSON_NAME] and [PERSON_NAME] completed PhD programs in mathematical and comp…" at bounding box center [545, 334] width 564 height 115
click at [539, 364] on icon "Now Voyager" at bounding box center [505, 369] width 65 height 11
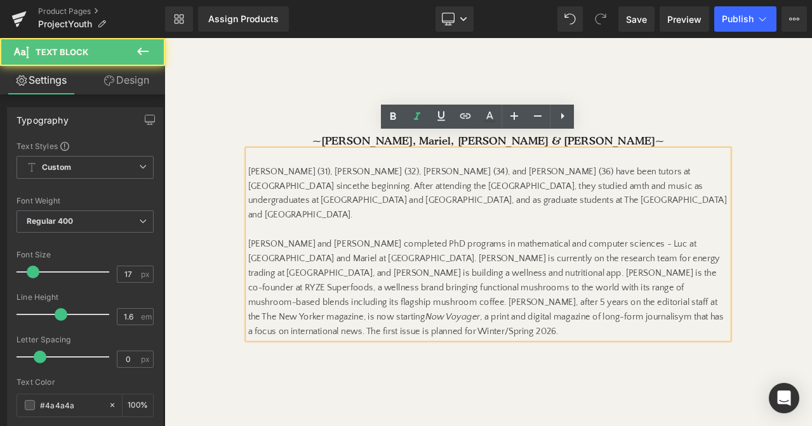
click at [688, 320] on span "[PERSON_NAME] and [PERSON_NAME] completed PhD programs in mathematical and comp…" at bounding box center [545, 334] width 564 height 115
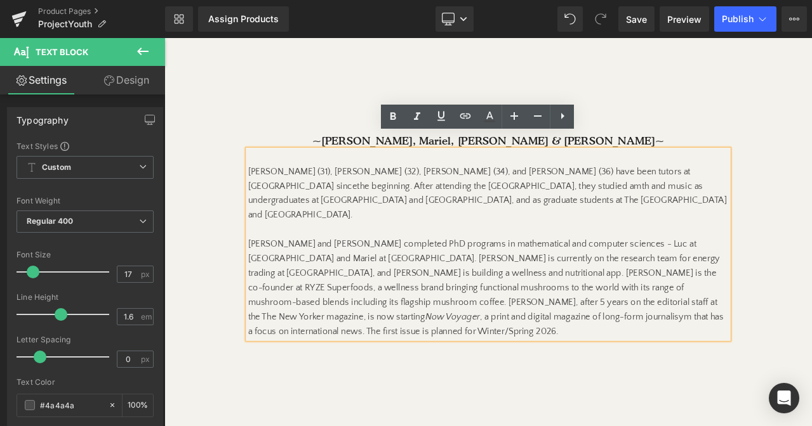
click at [306, 337] on span "[PERSON_NAME] and [PERSON_NAME] completed PhD programs in mathematical and comp…" at bounding box center [545, 334] width 564 height 115
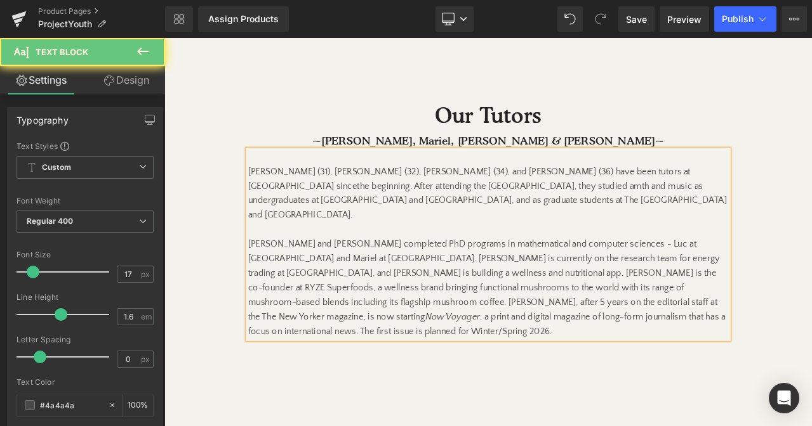
click at [351, 327] on p "[PERSON_NAME] and [PERSON_NAME] completed PhD programs in mathematical and comp…" at bounding box center [548, 326] width 570 height 138
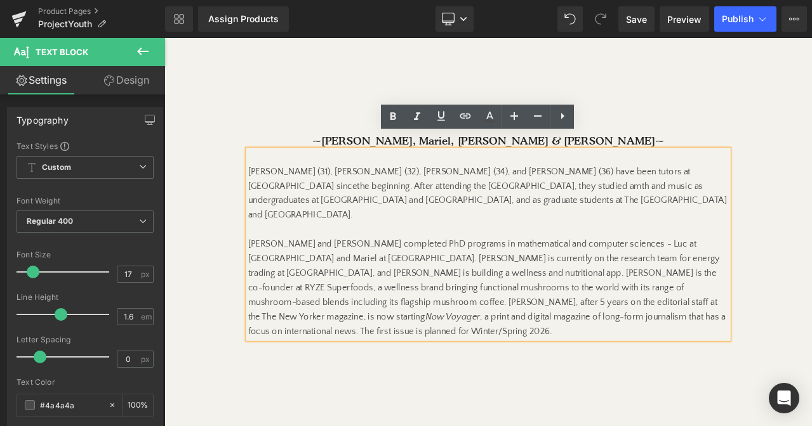
click at [354, 336] on span "[PERSON_NAME] and [PERSON_NAME] completed PhD programs in mathematical and comp…" at bounding box center [546, 334] width 566 height 115
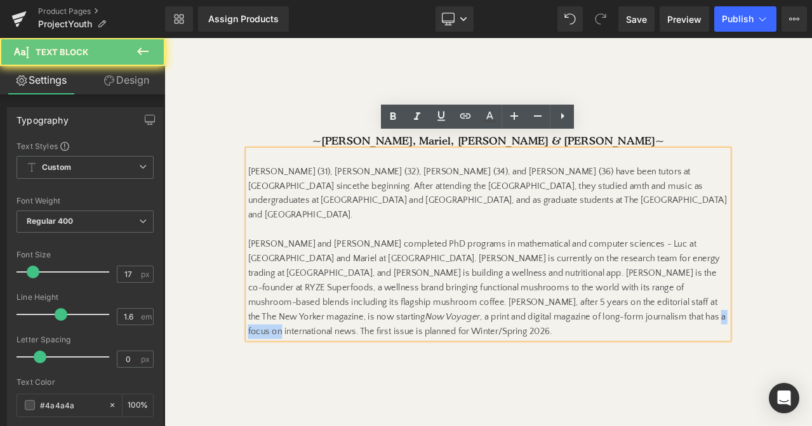
drag, startPoint x: 354, startPoint y: 336, endPoint x: 393, endPoint y: 336, distance: 38.7
click at [393, 336] on span "[PERSON_NAME] and [PERSON_NAME] completed PhD programs in mathematical and comp…" at bounding box center [546, 334] width 566 height 115
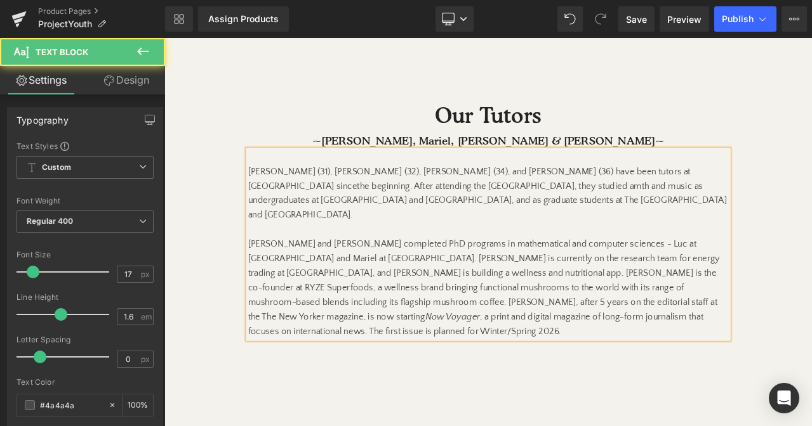
click at [464, 338] on span "[PERSON_NAME] and [PERSON_NAME] completed PhD programs in mathematical and comp…" at bounding box center [543, 334] width 560 height 115
click at [461, 336] on span "[PERSON_NAME] and [PERSON_NAME] completed PhD programs in mathematical and comp…" at bounding box center [543, 334] width 560 height 115
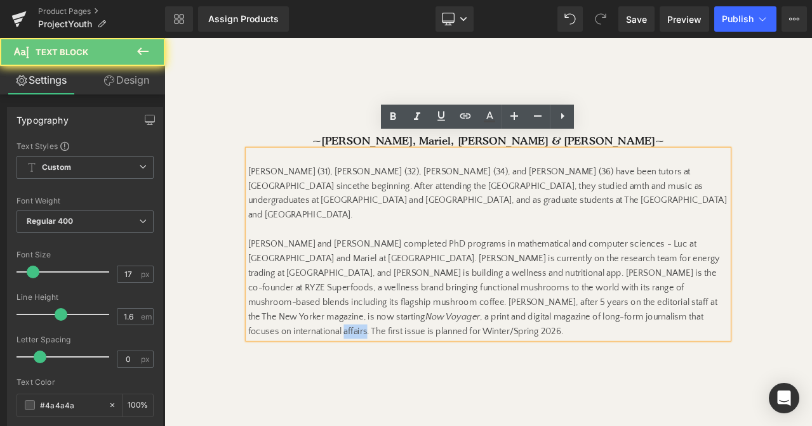
click at [461, 336] on span "[PERSON_NAME] and [PERSON_NAME] completed PhD programs in mathematical and comp…" at bounding box center [543, 334] width 560 height 115
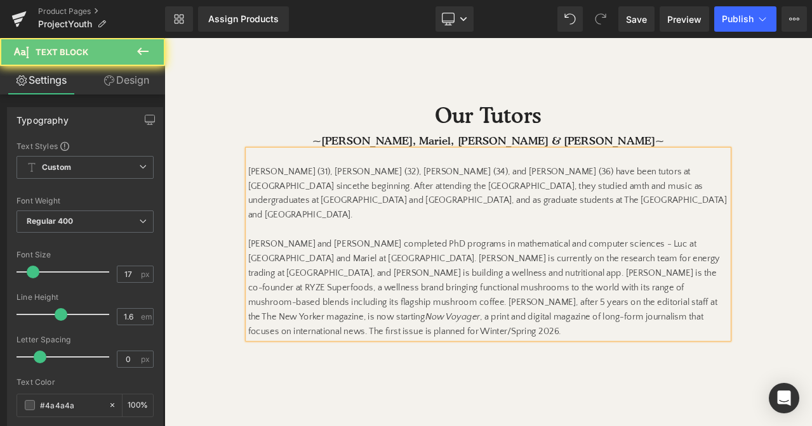
click at [535, 325] on p "[PERSON_NAME] and [PERSON_NAME] completed PhD programs in mathematical and comp…" at bounding box center [548, 326] width 570 height 138
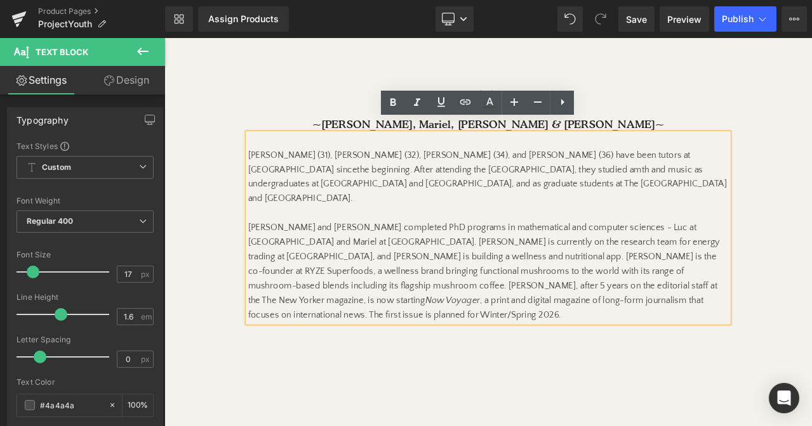
scroll to position [1215, 0]
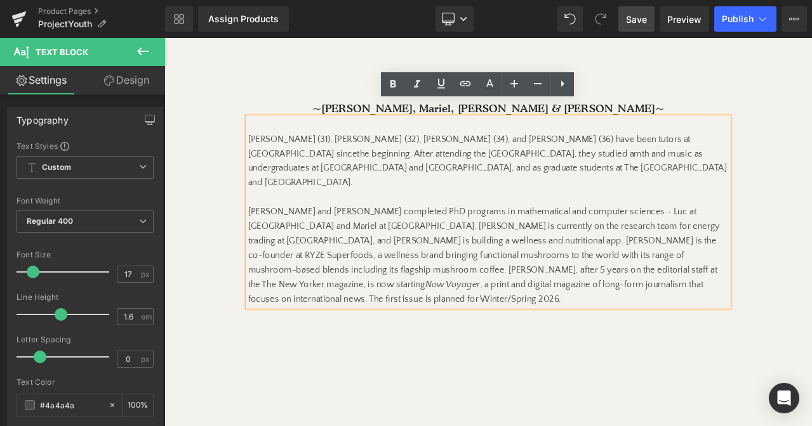
click at [636, 29] on link "Save" at bounding box center [636, 18] width 36 height 25
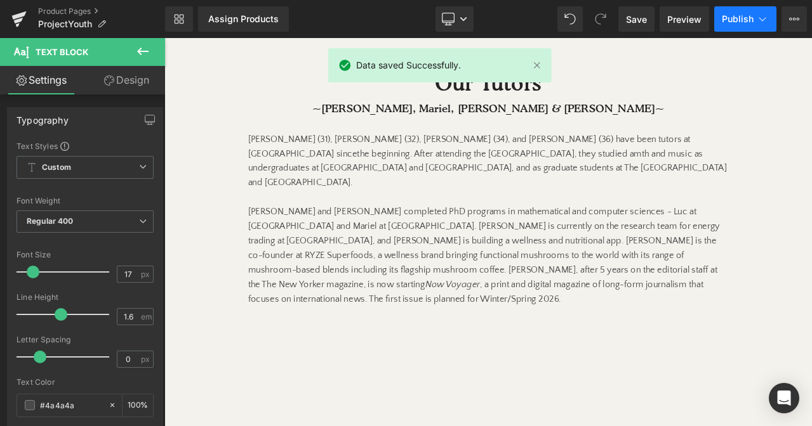
click at [752, 25] on button "Publish" at bounding box center [745, 18] width 62 height 25
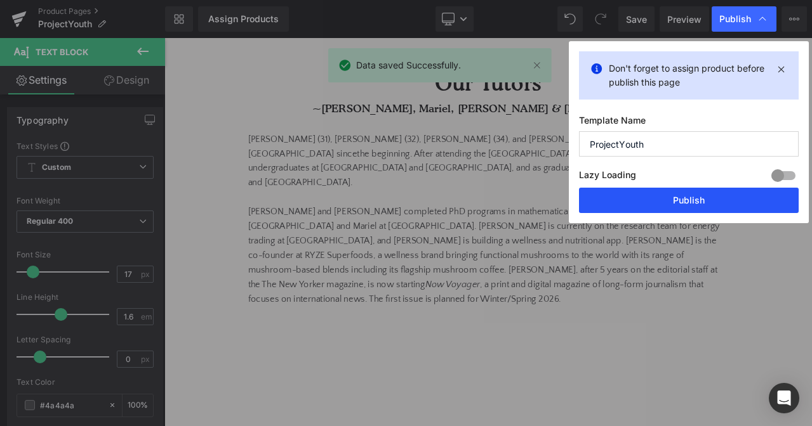
click at [762, 203] on button "Publish" at bounding box center [689, 200] width 220 height 25
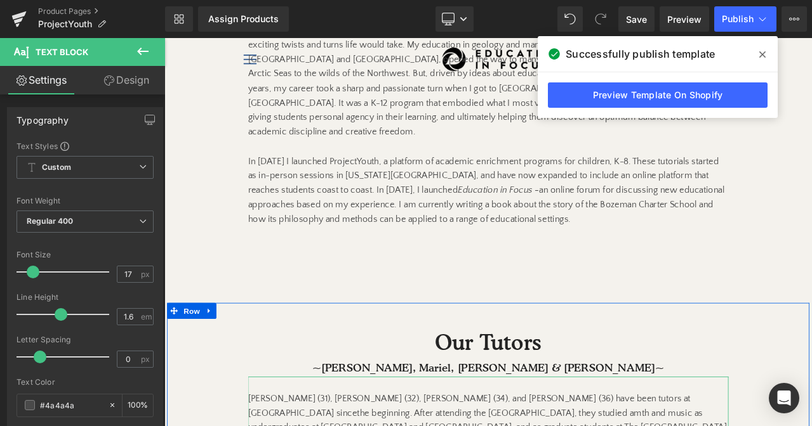
scroll to position [757, 0]
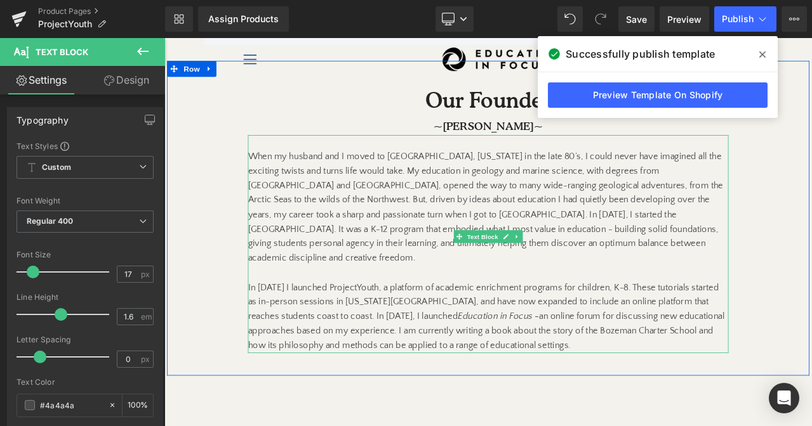
click at [512, 363] on icon "Education in Focus -" at bounding box center [560, 368] width 96 height 11
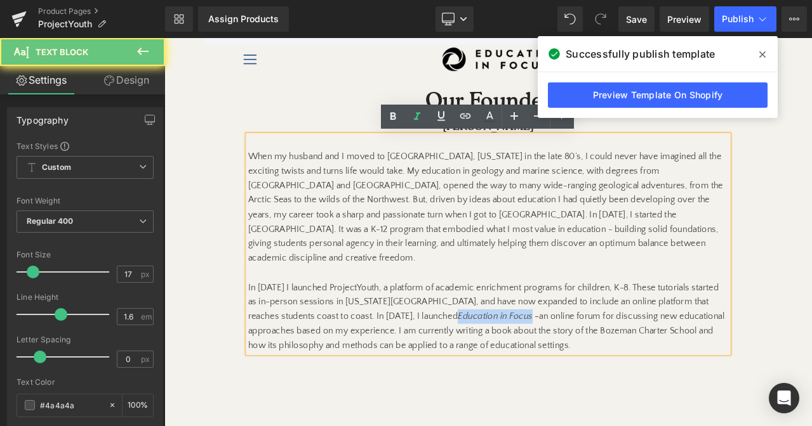
drag, startPoint x: 394, startPoint y: 348, endPoint x: 454, endPoint y: 346, distance: 59.7
click at [512, 363] on icon "Education in Focus -" at bounding box center [560, 368] width 96 height 11
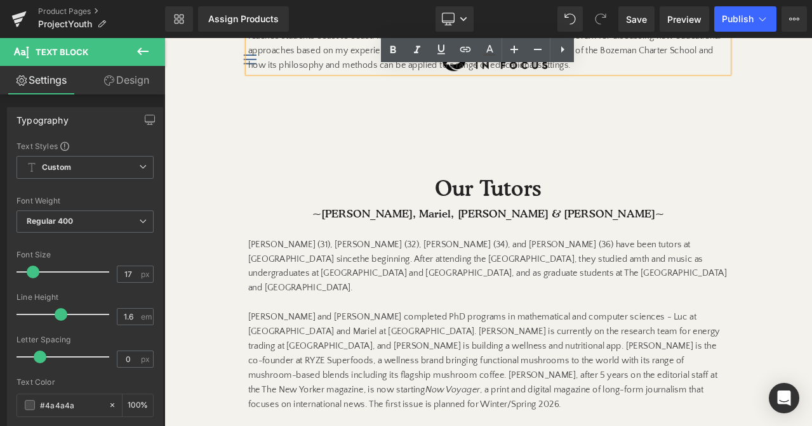
scroll to position [1093, 0]
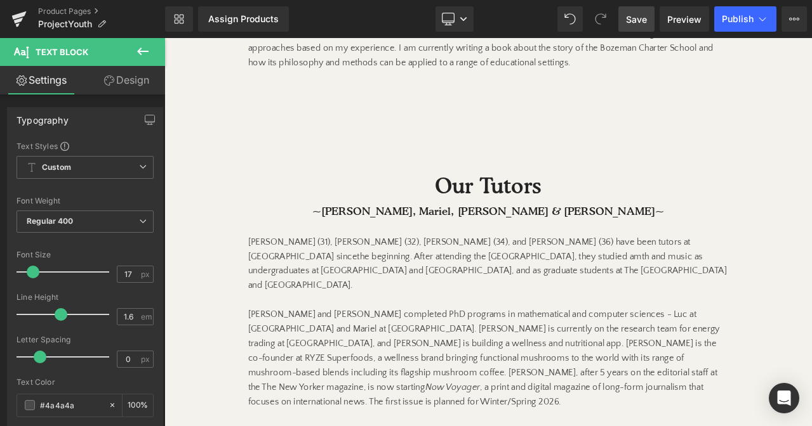
click at [644, 20] on span "Save" at bounding box center [636, 19] width 21 height 13
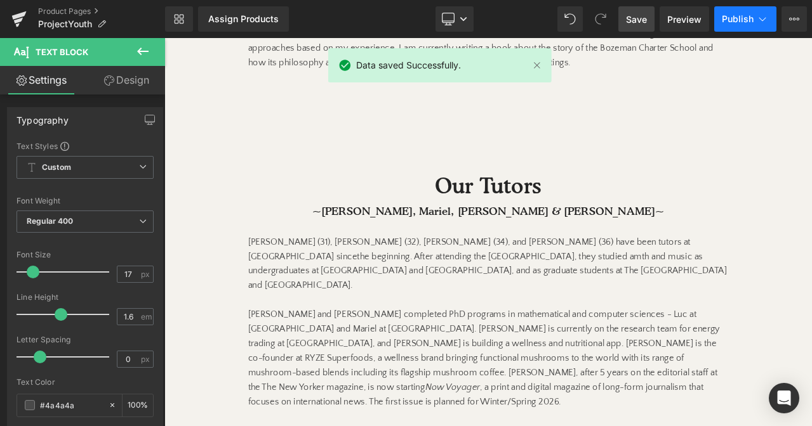
click at [731, 17] on span "Publish" at bounding box center [737, 19] width 32 height 10
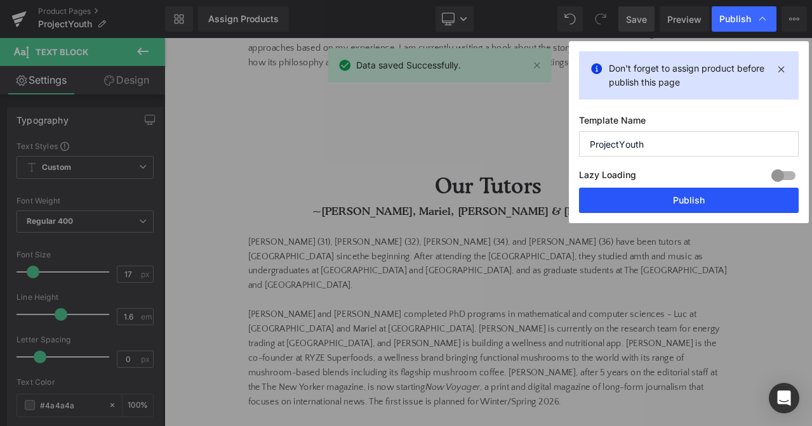
click at [617, 207] on button "Publish" at bounding box center [689, 200] width 220 height 25
